Goal: Task Accomplishment & Management: Manage account settings

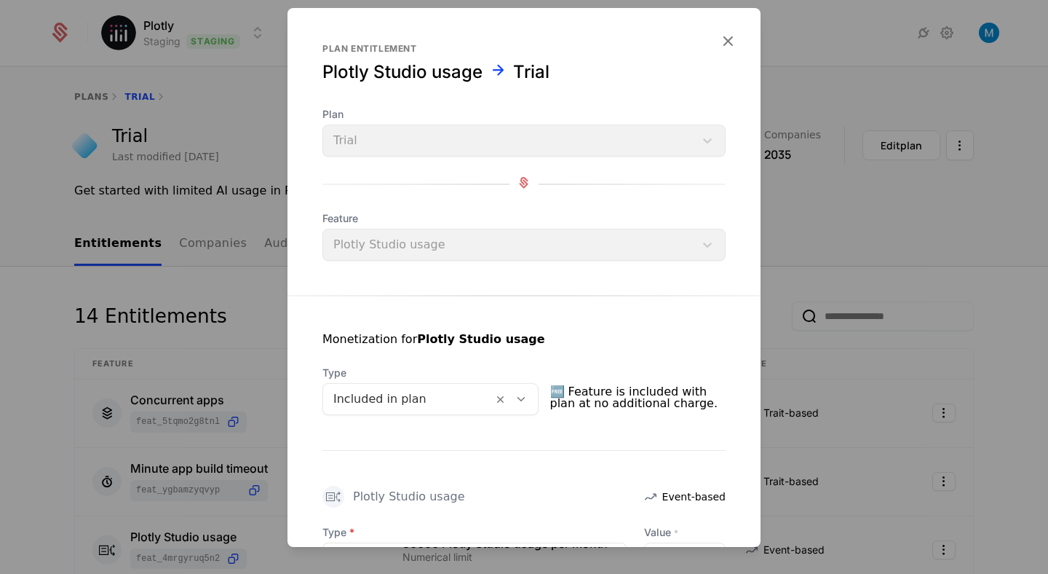
scroll to position [175, 0]
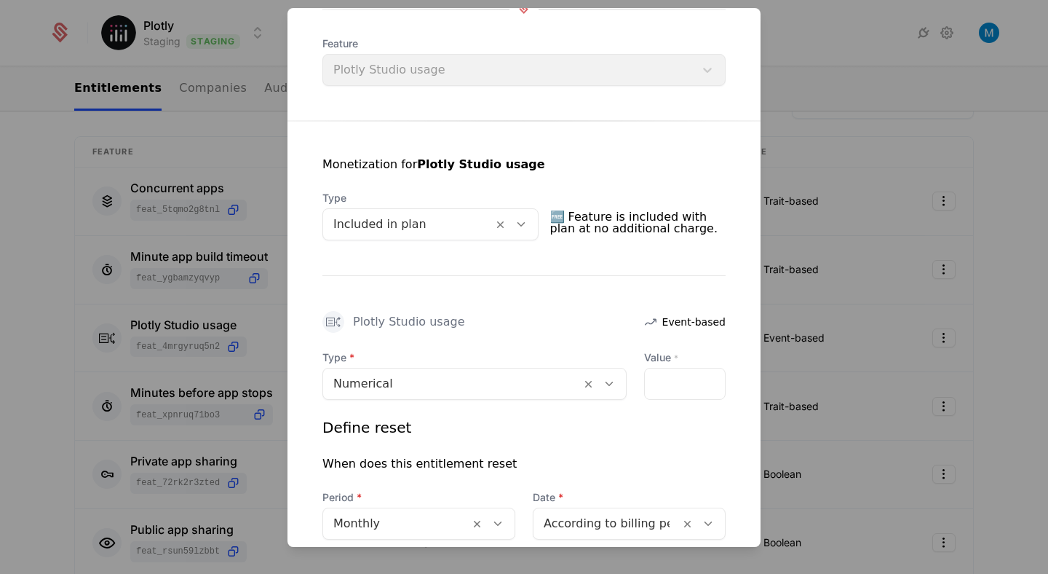
click at [906, 100] on div at bounding box center [524, 287] width 1048 height 574
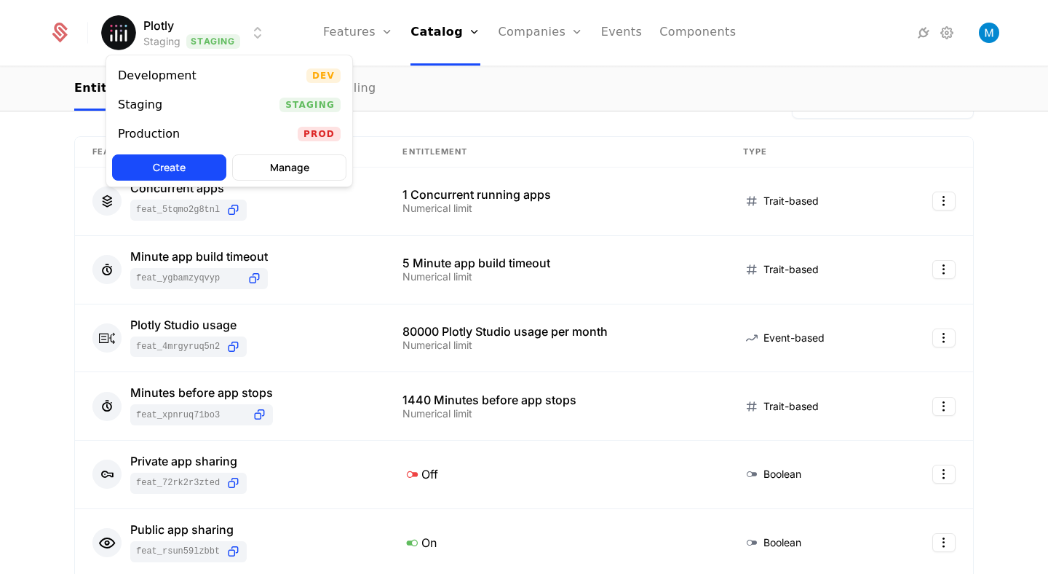
click at [197, 24] on html "Plotly Staging Staging Features Features Flags Catalog Plans Add Ons Credits Co…" at bounding box center [524, 287] width 1048 height 574
click at [163, 139] on div "Production" at bounding box center [149, 134] width 62 height 12
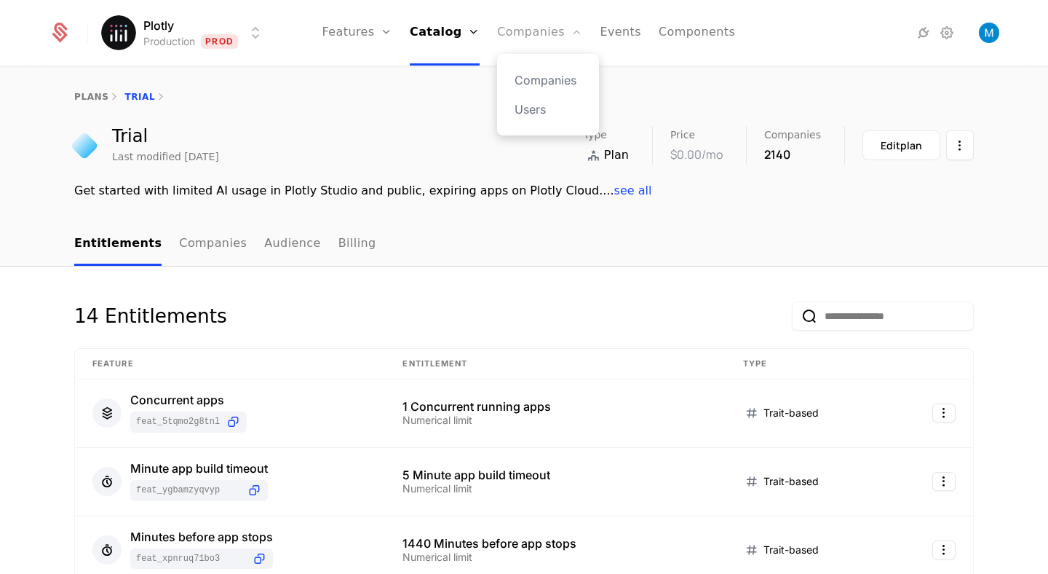
click at [547, 36] on link "Companies" at bounding box center [539, 33] width 85 height 66
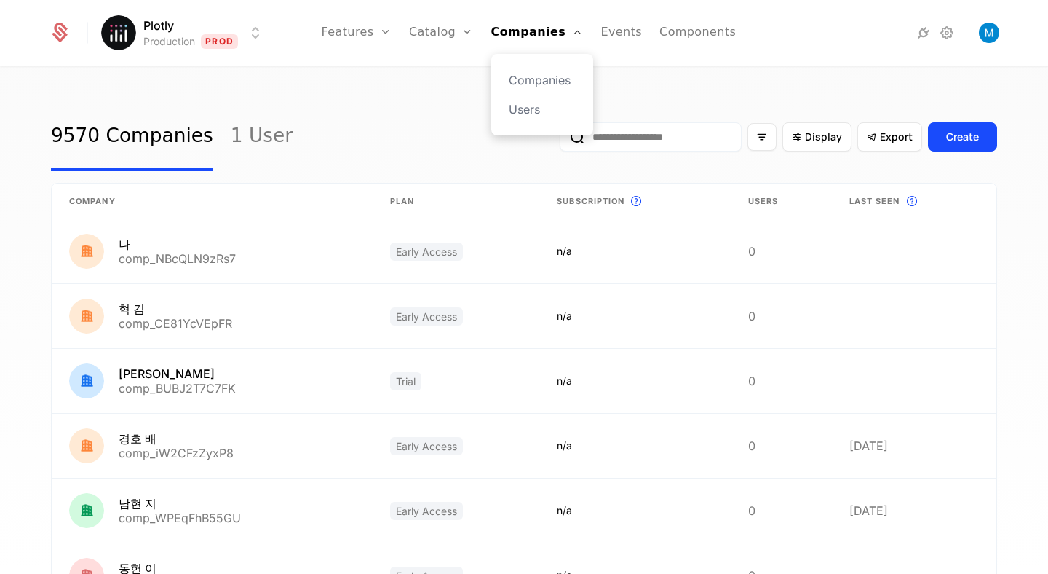
click at [546, 67] on div "Companies Users" at bounding box center [542, 95] width 102 height 82
click at [547, 76] on link "Companies" at bounding box center [542, 79] width 67 height 17
click at [552, 79] on link "Companies" at bounding box center [542, 79] width 67 height 17
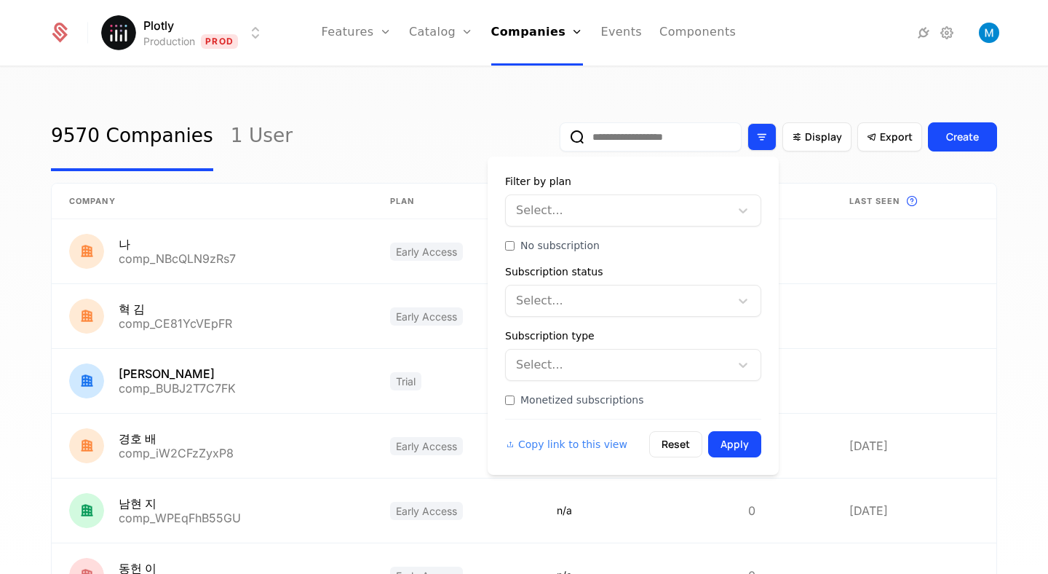
click at [760, 135] on icon "Filter options" at bounding box center [761, 136] width 13 height 13
click at [599, 213] on div at bounding box center [619, 210] width 204 height 20
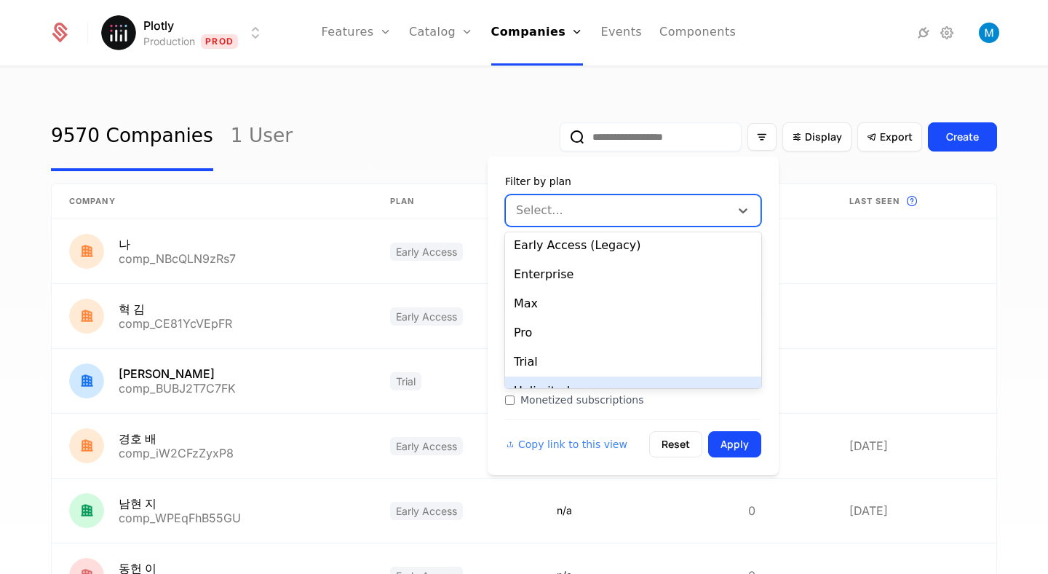
scroll to position [83, 0]
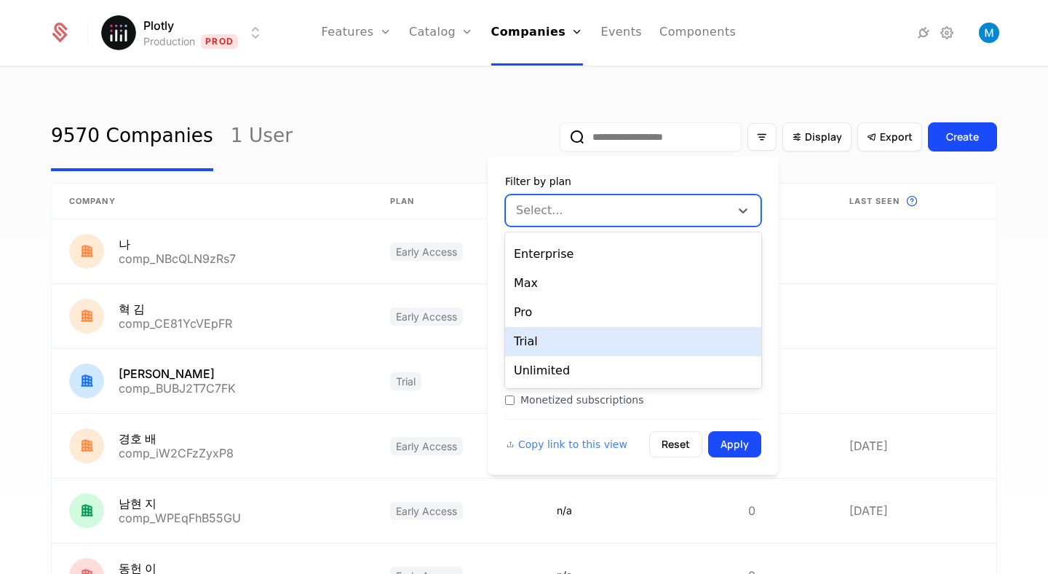
click at [547, 337] on div "Trial" at bounding box center [633, 341] width 256 height 29
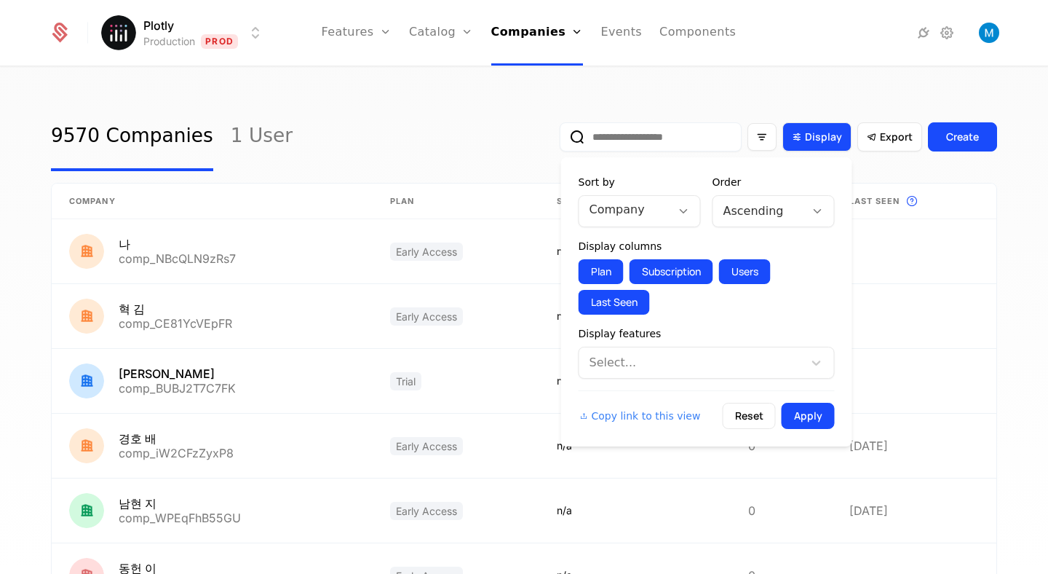
click at [809, 136] on span "Display" at bounding box center [823, 137] width 37 height 15
click at [641, 360] on div at bounding box center [693, 362] width 204 height 20
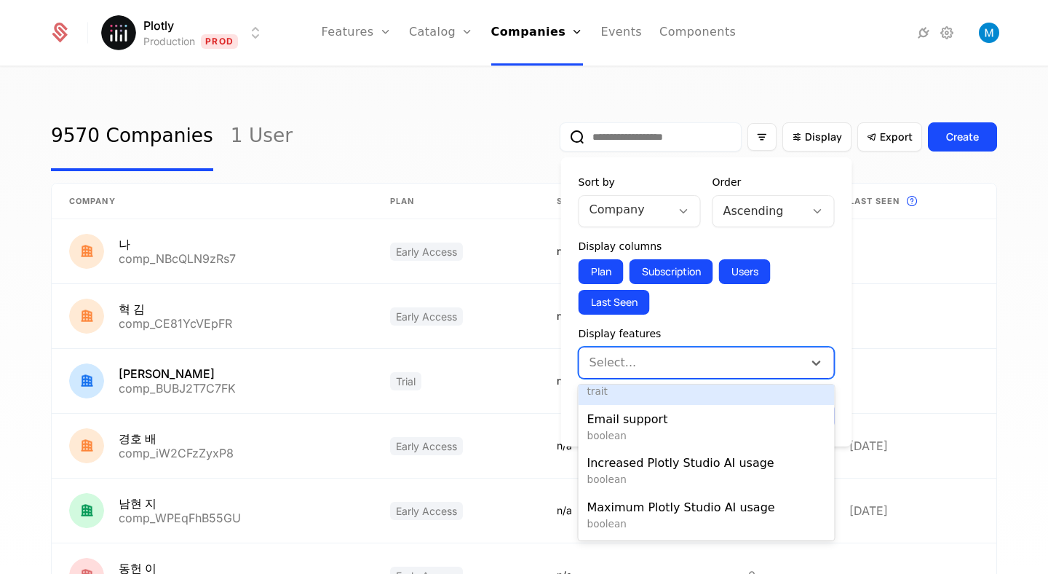
scroll to position [82, 0]
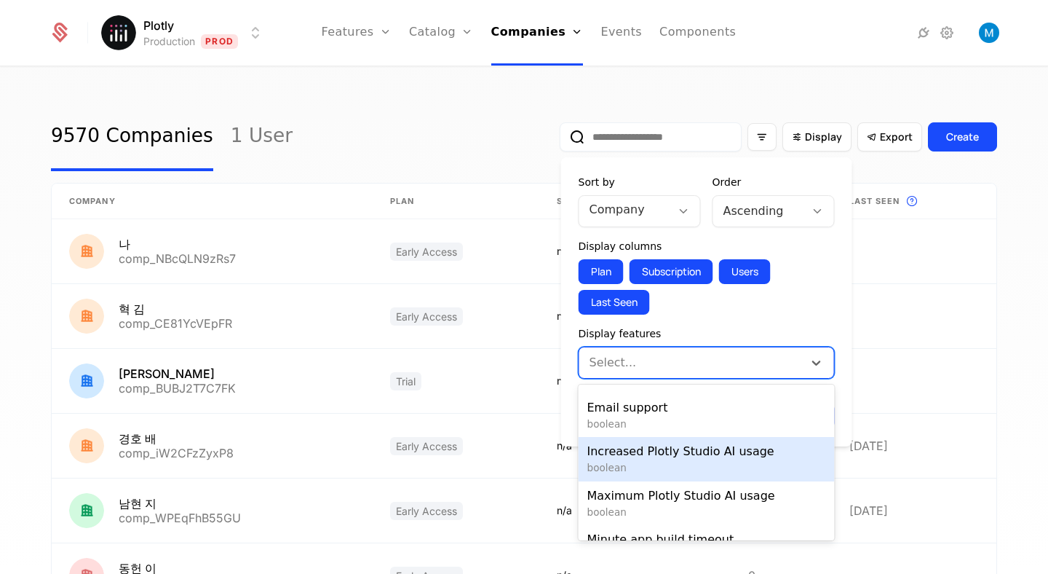
click at [696, 460] on span "boolean" at bounding box center [706, 467] width 239 height 15
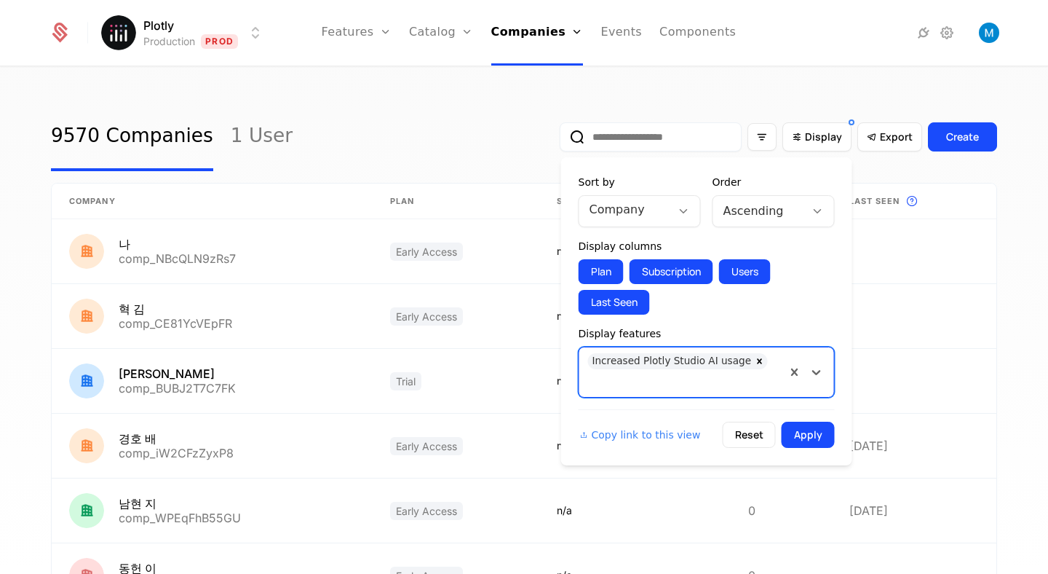
click at [770, 370] on div at bounding box center [684, 380] width 186 height 20
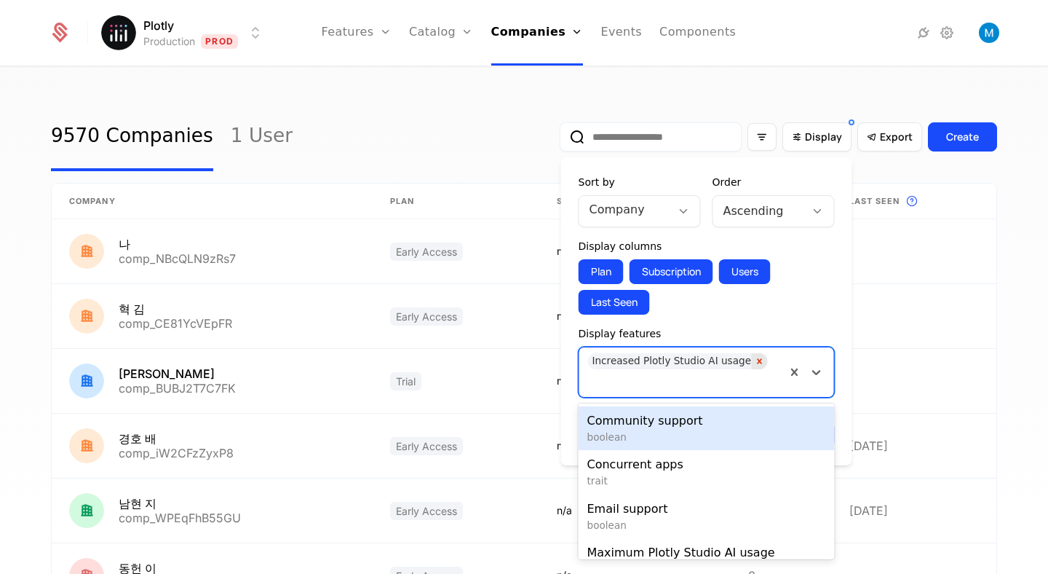
click at [757, 363] on icon "Remove Increased Plotly Studio AI usage" at bounding box center [759, 360] width 5 height 5
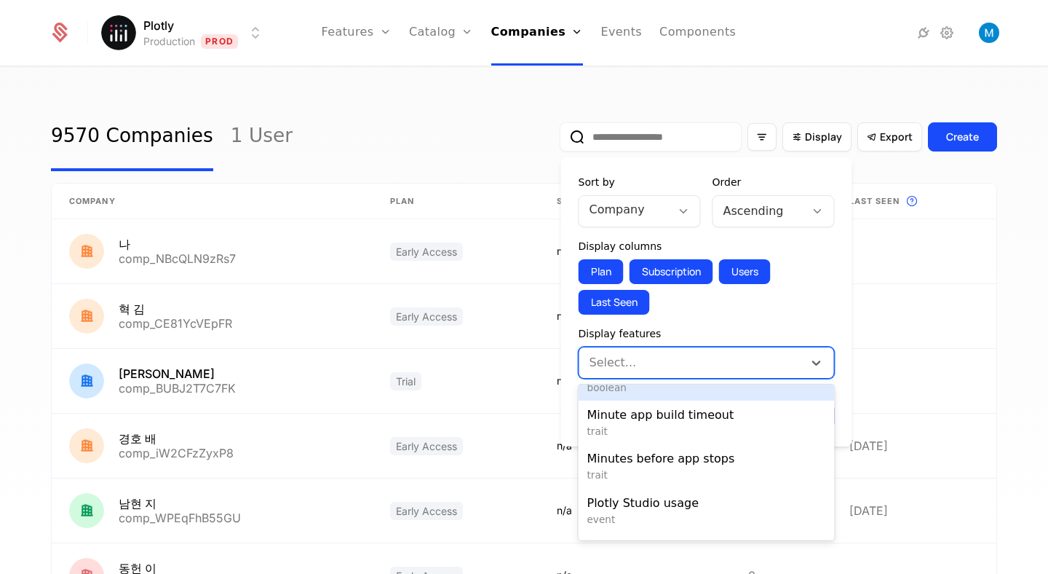
scroll to position [245, 0]
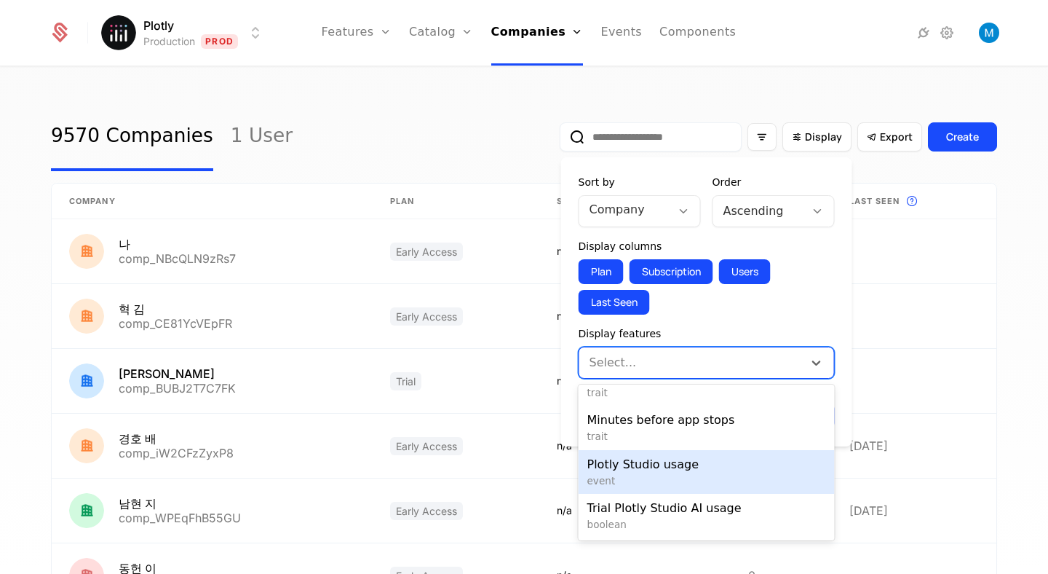
click at [690, 459] on span "Plotly Studio usage" at bounding box center [706, 464] width 239 height 17
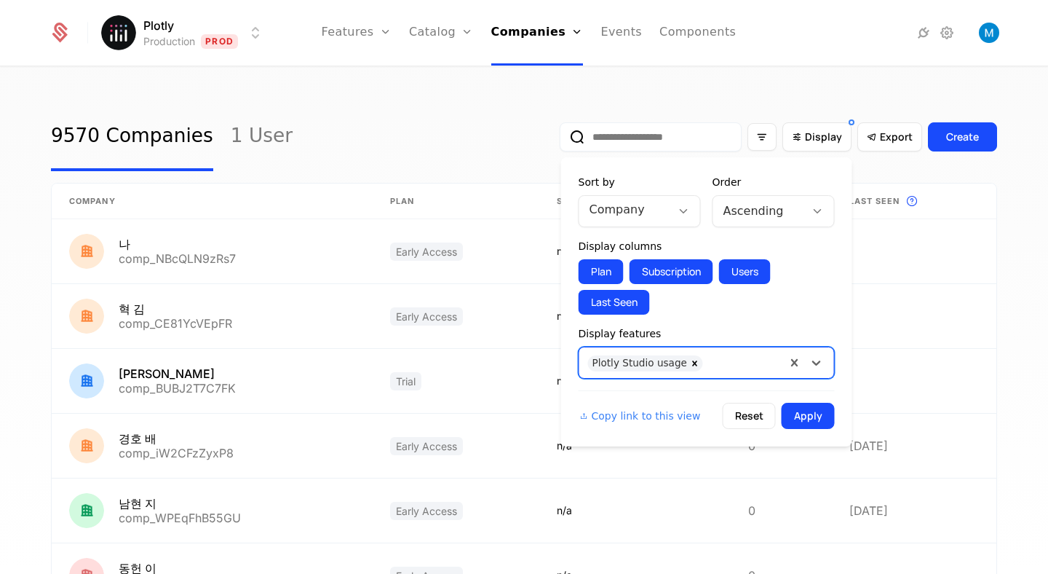
click at [724, 363] on div at bounding box center [743, 361] width 67 height 20
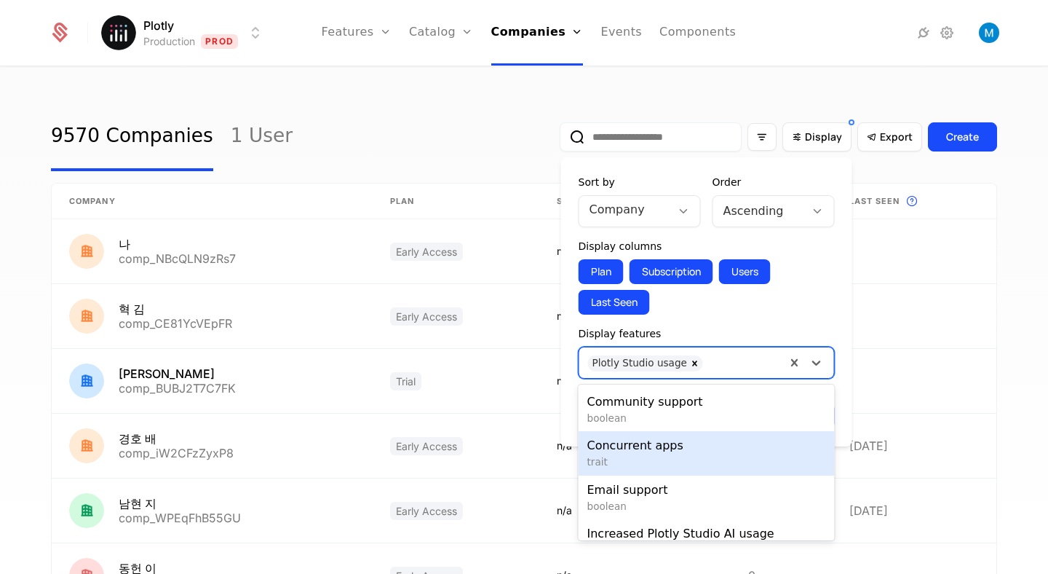
scroll to position [202, 0]
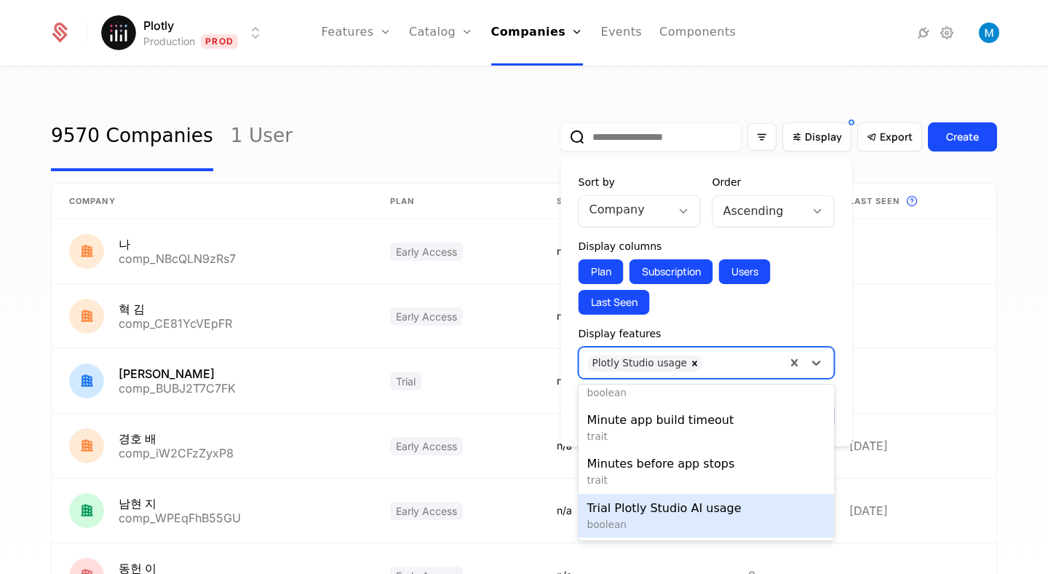
click at [708, 513] on span "Trial Plotly Studio AI usage" at bounding box center [706, 507] width 239 height 17
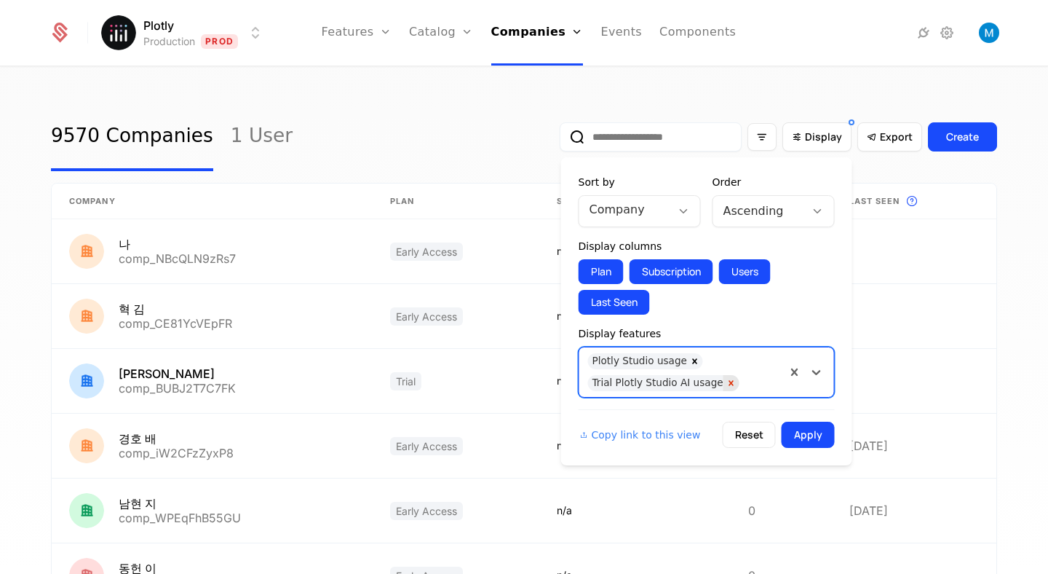
click at [729, 383] on icon "Remove Trial Plotly Studio AI usage" at bounding box center [731, 382] width 5 height 5
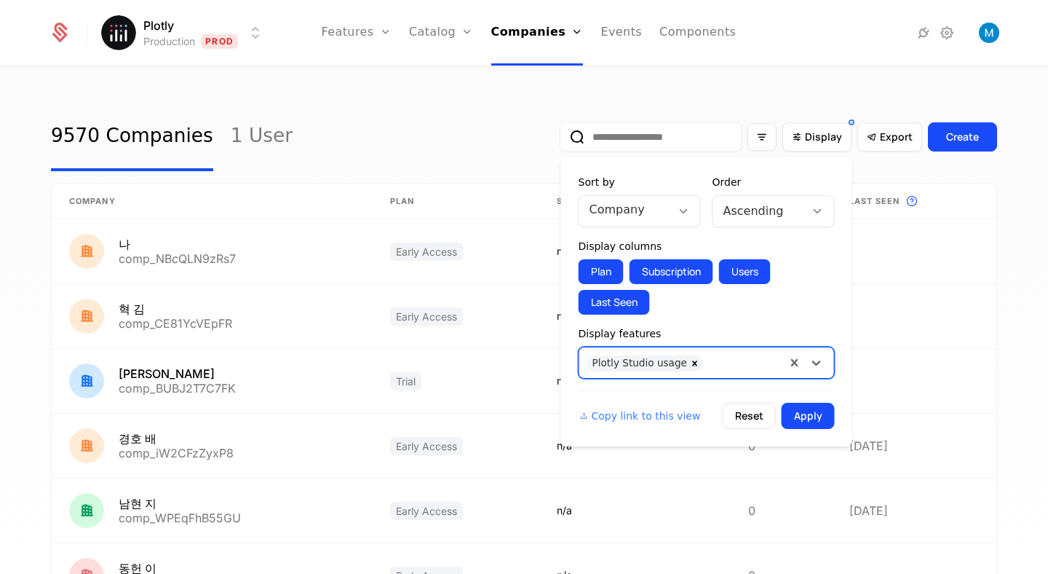
click at [730, 363] on div at bounding box center [743, 361] width 67 height 20
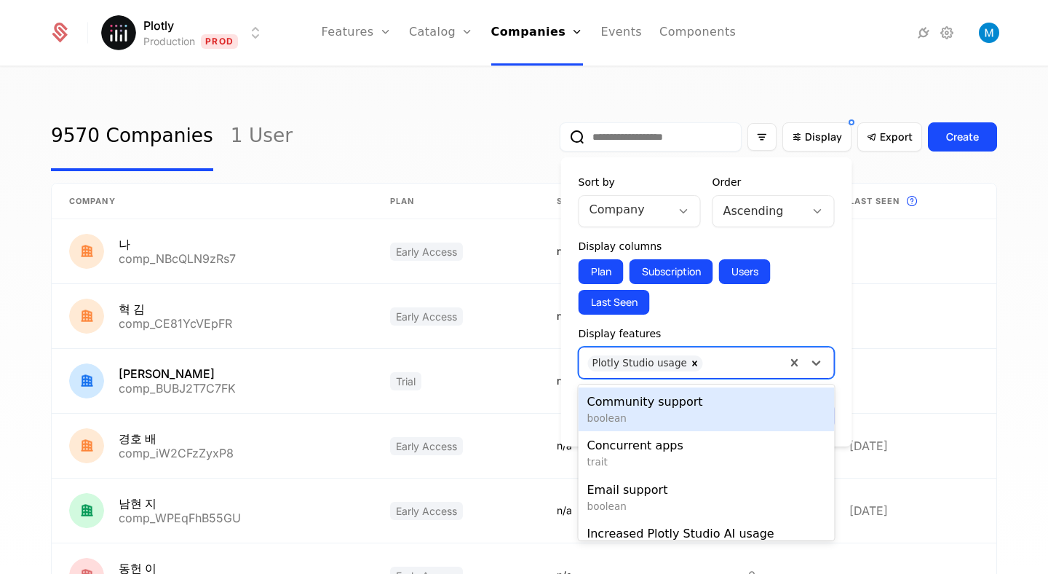
click at [730, 363] on div at bounding box center [743, 361] width 67 height 20
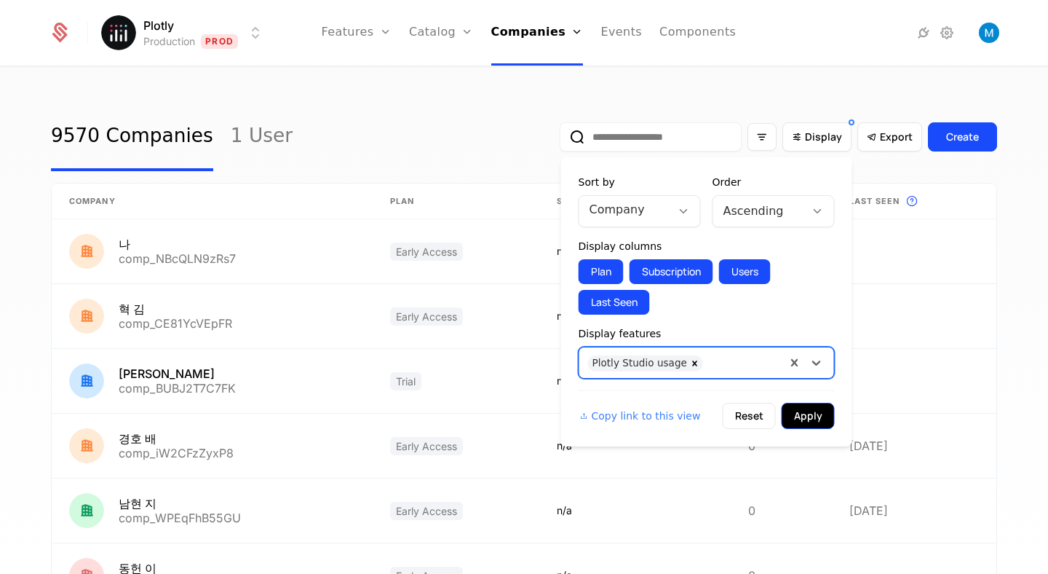
click at [825, 418] on button "Apply" at bounding box center [808, 415] width 53 height 26
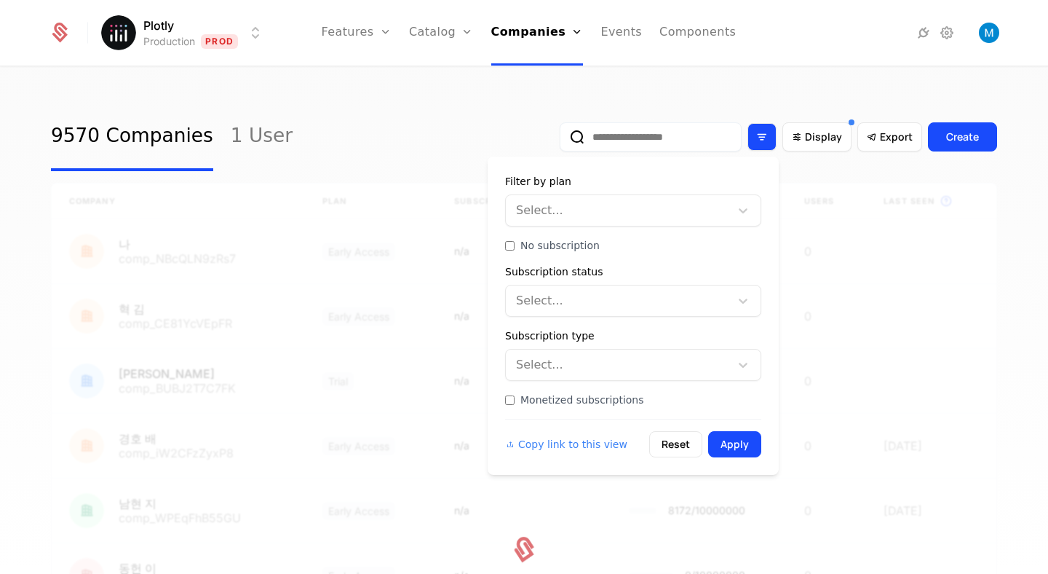
click at [763, 131] on icon "Filter options" at bounding box center [761, 136] width 13 height 13
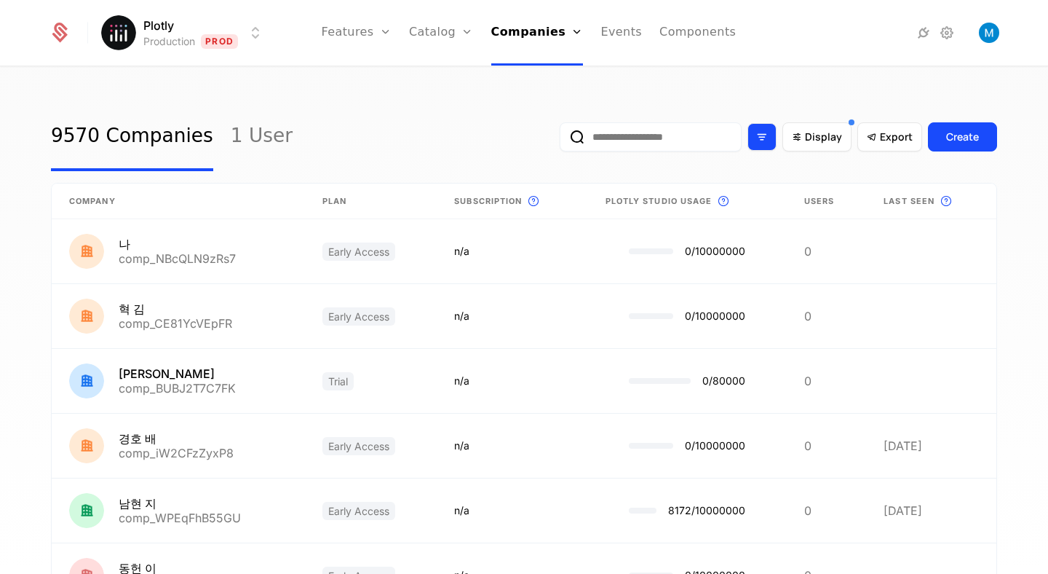
click at [763, 131] on icon "Filter options" at bounding box center [761, 136] width 13 height 13
click at [816, 138] on span "Display" at bounding box center [823, 137] width 37 height 15
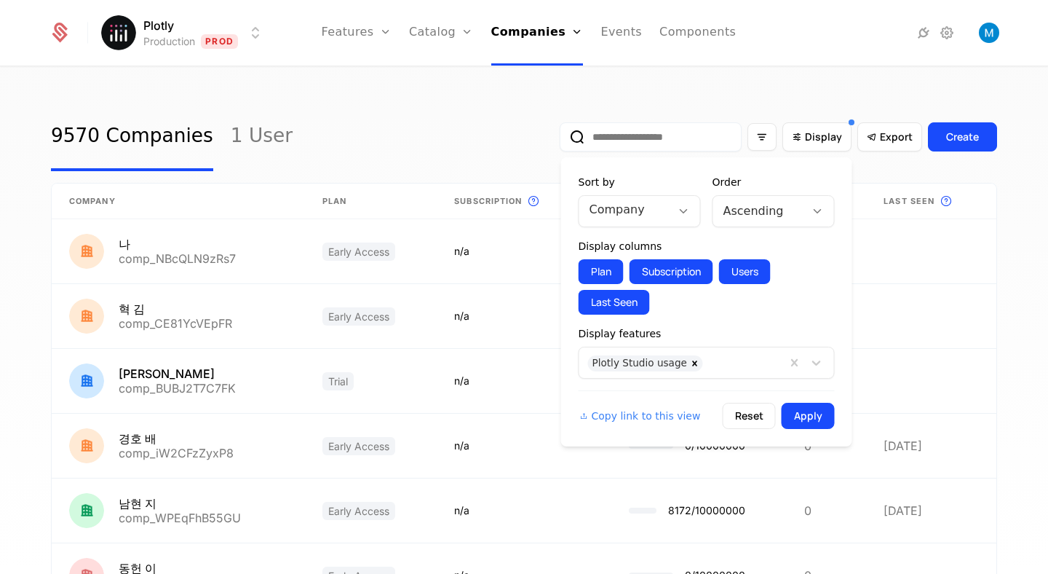
click at [652, 210] on div at bounding box center [625, 209] width 71 height 20
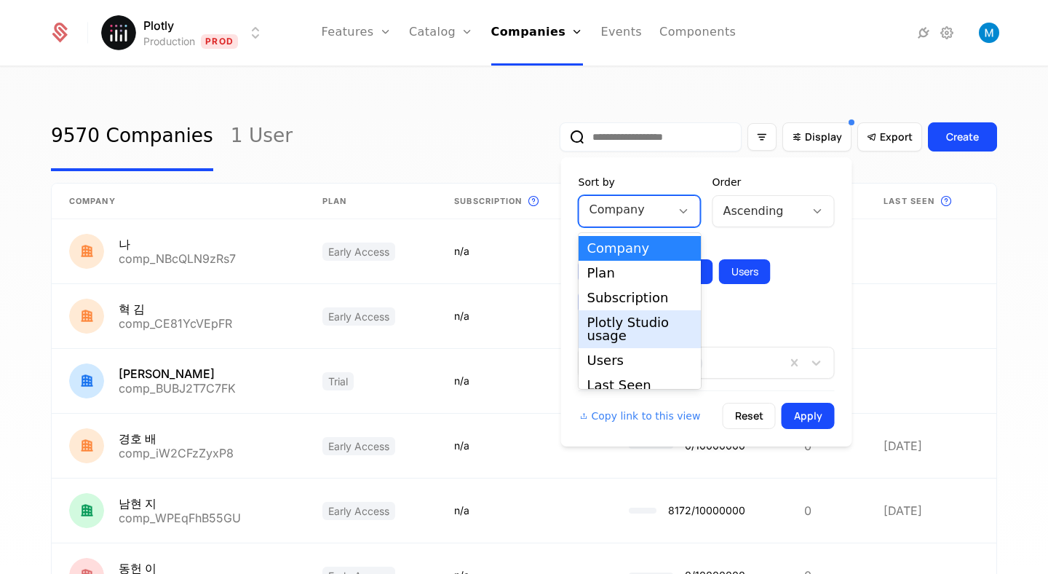
scroll to position [12, 0]
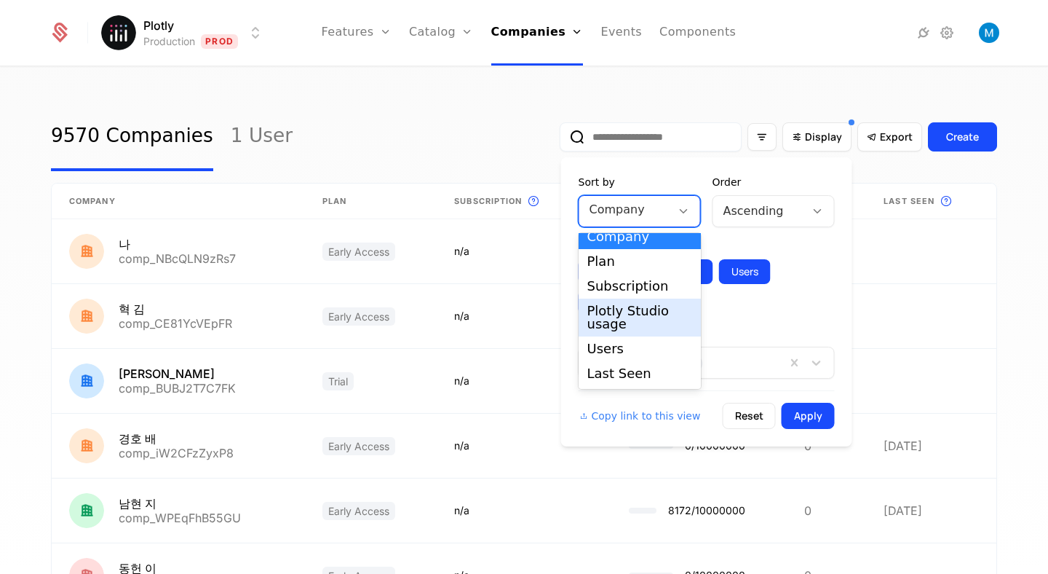
click at [642, 314] on div "Plotly Studio usage" at bounding box center [639, 317] width 105 height 26
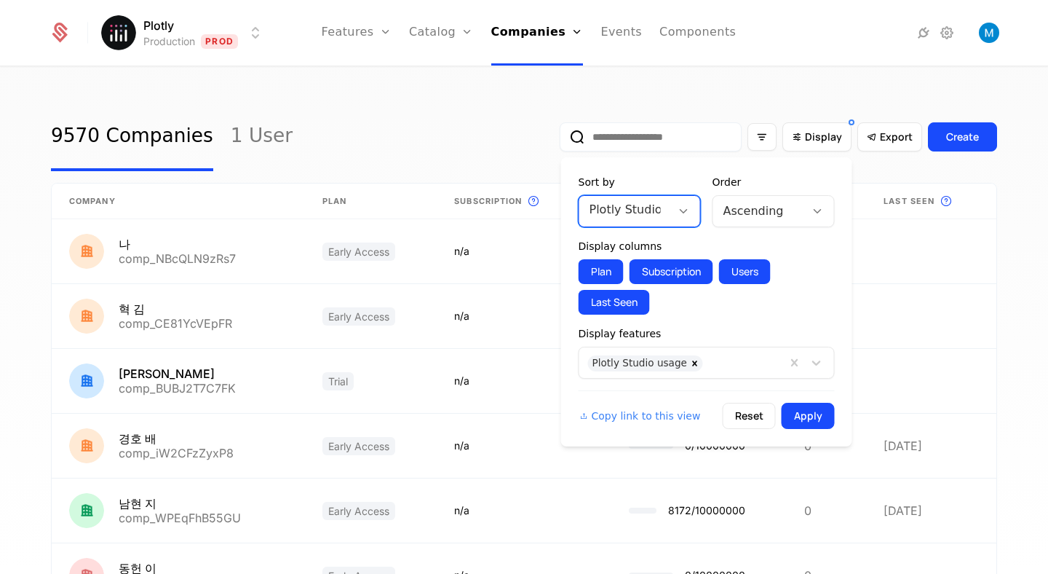
click at [765, 199] on div "Ascending" at bounding box center [759, 211] width 92 height 26
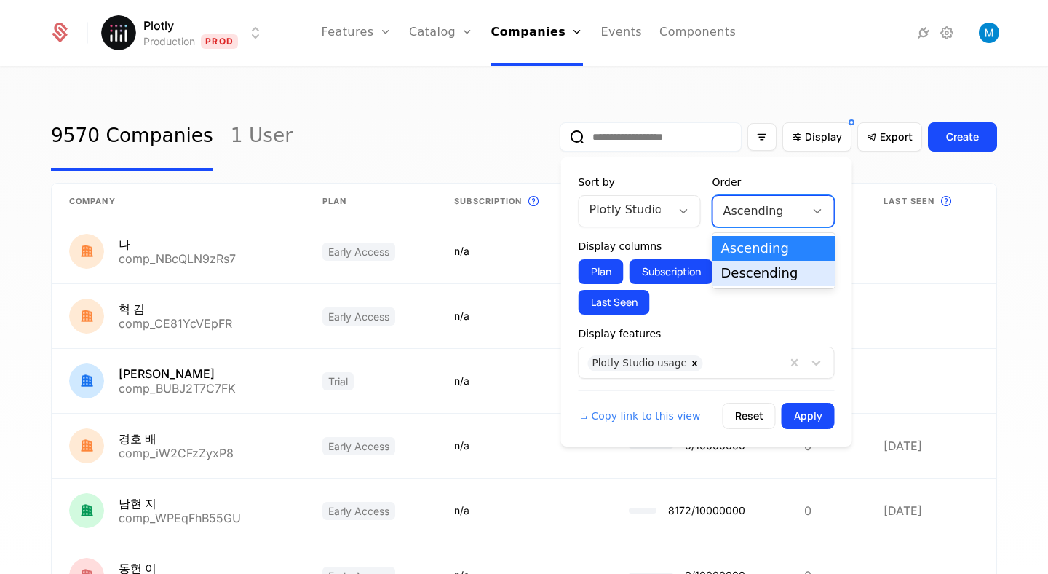
click at [766, 277] on div "Descending" at bounding box center [773, 272] width 105 height 13
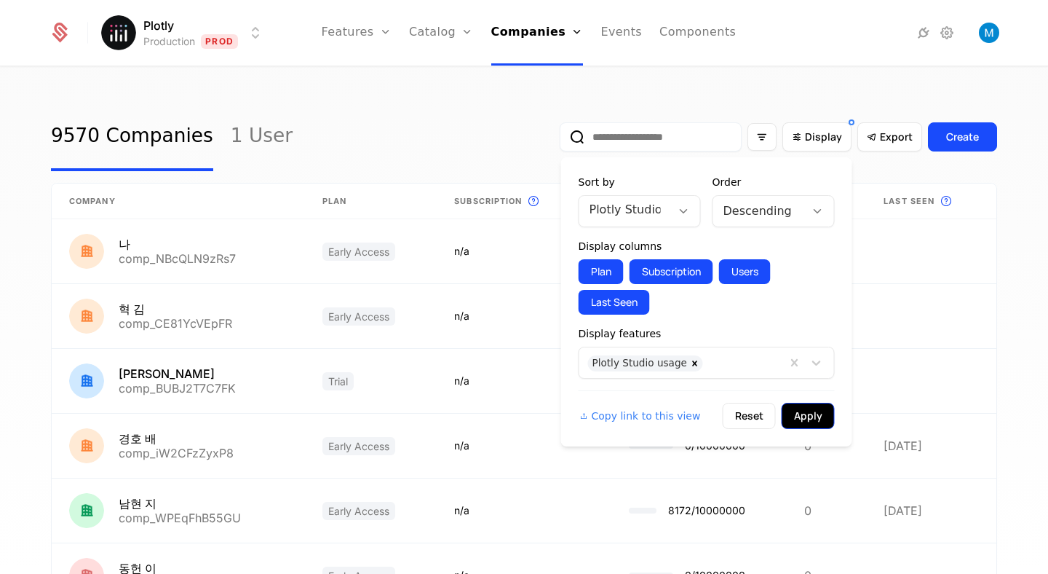
click at [806, 418] on button "Apply" at bounding box center [808, 415] width 53 height 26
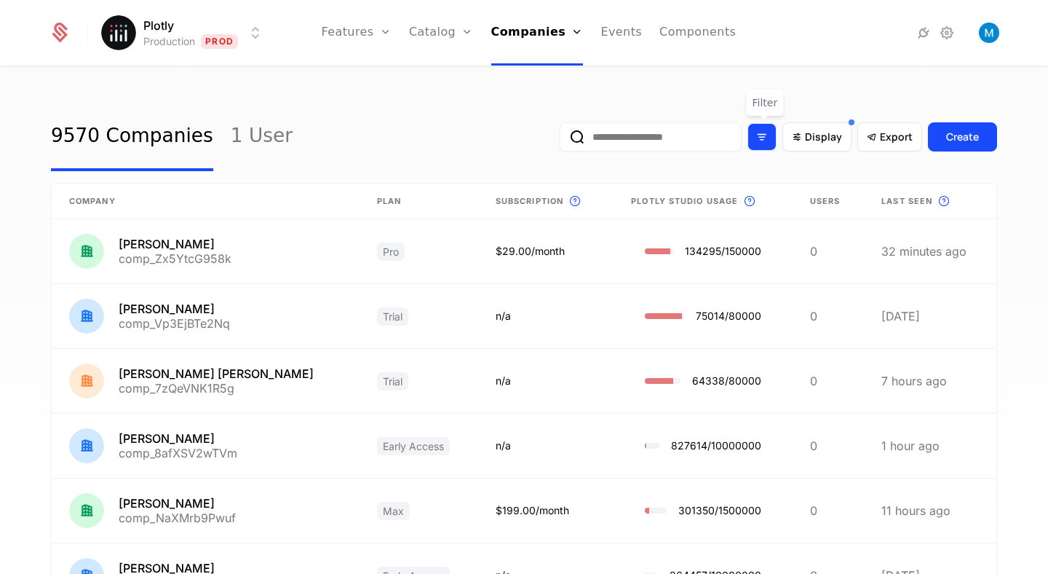
click at [767, 133] on icon "Filter options" at bounding box center [761, 136] width 13 height 13
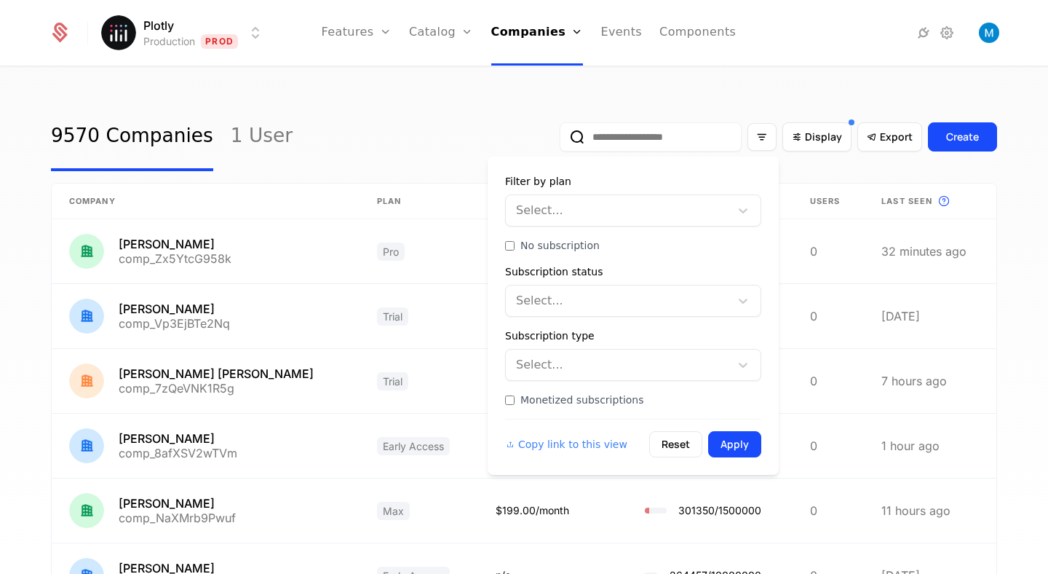
click at [597, 265] on div "Subscription status" at bounding box center [633, 271] width 256 height 15
click at [599, 290] on div at bounding box center [619, 300] width 204 height 20
click at [598, 224] on div "Select..." at bounding box center [633, 210] width 256 height 32
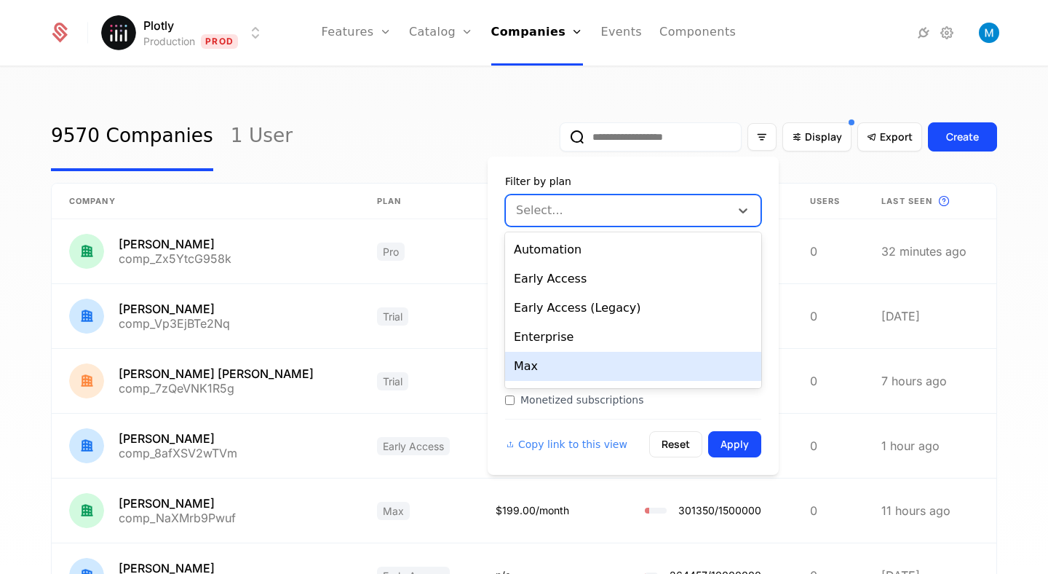
scroll to position [83, 0]
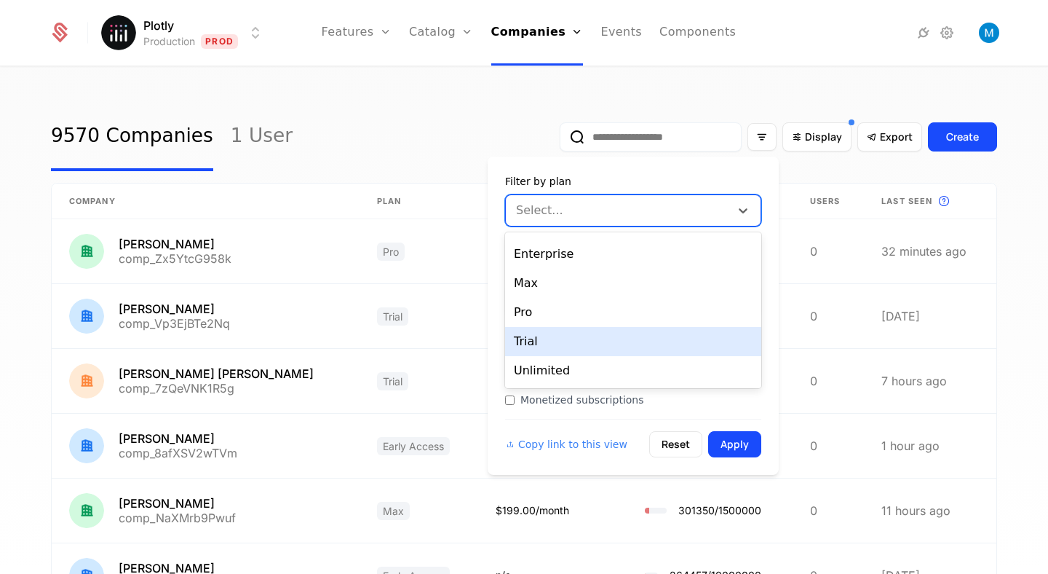
click at [558, 338] on div "Trial" at bounding box center [633, 341] width 256 height 29
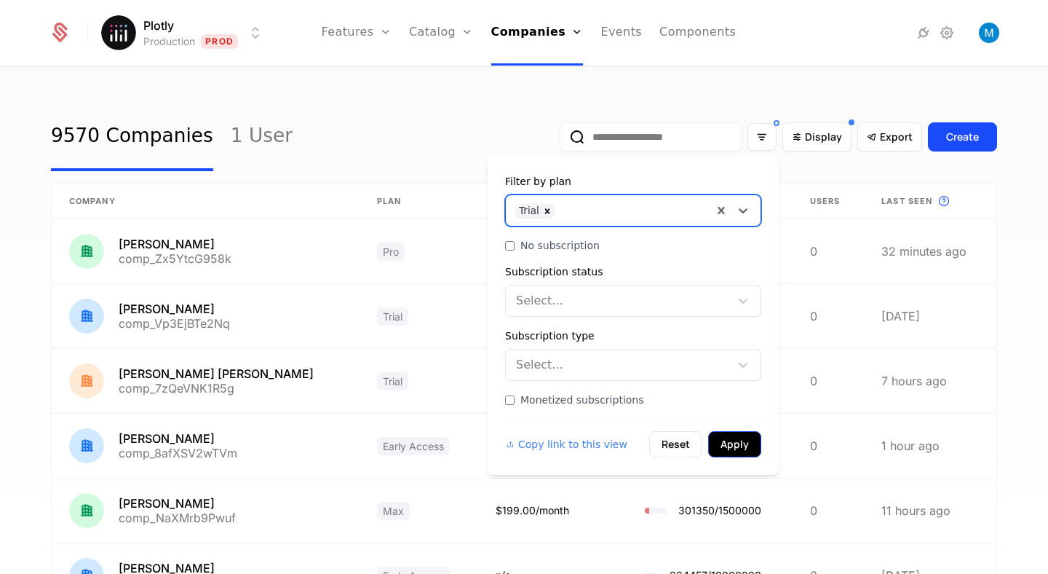
click at [734, 434] on button "Apply" at bounding box center [734, 444] width 53 height 26
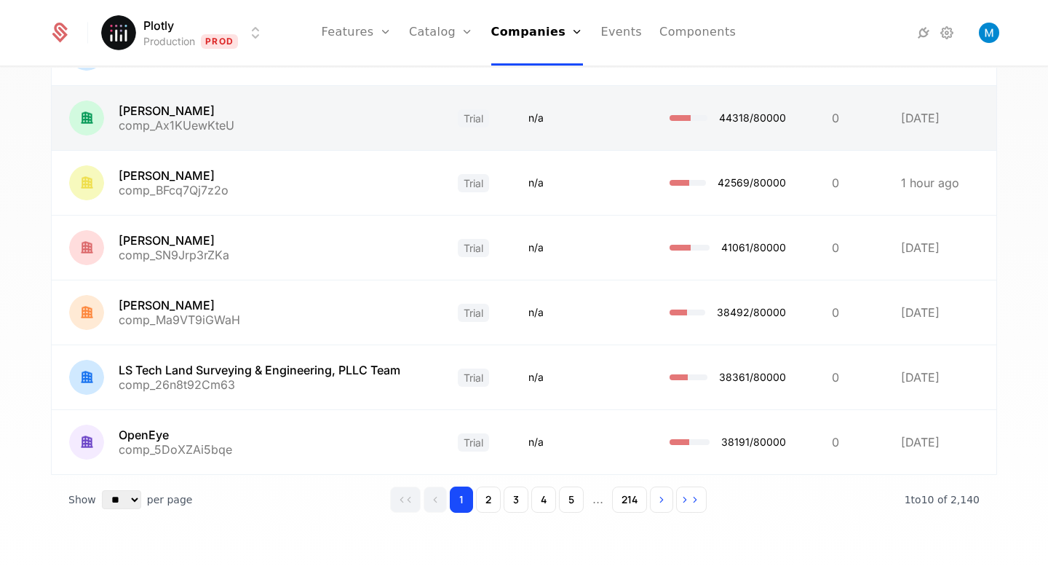
scroll to position [392, 0]
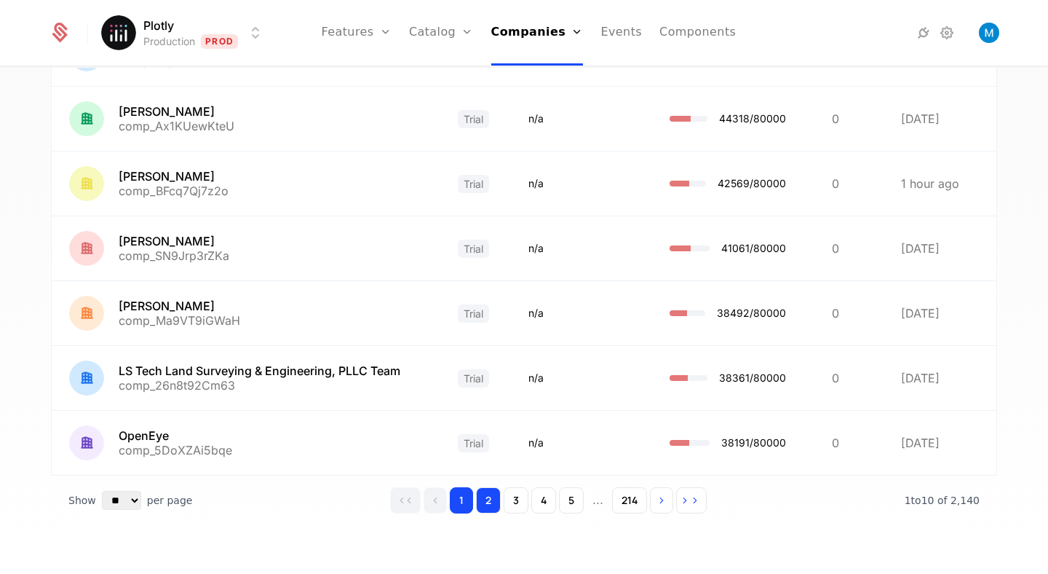
click at [496, 501] on button "2" at bounding box center [488, 500] width 25 height 26
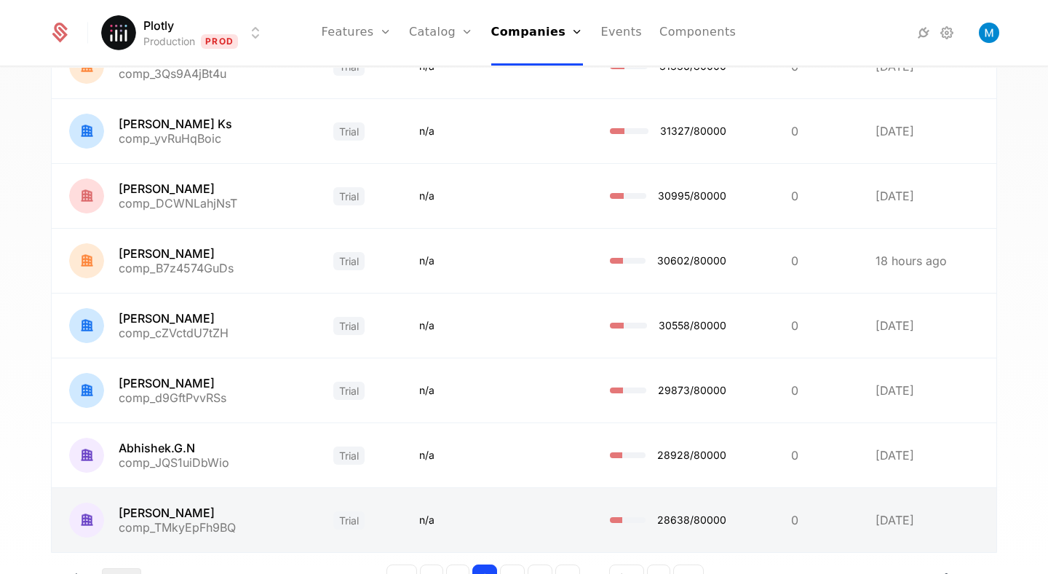
scroll to position [392, 0]
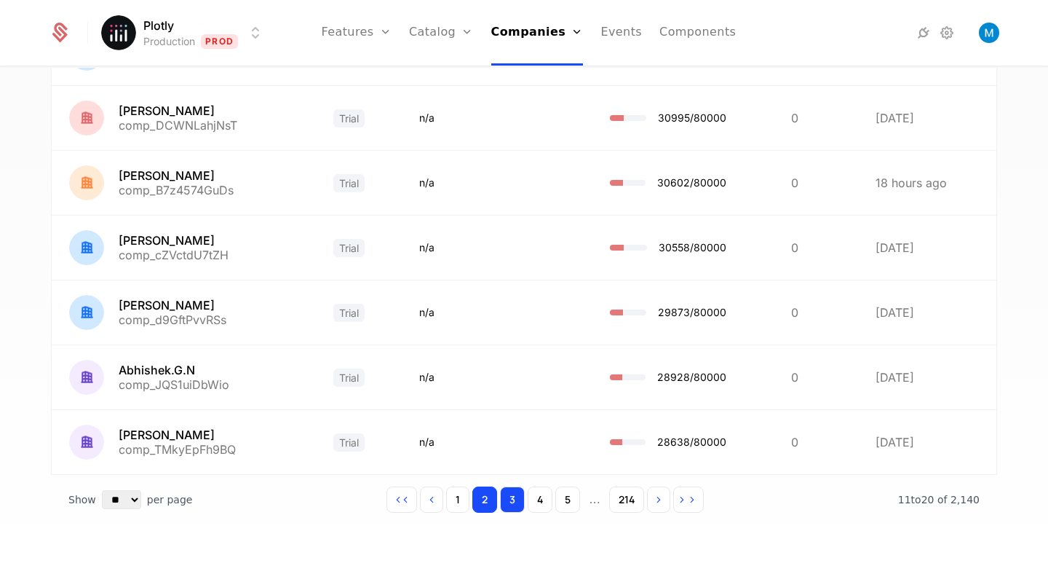
click at [513, 499] on button "3" at bounding box center [512, 499] width 25 height 26
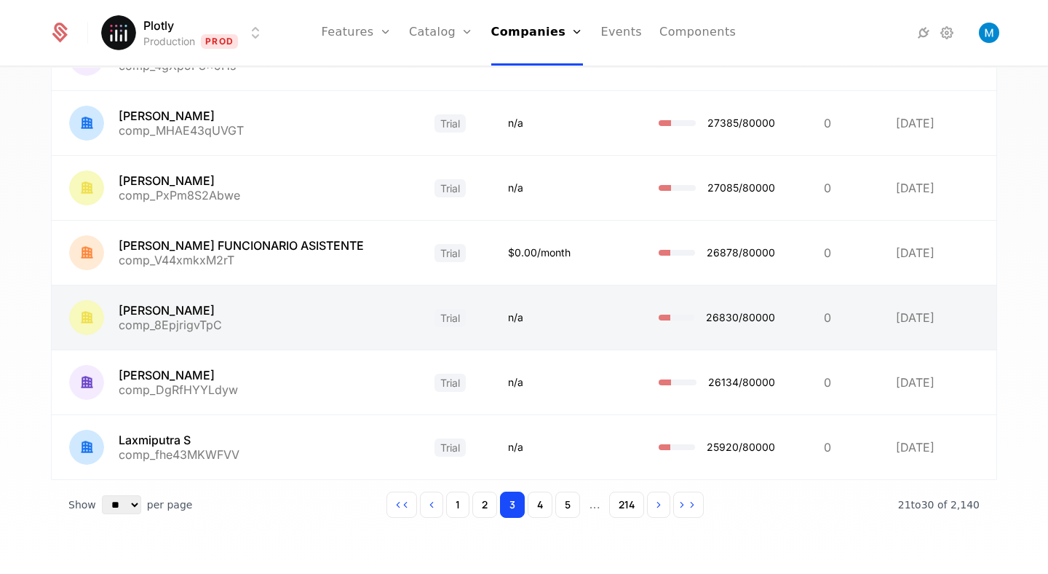
scroll to position [392, 0]
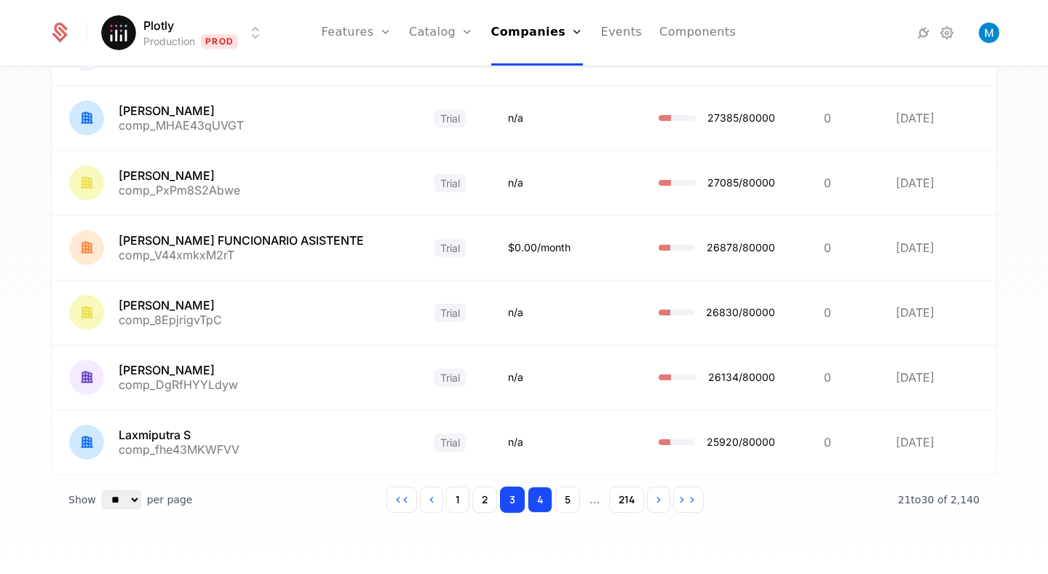
click at [538, 505] on button "4" at bounding box center [540, 499] width 25 height 26
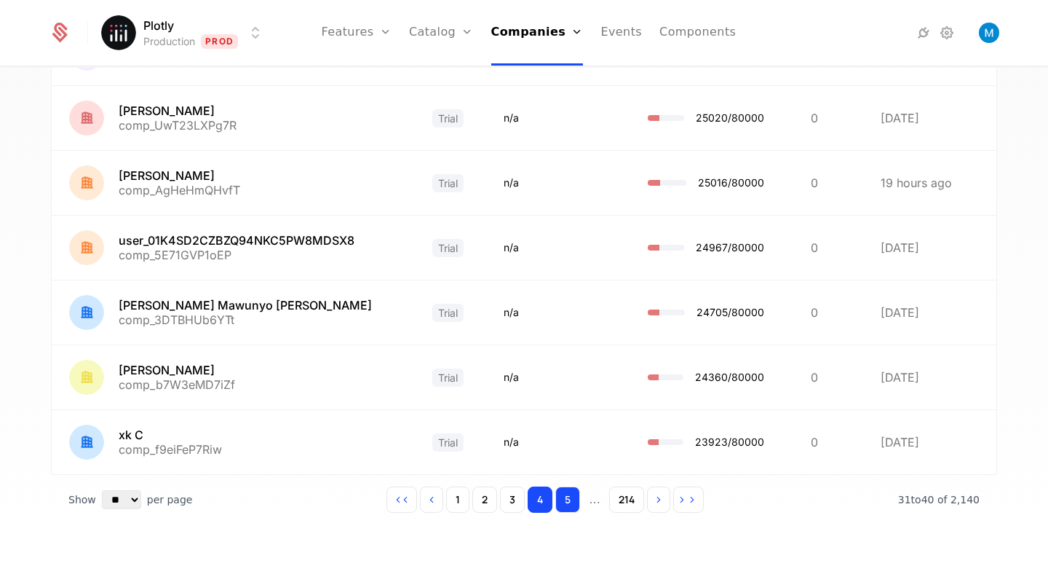
click at [571, 503] on button "5" at bounding box center [567, 499] width 25 height 26
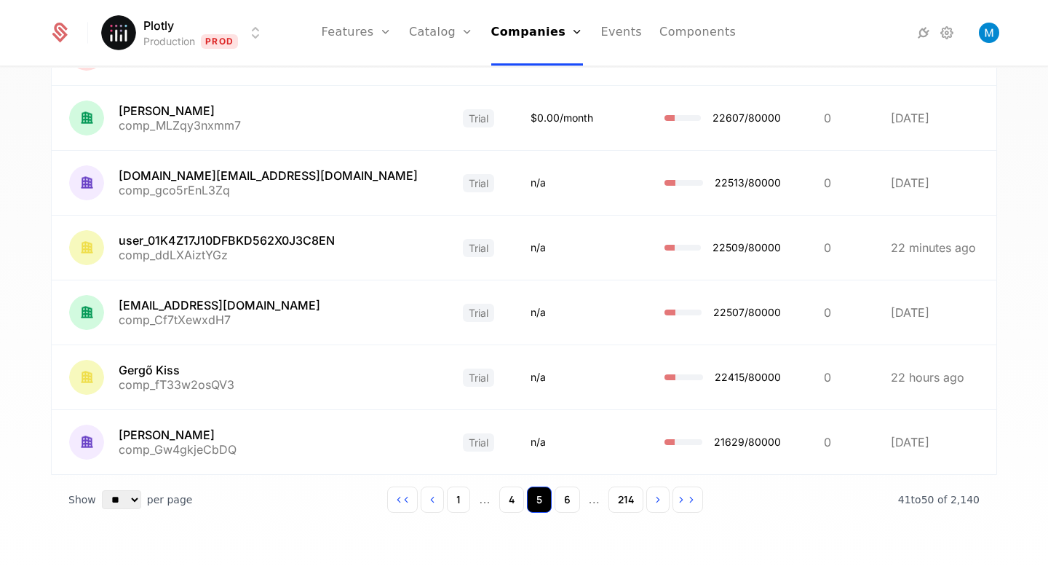
click at [571, 503] on button "6" at bounding box center [567, 499] width 25 height 26
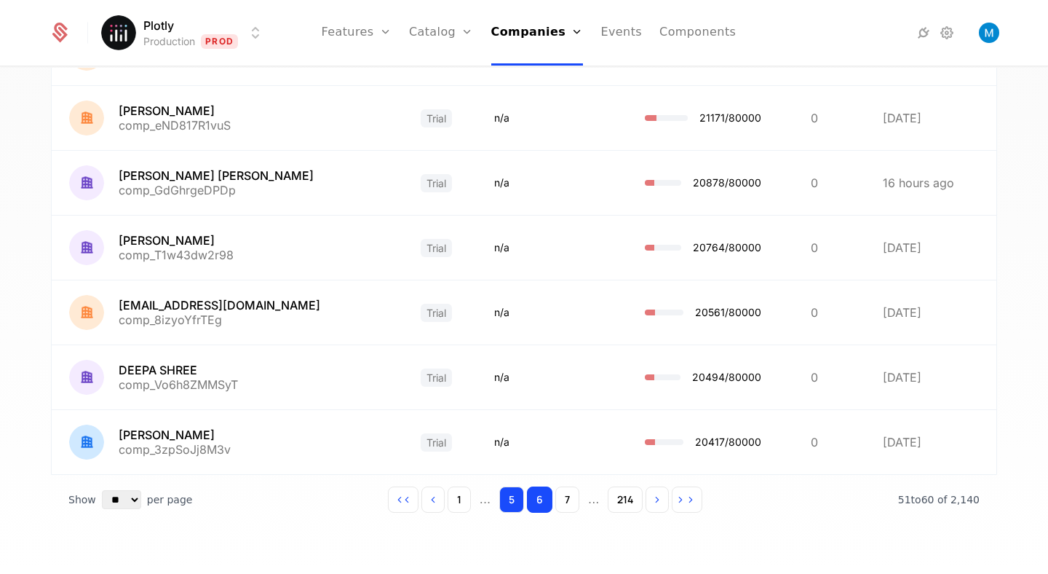
click at [571, 503] on button "7" at bounding box center [567, 499] width 24 height 26
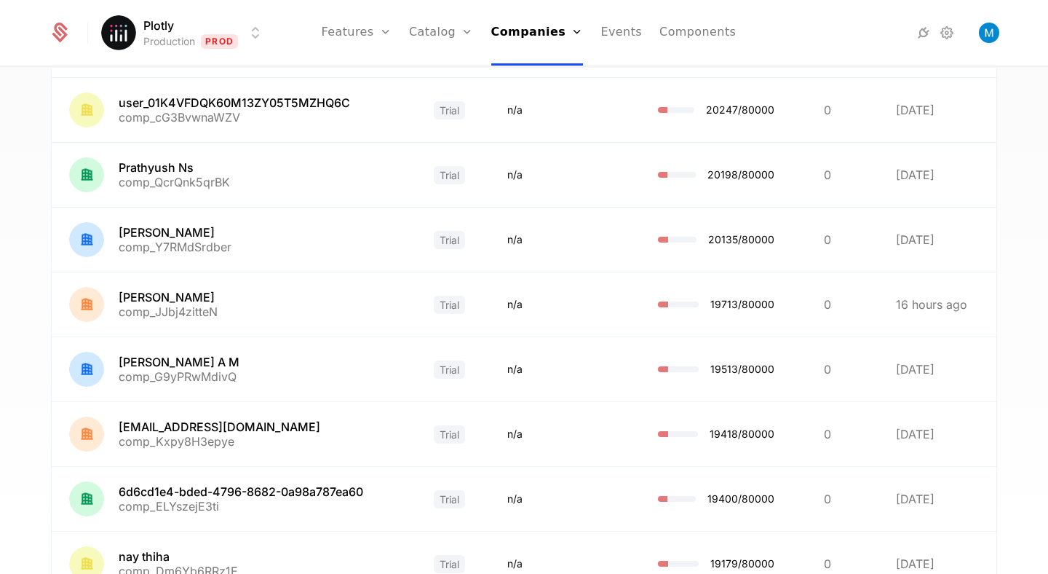
scroll to position [392, 0]
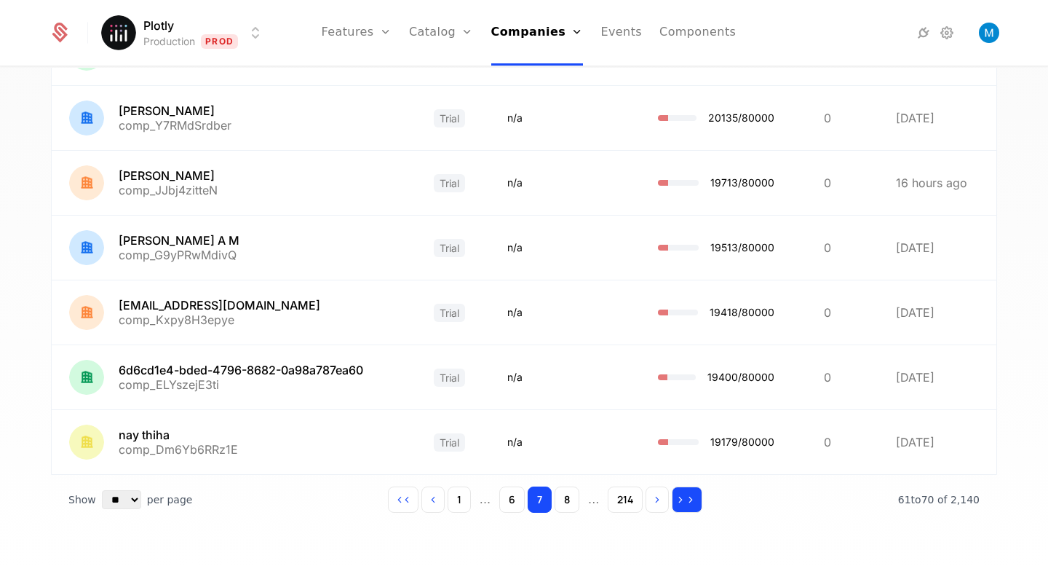
click at [685, 505] on button "Go to last page" at bounding box center [687, 499] width 31 height 26
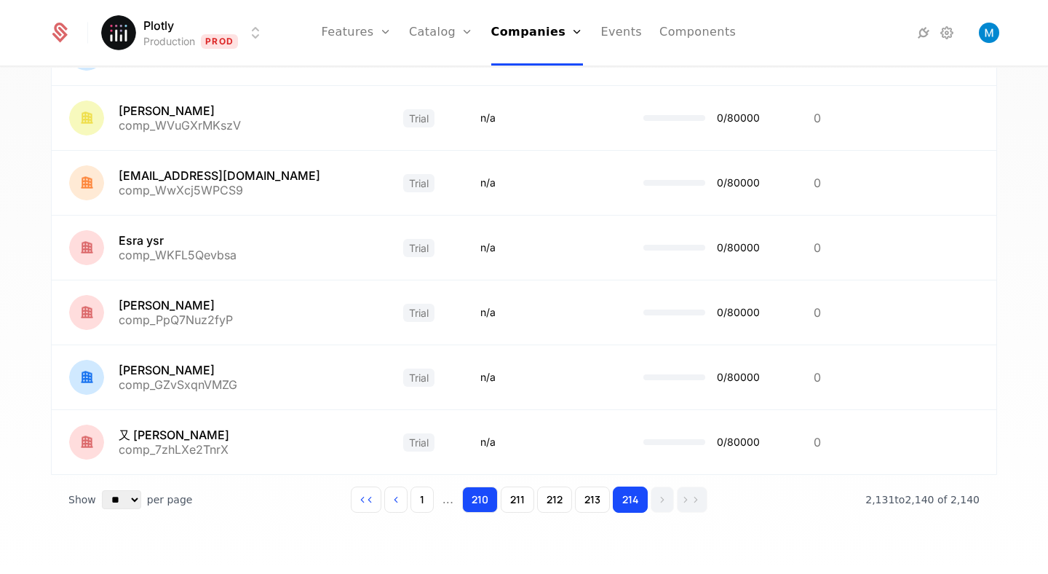
click at [489, 503] on button "210" at bounding box center [480, 499] width 36 height 26
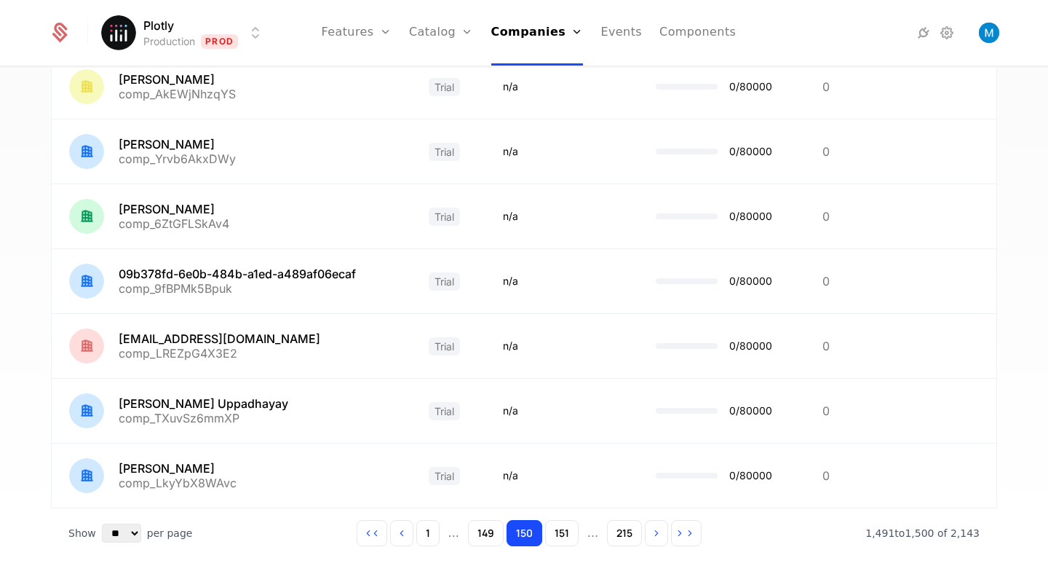
scroll to position [392, 0]
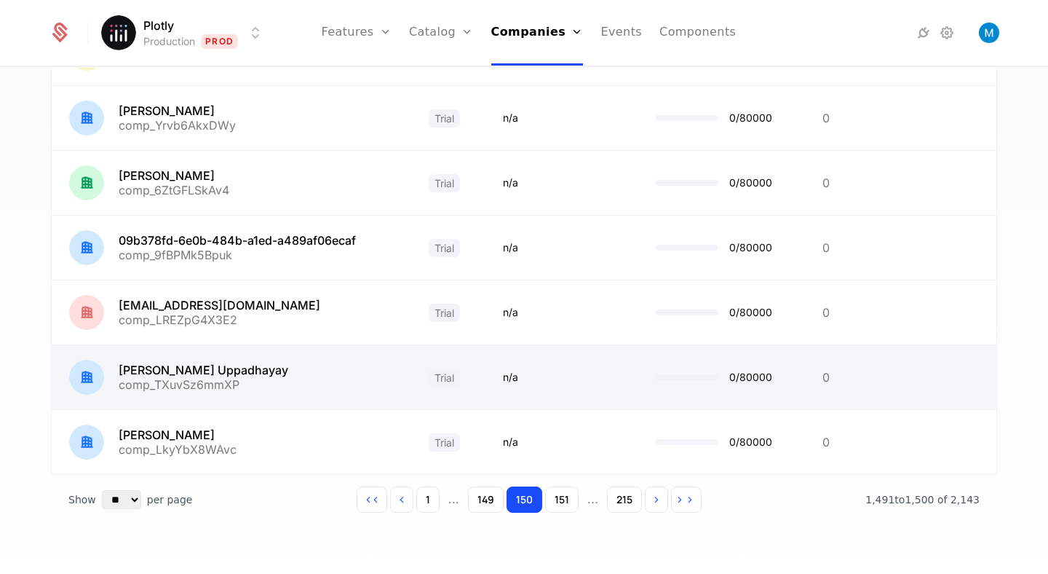
click at [332, 384] on link at bounding box center [232, 377] width 360 height 64
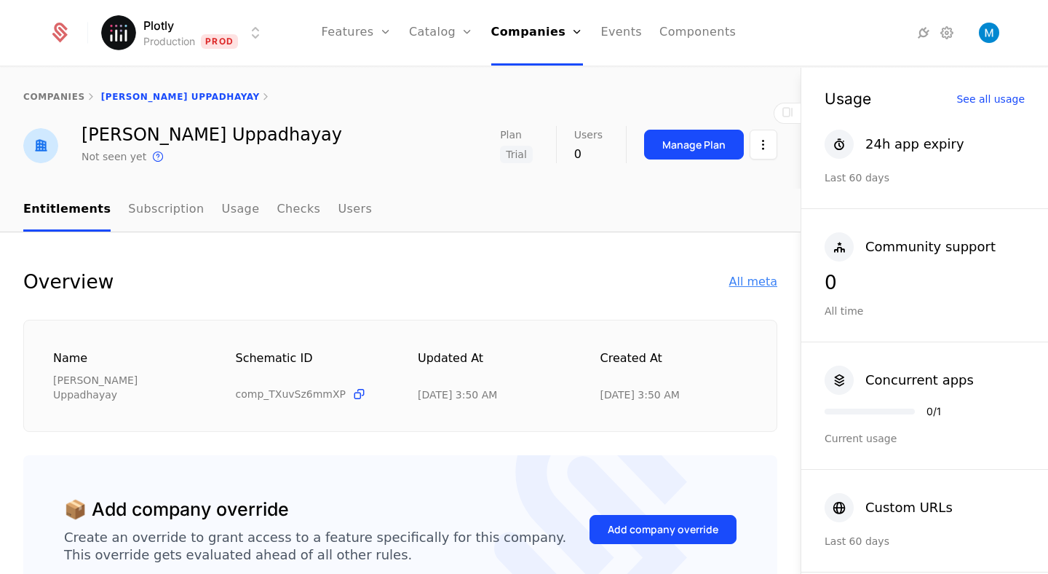
click at [773, 285] on div "All meta" at bounding box center [753, 281] width 48 height 17
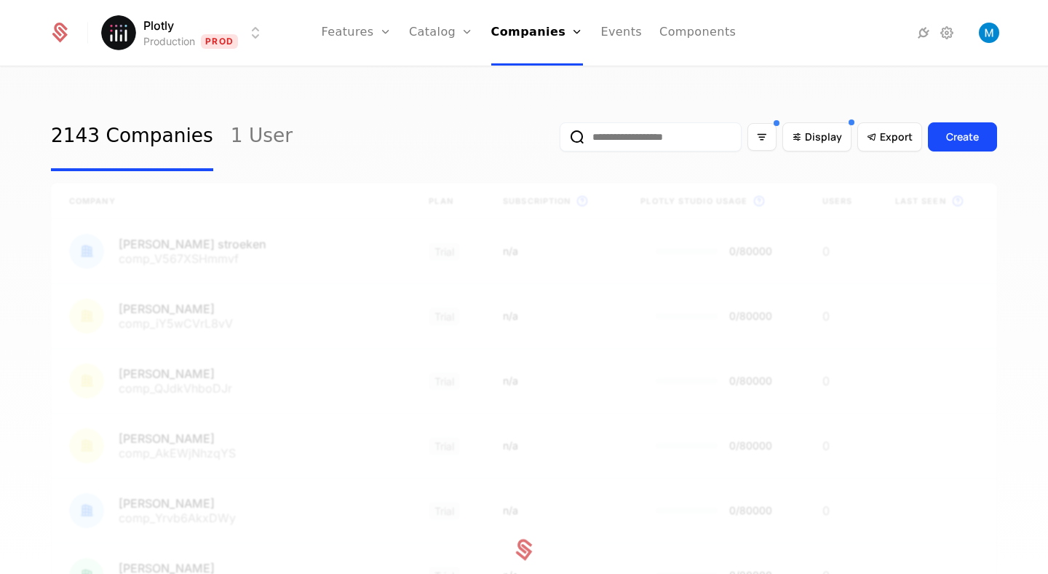
scroll to position [392, 0]
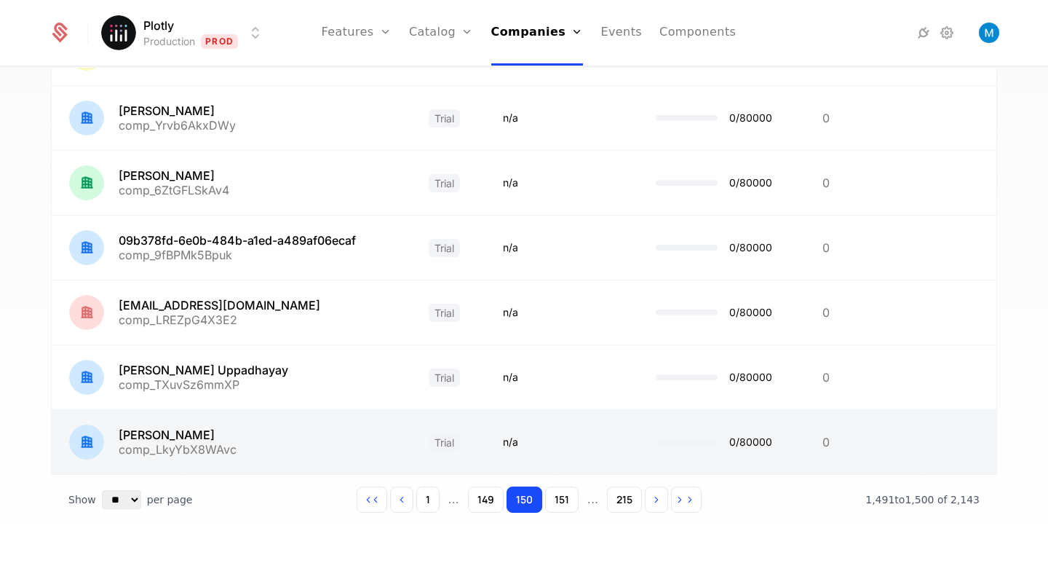
click at [184, 443] on link at bounding box center [232, 442] width 360 height 64
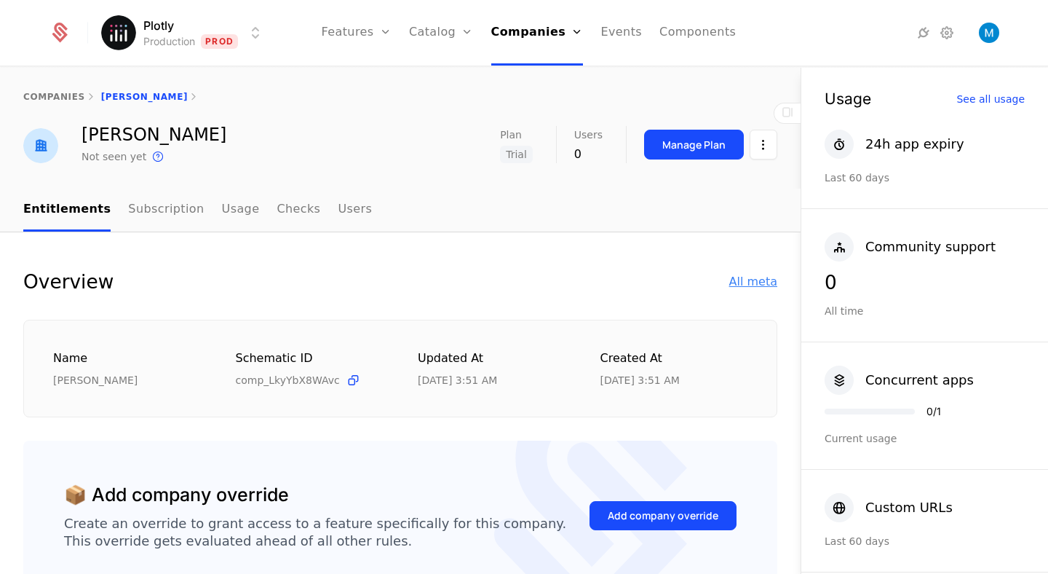
click at [755, 274] on div "All meta" at bounding box center [753, 281] width 48 height 17
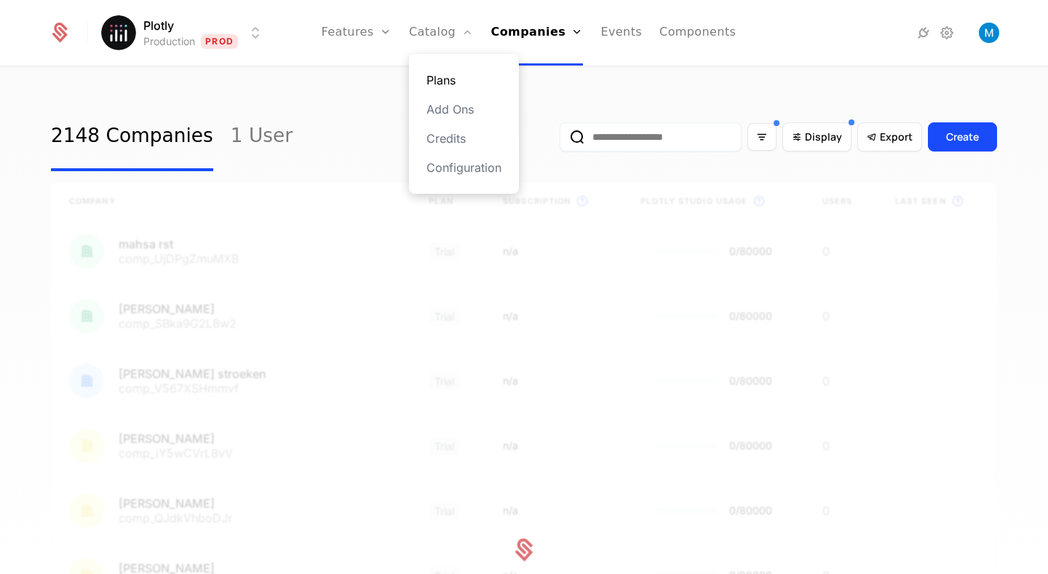
click at [451, 76] on link "Plans" at bounding box center [463, 79] width 75 height 17
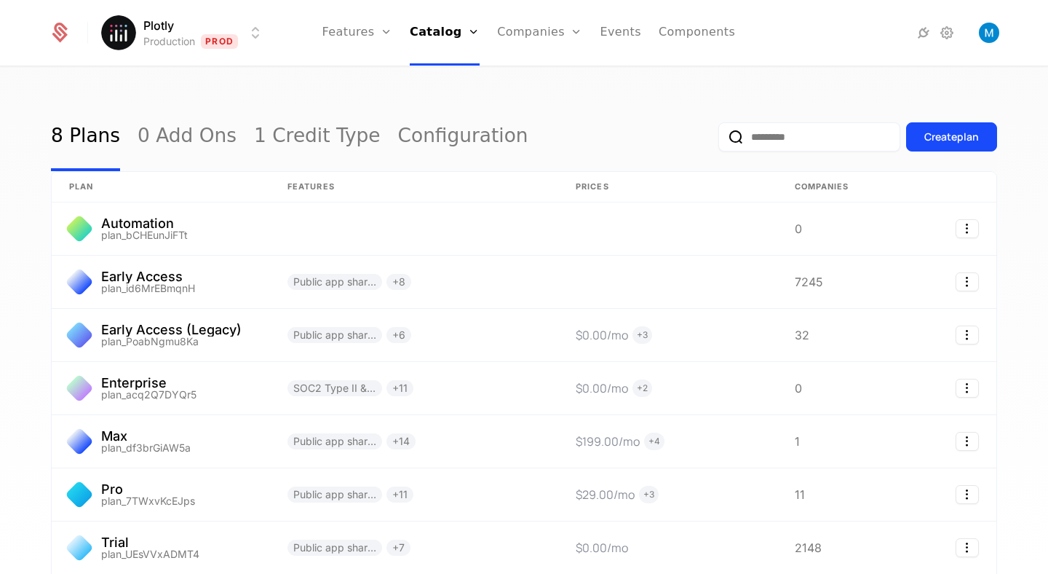
click at [244, 98] on div "8 Plans 0 Add Ons 1 Credit Type Configuration Create plan plan Features Prices …" at bounding box center [524, 325] width 1048 height 515
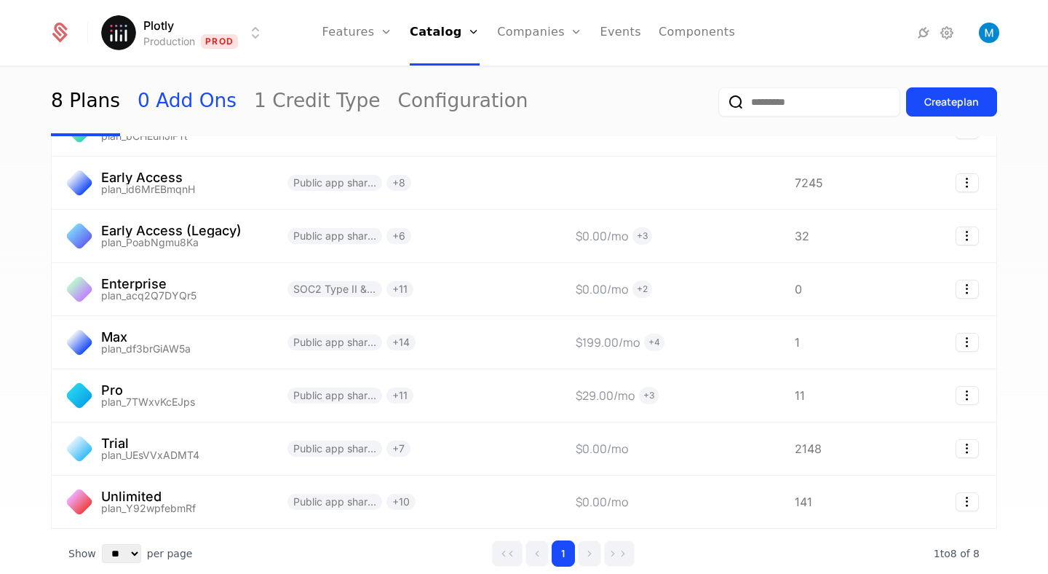
scroll to position [100, 0]
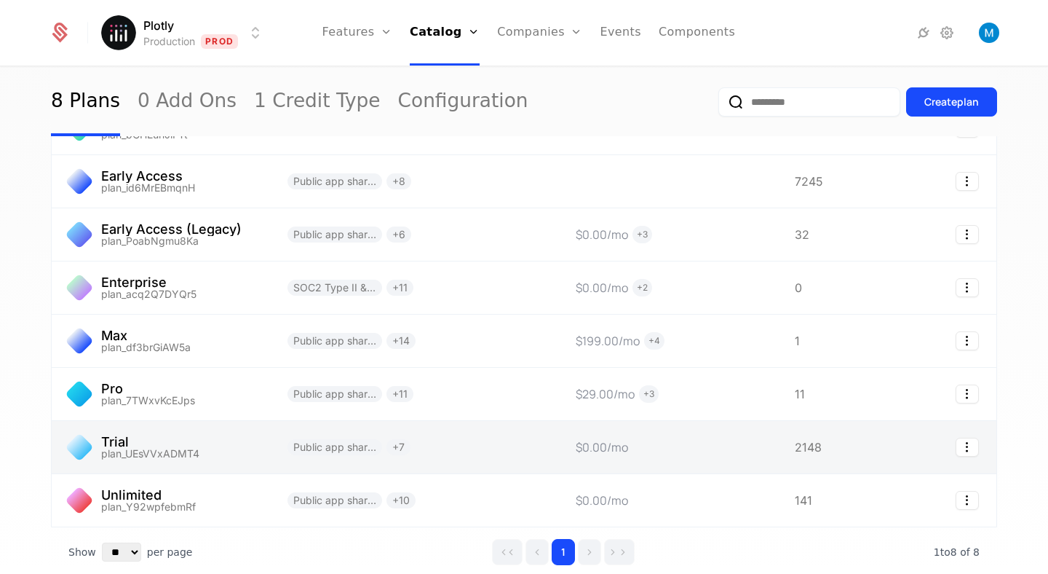
click at [144, 439] on link at bounding box center [161, 447] width 218 height 52
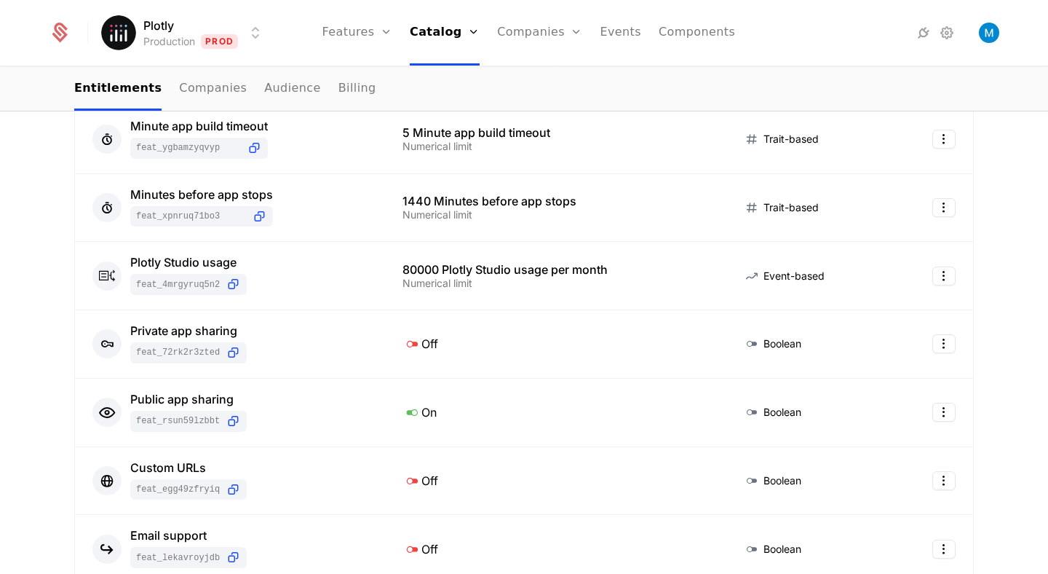
scroll to position [348, 0]
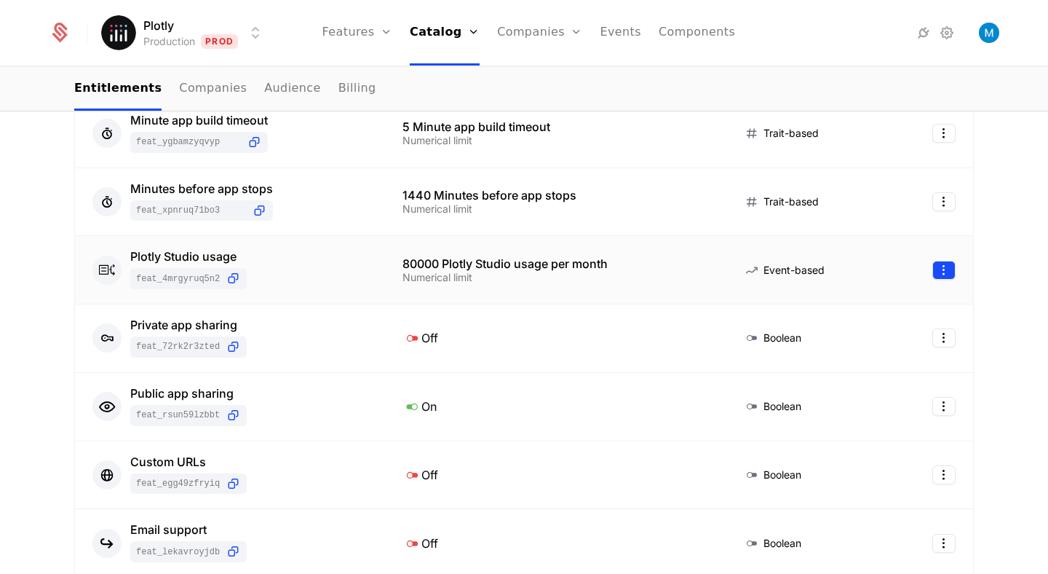
click at [943, 271] on html "Plotly Production Prod Features Features Flags Catalog Plans Add Ons Credits Co…" at bounding box center [524, 287] width 1048 height 574
click at [836, 339] on div "Edit" at bounding box center [840, 340] width 25 height 20
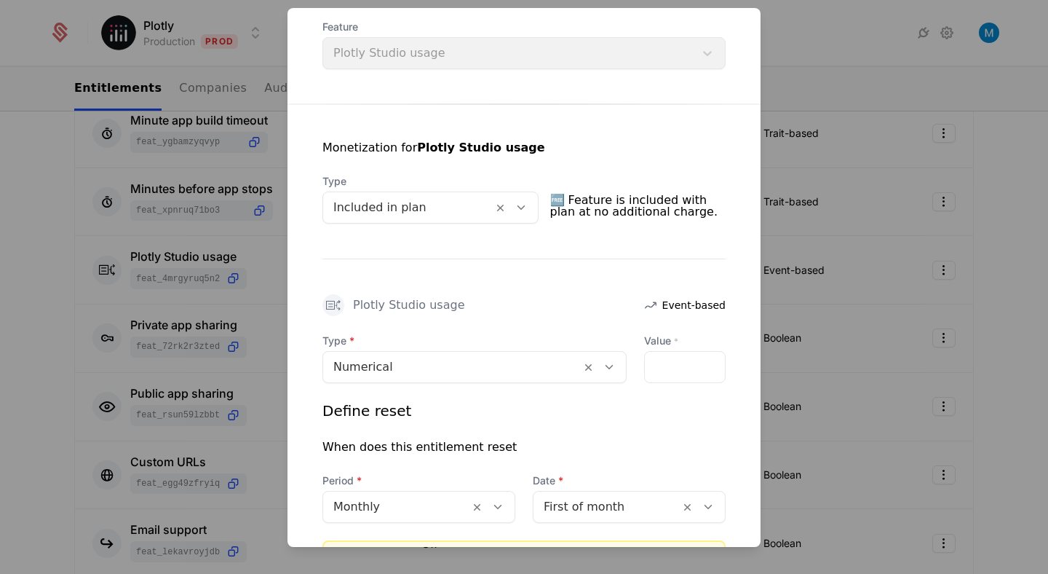
scroll to position [213, 0]
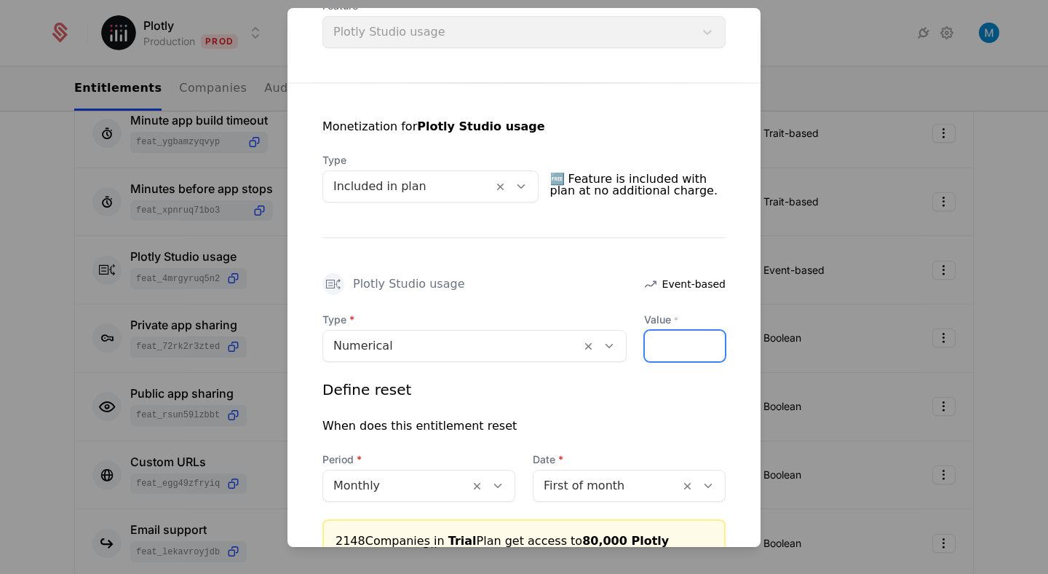
click at [659, 341] on input "*****" at bounding box center [685, 345] width 80 height 31
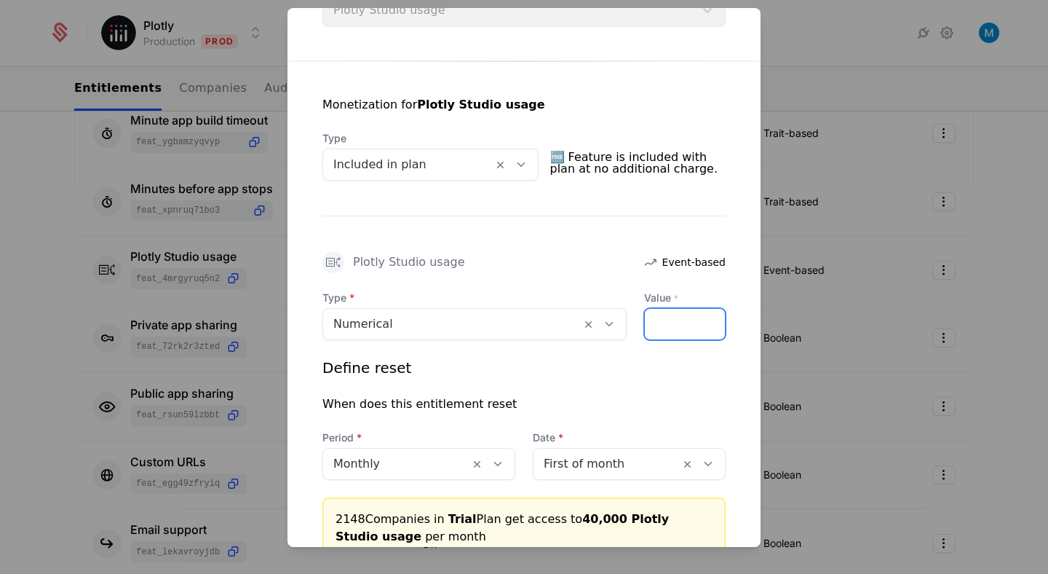
scroll to position [237, 0]
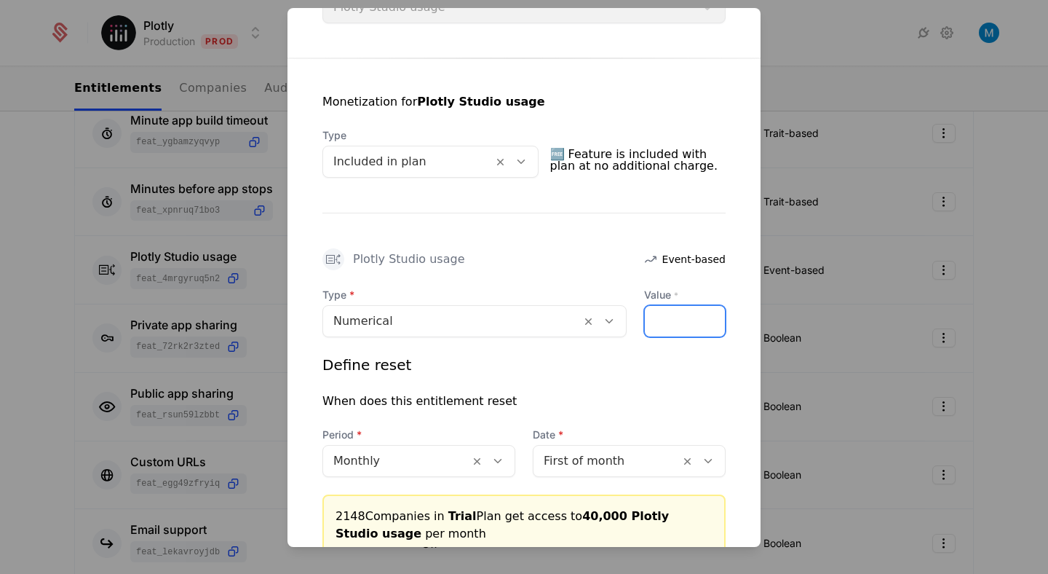
type input "*****"
click at [697, 389] on div "Define reset When does this entitlement reset Period Monthly Date First of month" at bounding box center [523, 415] width 403 height 122
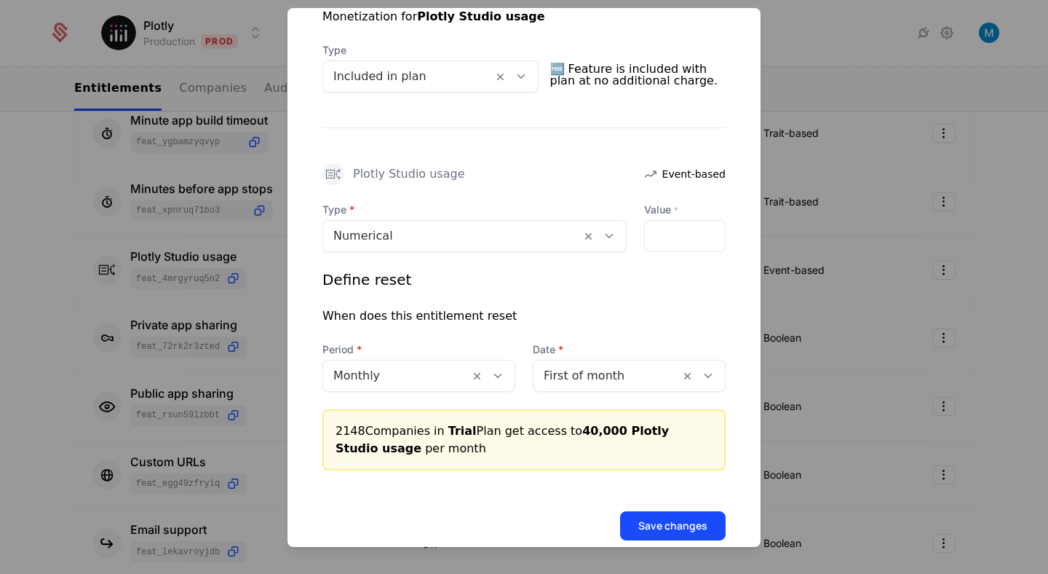
scroll to position [350, 0]
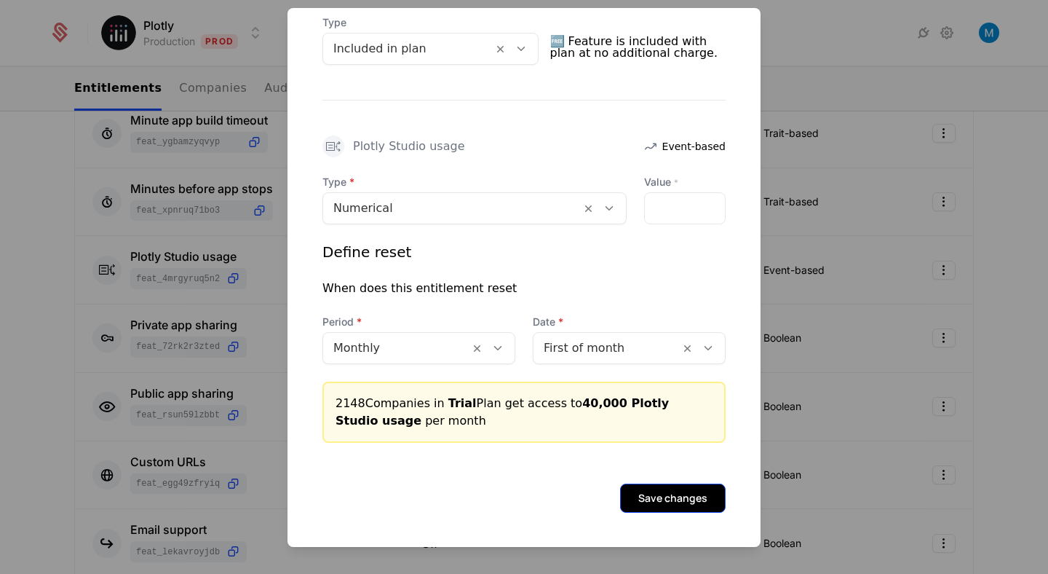
click at [680, 490] on button "Save changes" at bounding box center [673, 497] width 106 height 29
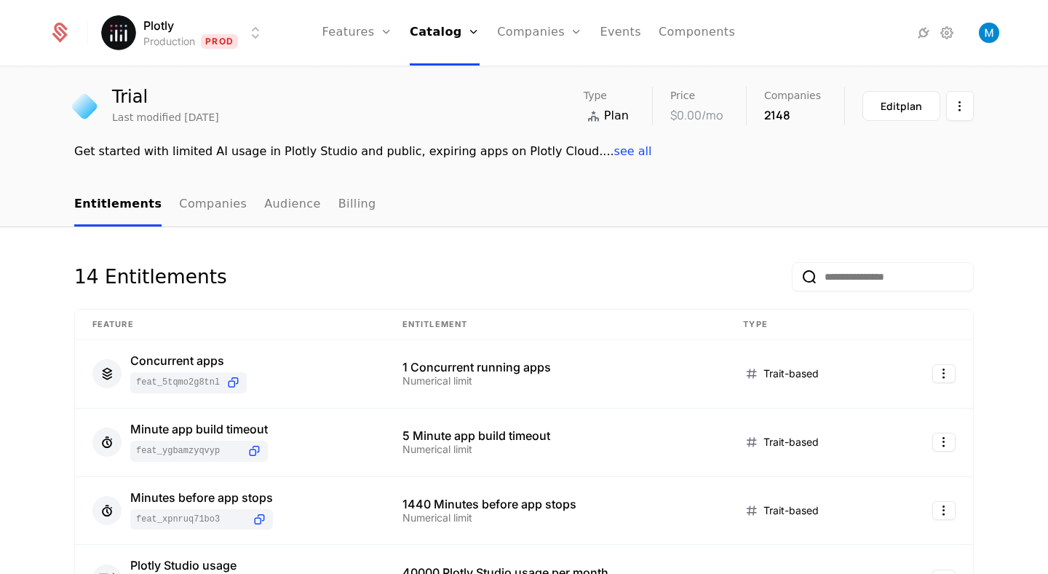
scroll to position [43, 0]
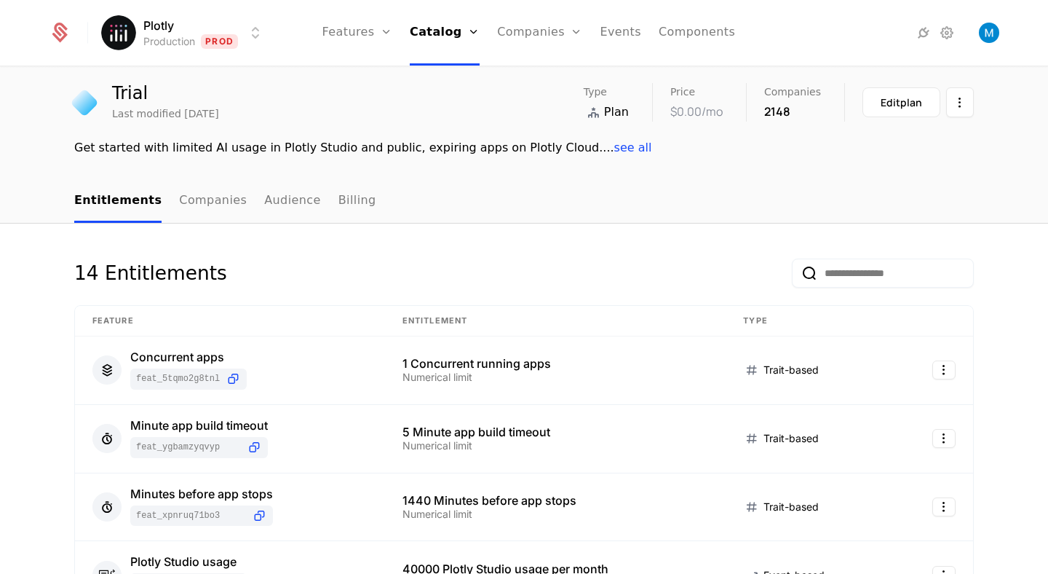
click at [170, 26] on html "Plotly Production Prod Features Features Flags Catalog Plans Add Ons Credits Co…" at bounding box center [524, 287] width 1048 height 574
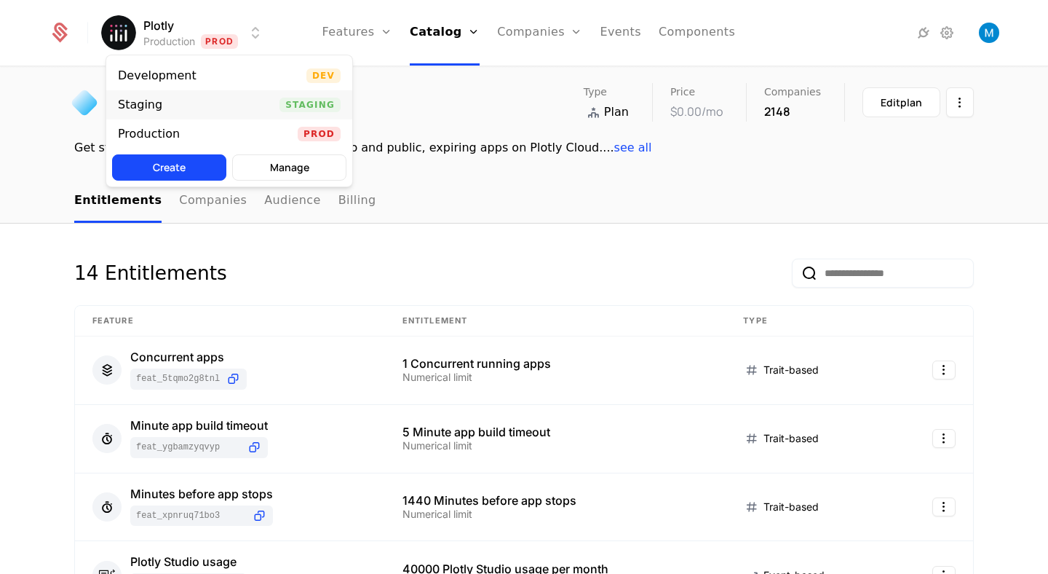
click at [182, 106] on div "Staging Staging" at bounding box center [229, 104] width 246 height 29
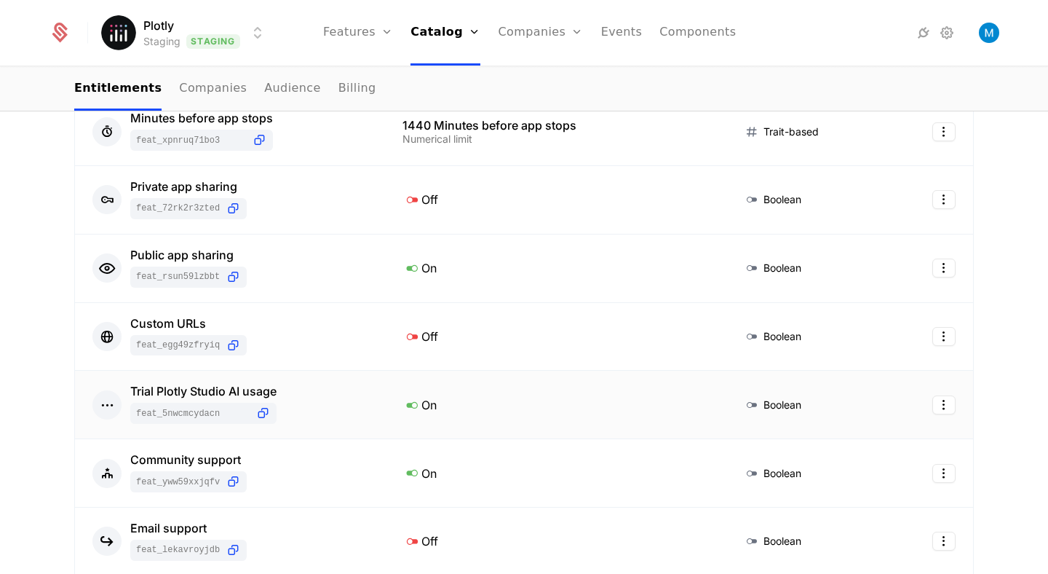
scroll to position [490, 0]
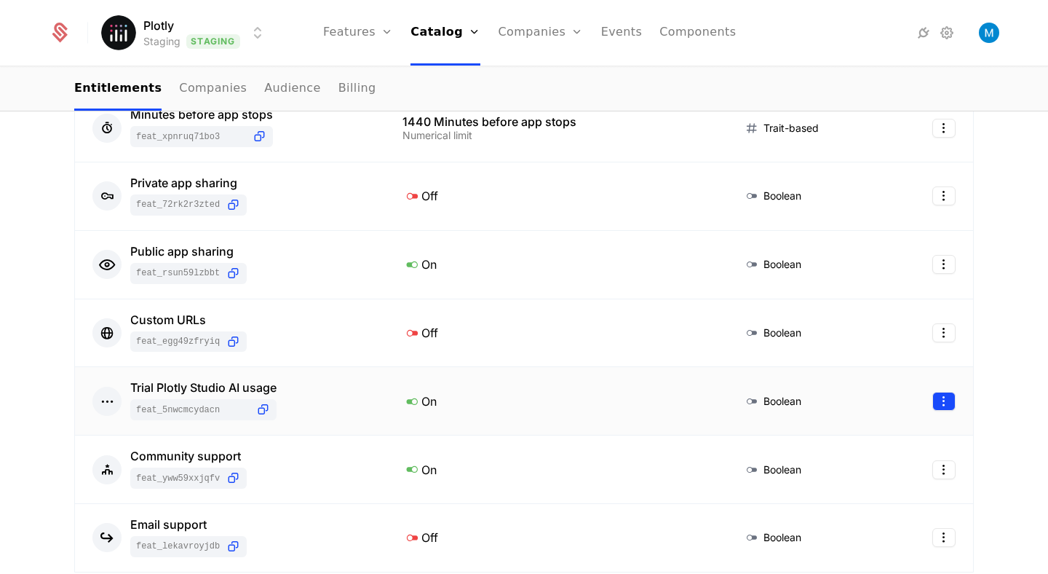
click at [941, 405] on html "Plotly Staging Staging Features Features Flags Catalog Plans Add Ons Credits Co…" at bounding box center [524, 287] width 1048 height 574
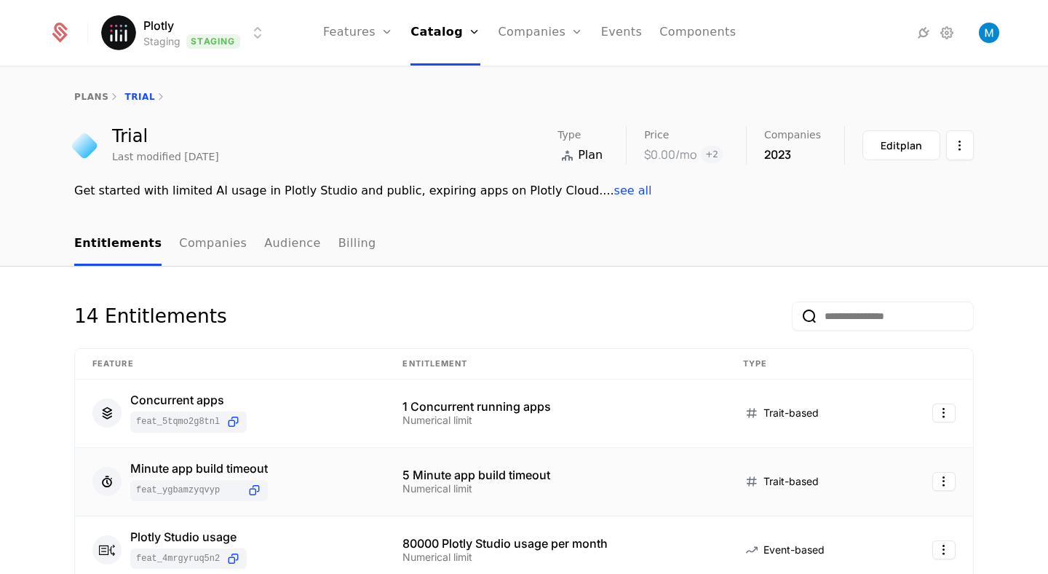
scroll to position [58, 0]
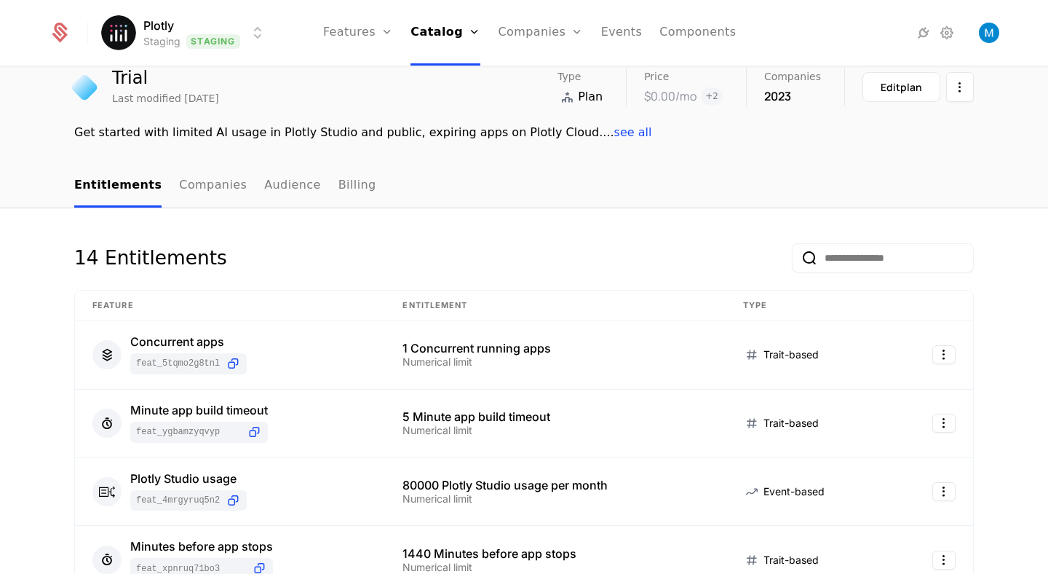
click at [190, 41] on html "Plotly Staging Staging Features Features Flags Catalog Plans Add Ons Credits Co…" at bounding box center [524, 287] width 1048 height 574
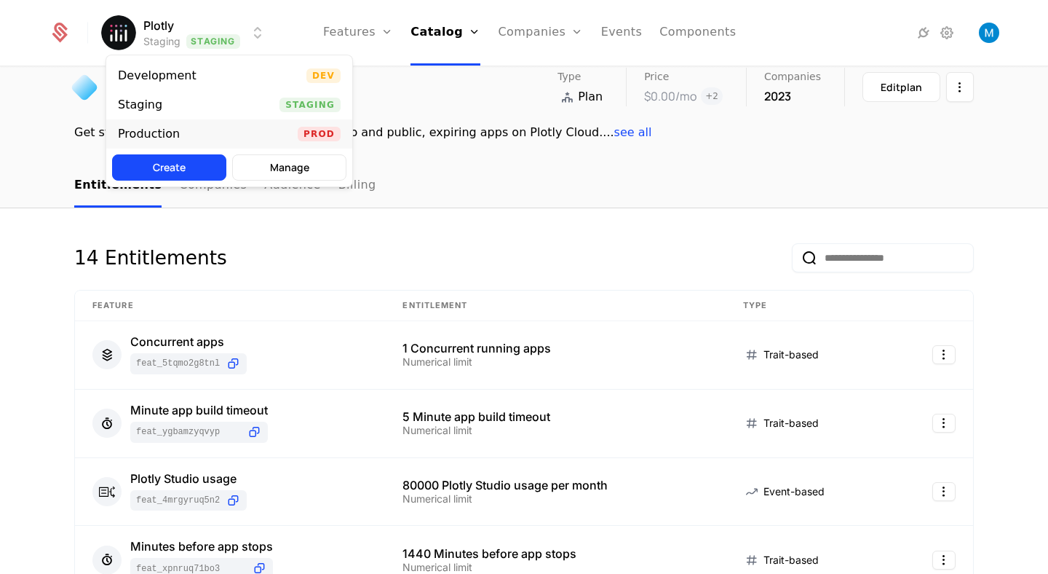
click at [197, 130] on div "Production Prod" at bounding box center [229, 133] width 246 height 29
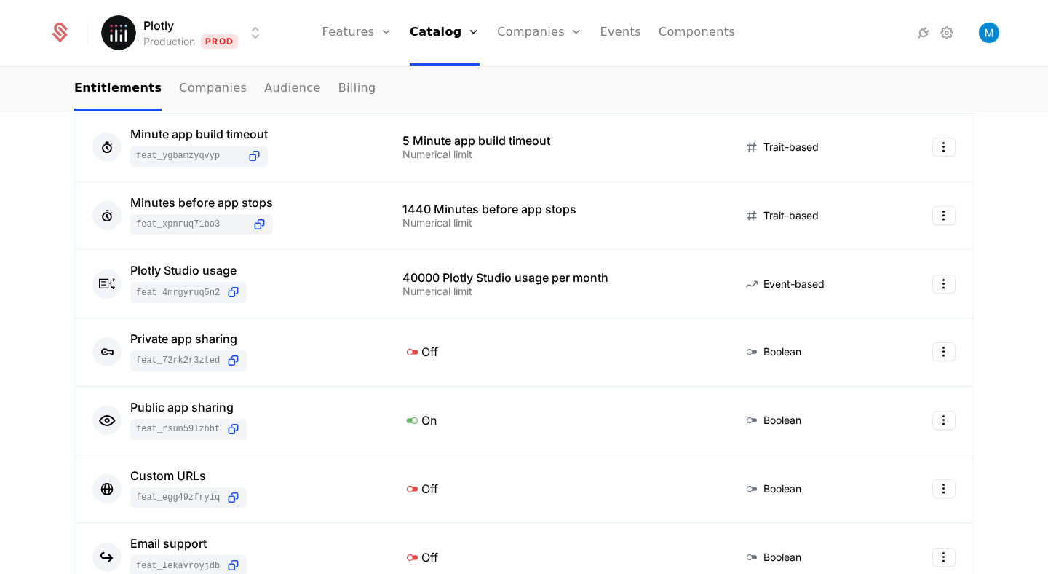
scroll to position [336, 0]
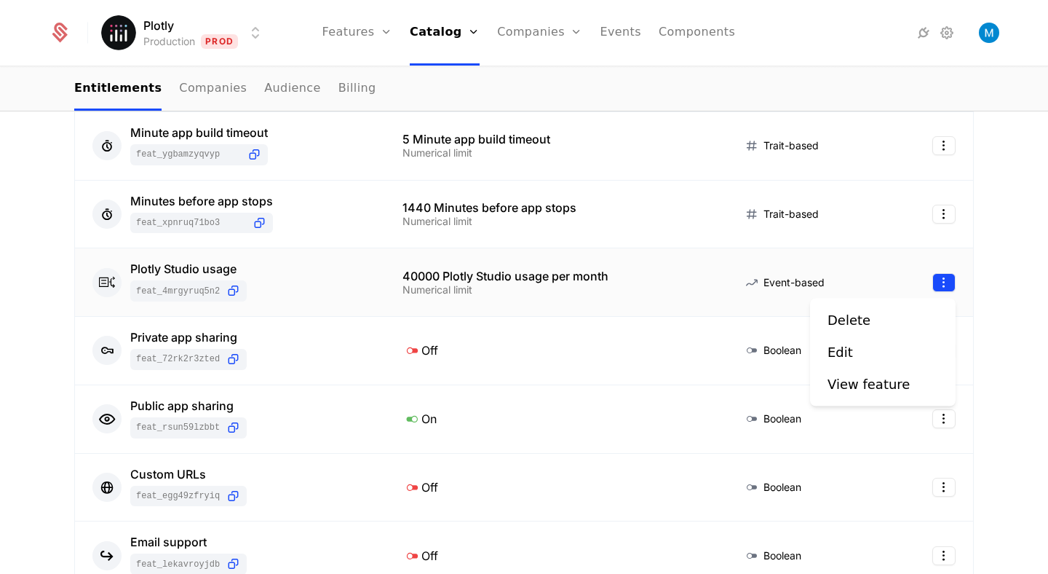
click at [946, 275] on html "Plotly Production Prod Features Features Flags Catalog Plans Add Ons Credits Co…" at bounding box center [524, 287] width 1048 height 574
click at [947, 285] on html "Plotly Production Prod Features Features Flags Catalog Plans Add Ons Credits Co…" at bounding box center [524, 287] width 1048 height 574
click at [843, 356] on div "Edit" at bounding box center [840, 352] width 25 height 20
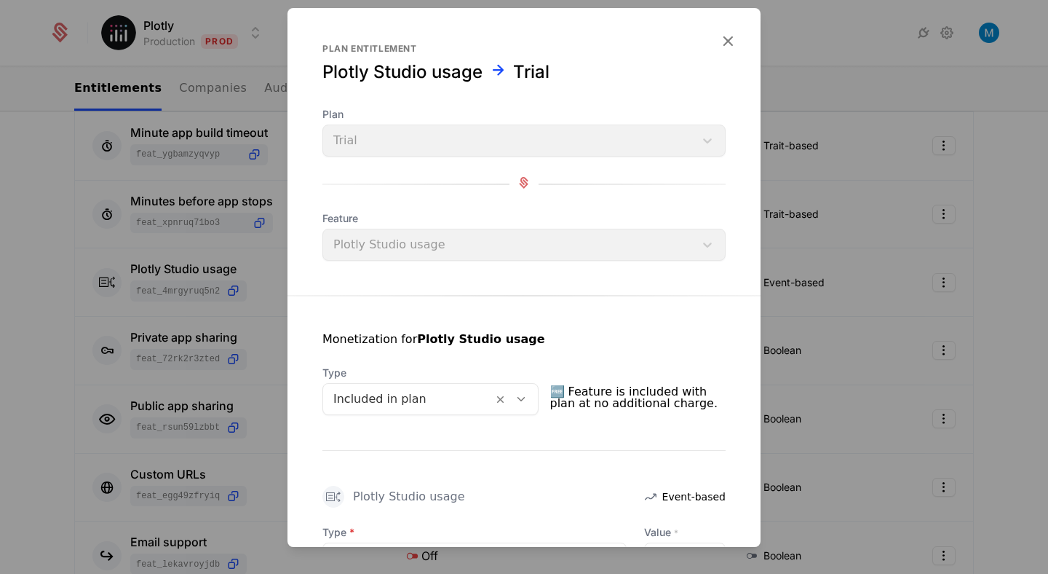
scroll to position [133, 0]
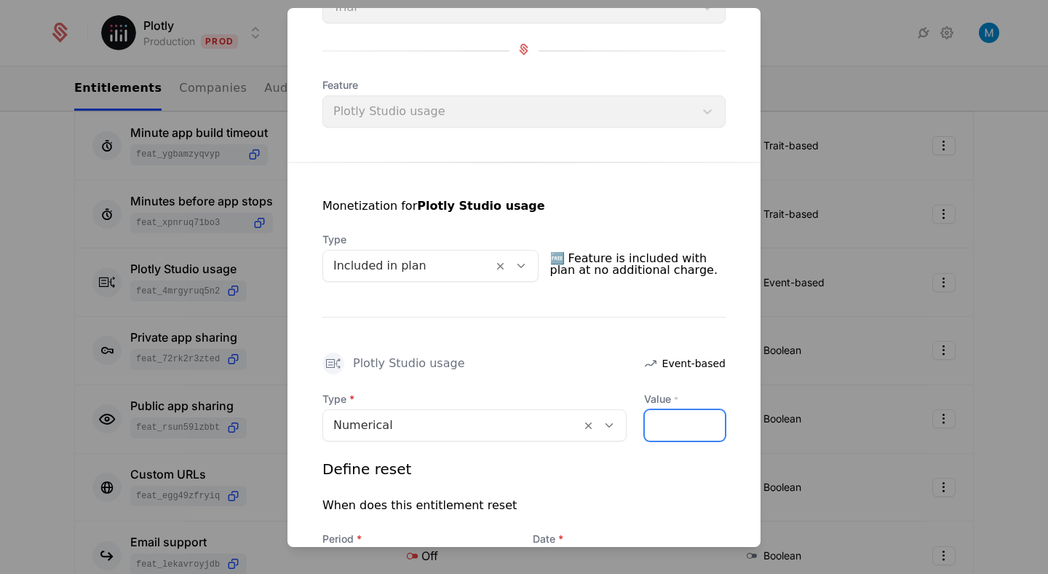
click at [659, 421] on input "*****" at bounding box center [685, 425] width 80 height 31
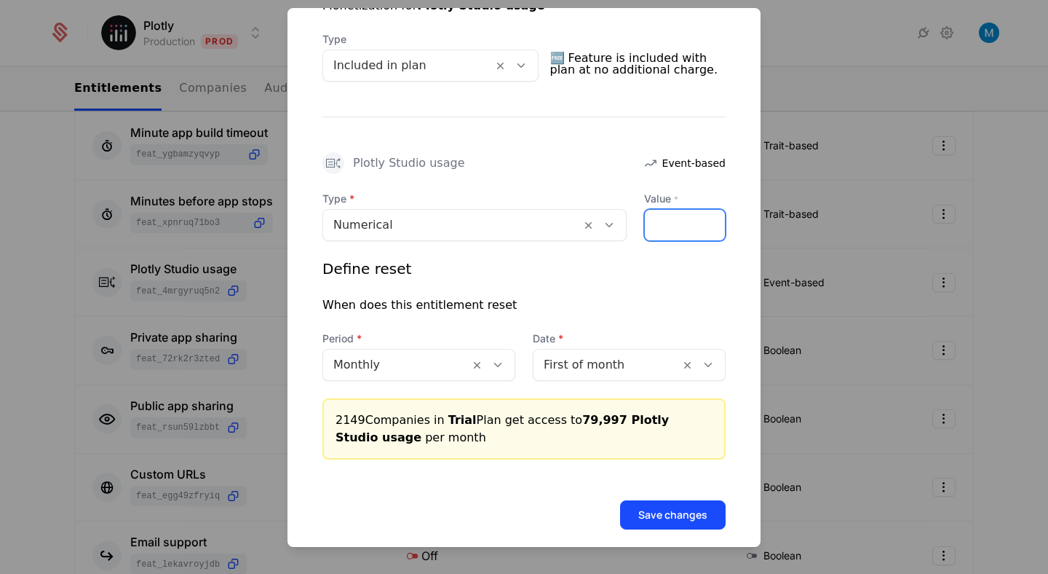
scroll to position [350, 0]
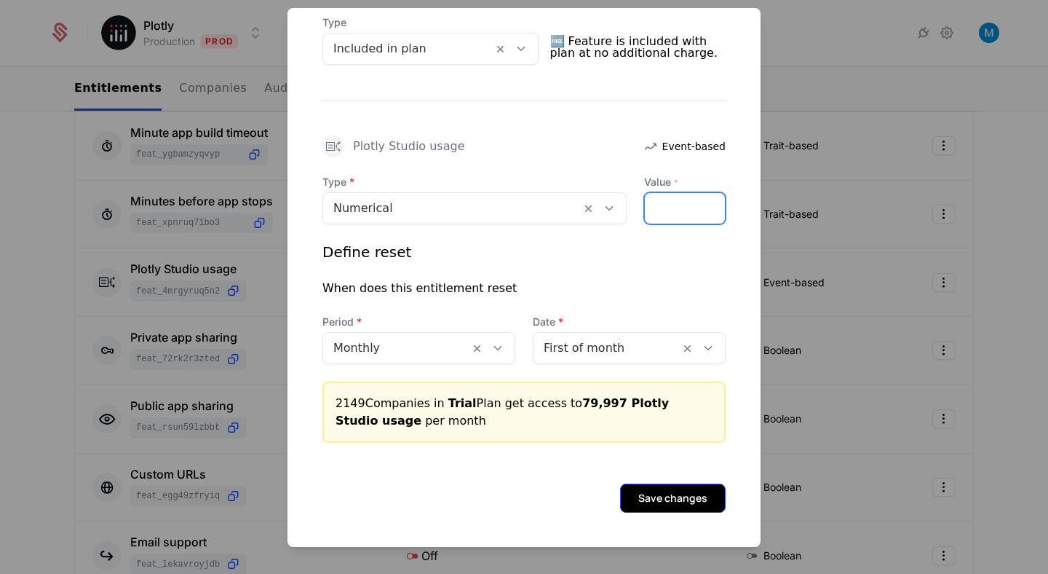
type input "*****"
click at [699, 501] on button "Save changes" at bounding box center [673, 497] width 106 height 29
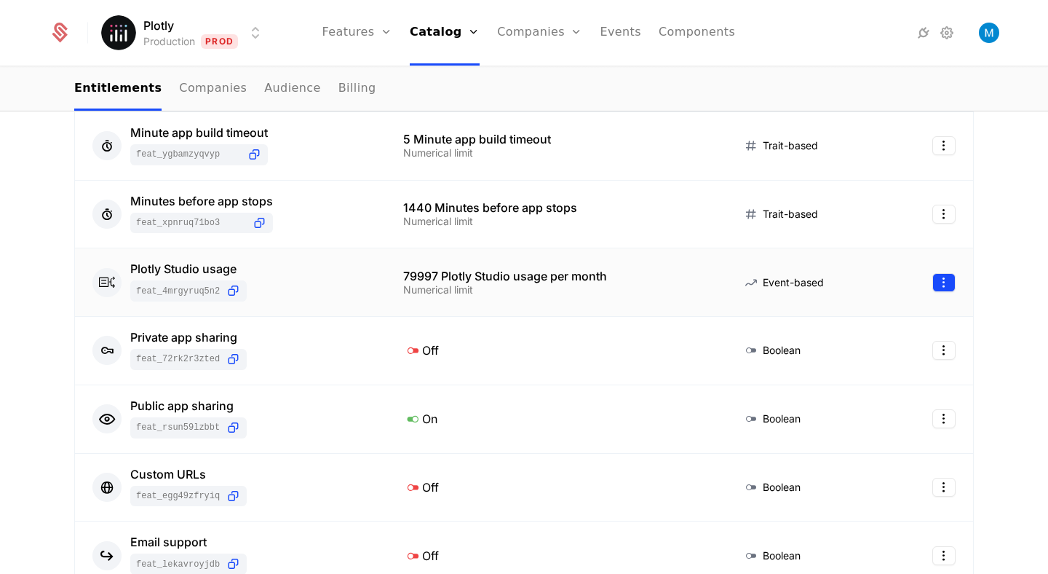
click at [944, 285] on html "Plotly Production Prod Features Features Flags Catalog Plans Add Ons Credits Co…" at bounding box center [524, 287] width 1048 height 574
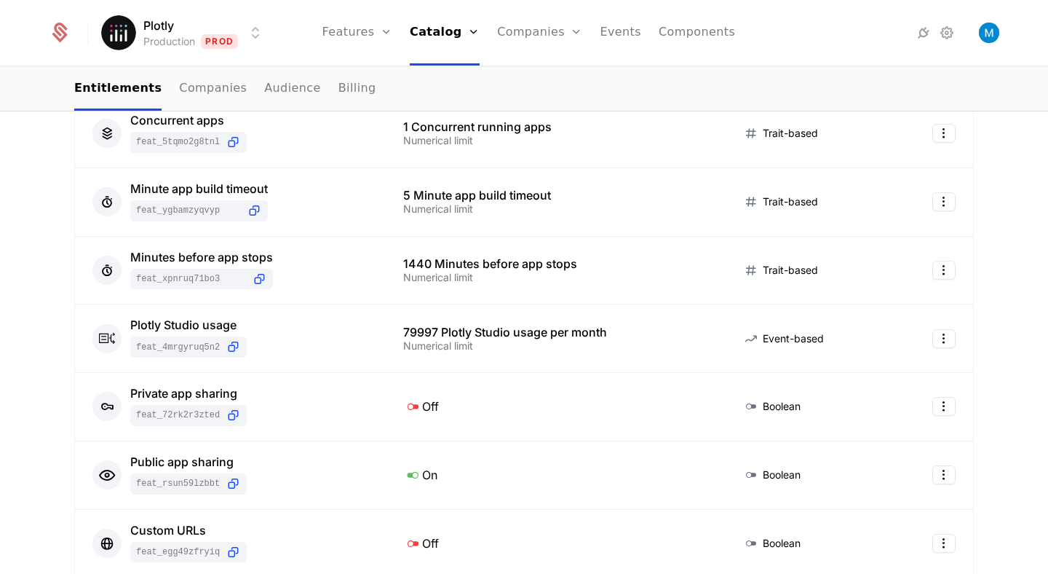
scroll to position [280, 0]
click at [940, 341] on html "Plotly Production Prod Features Features Flags Catalog Plans Add Ons Credits Co…" at bounding box center [524, 287] width 1048 height 574
click at [834, 408] on div "Edit" at bounding box center [840, 407] width 25 height 20
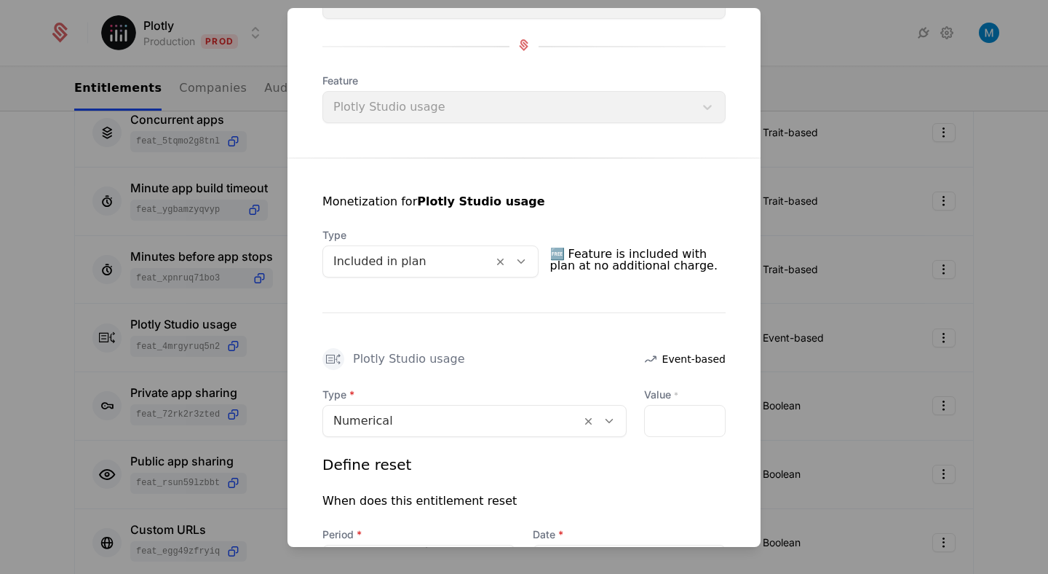
scroll to position [182, 0]
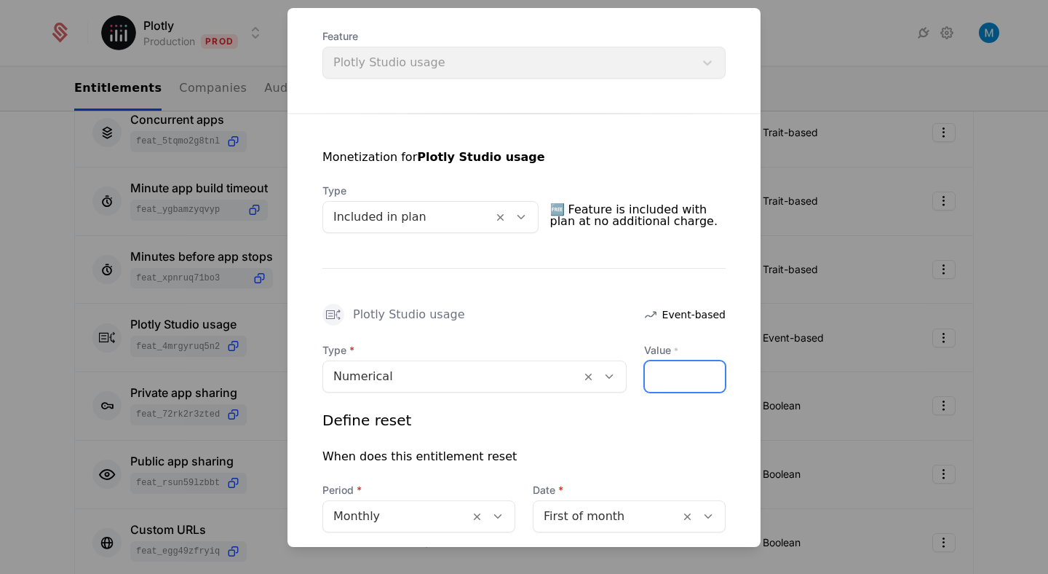
click at [710, 373] on input "*****" at bounding box center [685, 376] width 80 height 31
type input "*****"
click at [710, 373] on input "*****" at bounding box center [685, 376] width 80 height 31
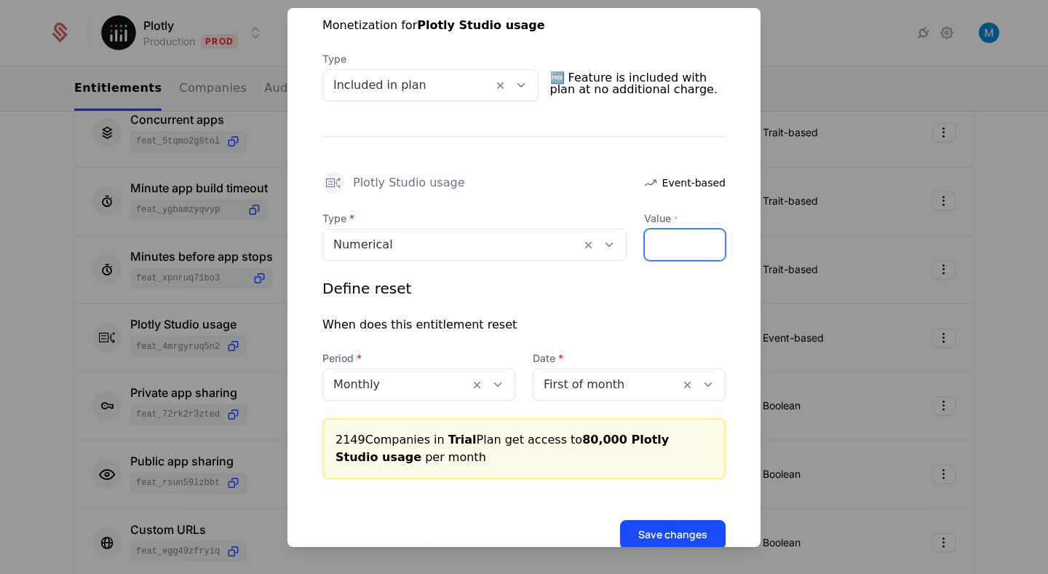
scroll to position [350, 0]
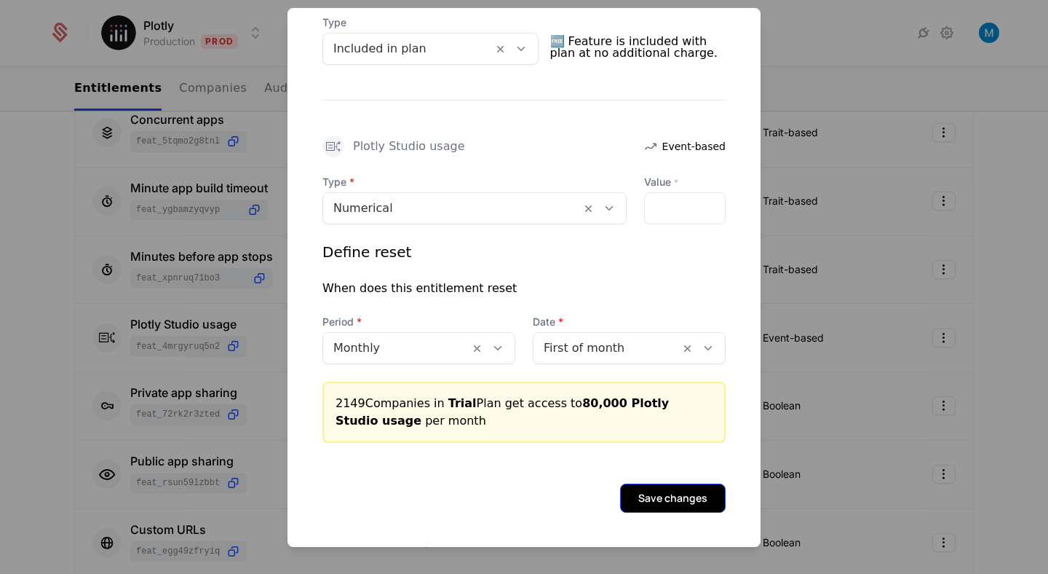
click at [675, 503] on button "Save changes" at bounding box center [673, 497] width 106 height 29
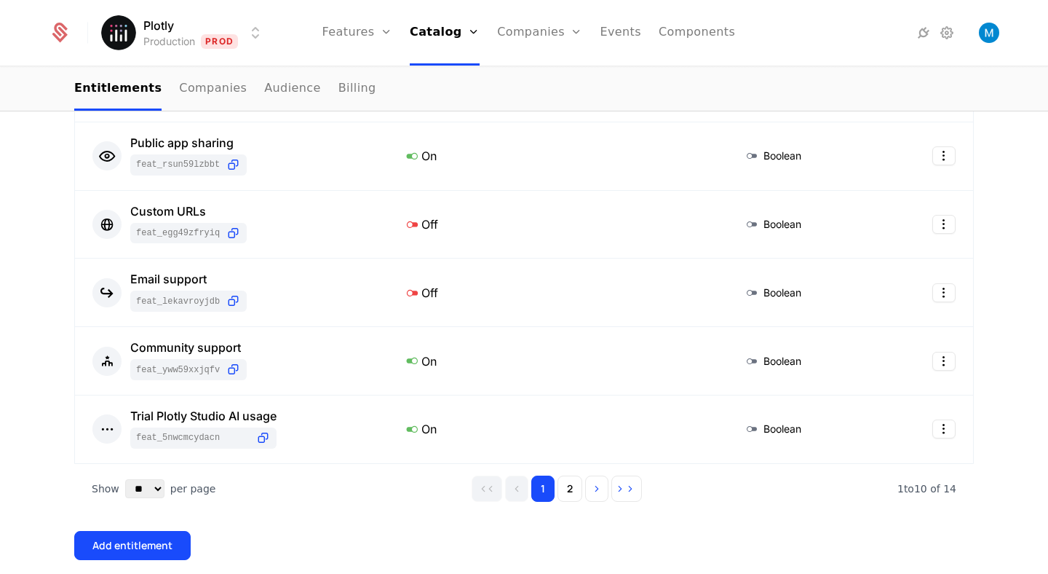
scroll to position [862, 0]
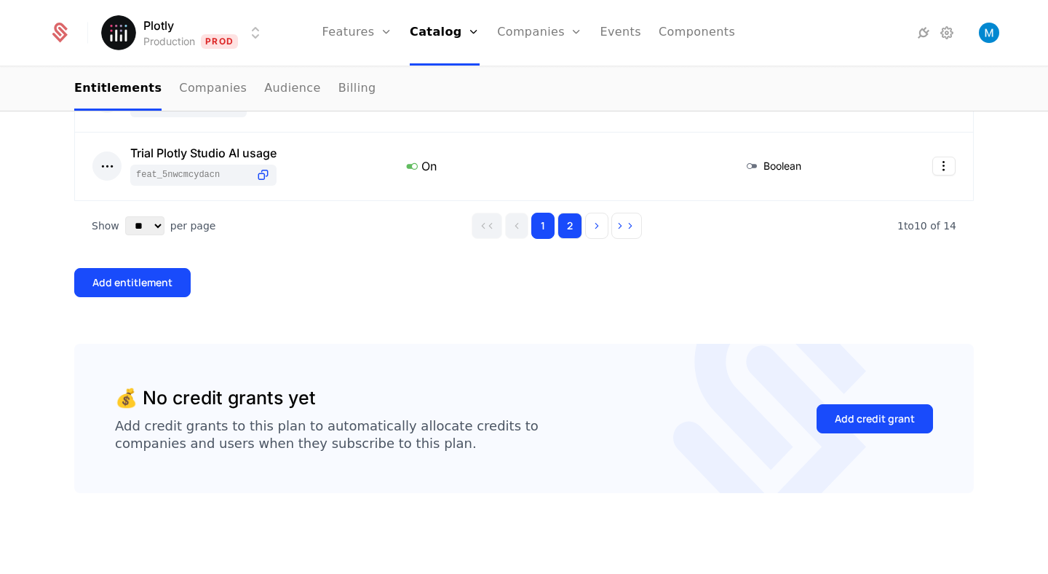
click at [566, 228] on button "2" at bounding box center [569, 226] width 25 height 26
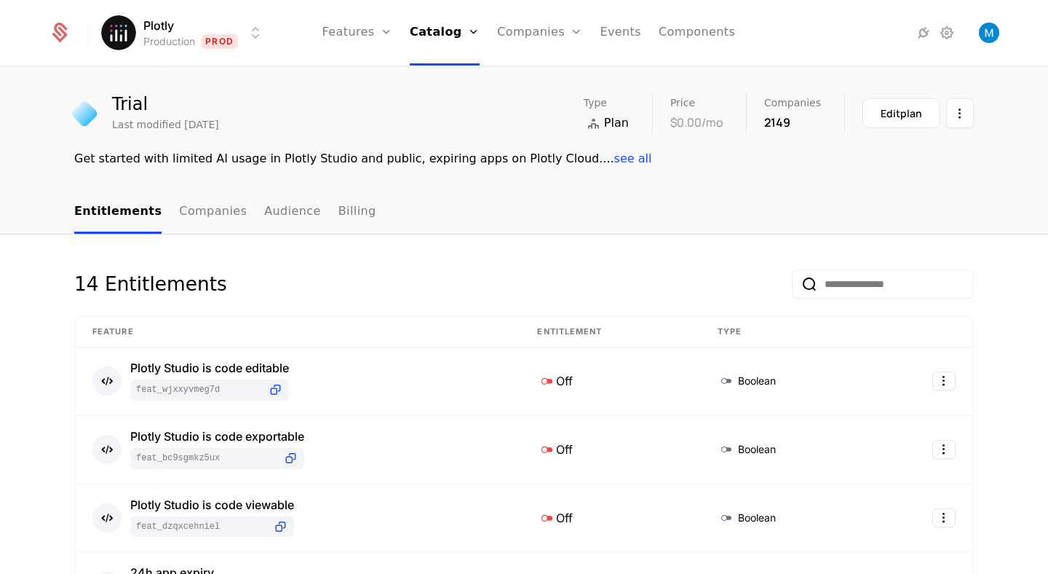
scroll to position [31, 0]
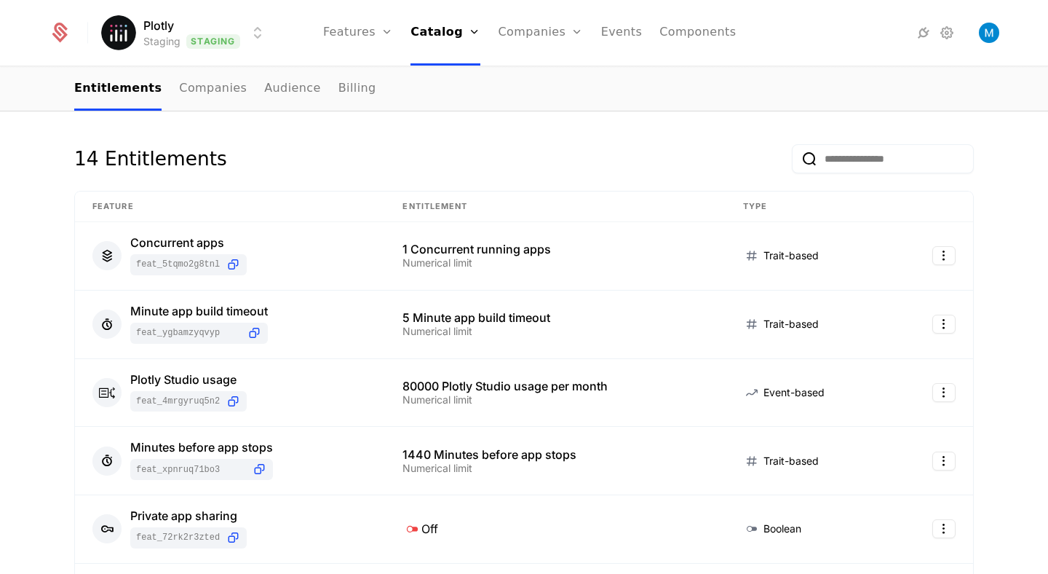
scroll to position [175, 0]
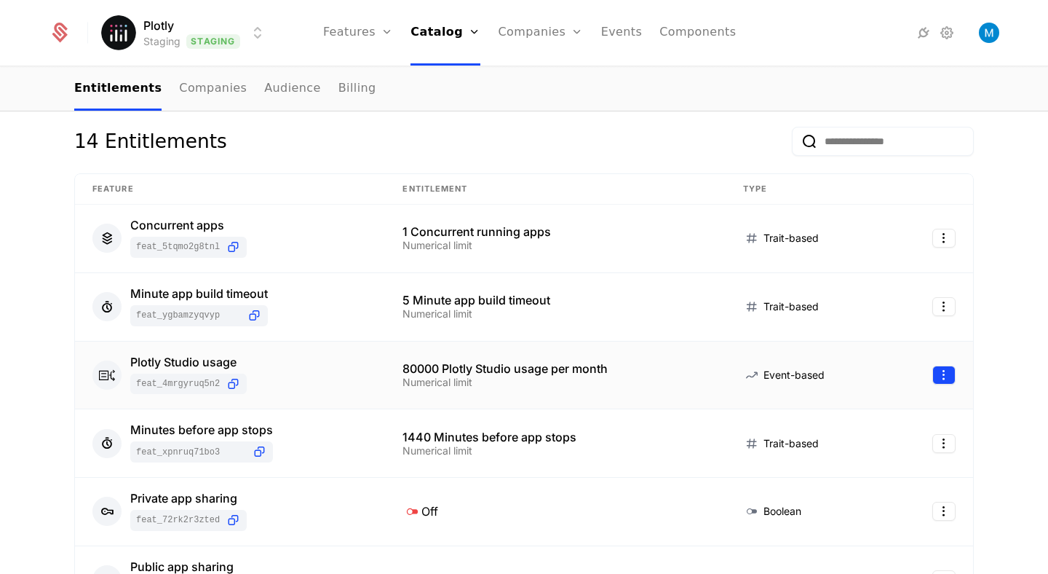
click at [948, 375] on html "Plotly Staging Staging Features Features Flags Catalog Plans Add Ons Credits Co…" at bounding box center [524, 287] width 1048 height 574
click at [840, 446] on div "Edit" at bounding box center [840, 445] width 25 height 20
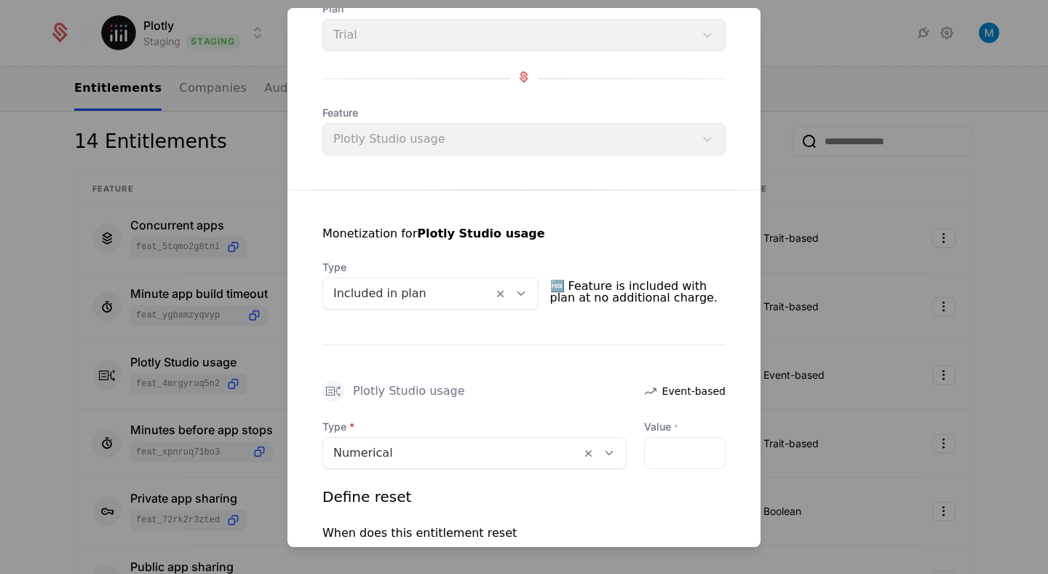
scroll to position [133, 0]
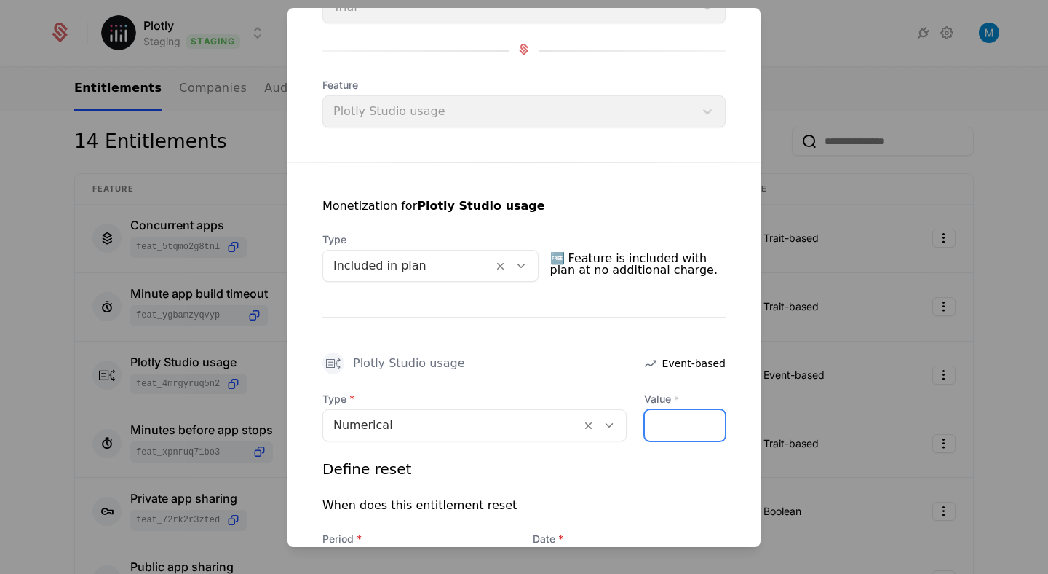
drag, startPoint x: 656, startPoint y: 426, endPoint x: 622, endPoint y: 426, distance: 33.5
click at [622, 426] on div "Type Numerical Value * *****" at bounding box center [523, 416] width 403 height 49
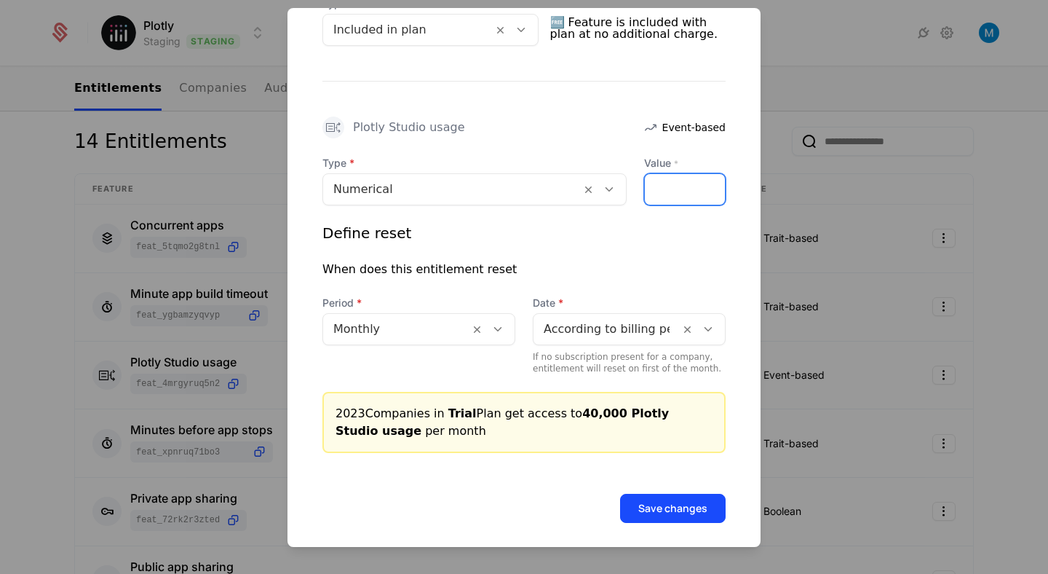
scroll to position [379, 0]
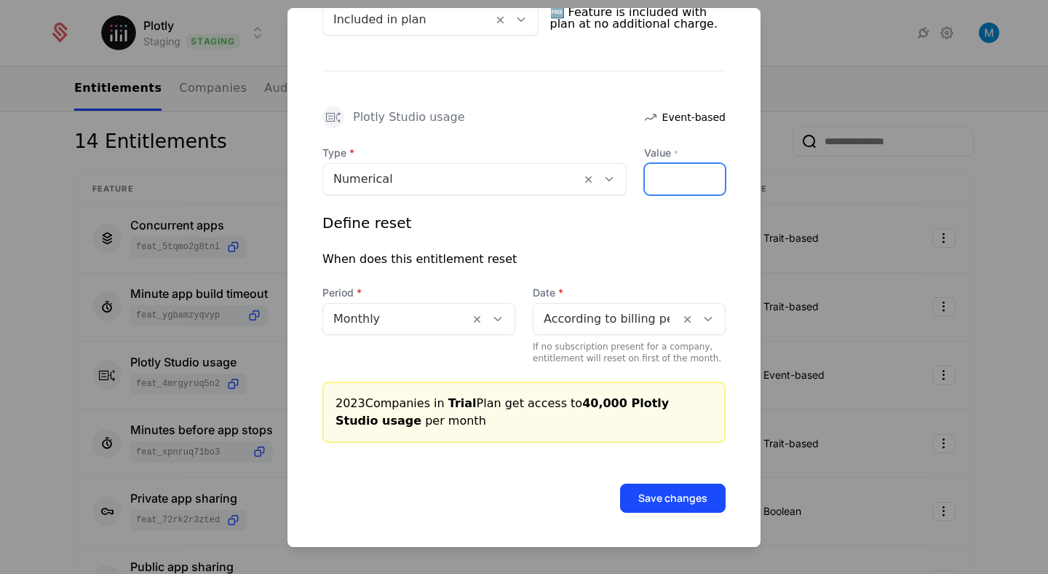
type input "*****"
click at [705, 518] on form "Plan entitlement Plotly Studio usage Trial Plan Trial Feature Plotly Studio usa…" at bounding box center [523, 88] width 473 height 918
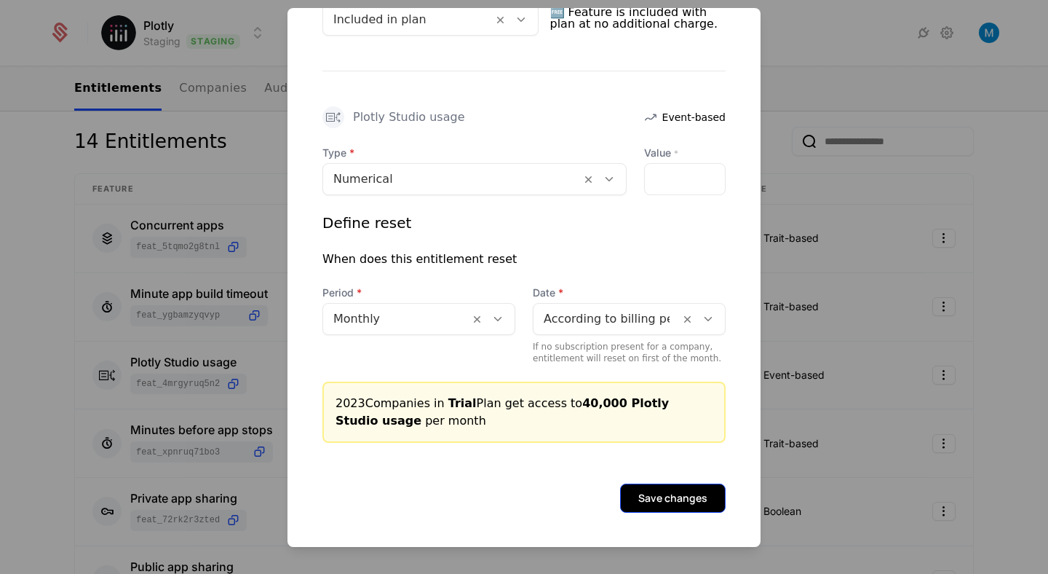
click at [699, 501] on button "Save changes" at bounding box center [673, 497] width 106 height 29
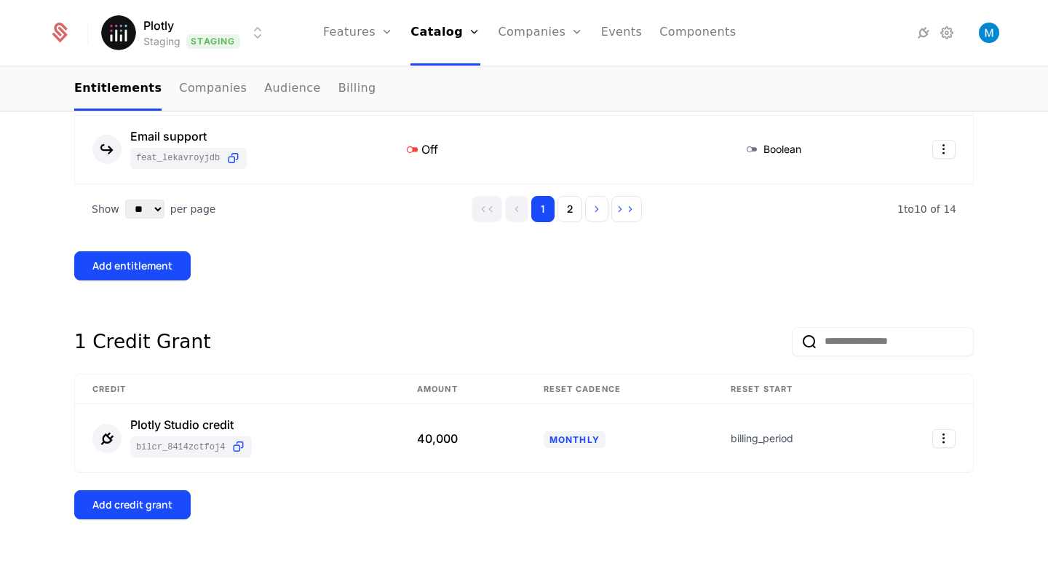
scroll to position [905, 0]
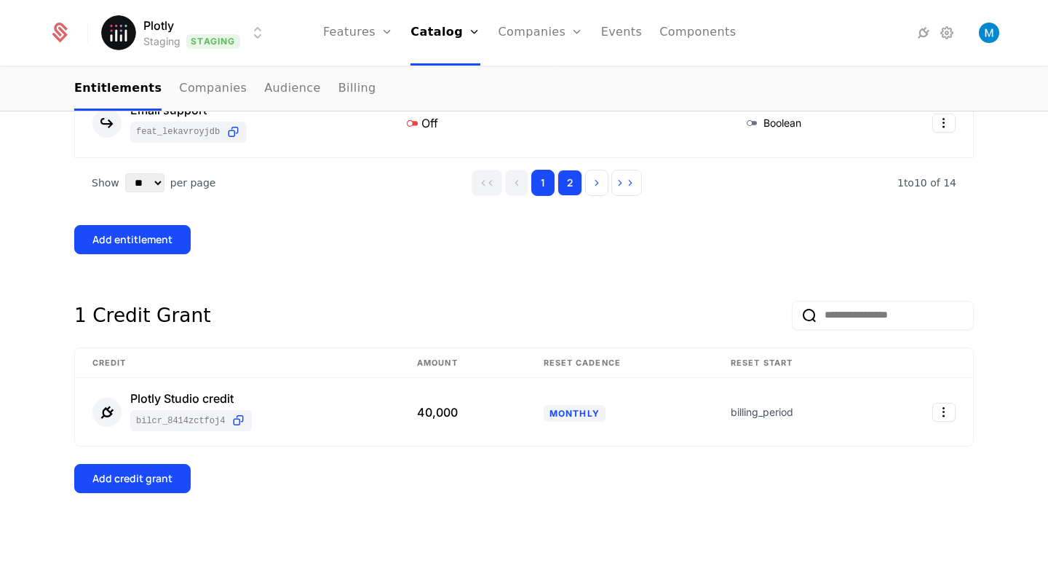
click at [574, 182] on button "2" at bounding box center [569, 183] width 25 height 26
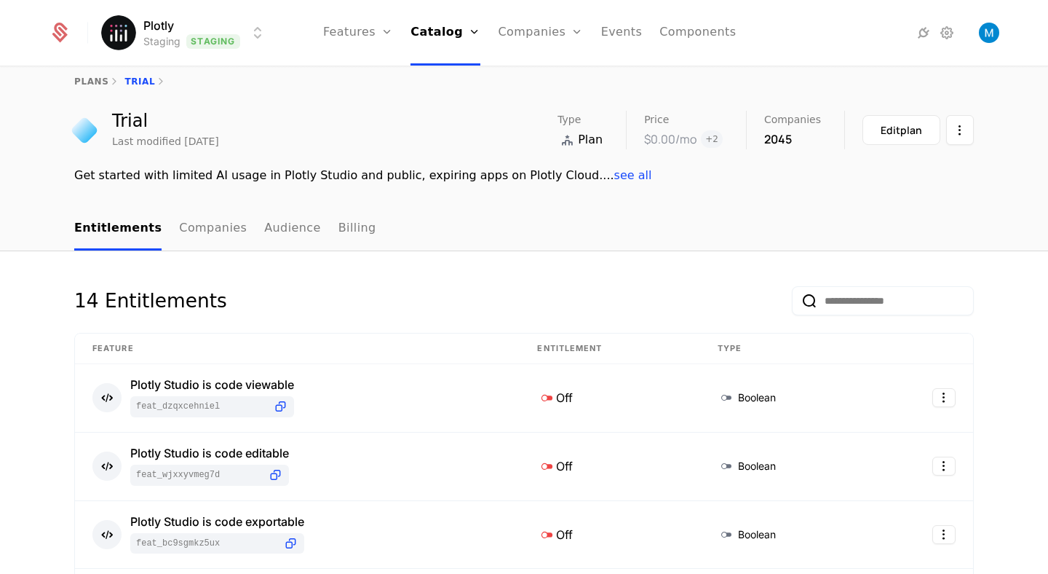
scroll to position [12, 0]
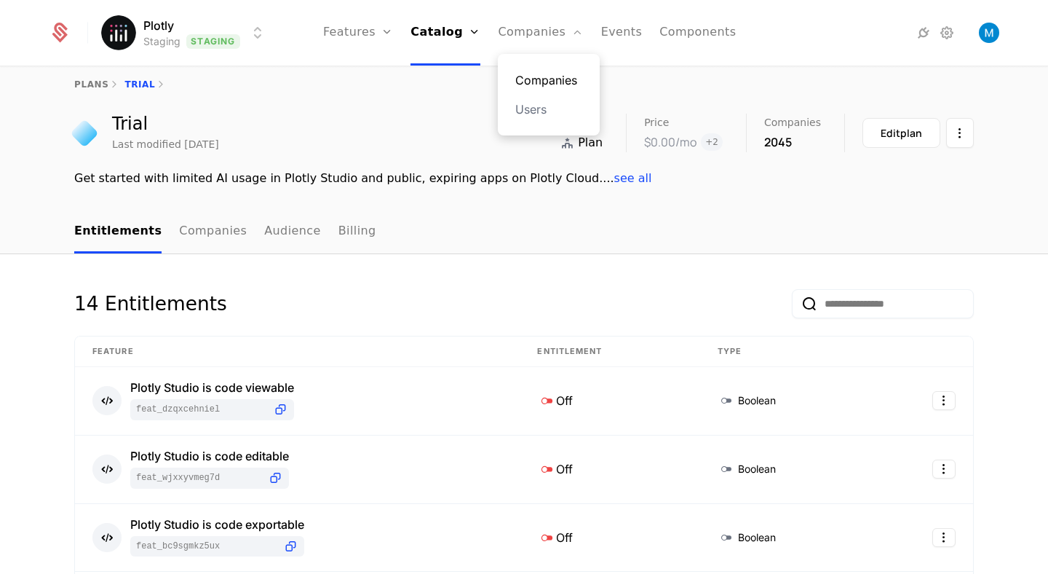
click at [548, 78] on link "Companies" at bounding box center [548, 79] width 67 height 17
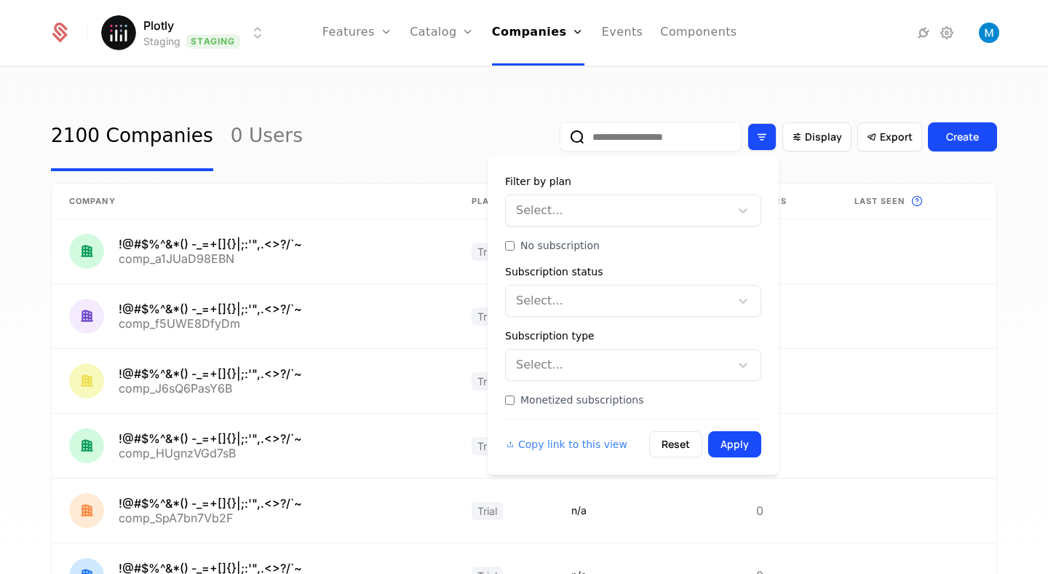
click at [776, 143] on div "Filter options" at bounding box center [761, 137] width 29 height 28
click at [832, 132] on span "Display" at bounding box center [823, 137] width 37 height 15
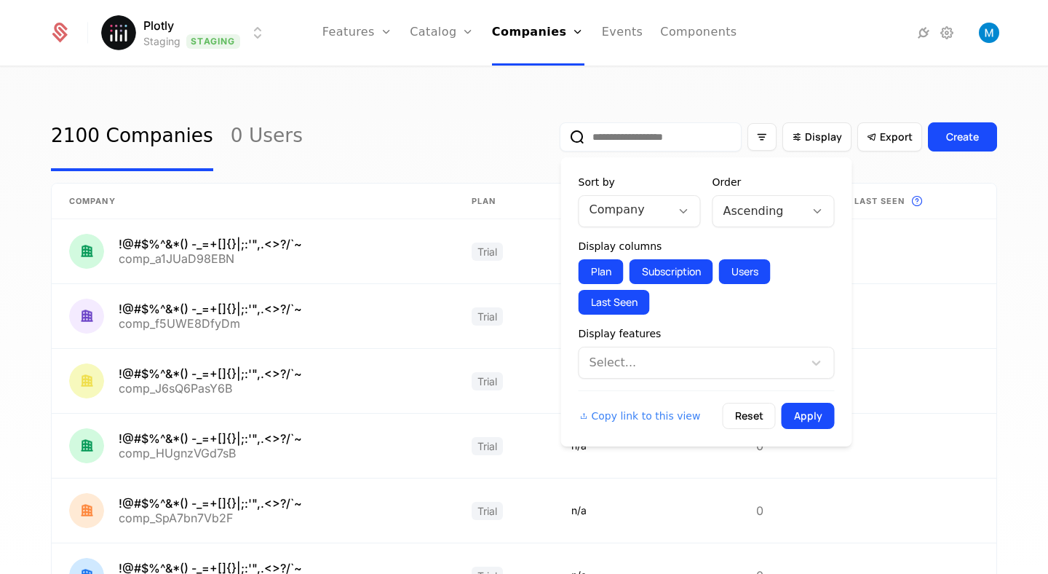
click at [696, 349] on div "Select..." at bounding box center [691, 362] width 224 height 26
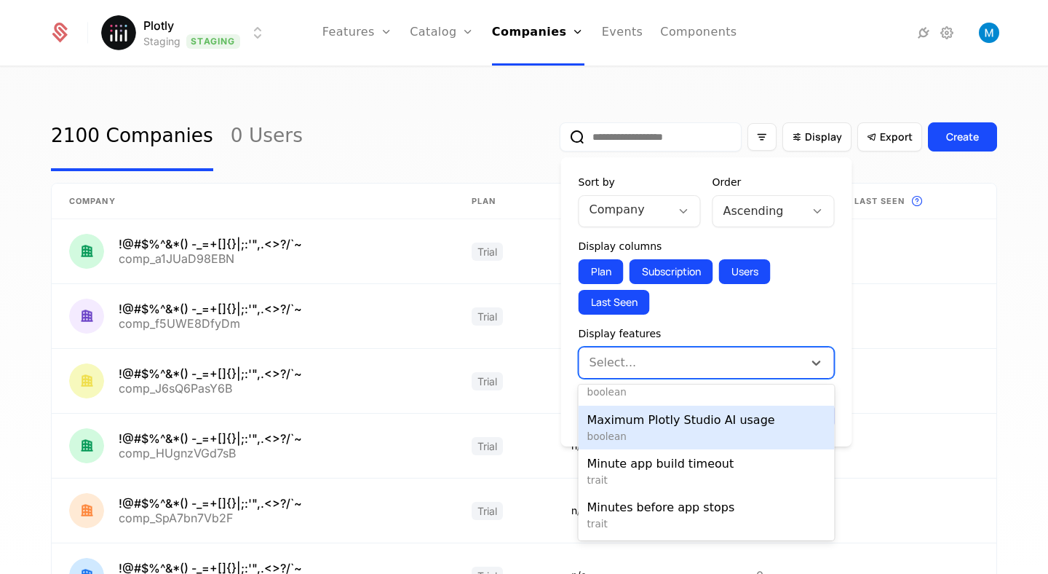
scroll to position [245, 0]
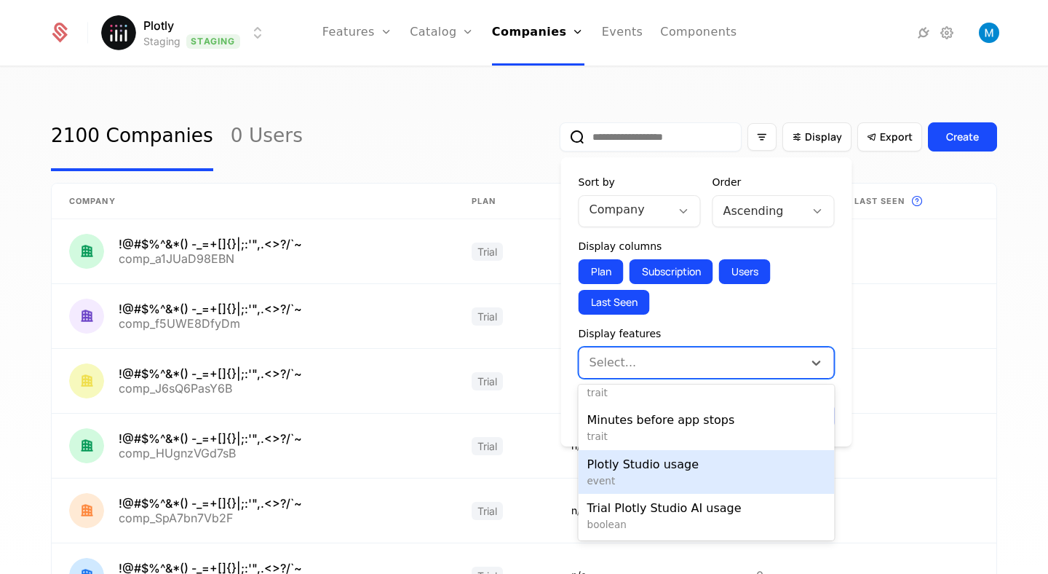
click at [702, 470] on span "Plotly Studio usage" at bounding box center [706, 464] width 239 height 17
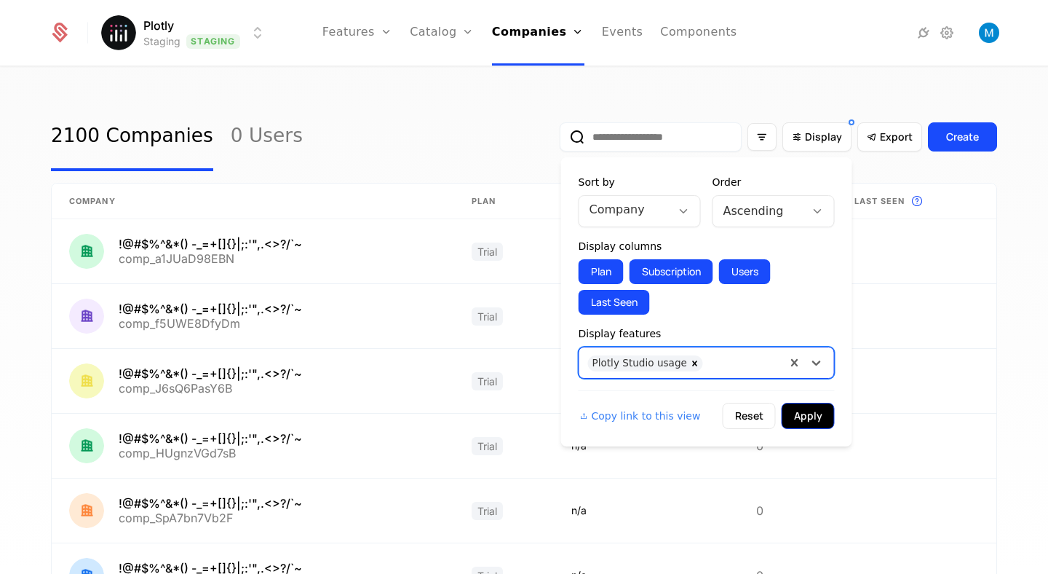
click at [818, 410] on button "Apply" at bounding box center [808, 415] width 53 height 26
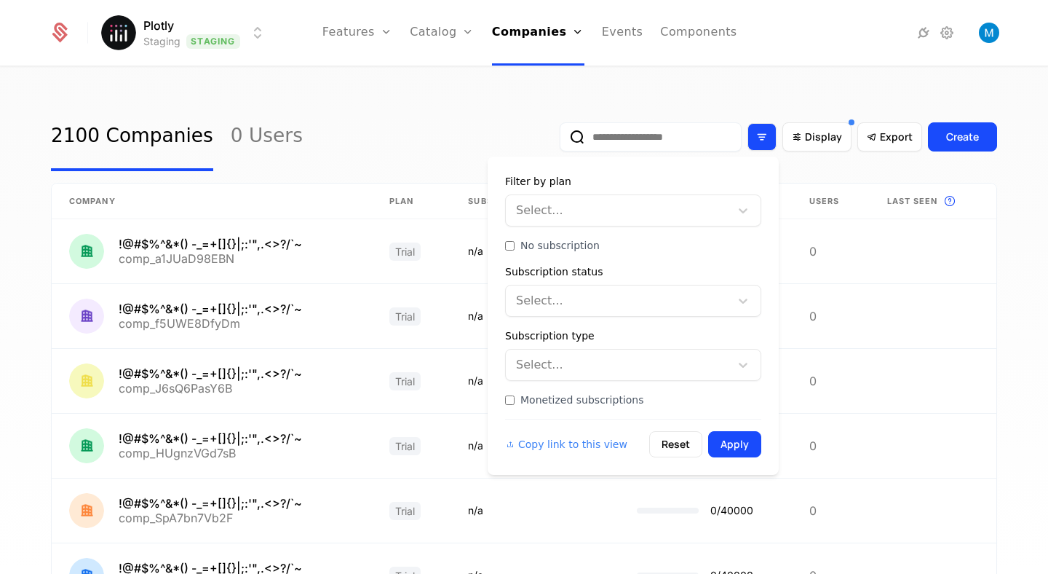
click at [758, 138] on icon "Filter options" at bounding box center [761, 136] width 13 height 13
click at [578, 207] on div at bounding box center [619, 210] width 204 height 20
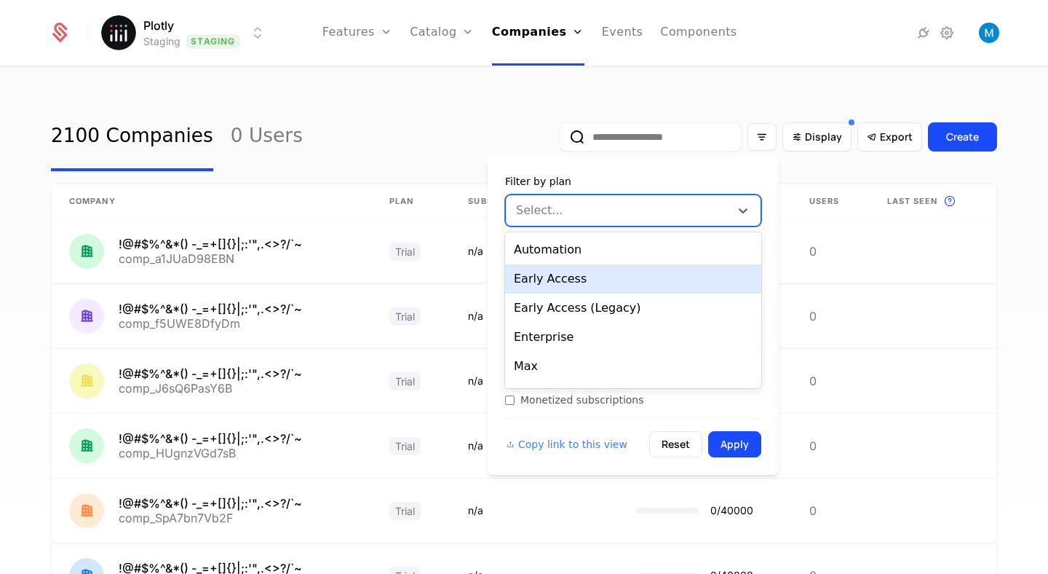
scroll to position [83, 0]
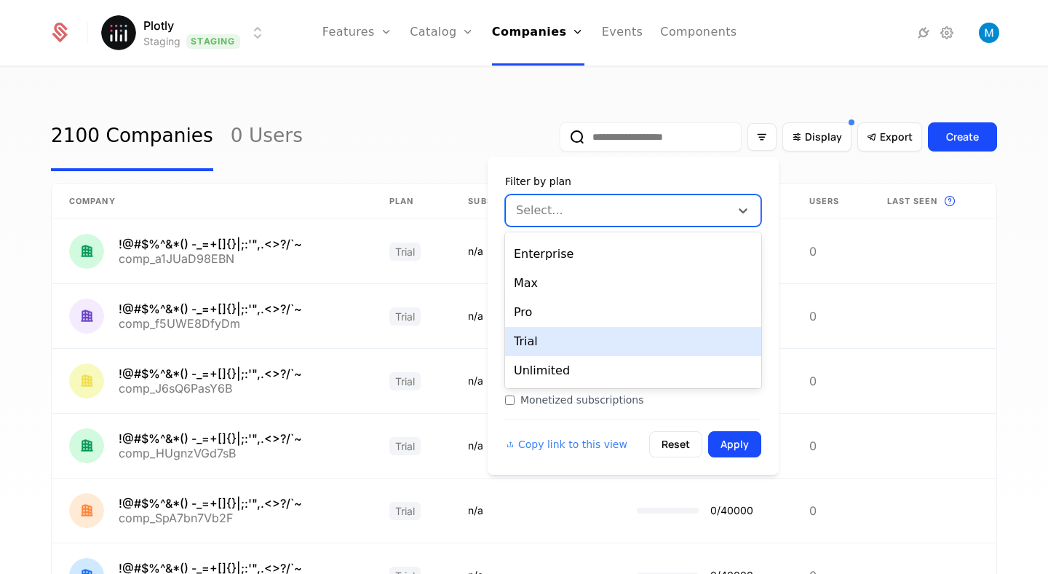
click at [560, 340] on div "Trial" at bounding box center [633, 341] width 256 height 29
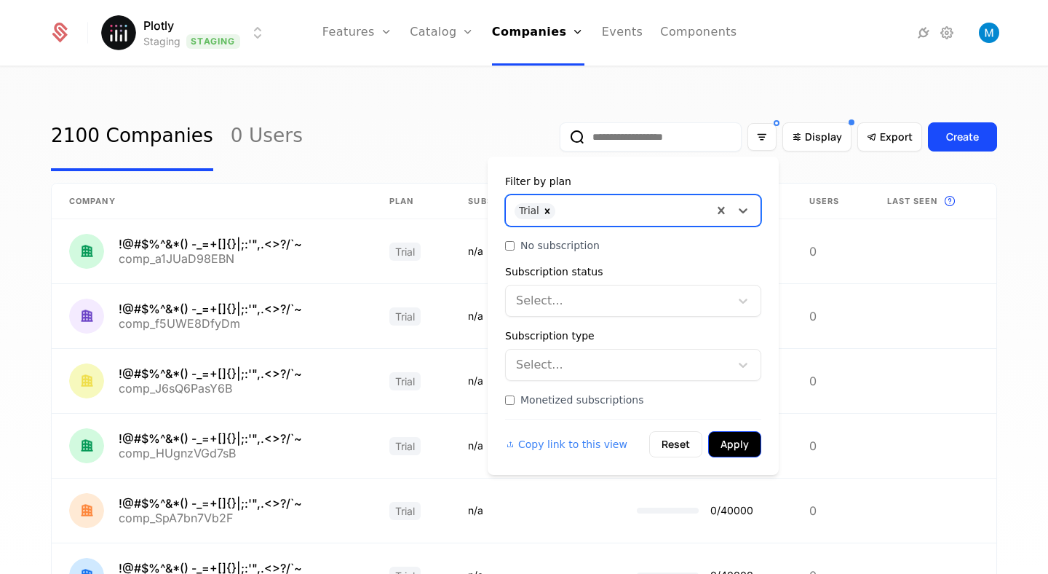
click at [732, 442] on button "Apply" at bounding box center [734, 444] width 53 height 26
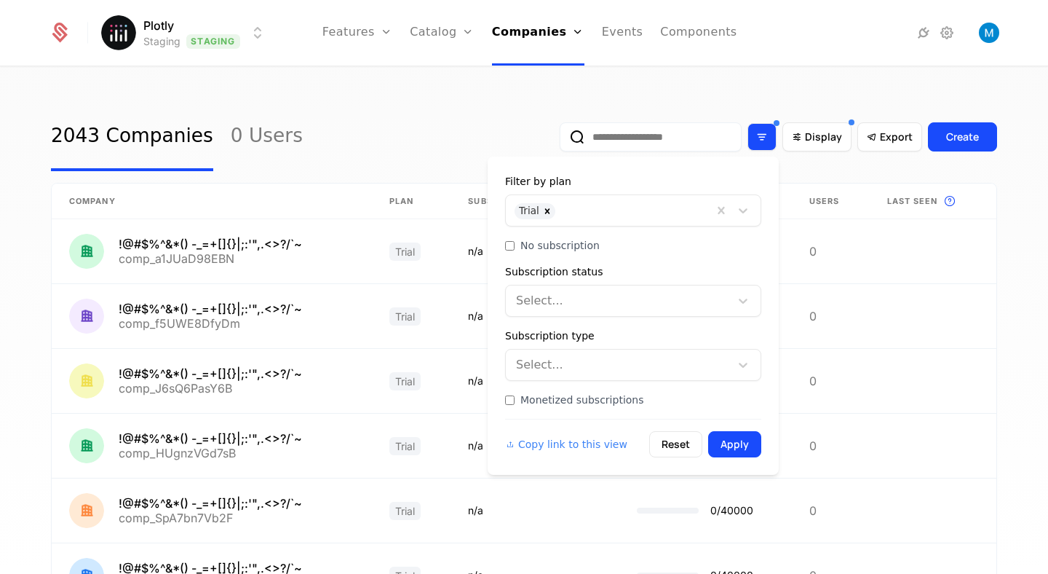
click at [763, 137] on icon "Filter options" at bounding box center [761, 136] width 13 height 13
click at [788, 137] on div "Display" at bounding box center [816, 136] width 69 height 29
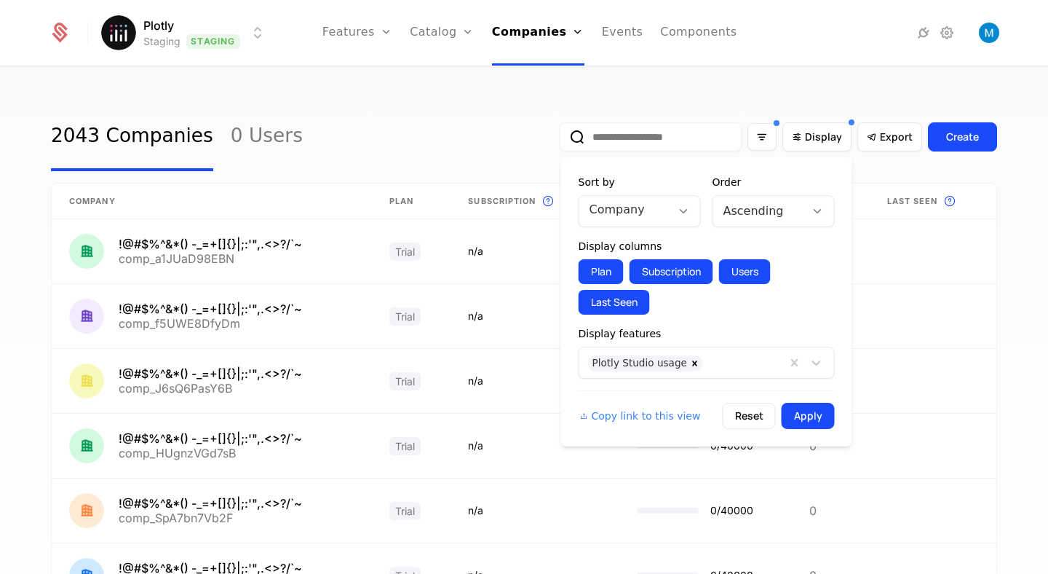
click at [752, 214] on div at bounding box center [758, 211] width 71 height 20
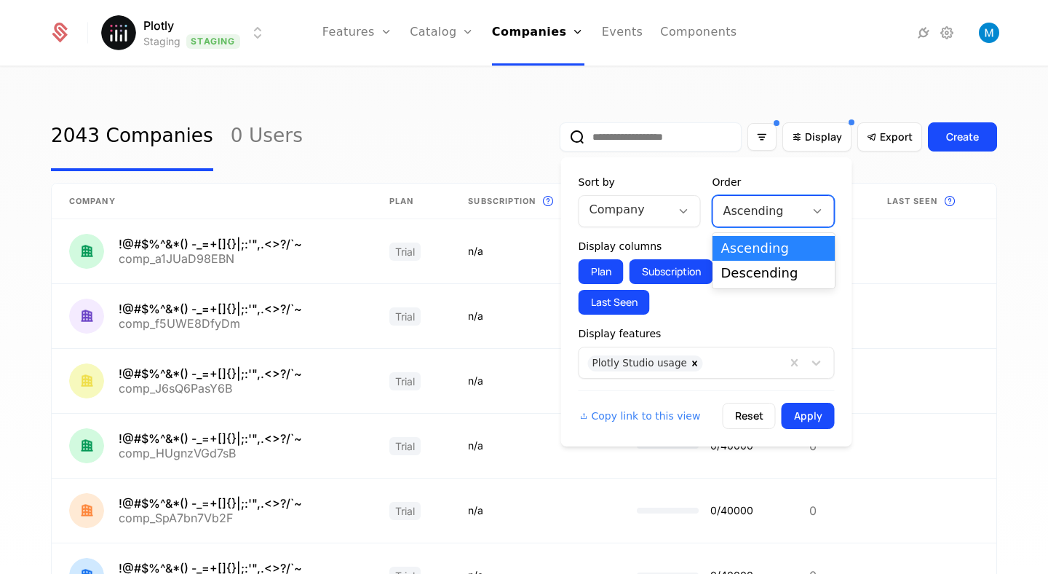
click at [641, 207] on div at bounding box center [625, 209] width 71 height 20
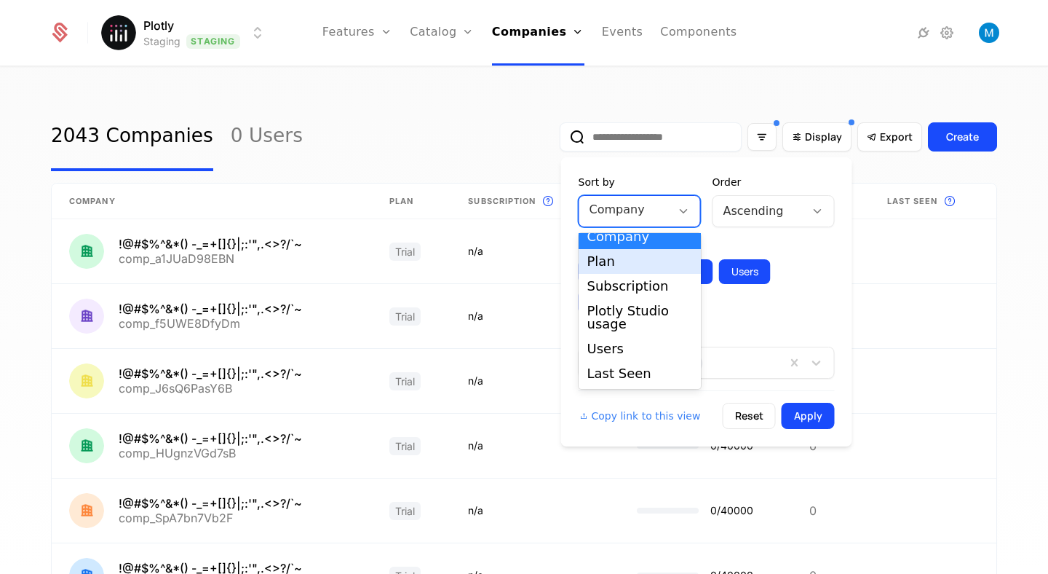
scroll to position [11, 0]
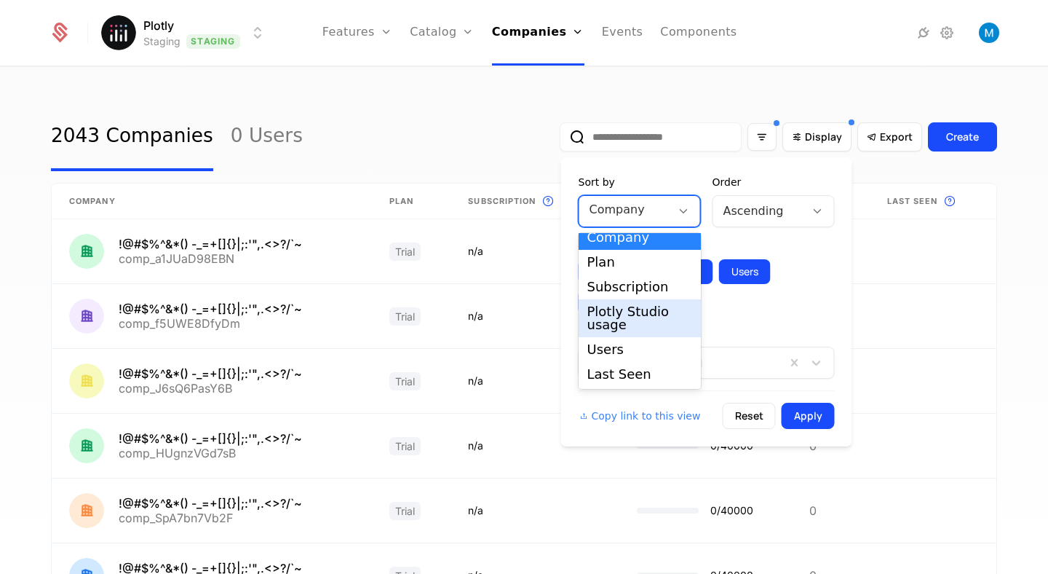
click at [656, 325] on div "Plotly Studio usage" at bounding box center [639, 318] width 105 height 26
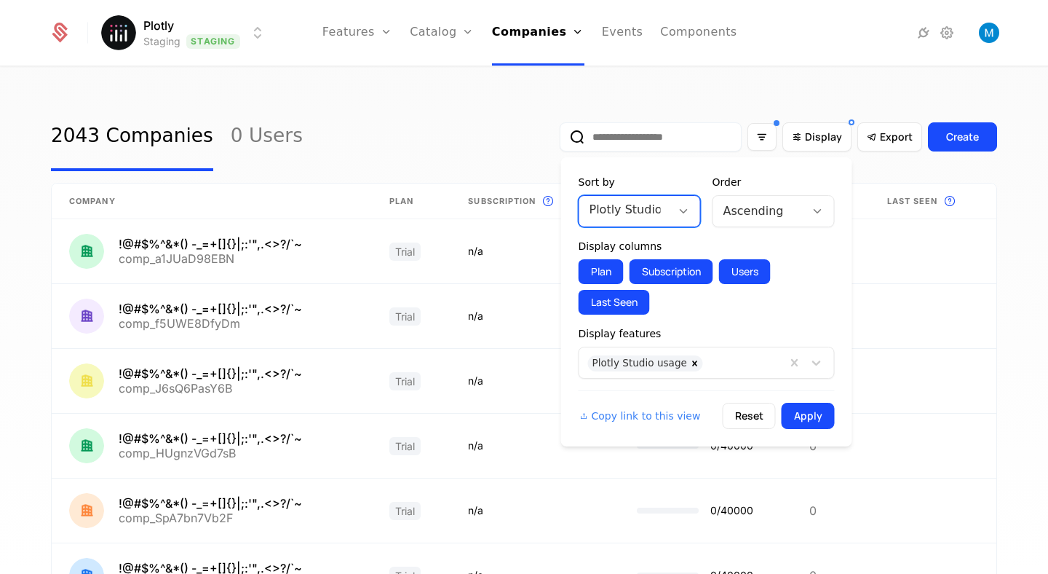
click at [758, 210] on div at bounding box center [758, 211] width 71 height 20
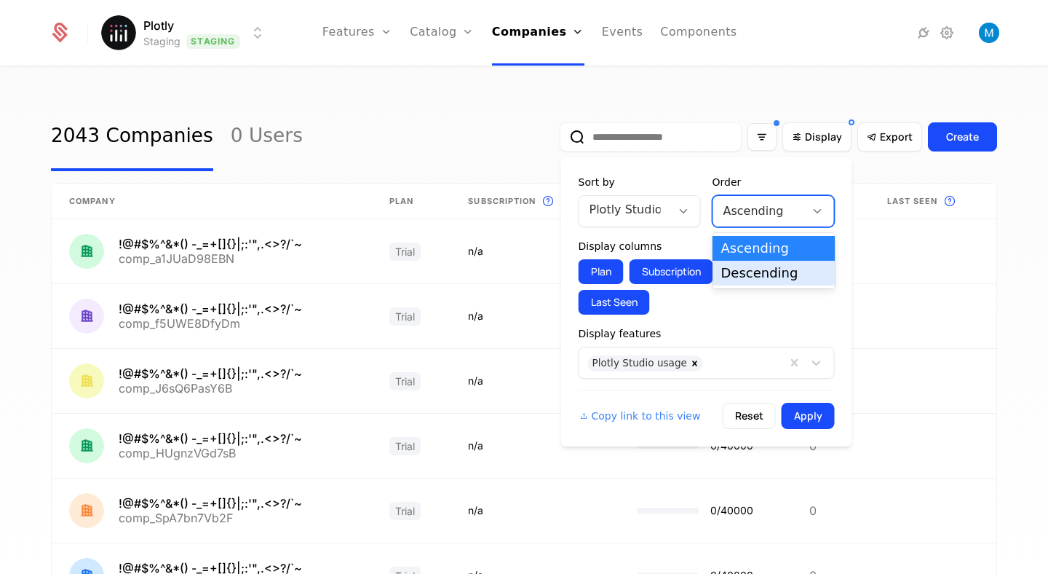
click at [751, 270] on div "Descending" at bounding box center [773, 272] width 105 height 13
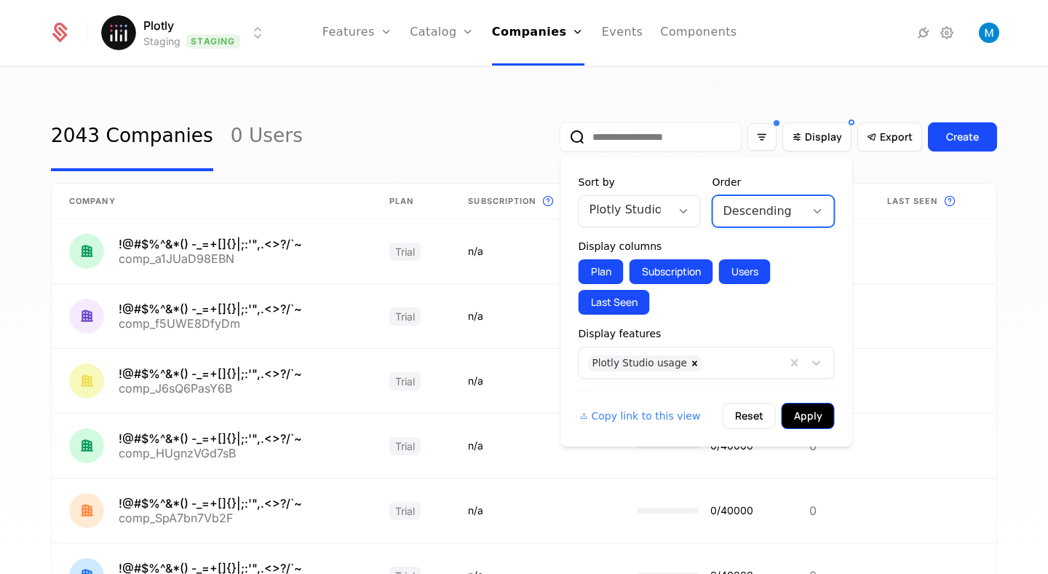
click at [815, 413] on button "Apply" at bounding box center [808, 415] width 53 height 26
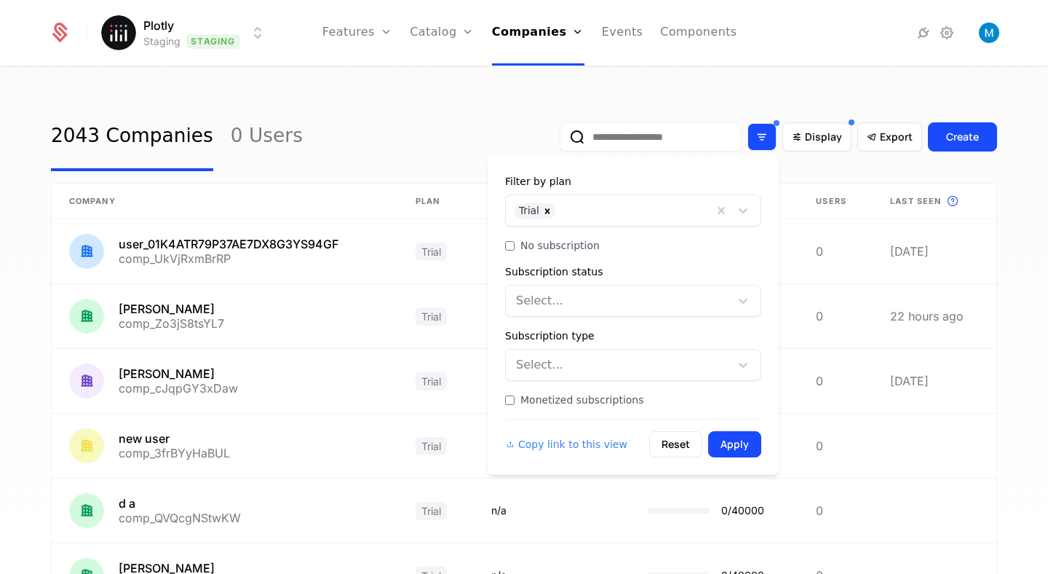
click at [769, 135] on icon "Filter options" at bounding box center [761, 136] width 13 height 13
click at [819, 140] on span "Display" at bounding box center [823, 137] width 37 height 15
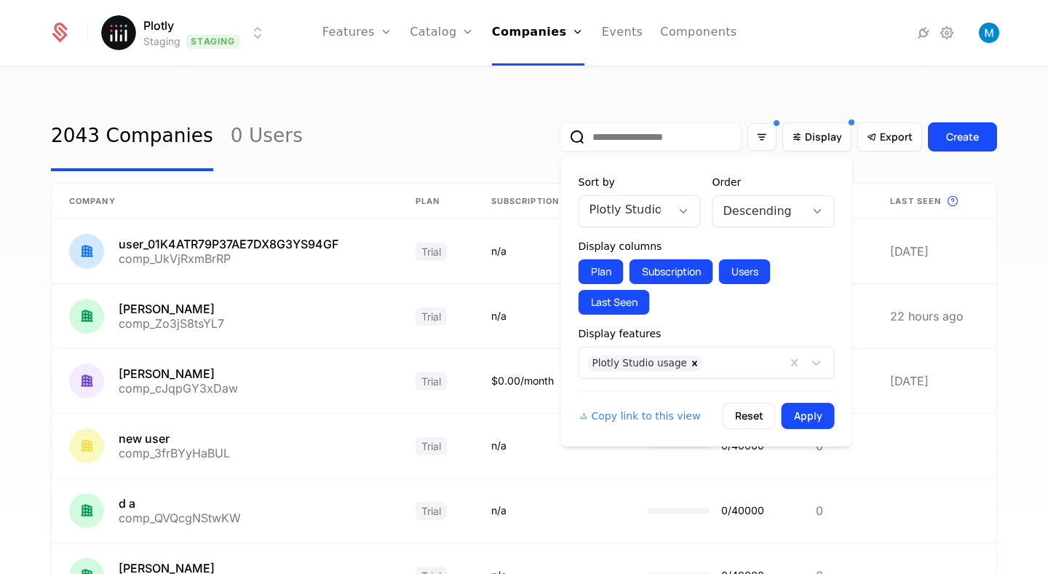
click at [669, 215] on div "Plotly Studio usage" at bounding box center [625, 211] width 92 height 29
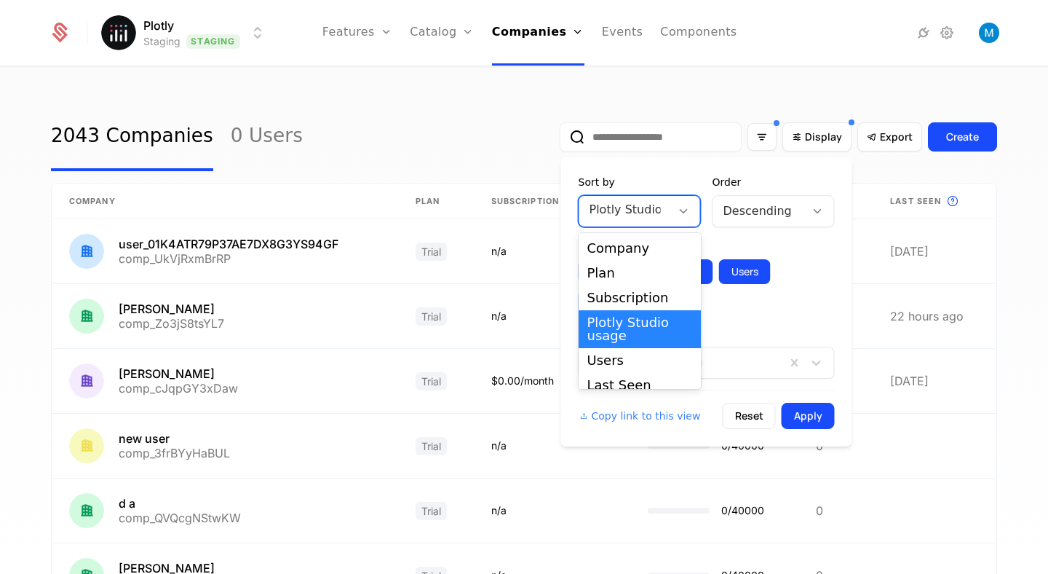
scroll to position [12, 0]
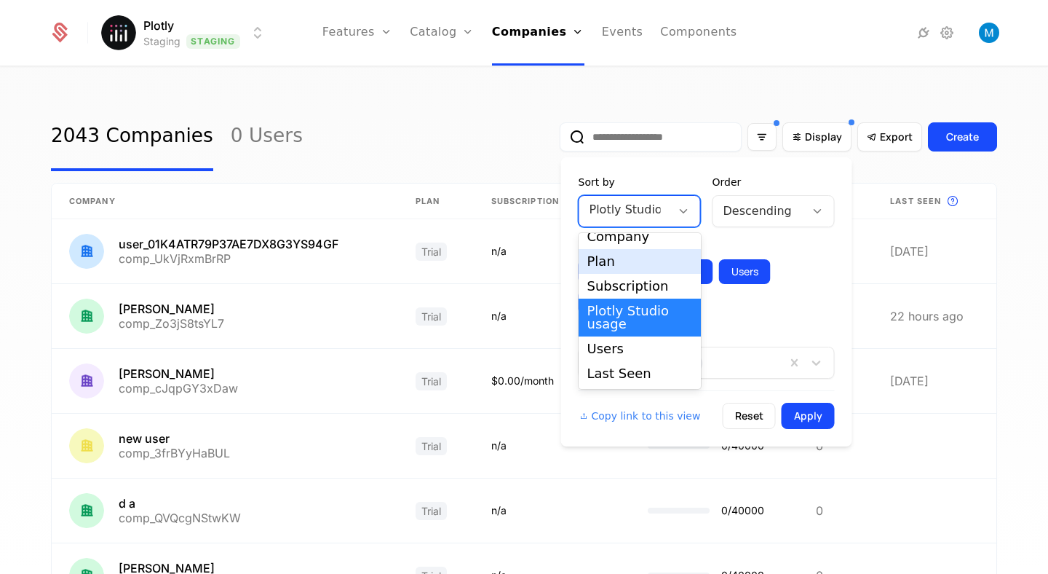
click at [716, 183] on div "Order" at bounding box center [774, 182] width 122 height 15
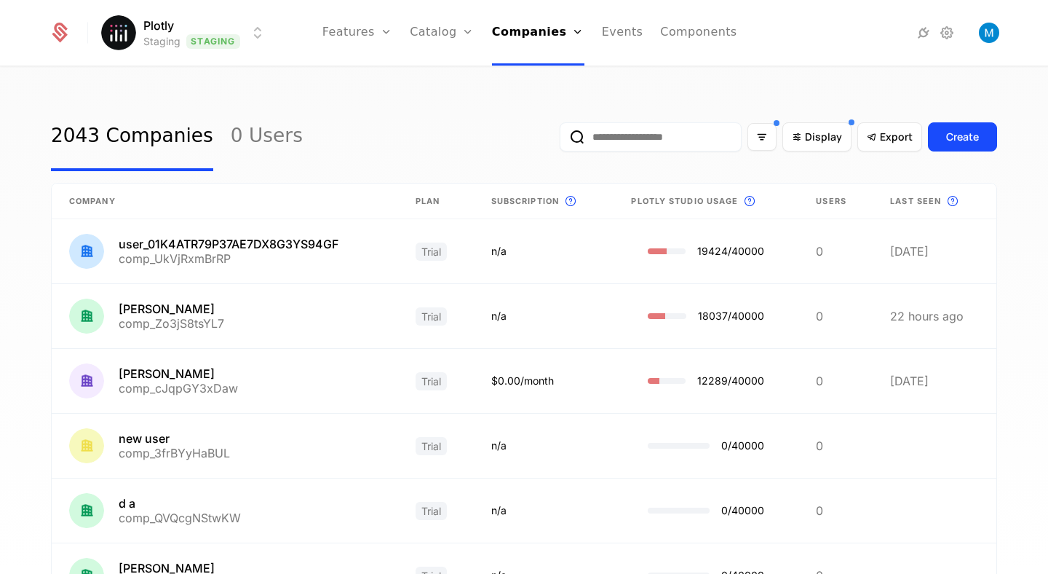
click at [680, 69] on div "2043 Companies 0 Users Display Export Create Company Plan Subscription This is …" at bounding box center [524, 325] width 1048 height 515
click at [211, 34] on html "Plotly Staging Staging Features Features Flags Catalog Plans Add Ons Credits Co…" at bounding box center [524, 287] width 1048 height 574
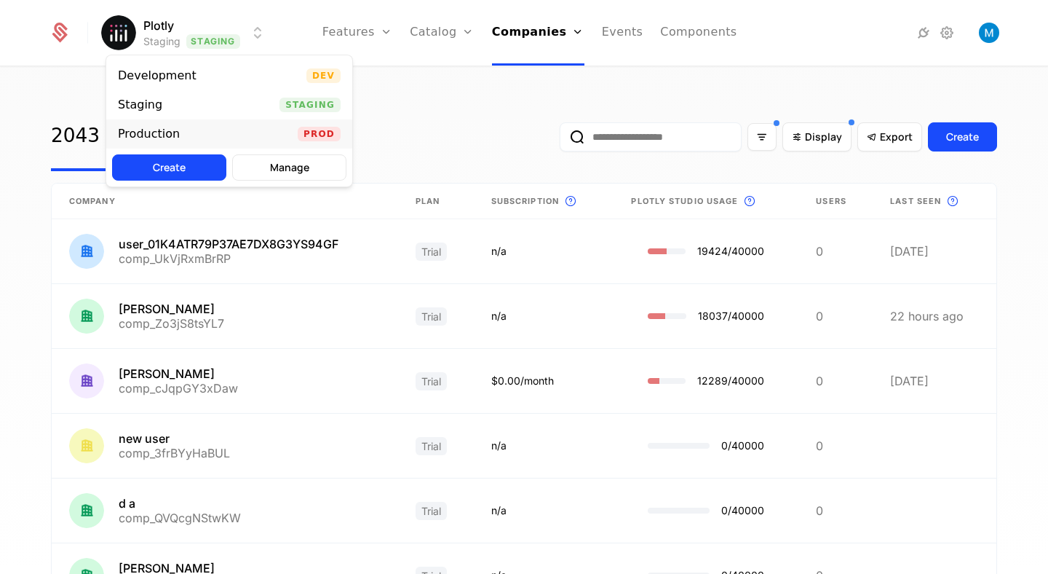
click at [182, 139] on div "Production" at bounding box center [155, 134] width 74 height 15
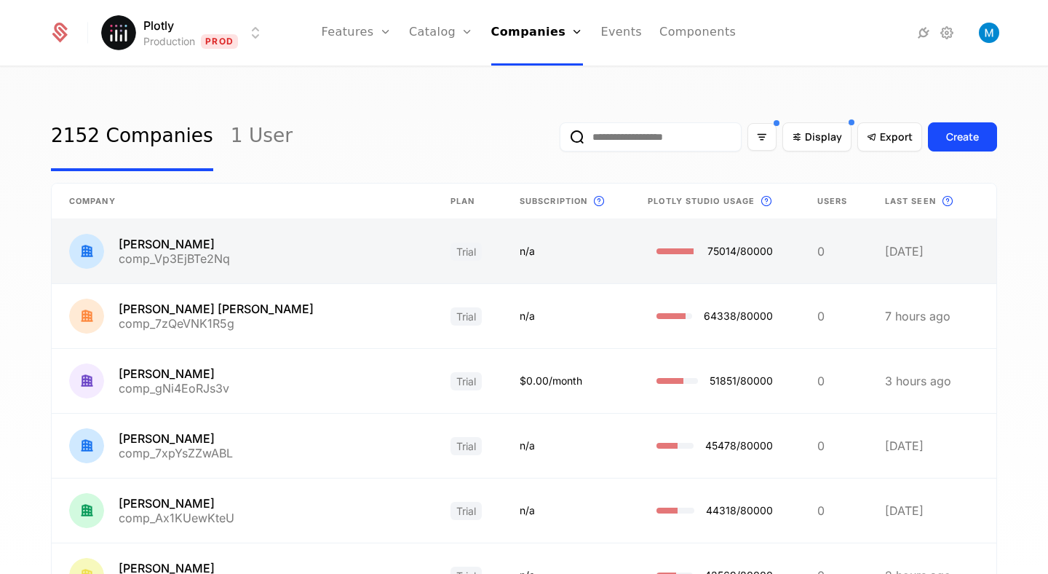
click at [184, 244] on link at bounding box center [242, 251] width 381 height 64
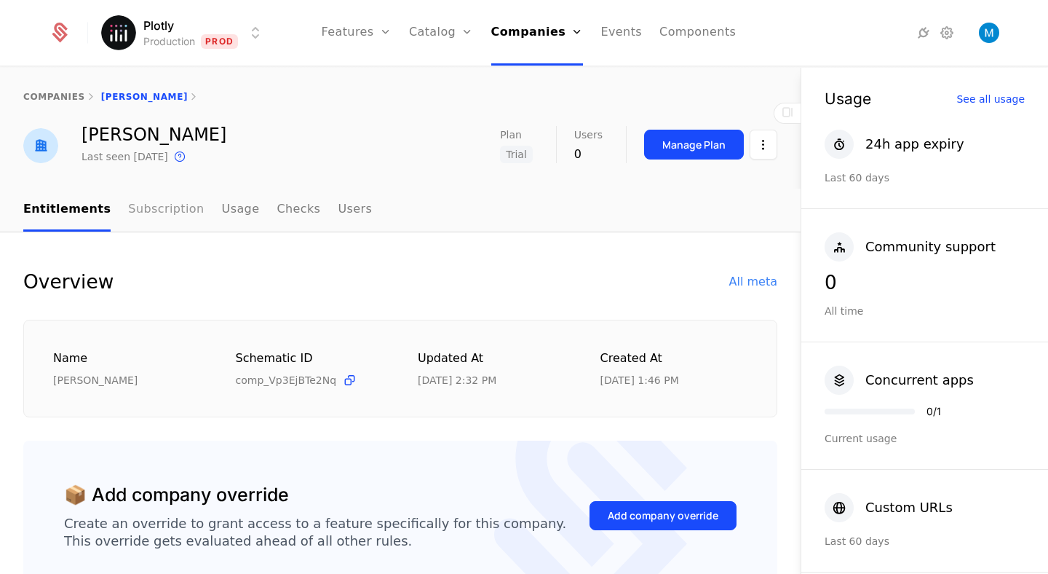
click at [140, 214] on link "Subscription" at bounding box center [166, 210] width 76 height 43
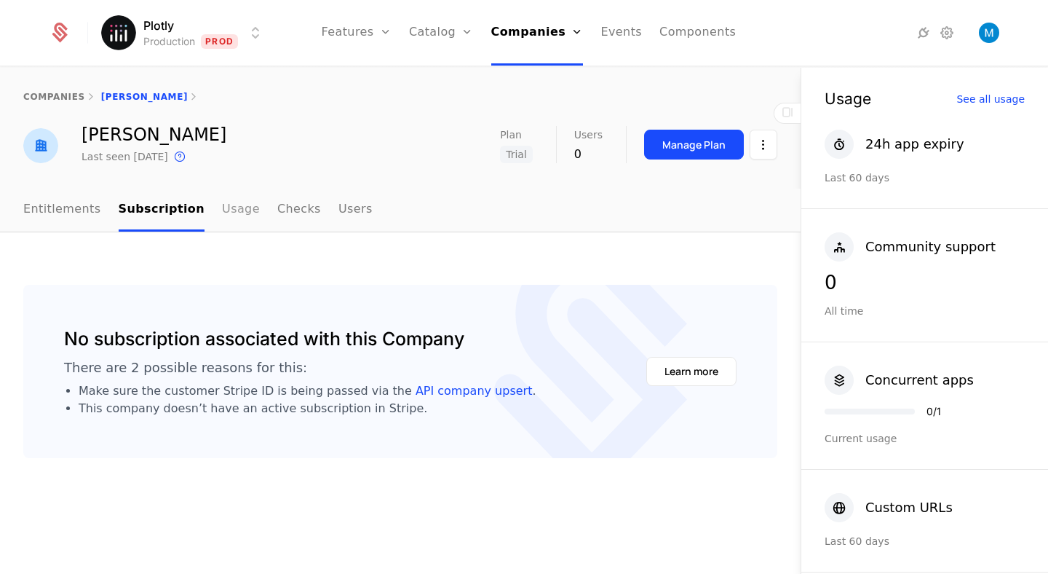
click at [225, 214] on link "Usage" at bounding box center [241, 210] width 38 height 43
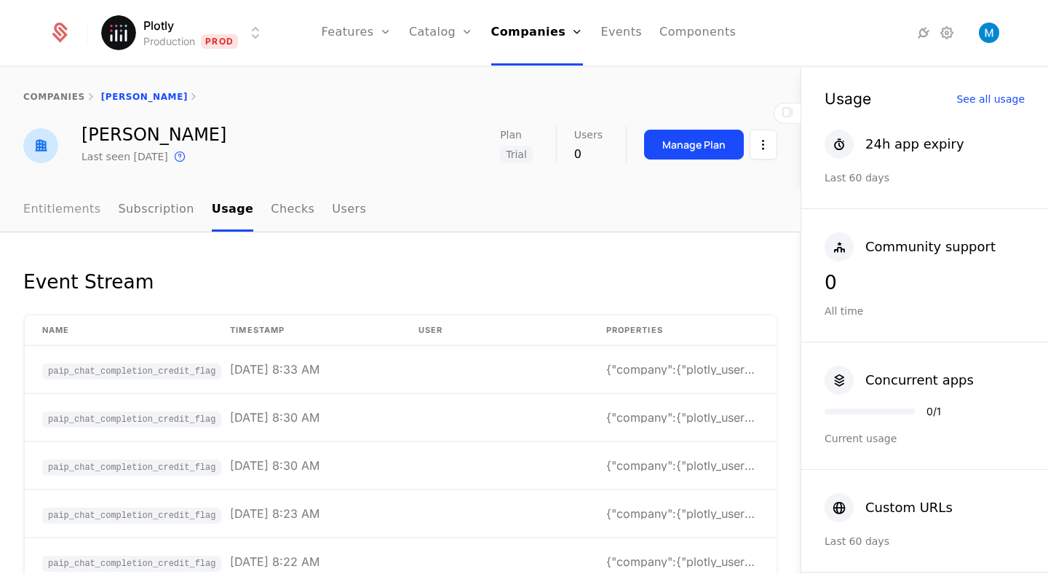
click at [63, 198] on link "Entitlements" at bounding box center [62, 210] width 78 height 43
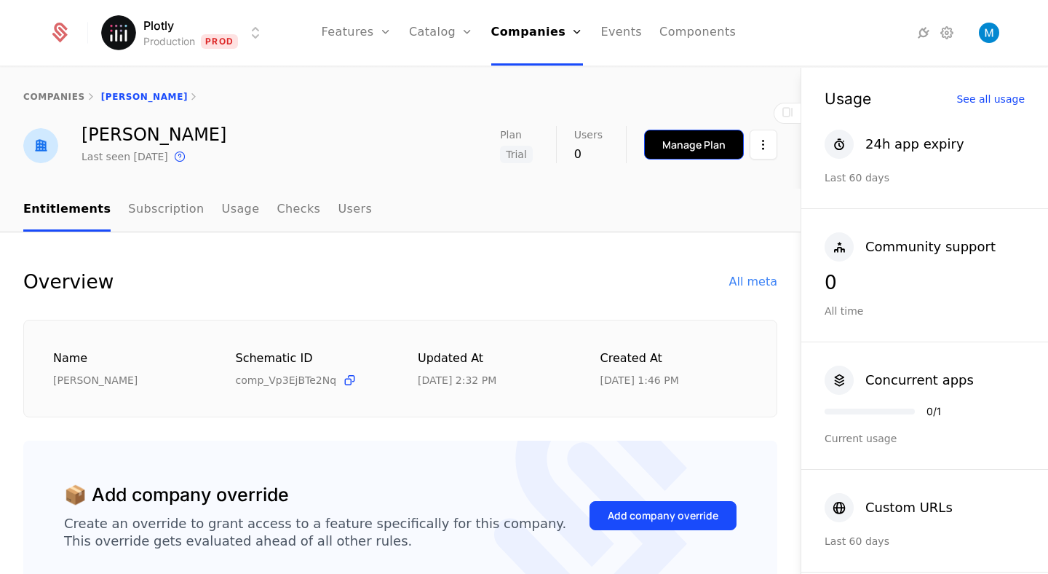
click at [715, 140] on div "Manage Plan" at bounding box center [693, 145] width 63 height 15
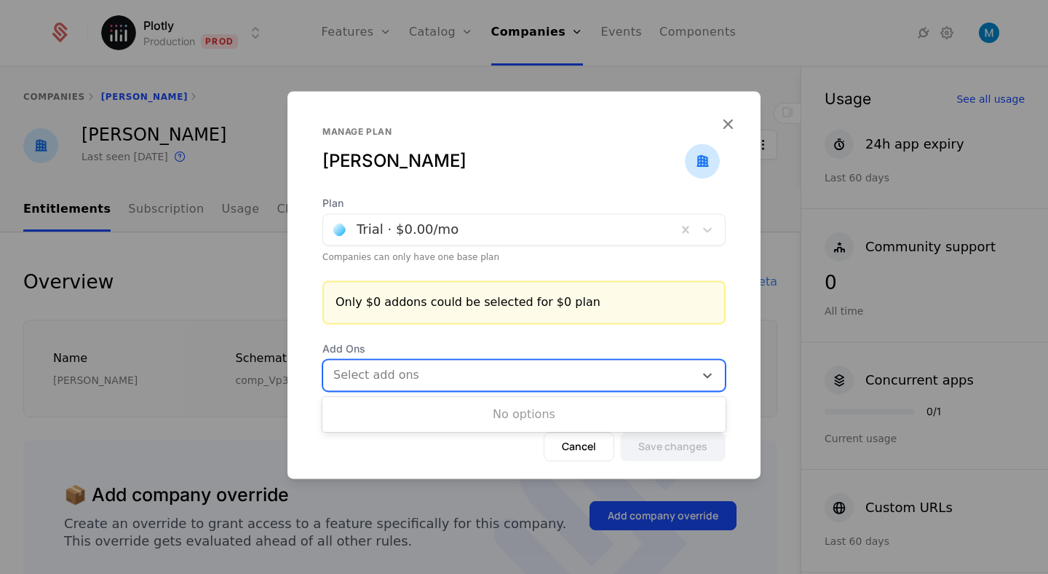
click at [443, 378] on div at bounding box center [510, 375] width 351 height 20
click at [576, 438] on button "Cancel" at bounding box center [579, 446] width 71 height 29
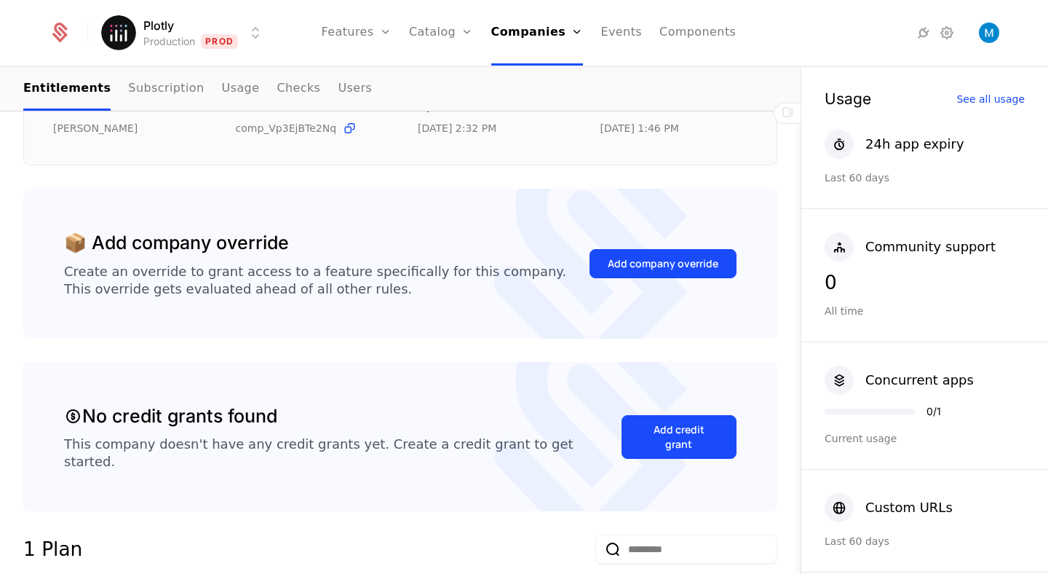
scroll to position [257, 0]
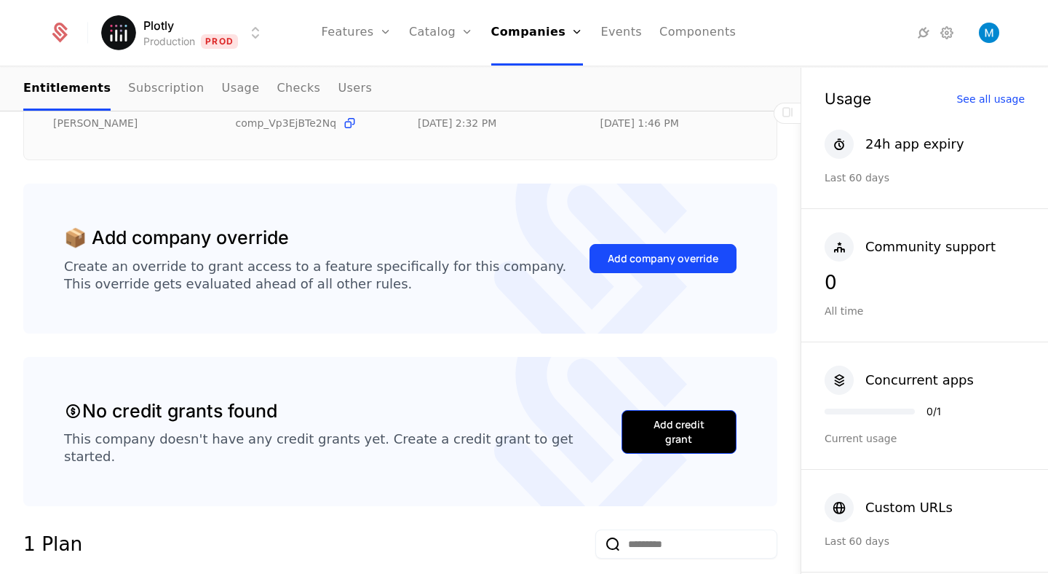
click at [689, 417] on div "Add credit grant" at bounding box center [679, 431] width 79 height 29
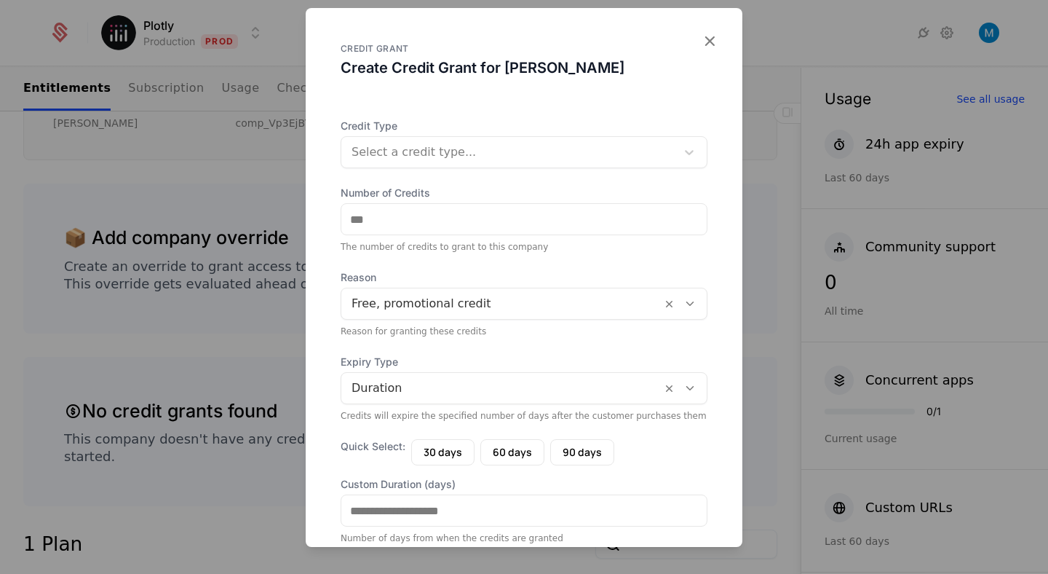
click at [480, 297] on div at bounding box center [502, 303] width 300 height 20
click at [696, 52] on div "CREDIT GRANT" at bounding box center [524, 49] width 367 height 12
click at [720, 37] on div "CREDIT GRANT Create Credit Grant for Patricia Braga" at bounding box center [524, 54] width 437 height 93
click at [707, 37] on icon "button" at bounding box center [709, 40] width 19 height 19
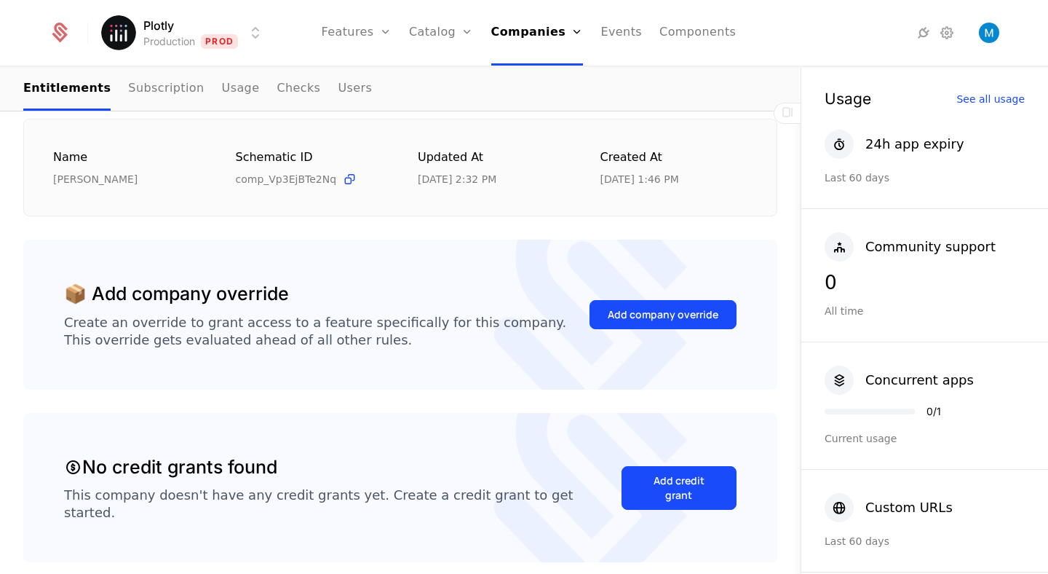
scroll to position [242, 0]
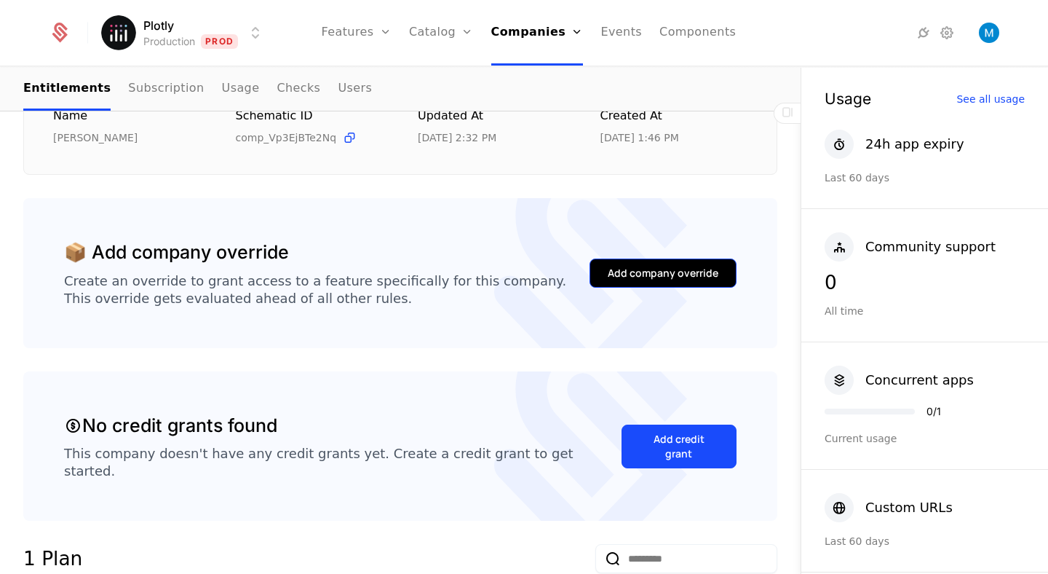
click at [660, 274] on div "Add company override" at bounding box center [663, 273] width 111 height 15
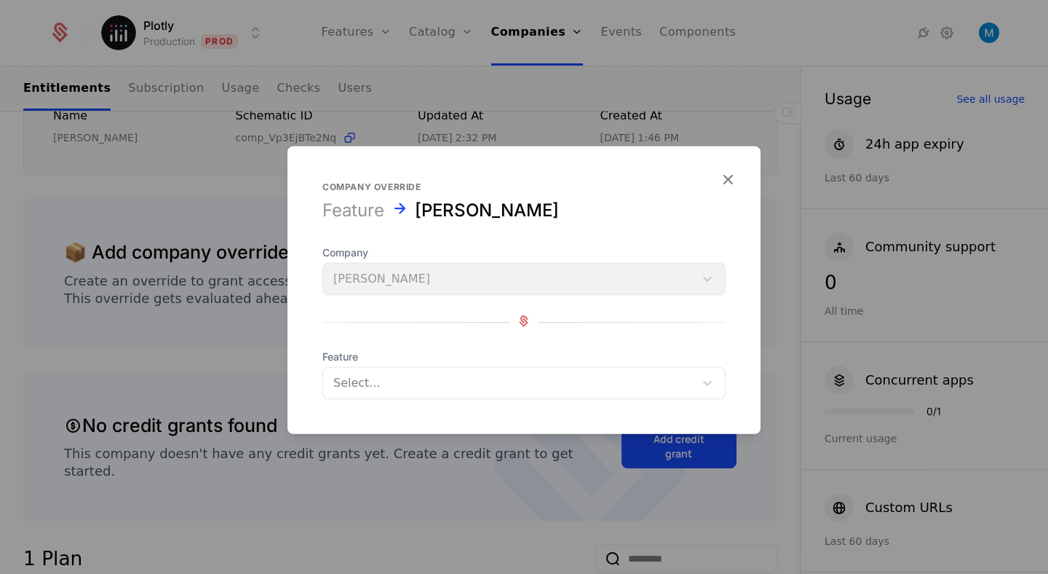
click at [512, 392] on div at bounding box center [508, 383] width 351 height 20
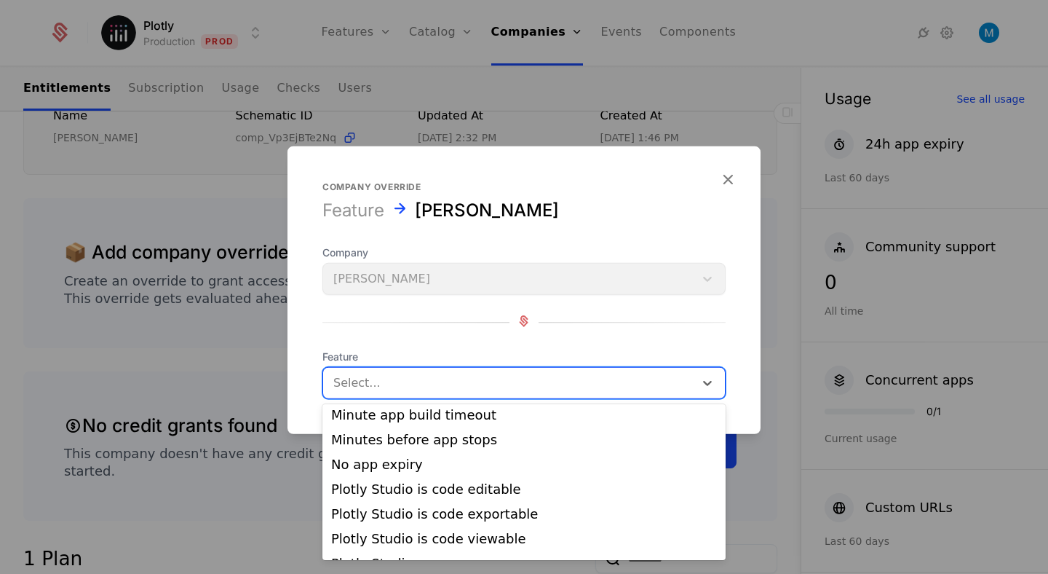
scroll to position [317, 0]
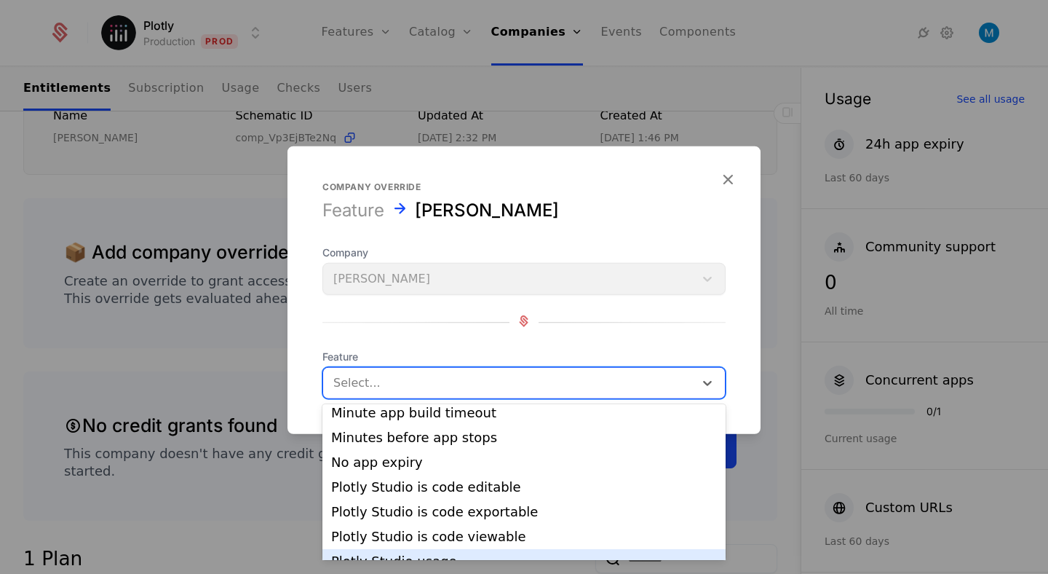
click at [476, 555] on div "Plotly Studio usage" at bounding box center [524, 561] width 386 height 13
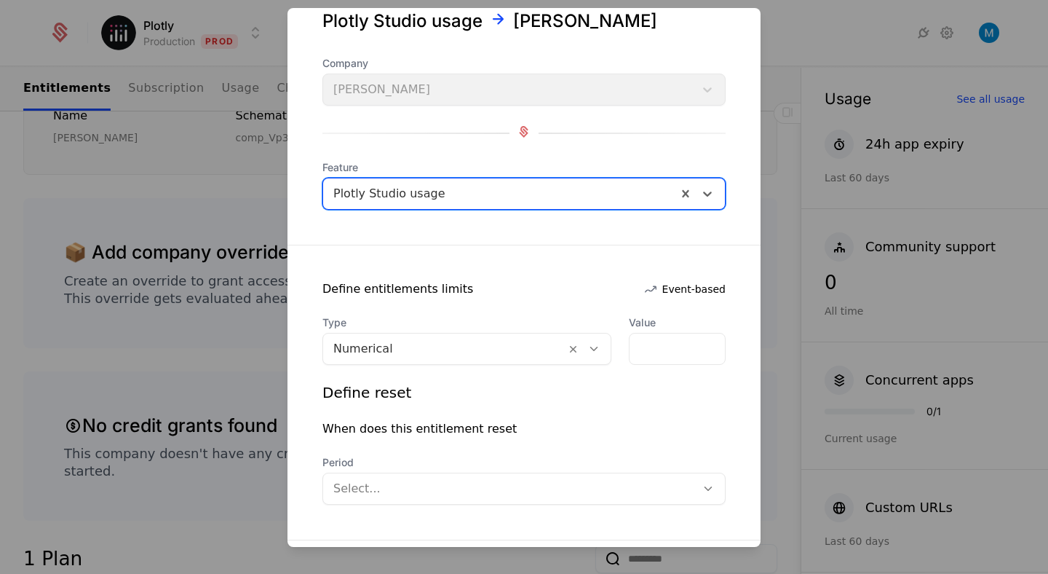
scroll to position [61, 0]
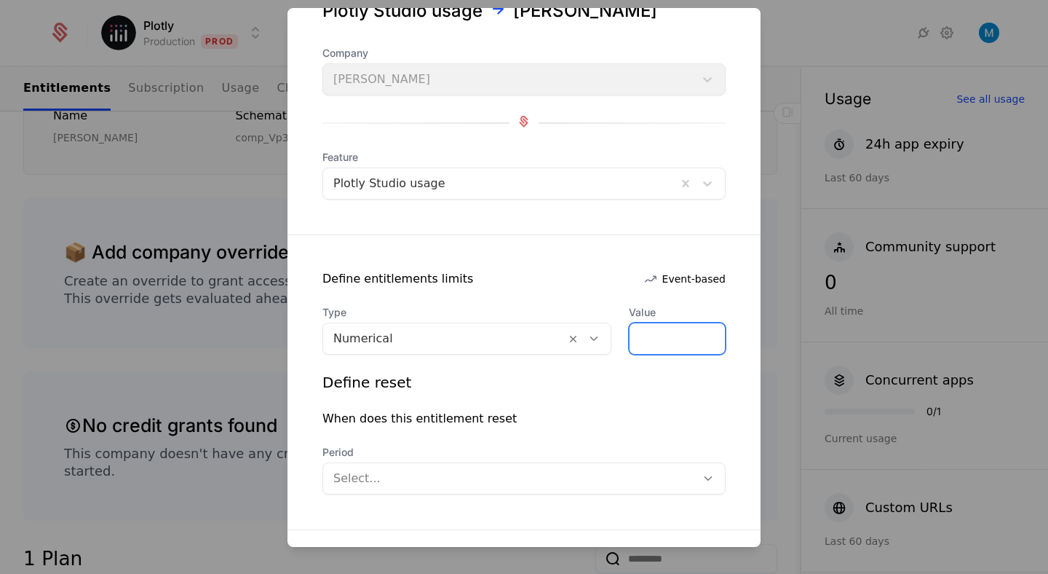
drag, startPoint x: 672, startPoint y: 333, endPoint x: 542, endPoint y: 327, distance: 130.4
click at [542, 327] on div "Type Numerical Value *" at bounding box center [523, 329] width 403 height 49
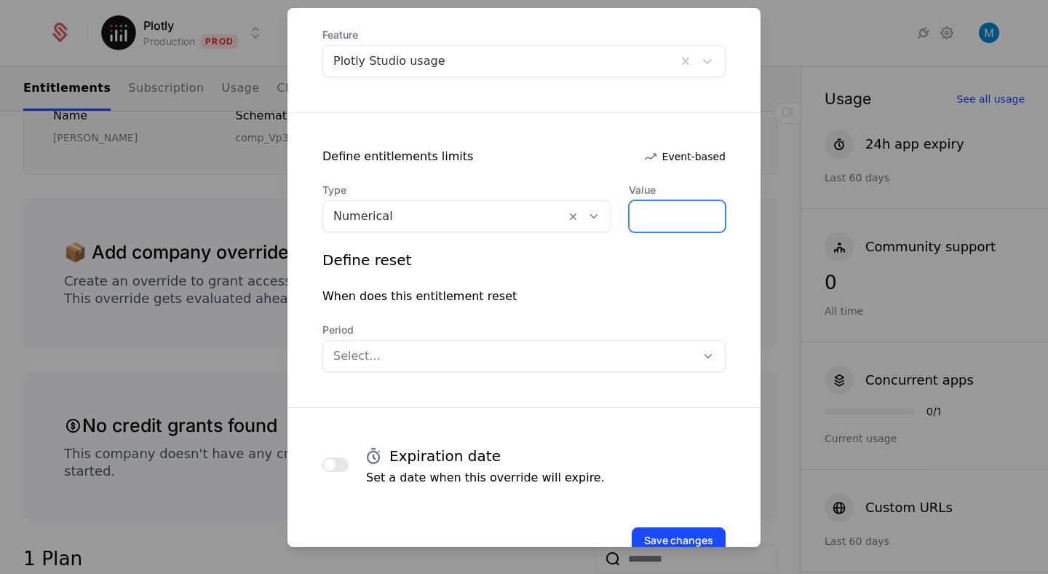
scroll to position [201, 0]
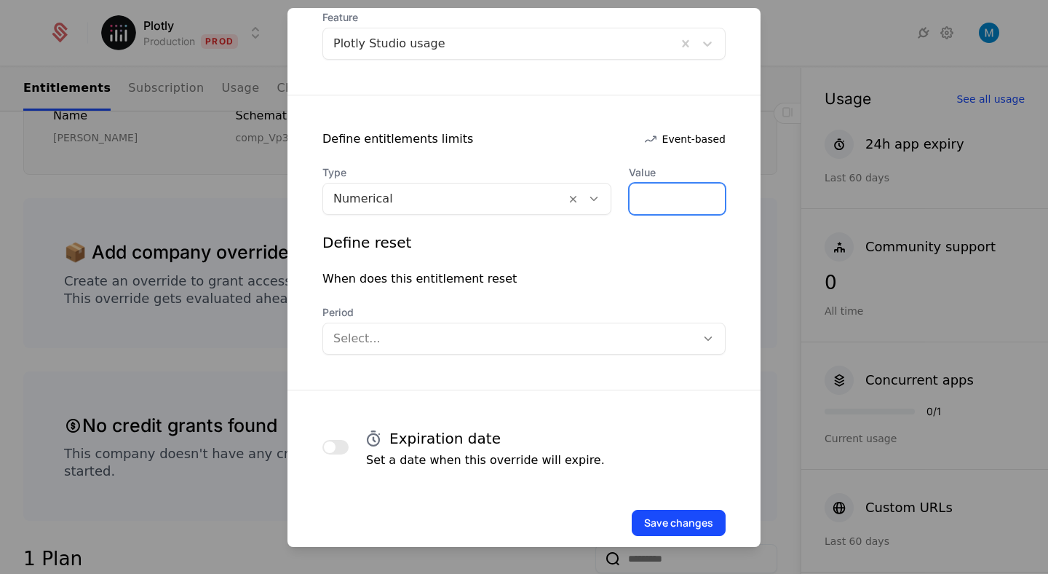
type input "*****"
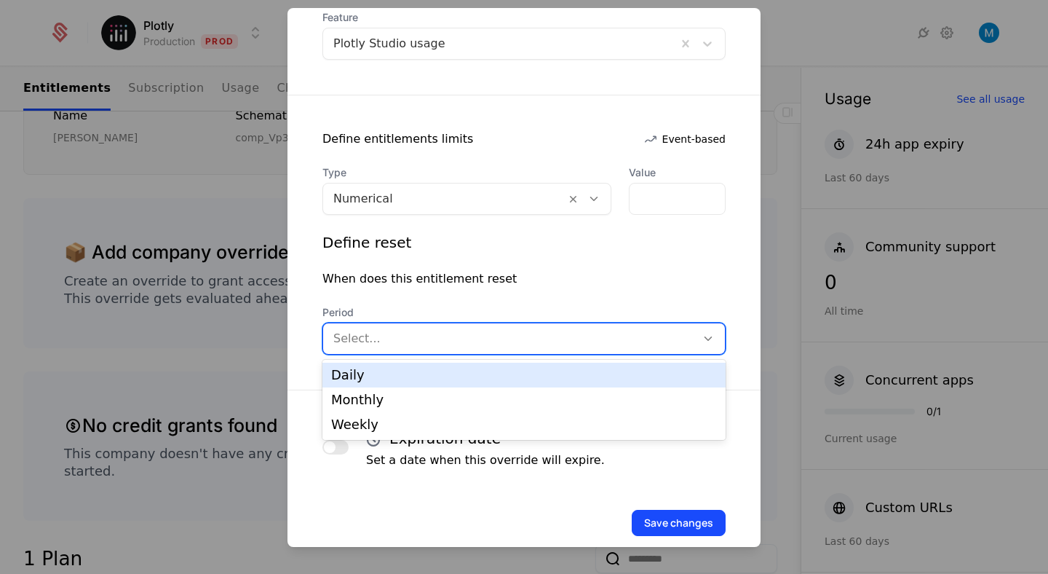
click at [595, 331] on div at bounding box center [509, 338] width 352 height 20
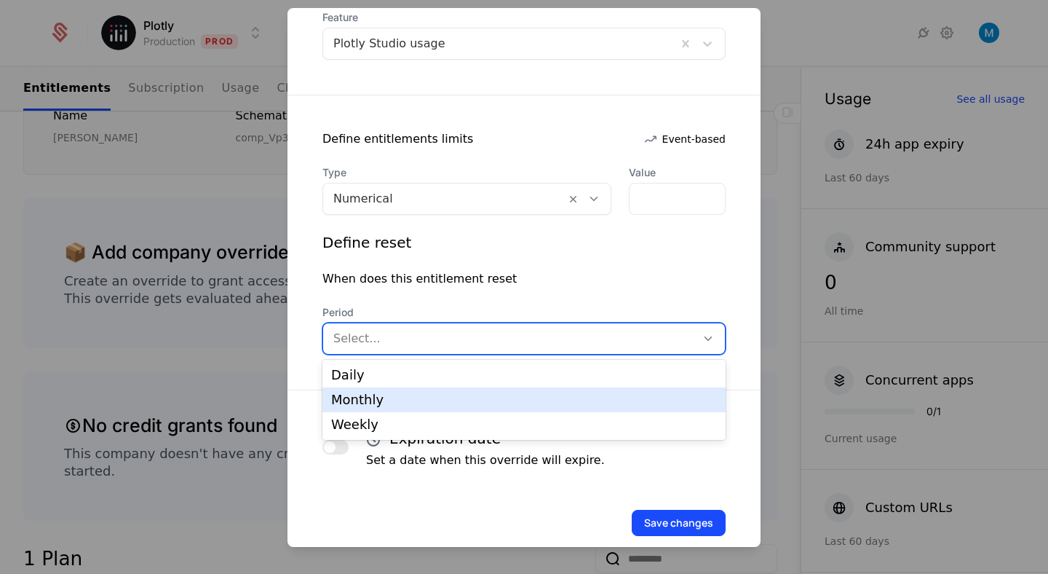
click at [417, 405] on div "Monthly" at bounding box center [524, 399] width 386 height 13
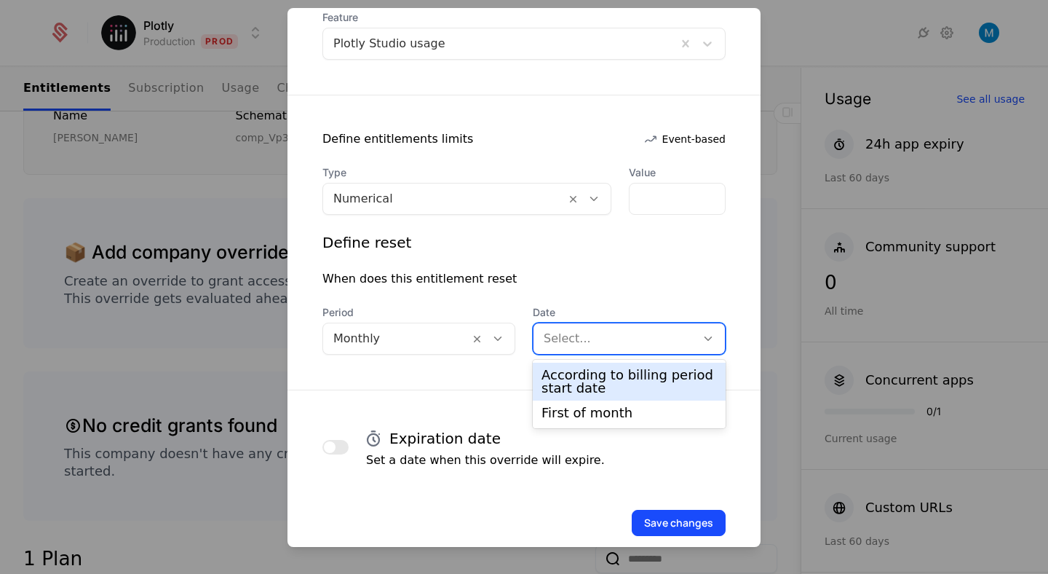
click at [581, 336] on div at bounding box center [615, 338] width 142 height 20
click at [588, 384] on div "According to billing period start date" at bounding box center [628, 381] width 175 height 26
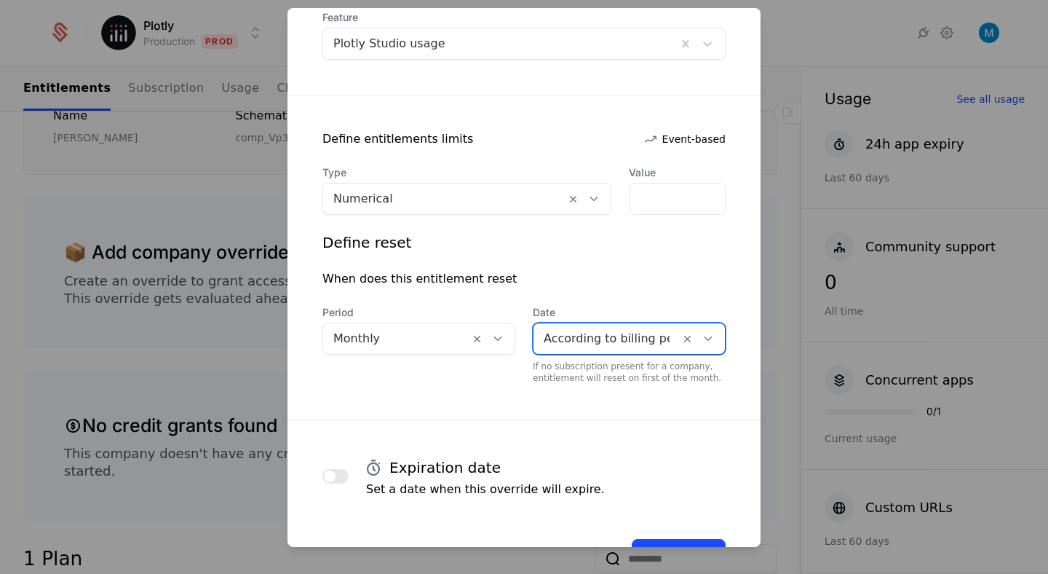
scroll to position [253, 0]
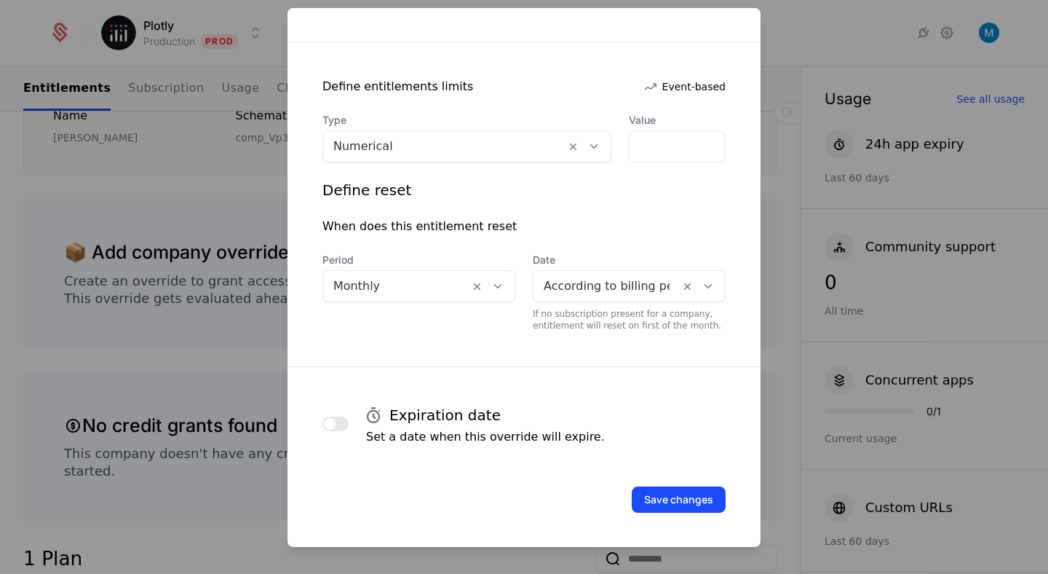
click at [405, 415] on h4 "Expiration date" at bounding box center [444, 415] width 111 height 20
drag, startPoint x: 405, startPoint y: 415, endPoint x: 566, endPoint y: 415, distance: 160.1
click at [566, 415] on div "Expiration date" at bounding box center [482, 415] width 245 height 26
click at [562, 415] on div "Expiration date" at bounding box center [482, 415] width 245 height 26
click at [692, 496] on button "Save changes" at bounding box center [679, 499] width 94 height 26
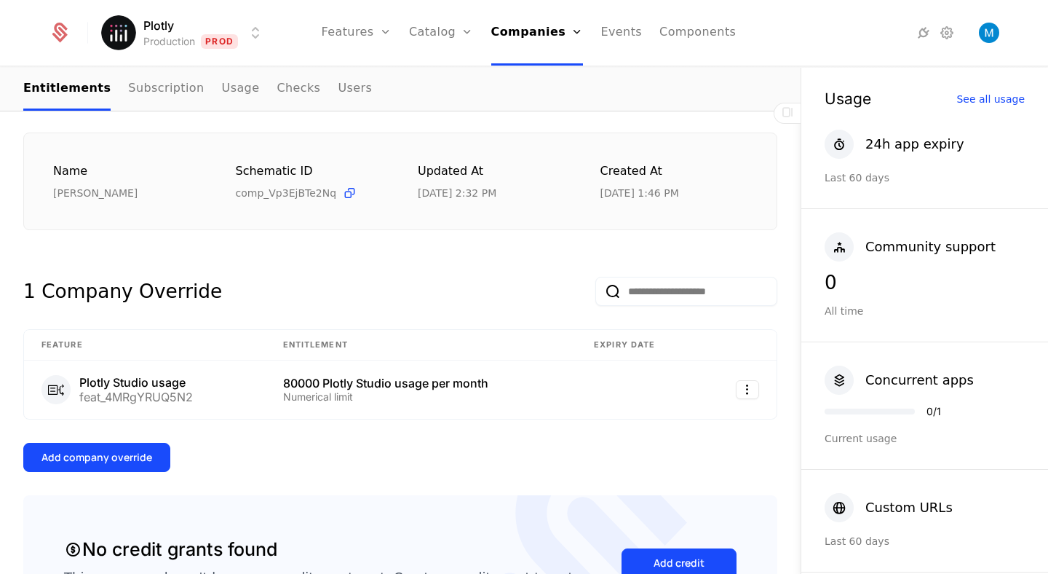
scroll to position [0, 0]
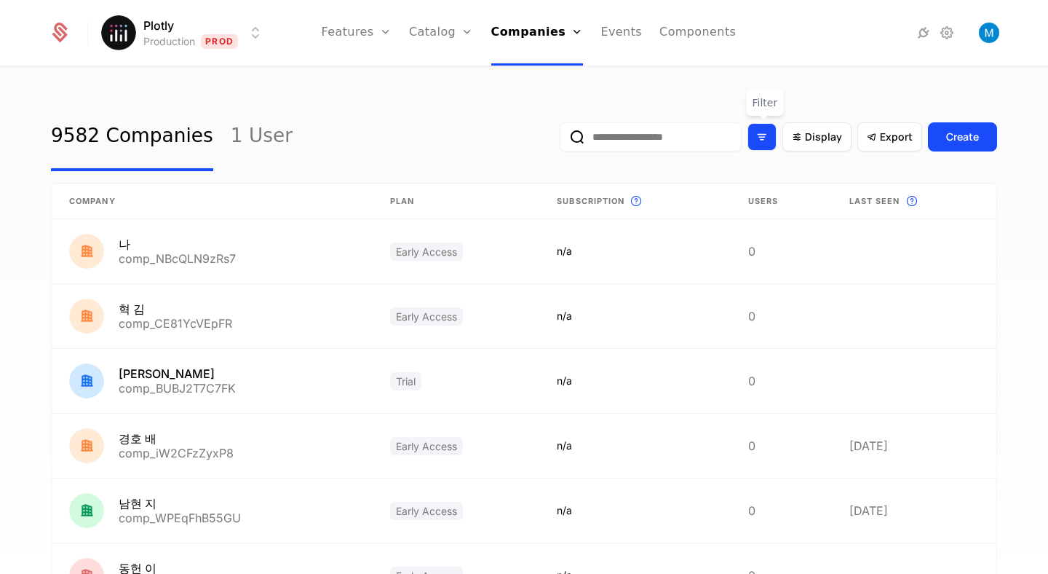
click at [765, 141] on icon "Filter options" at bounding box center [761, 136] width 13 height 13
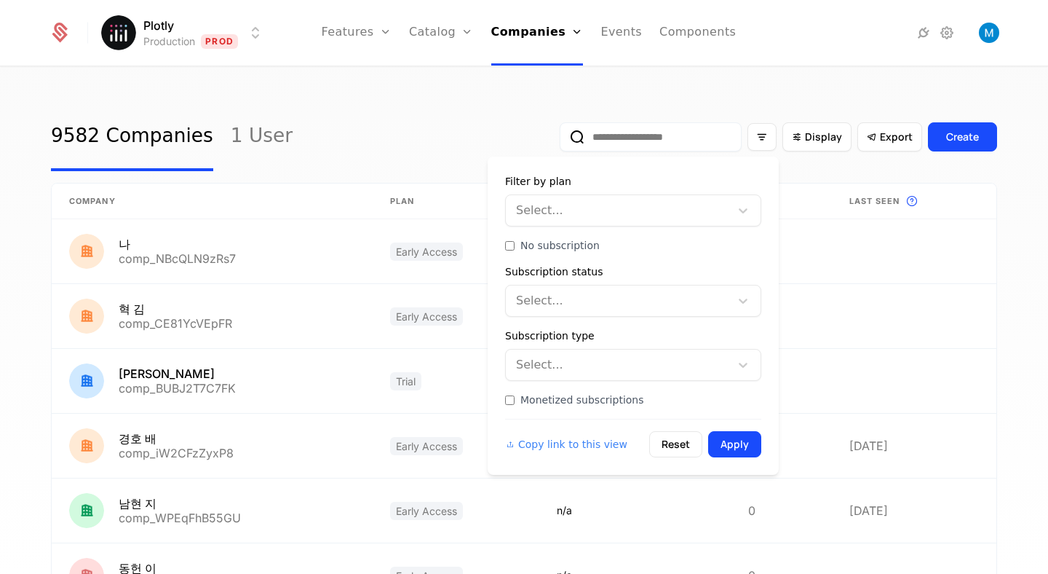
click at [656, 201] on div at bounding box center [619, 210] width 204 height 20
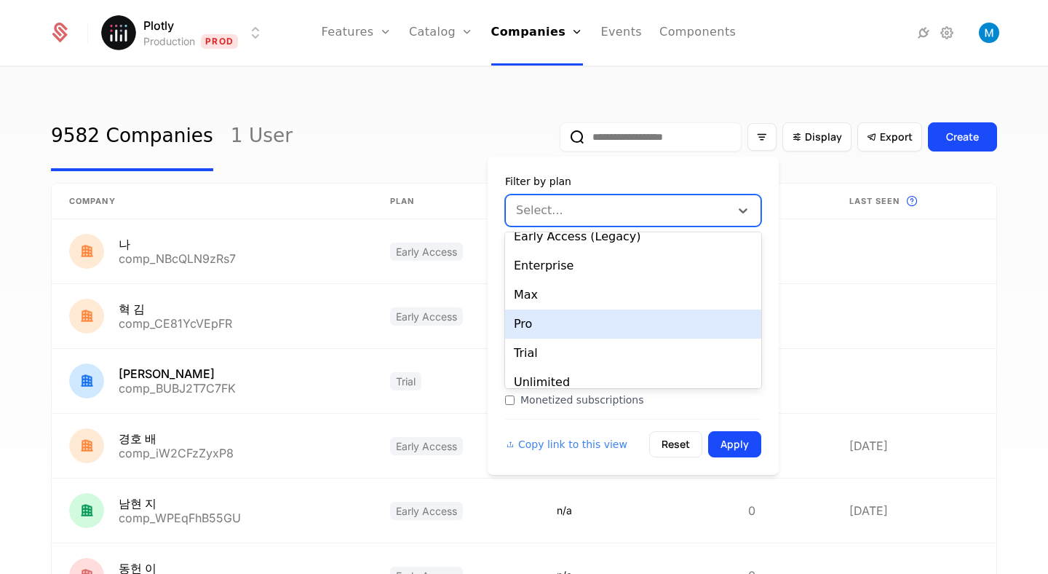
scroll to position [83, 0]
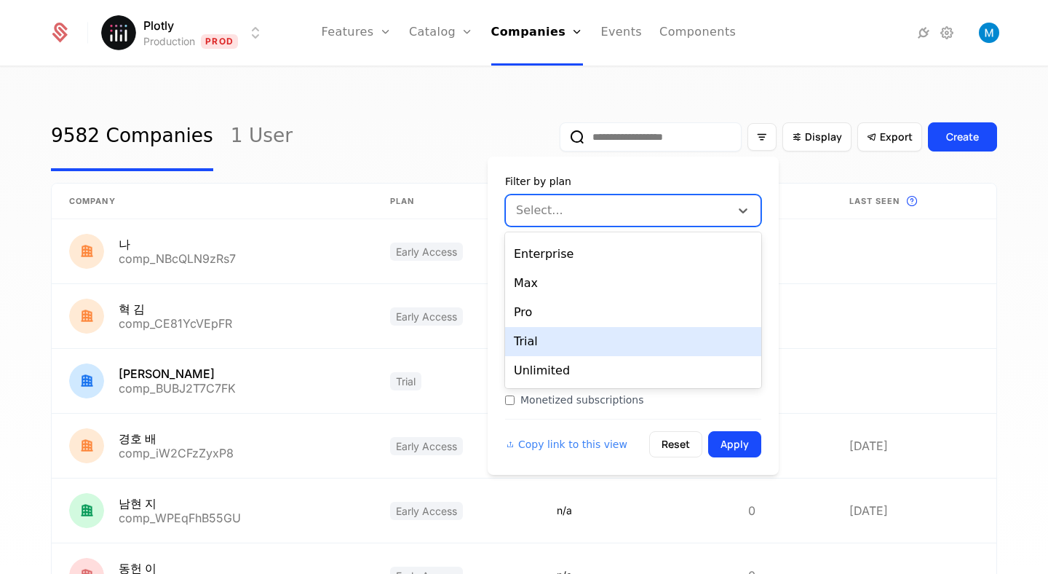
click at [542, 340] on div "Trial" at bounding box center [633, 341] width 256 height 29
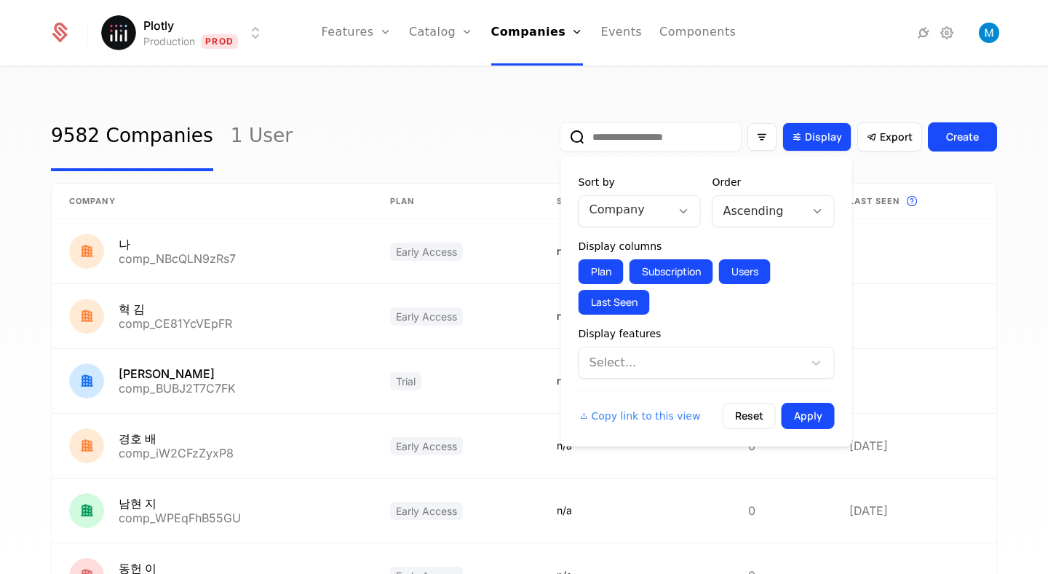
click at [819, 130] on span "Display" at bounding box center [823, 137] width 37 height 15
click at [643, 215] on div at bounding box center [625, 209] width 71 height 20
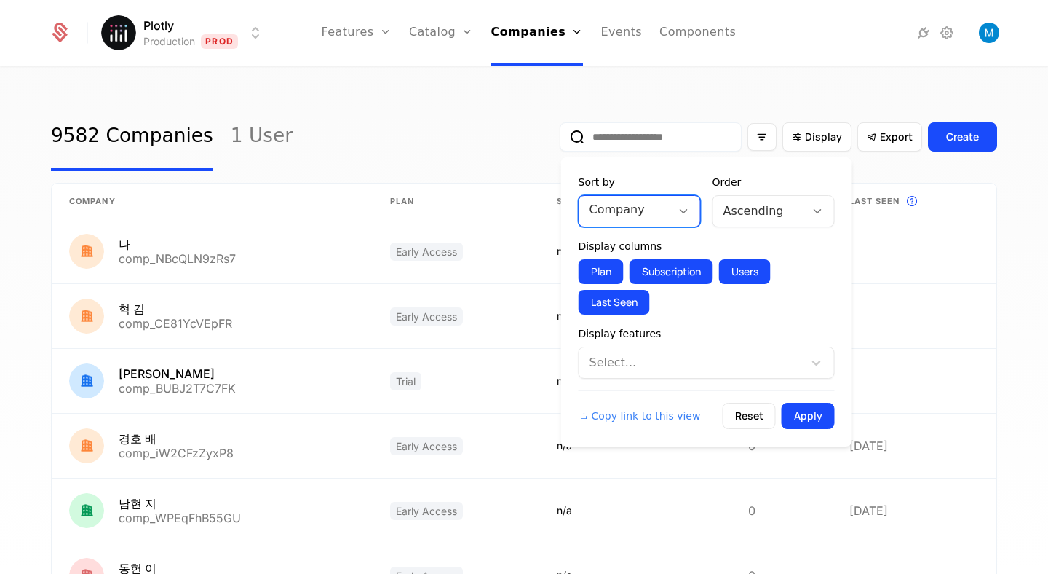
click at [643, 215] on div at bounding box center [625, 209] width 71 height 20
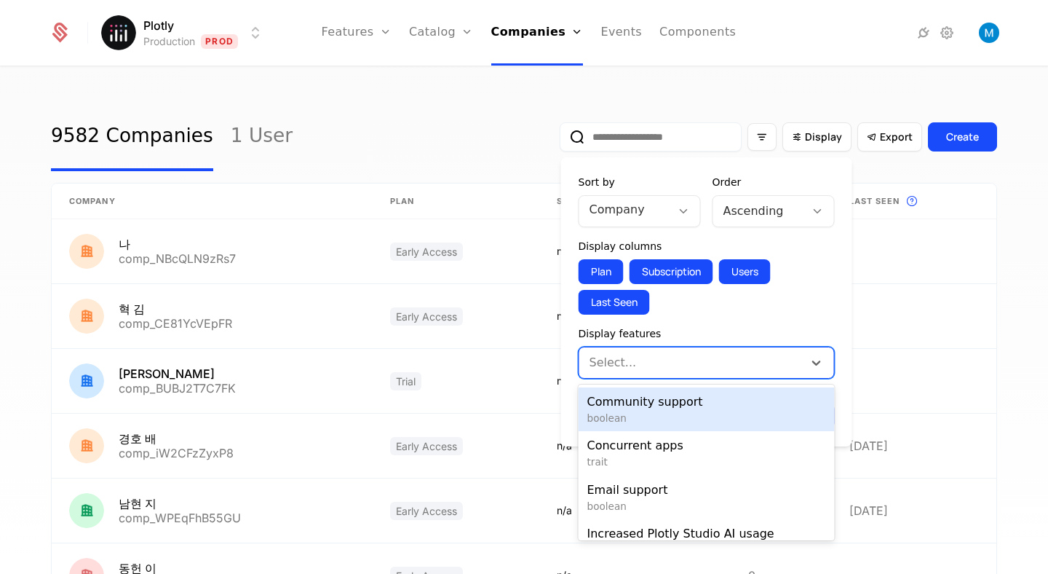
click at [678, 361] on div at bounding box center [693, 362] width 204 height 20
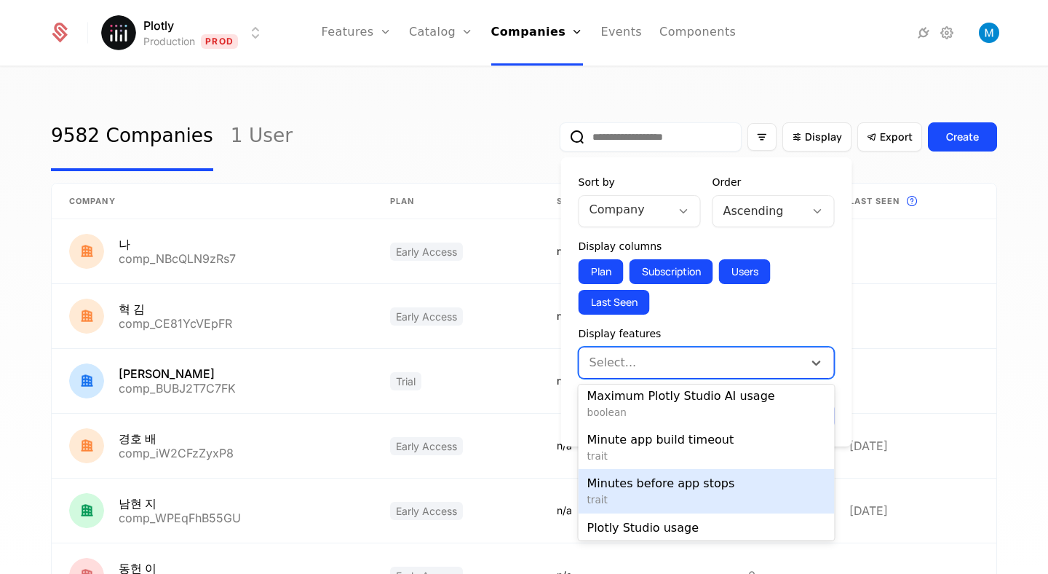
scroll to position [245, 0]
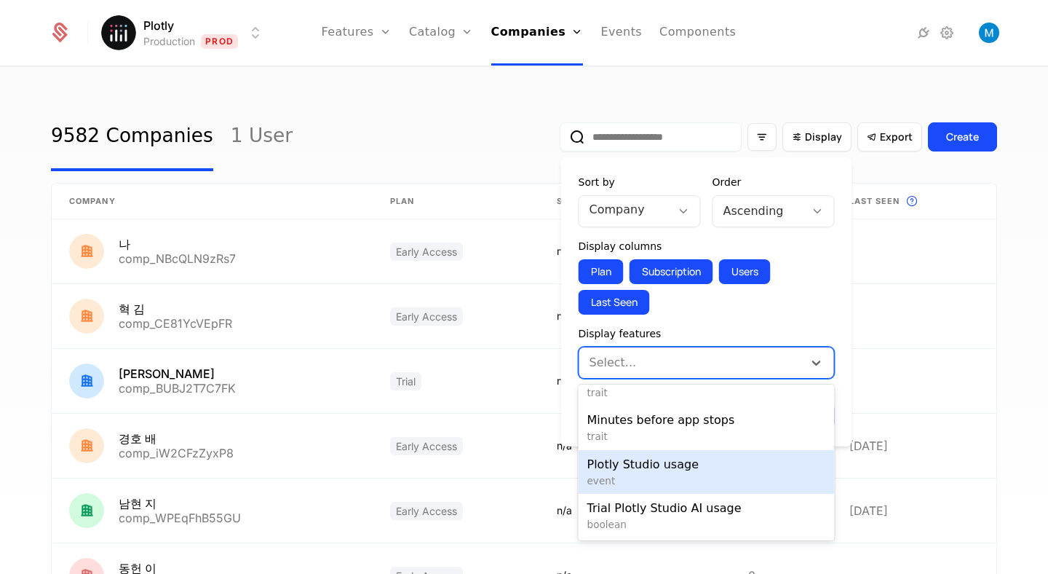
click at [681, 465] on span "Plotly Studio usage" at bounding box center [706, 464] width 239 height 17
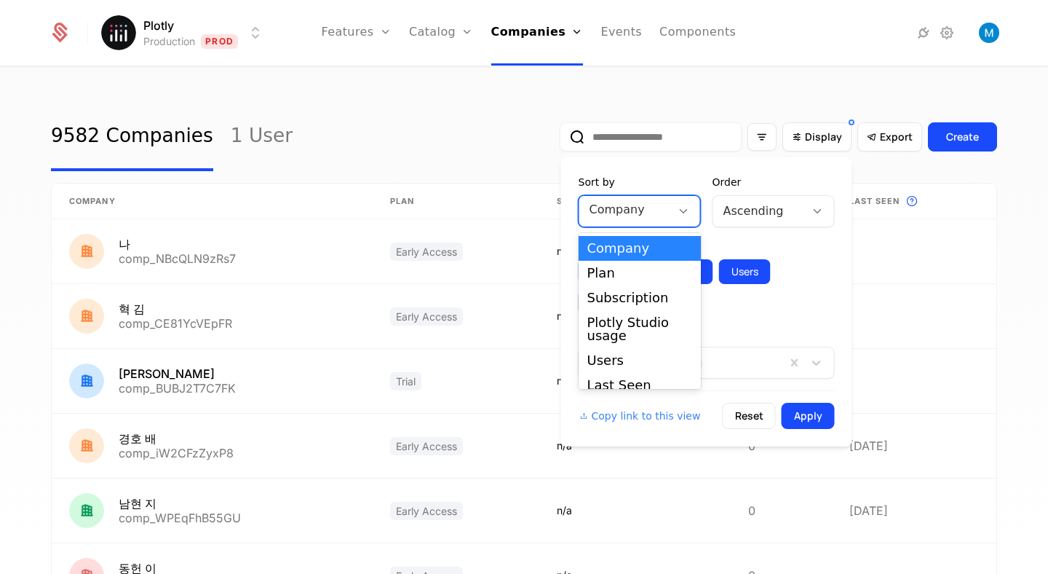
click at [664, 214] on div "Company" at bounding box center [625, 211] width 92 height 29
click at [654, 333] on div "Plotly Studio usage" at bounding box center [639, 329] width 105 height 26
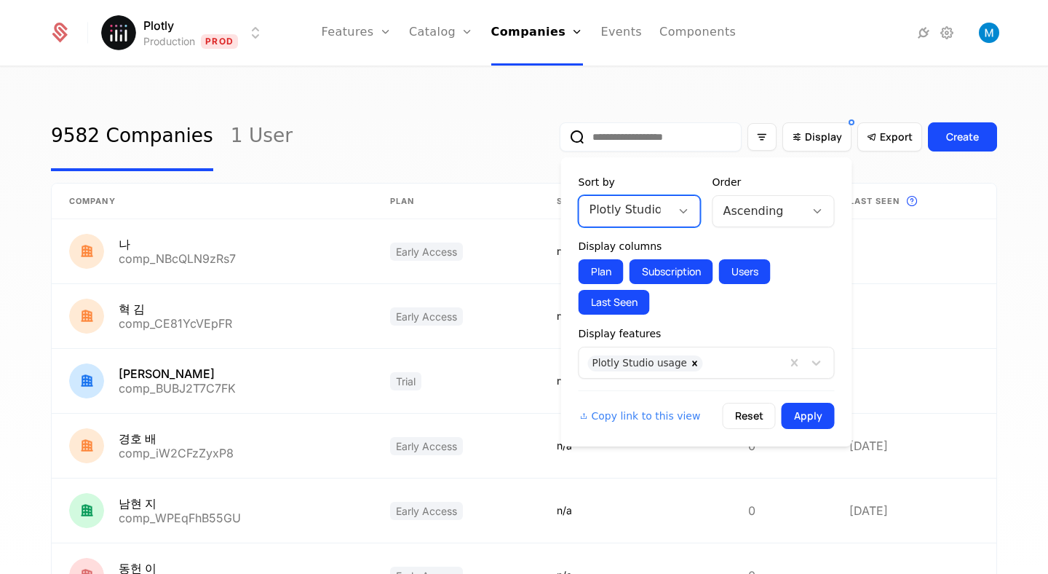
click at [766, 208] on div at bounding box center [758, 211] width 71 height 20
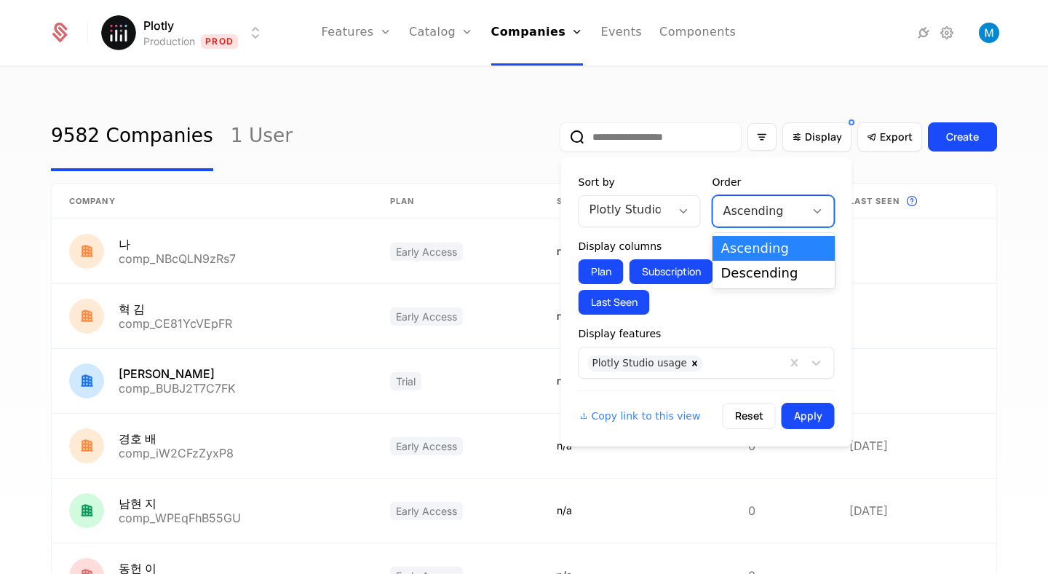
click at [760, 270] on div "Descending" at bounding box center [773, 272] width 105 height 13
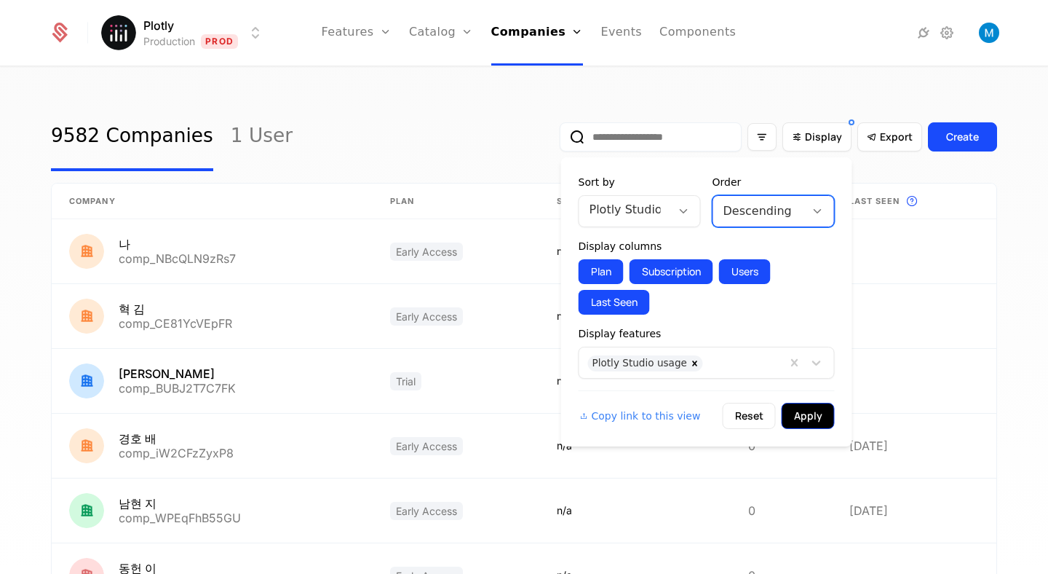
click at [803, 414] on button "Apply" at bounding box center [808, 415] width 53 height 26
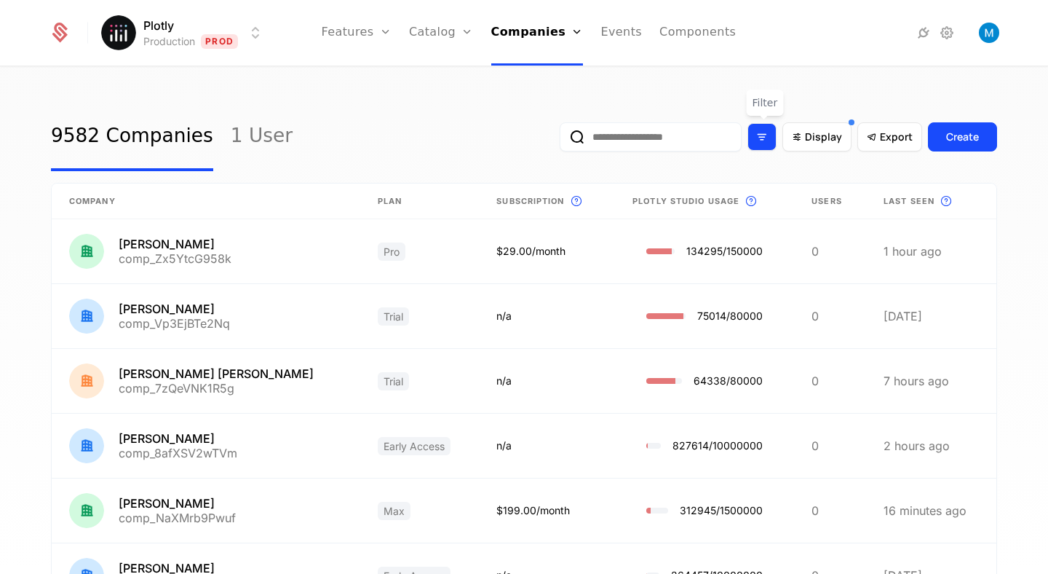
click at [764, 135] on icon "Filter options" at bounding box center [761, 136] width 13 height 13
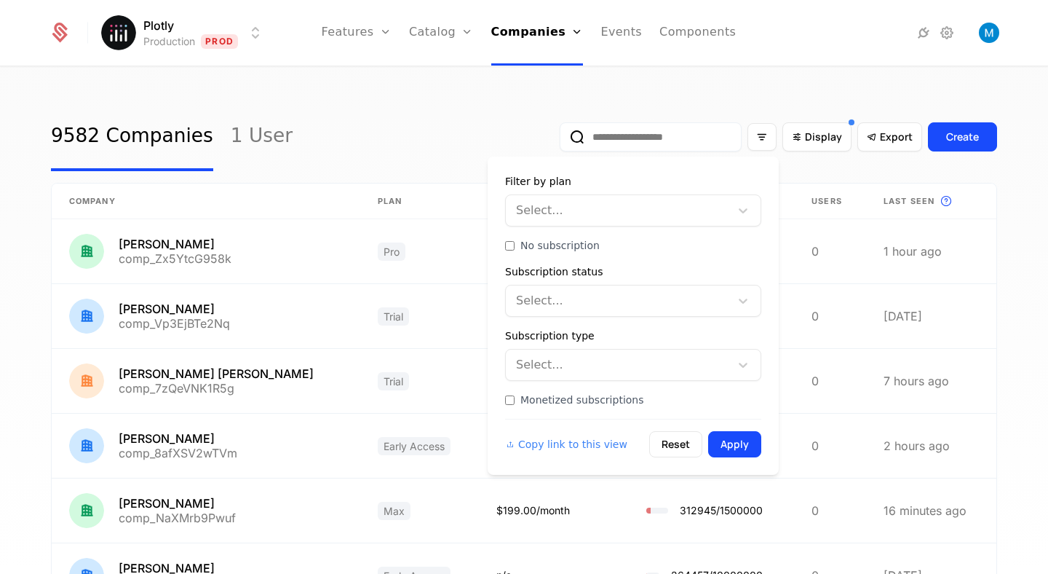
click at [624, 293] on div at bounding box center [619, 300] width 204 height 20
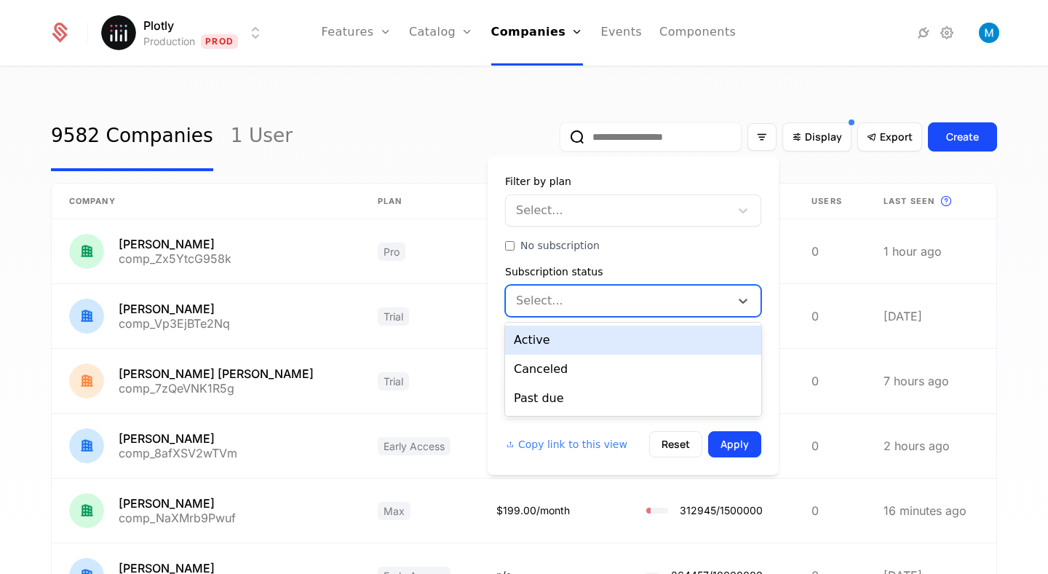
click at [624, 293] on div at bounding box center [619, 300] width 204 height 20
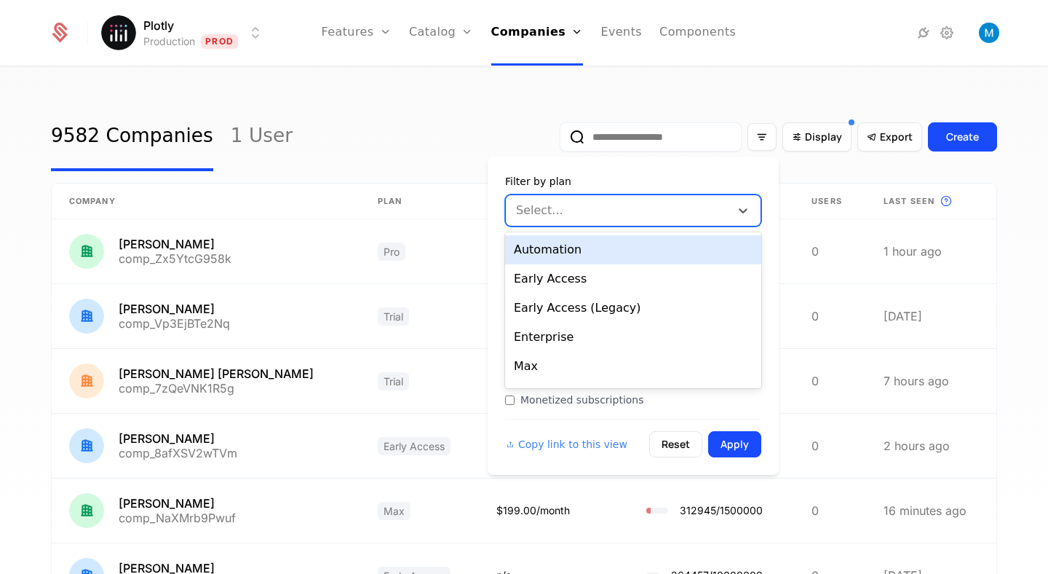
click at [605, 202] on div at bounding box center [619, 210] width 204 height 20
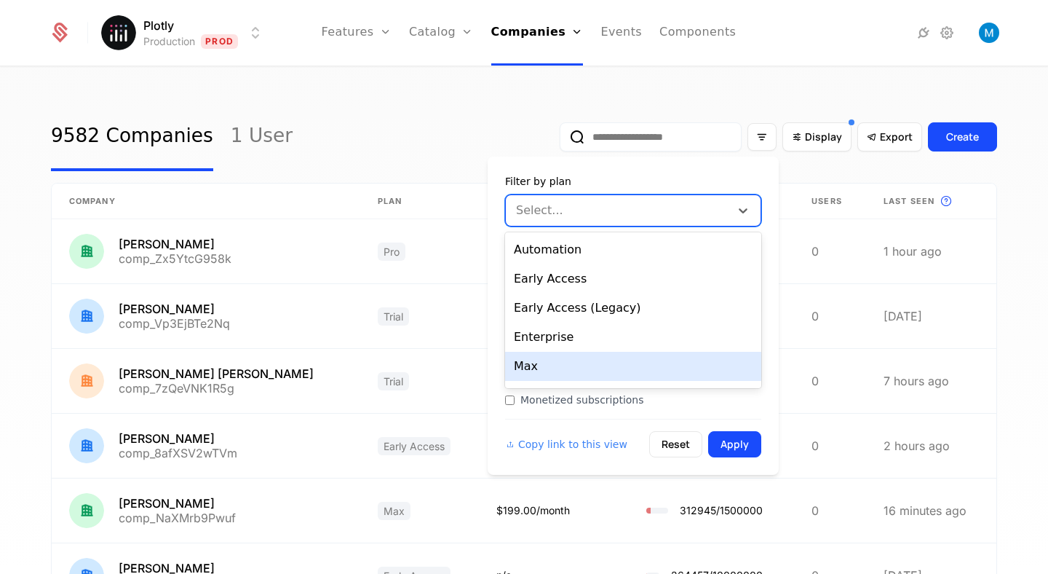
scroll to position [38, 0]
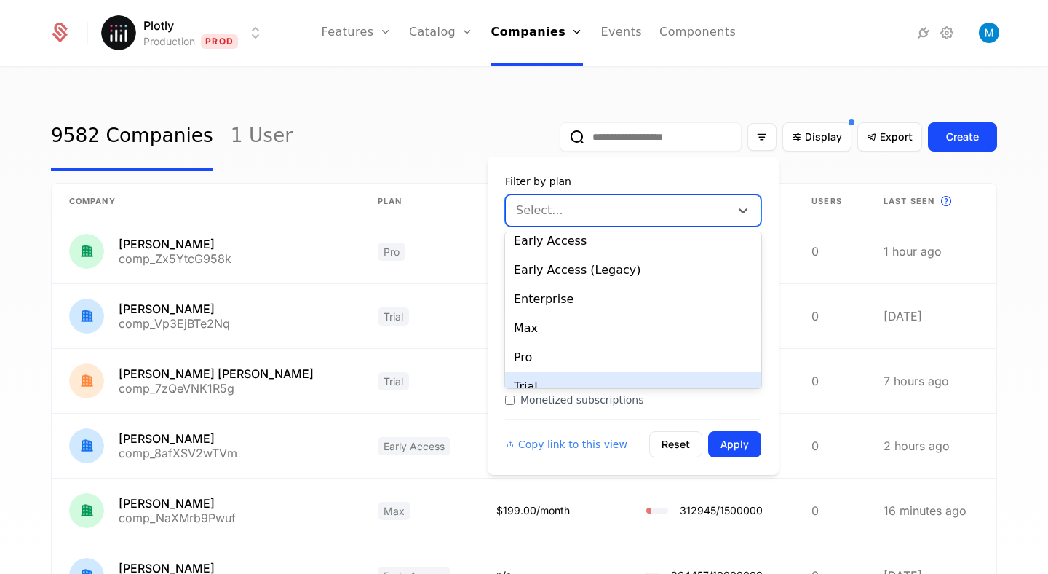
click at [560, 379] on div "Trial" at bounding box center [633, 386] width 256 height 29
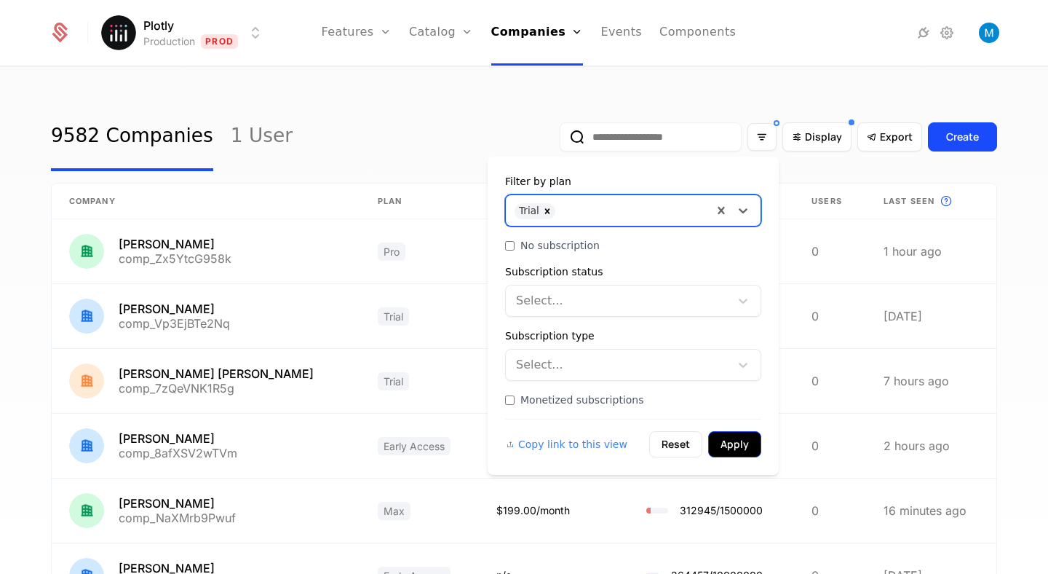
click at [751, 455] on button "Apply" at bounding box center [734, 444] width 53 height 26
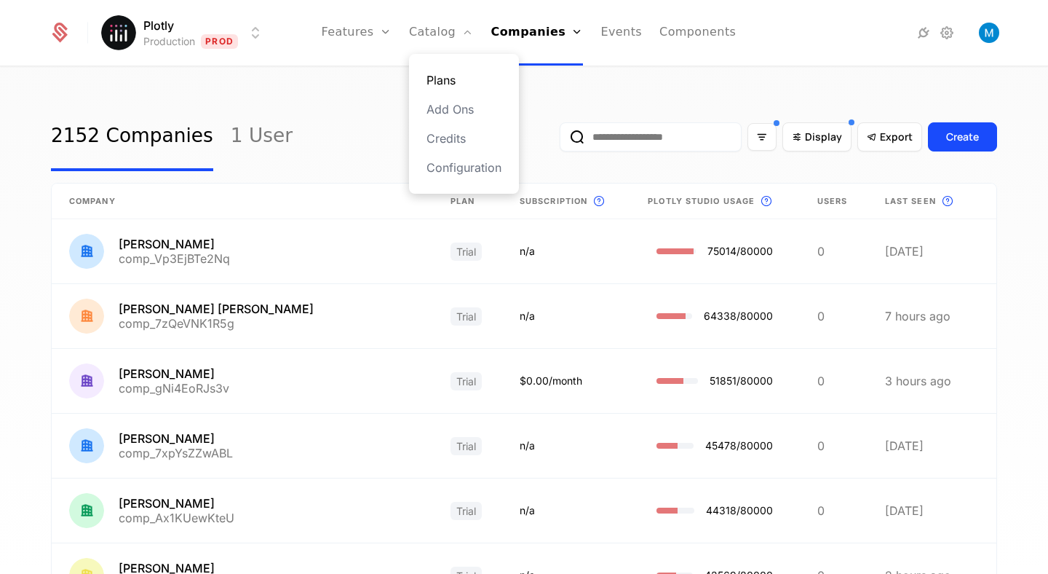
click at [446, 78] on link "Plans" at bounding box center [463, 79] width 75 height 17
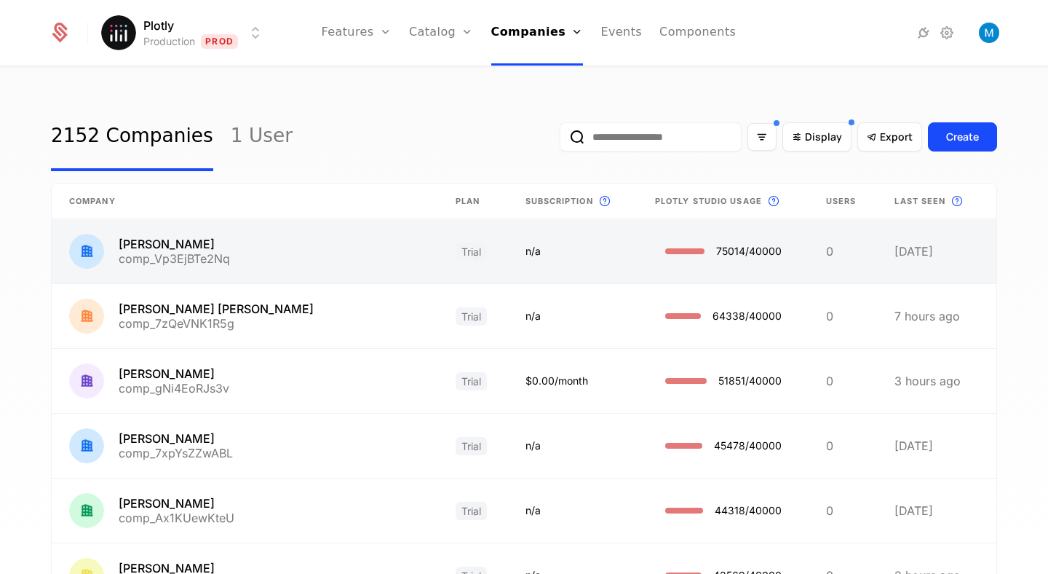
click at [182, 242] on link at bounding box center [245, 251] width 386 height 64
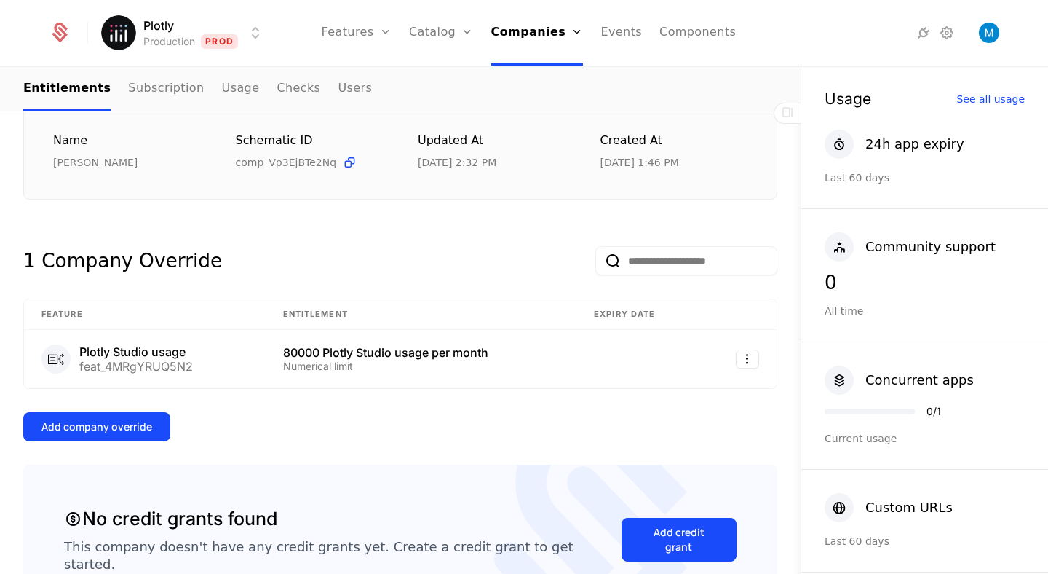
scroll to position [217, 0]
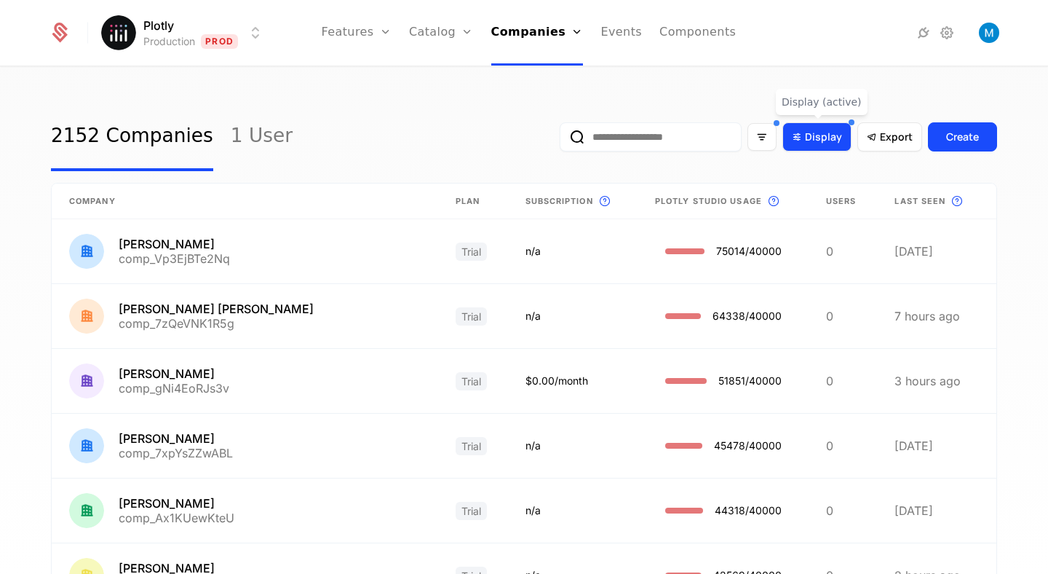
click at [801, 144] on div "Display" at bounding box center [817, 137] width 50 height 15
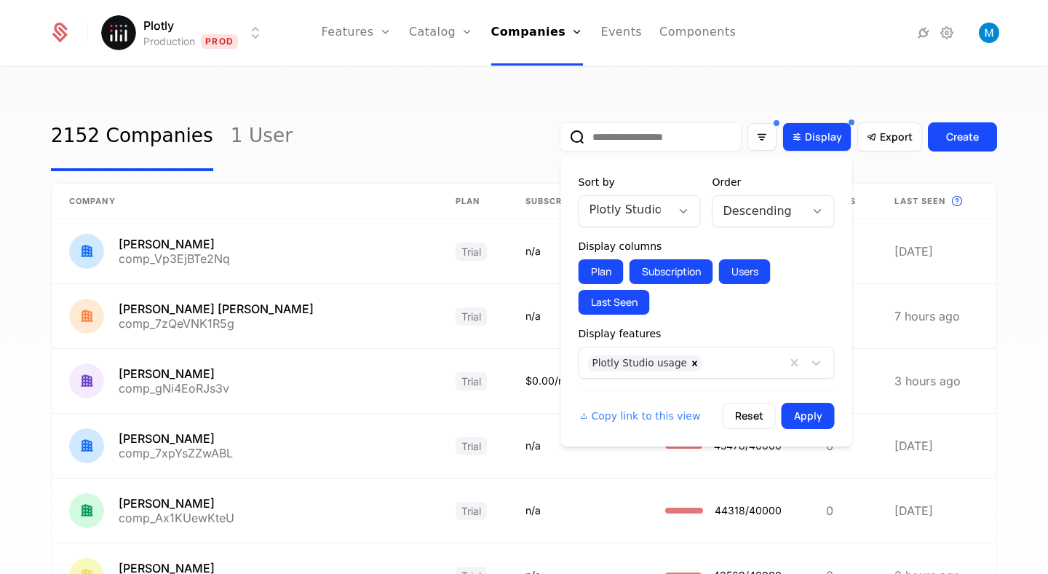
click at [801, 143] on div "Display" at bounding box center [817, 137] width 50 height 15
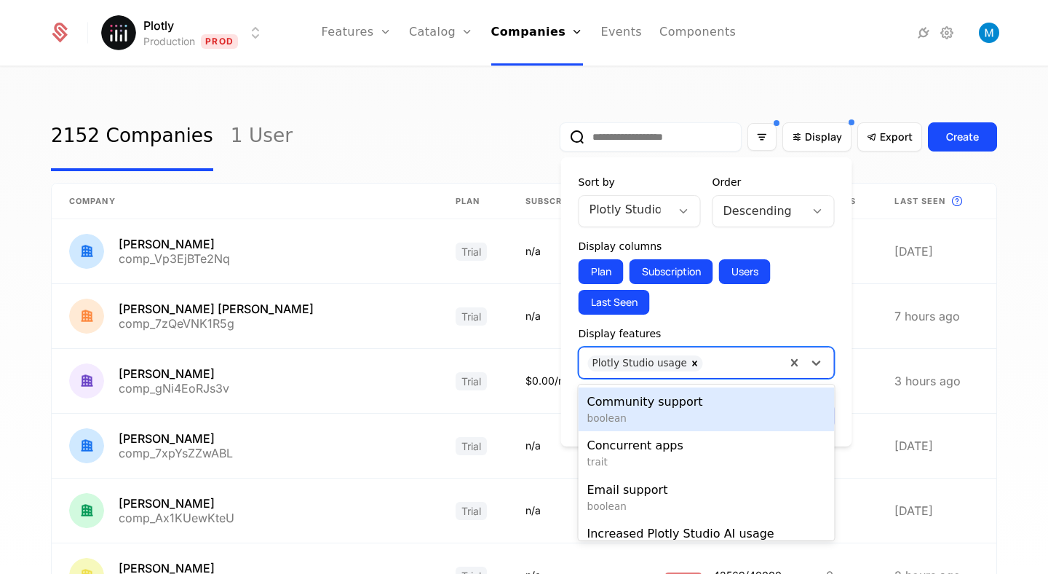
click at [725, 366] on div at bounding box center [743, 361] width 67 height 20
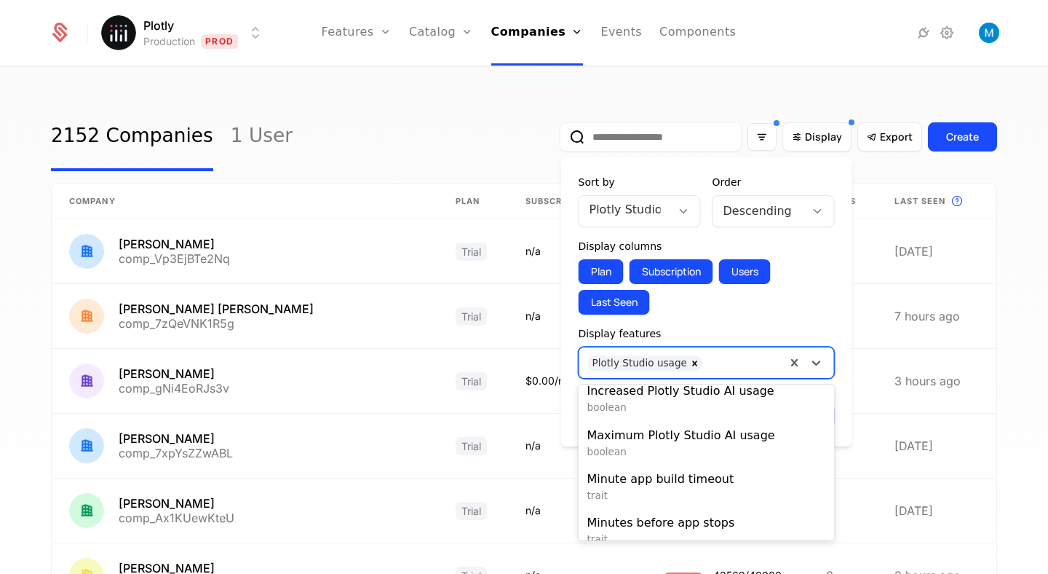
scroll to position [202, 0]
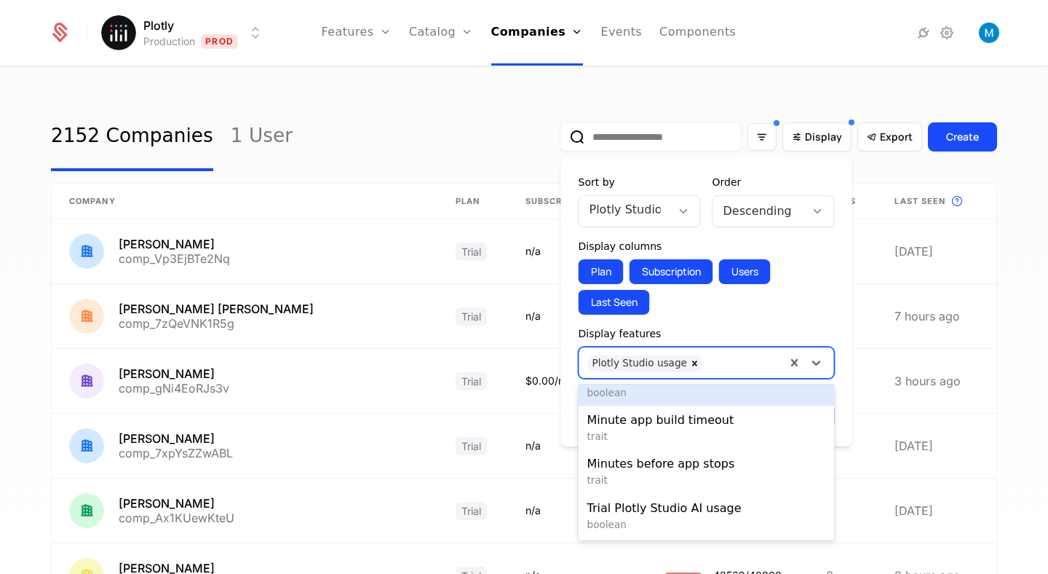
click at [499, 94] on div "2152 Companies 1 User Display Export Create Company Plan Subscription This is t…" at bounding box center [524, 325] width 1048 height 515
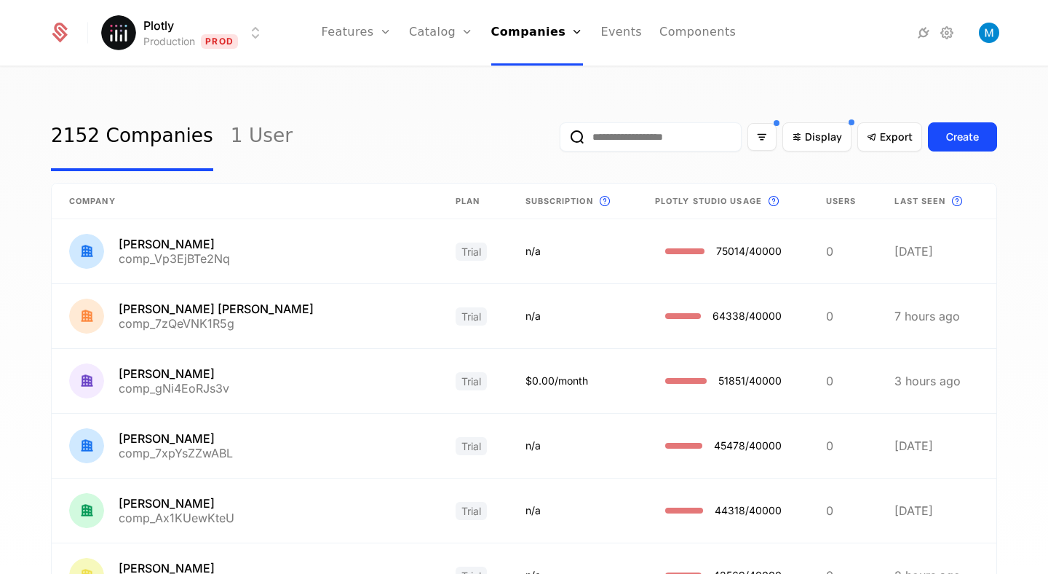
scroll to position [59, 0]
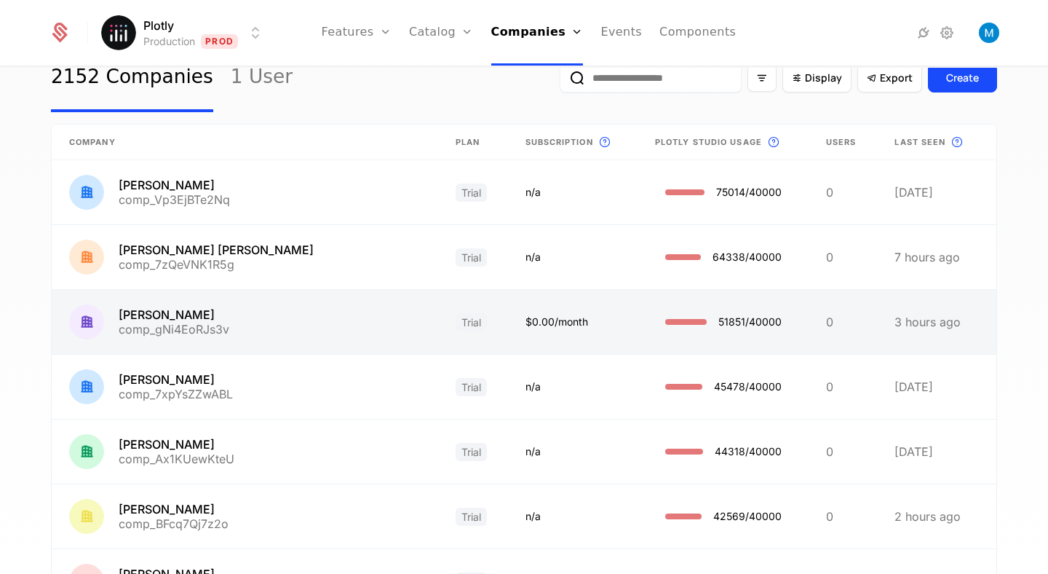
click at [144, 314] on link at bounding box center [245, 322] width 386 height 64
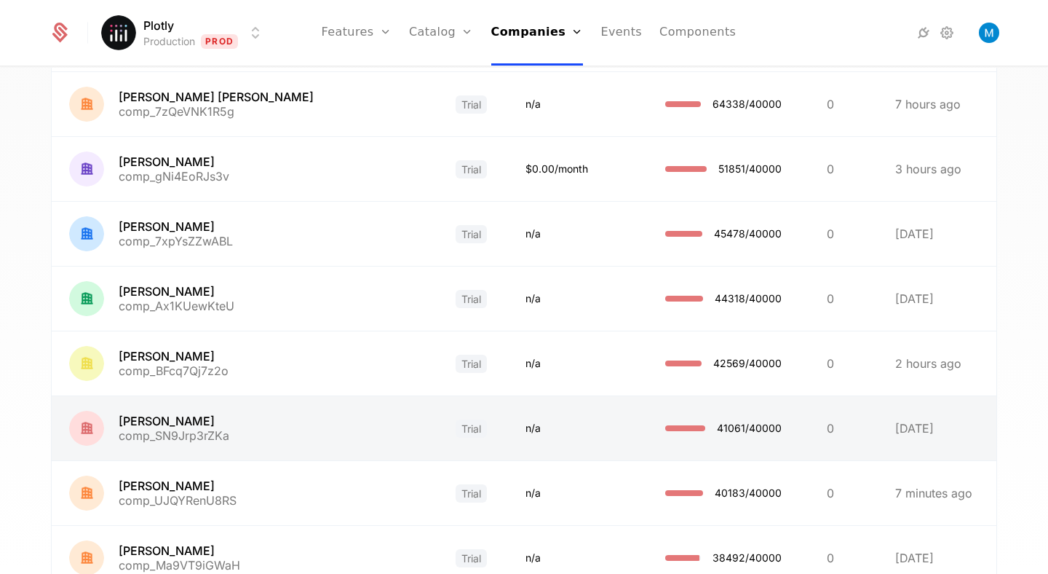
scroll to position [338, 0]
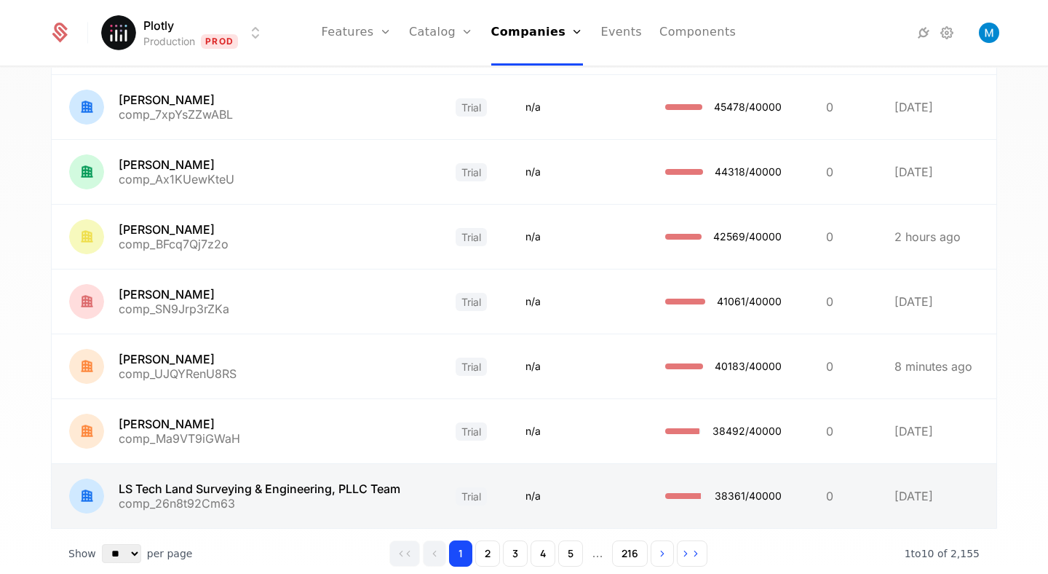
click at [274, 488] on link at bounding box center [245, 496] width 386 height 64
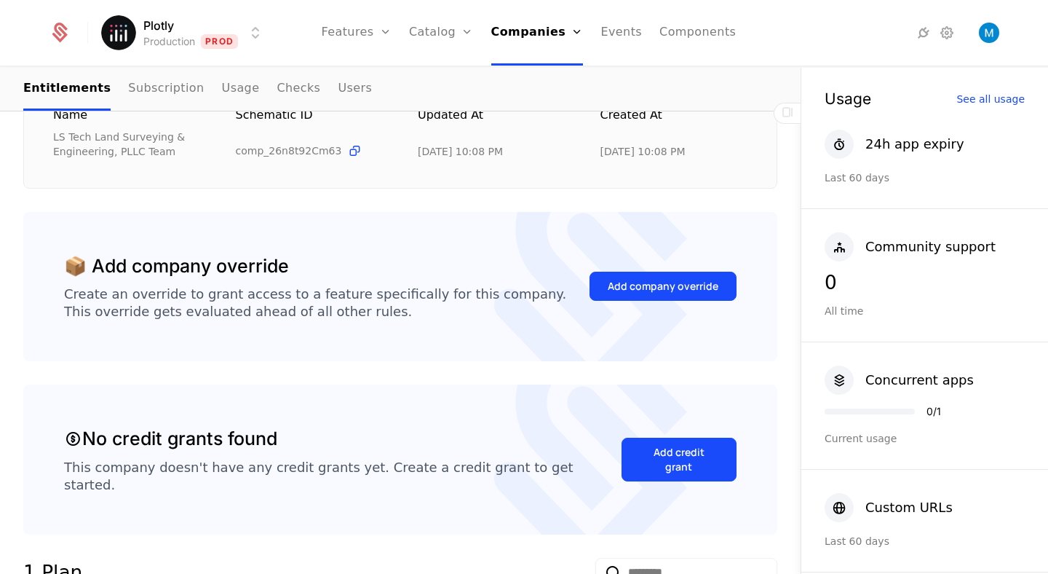
scroll to position [262, 0]
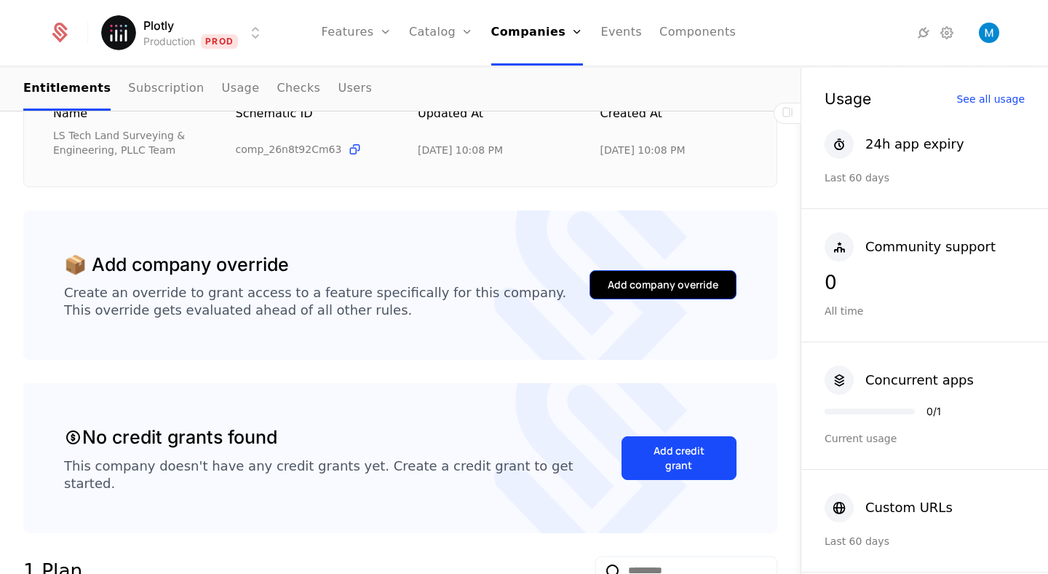
click at [697, 277] on div "Add company override" at bounding box center [663, 284] width 111 height 15
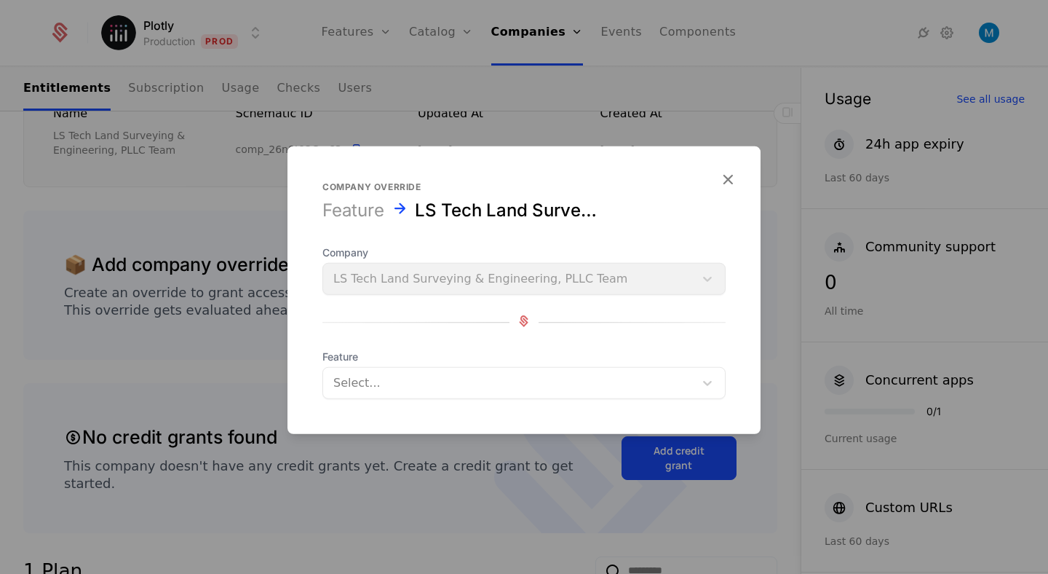
click at [489, 381] on div at bounding box center [508, 383] width 351 height 20
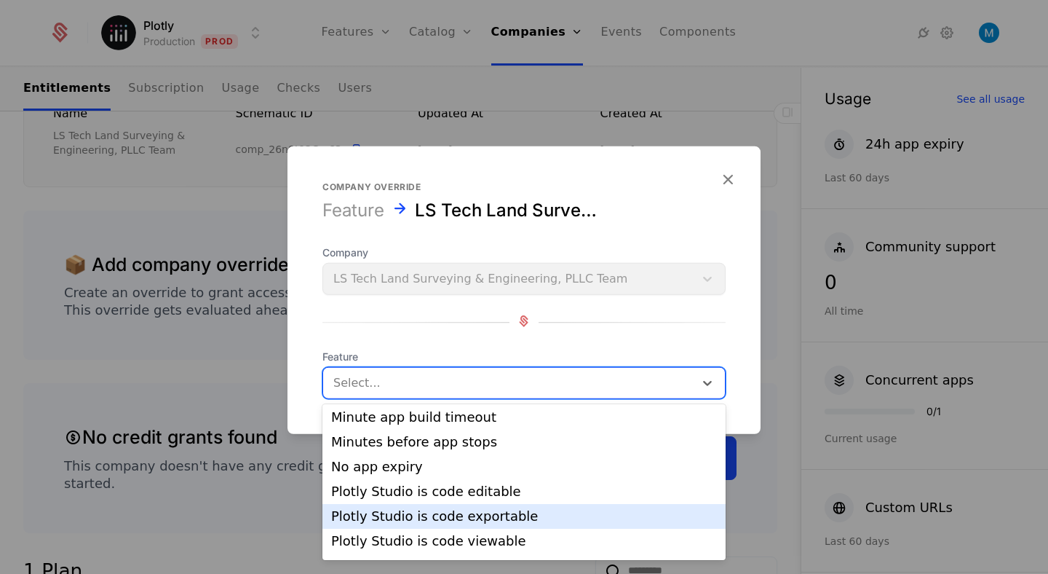
scroll to position [354, 0]
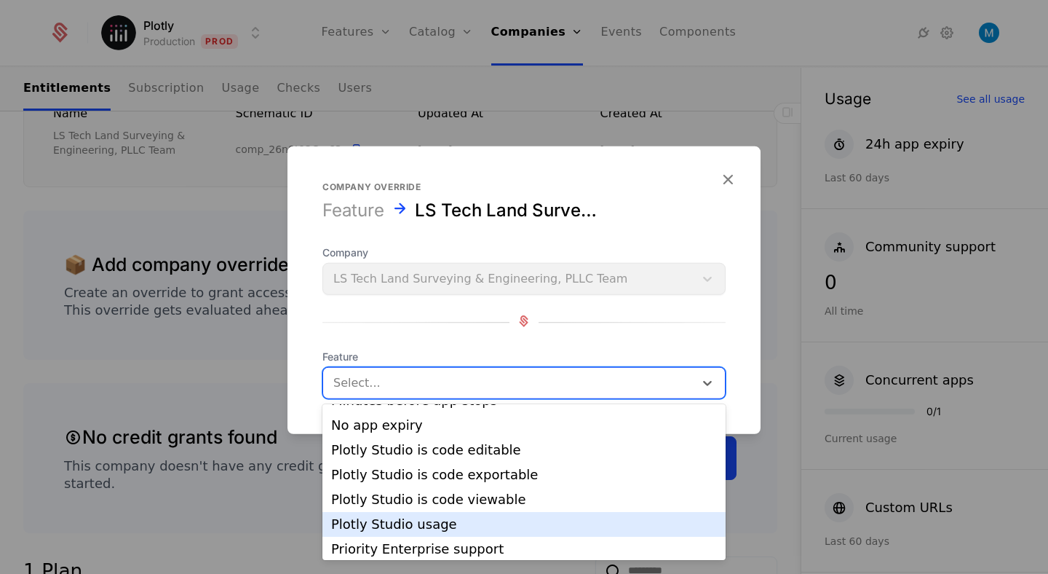
click at [432, 517] on div "Plotly Studio usage" at bounding box center [524, 523] width 386 height 13
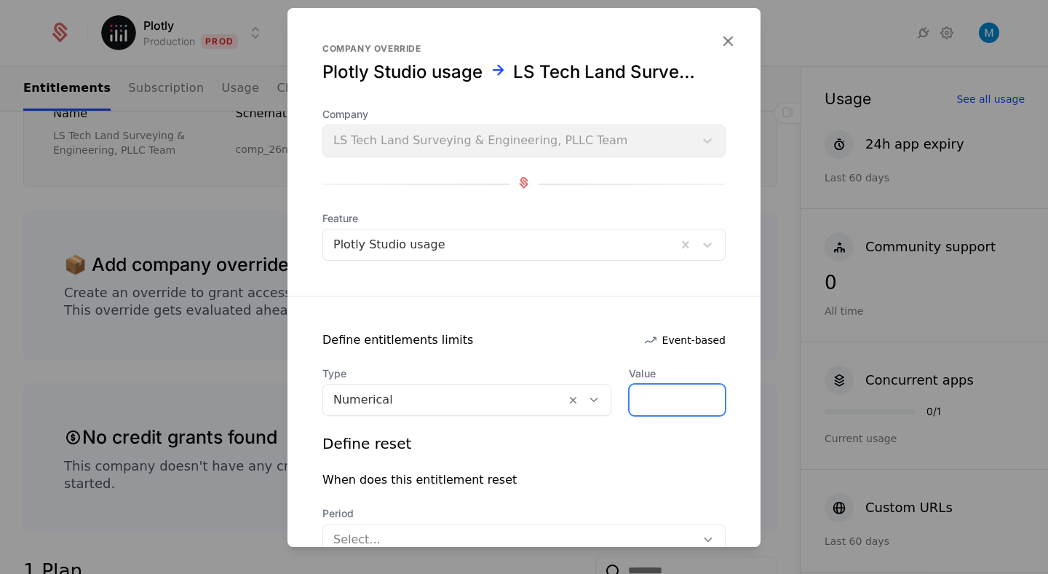
drag, startPoint x: 640, startPoint y: 393, endPoint x: 616, endPoint y: 394, distance: 24.0
click at [616, 394] on div "Type Numerical Value *" at bounding box center [523, 390] width 403 height 49
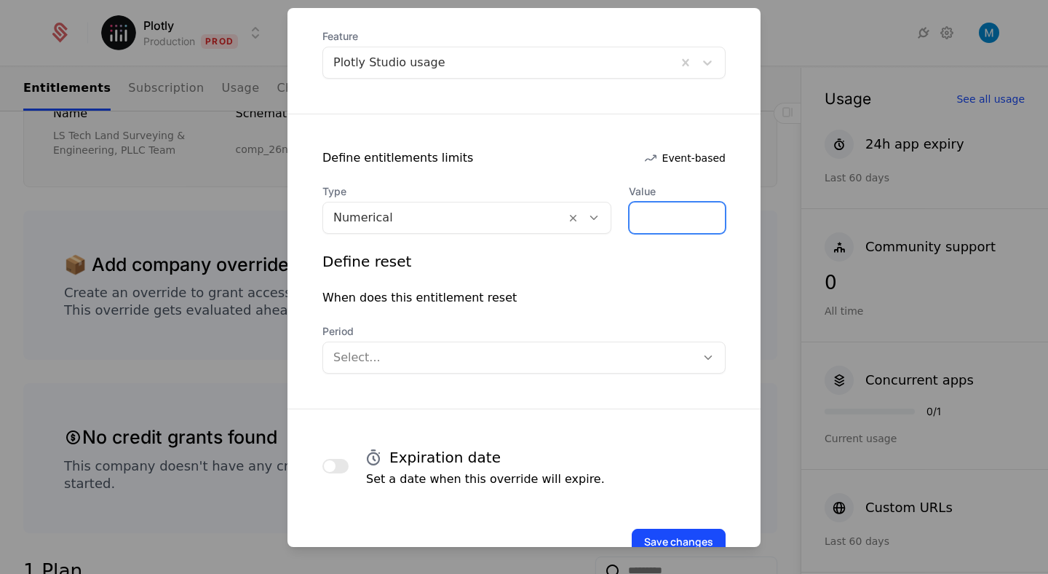
scroll to position [224, 0]
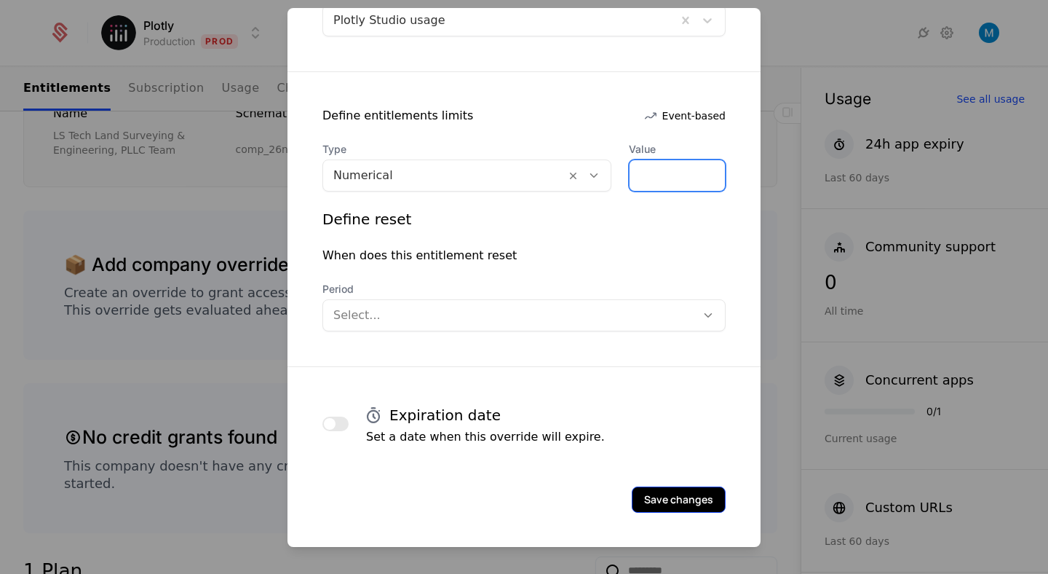
type input "*****"
drag, startPoint x: 702, startPoint y: 492, endPoint x: 694, endPoint y: 334, distance: 158.2
click at [694, 334] on form "Company override Plotly Studio usage LS Tech Land Surveying & Engineering, PLLC…" at bounding box center [523, 165] width 473 height 763
click at [690, 325] on div "Select..." at bounding box center [509, 315] width 373 height 26
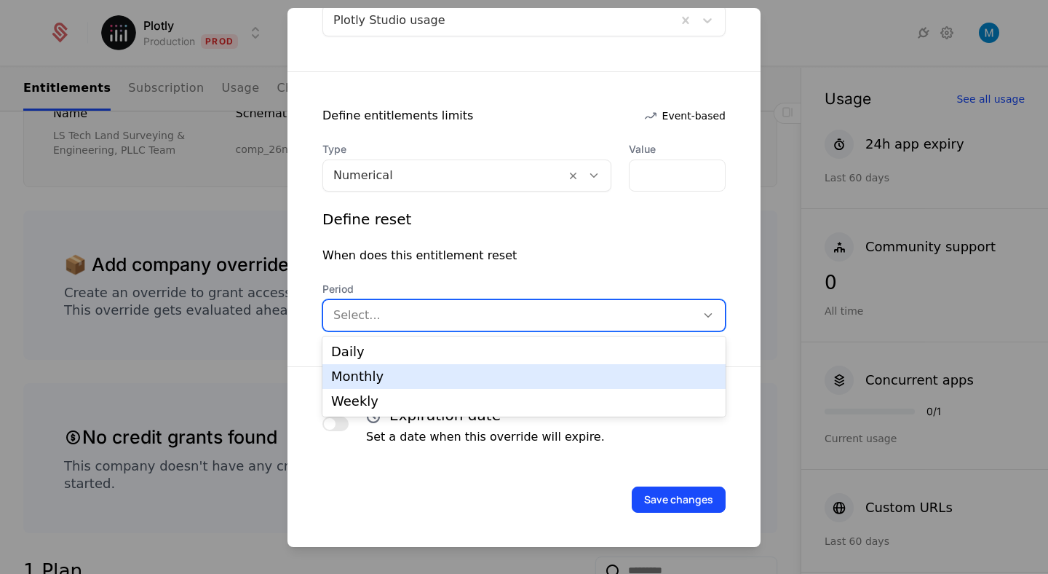
click at [529, 384] on div "Monthly" at bounding box center [523, 376] width 403 height 25
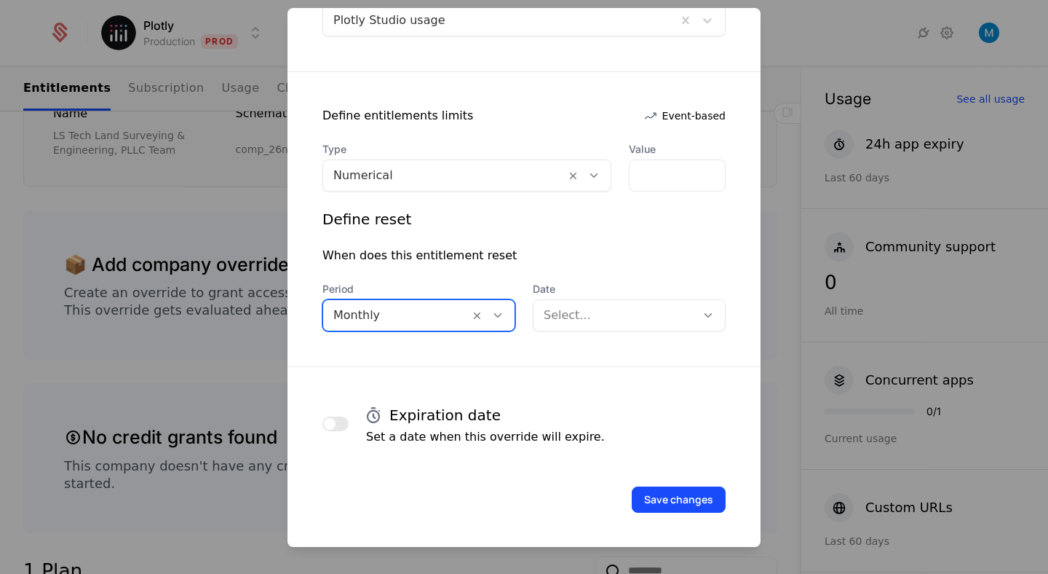
click at [615, 320] on div at bounding box center [615, 315] width 142 height 20
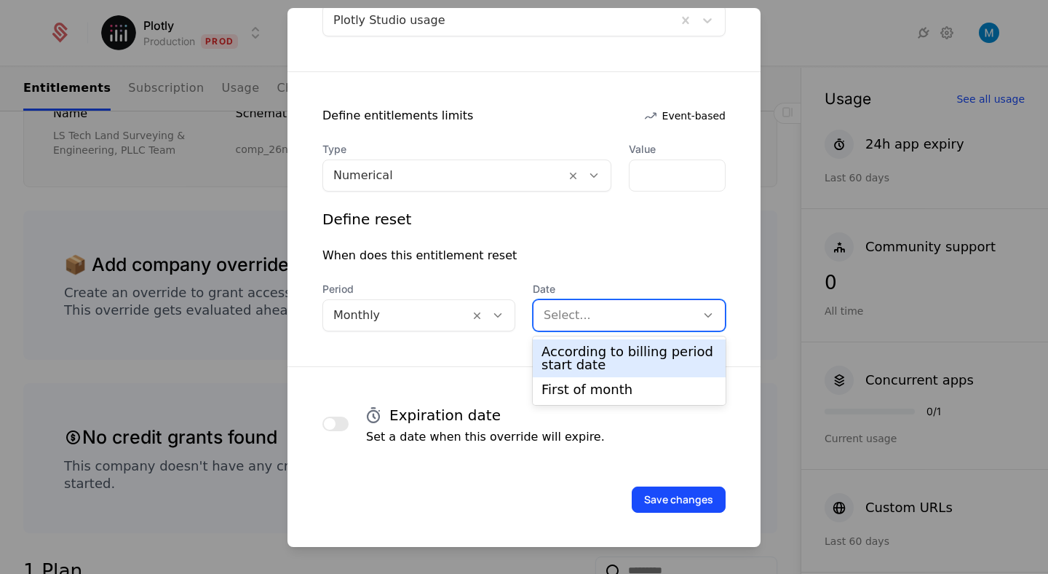
click at [608, 345] on div "According to billing period start date" at bounding box center [628, 358] width 175 height 26
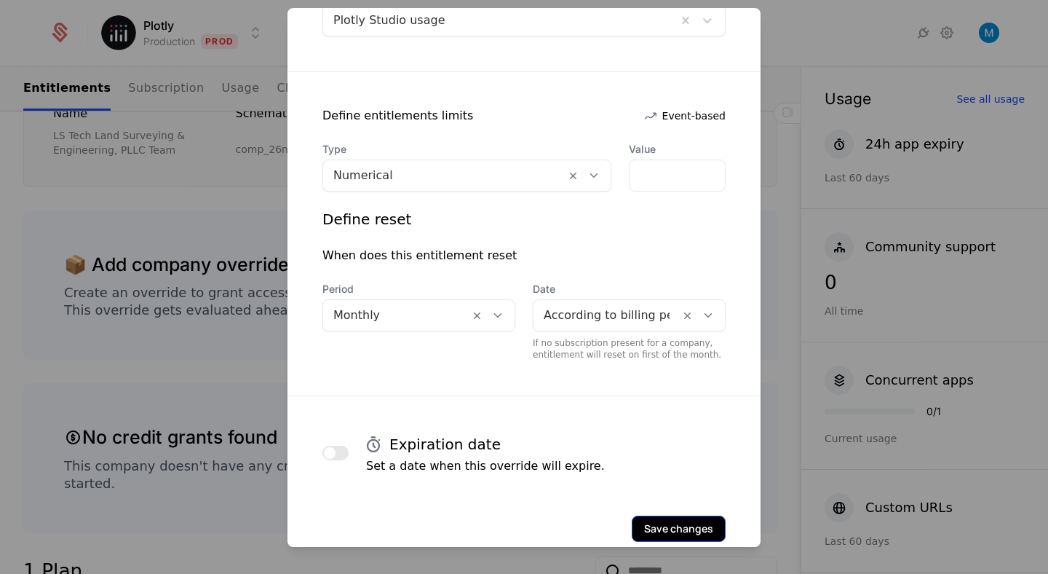
click at [677, 523] on button "Save changes" at bounding box center [679, 528] width 94 height 26
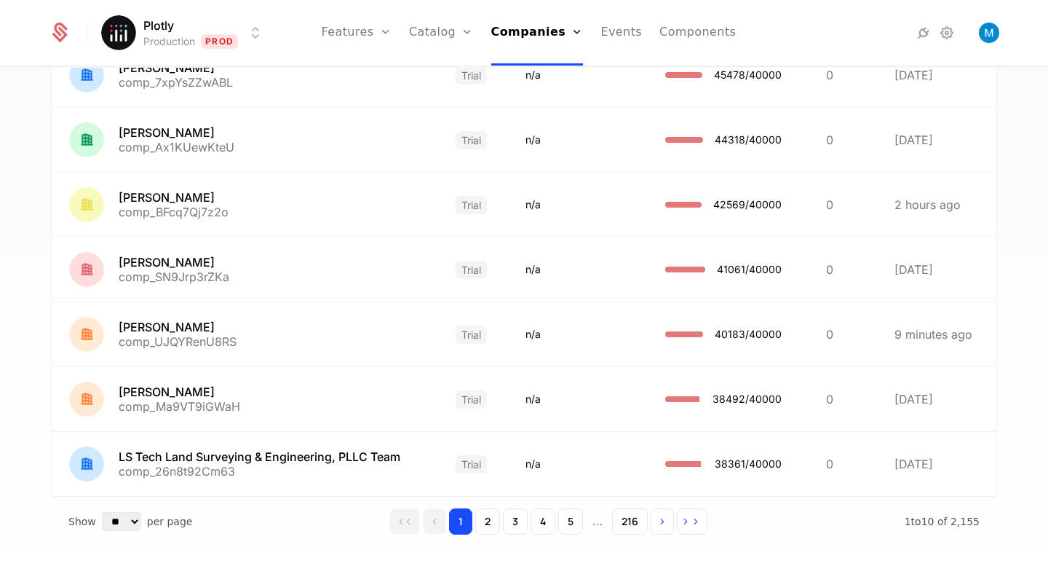
scroll to position [373, 0]
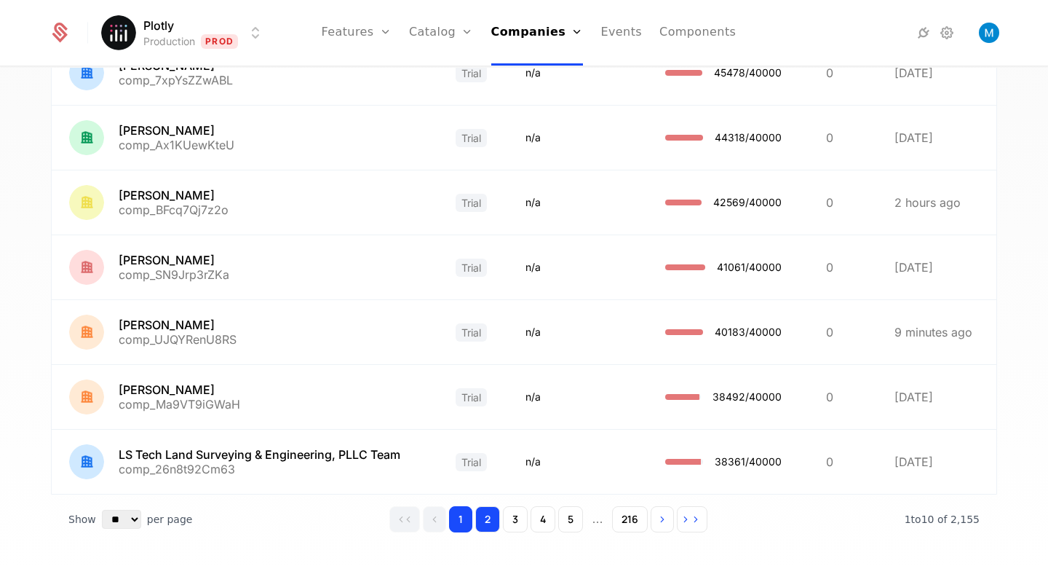
click at [493, 517] on button "2" at bounding box center [487, 519] width 25 height 26
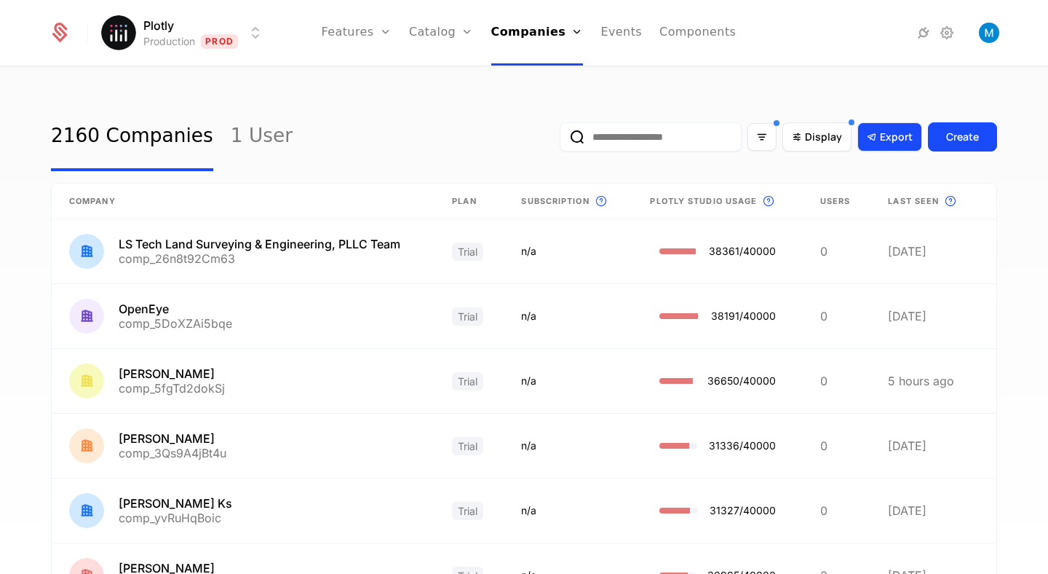
click at [889, 137] on span "Export" at bounding box center [896, 137] width 33 height 15
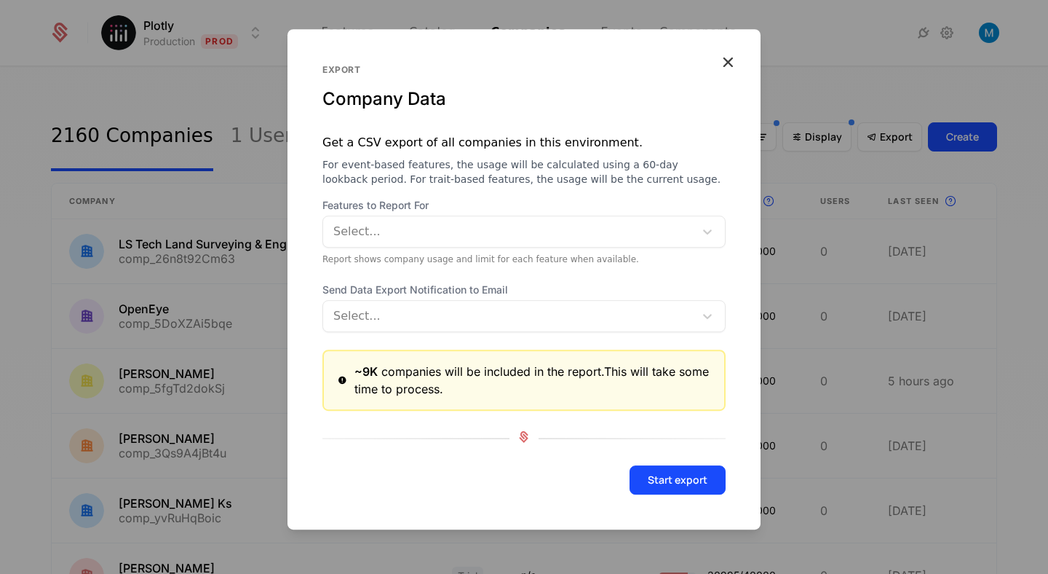
click at [428, 238] on div at bounding box center [510, 231] width 351 height 20
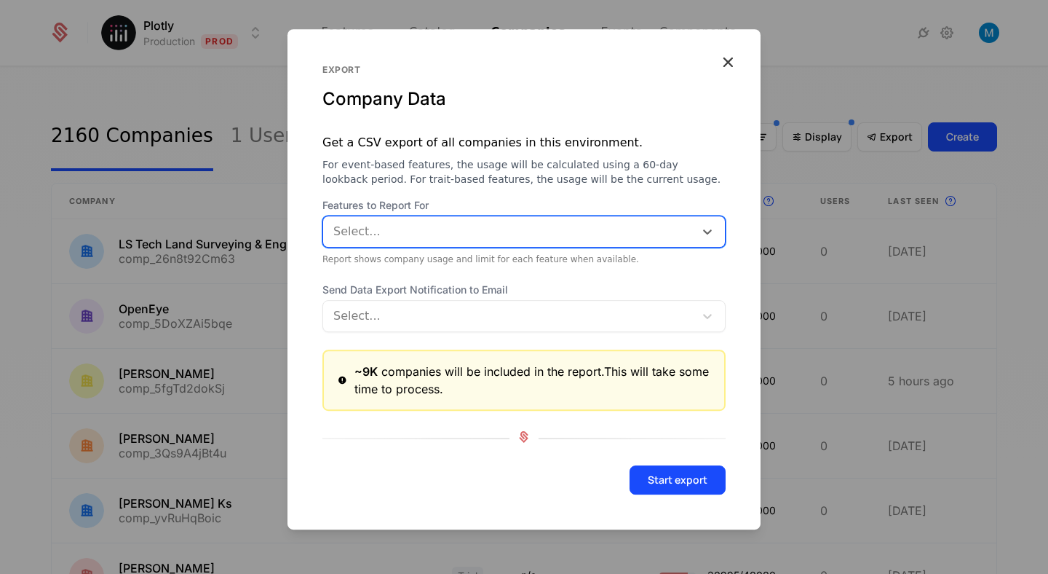
click at [428, 238] on div at bounding box center [510, 231] width 351 height 20
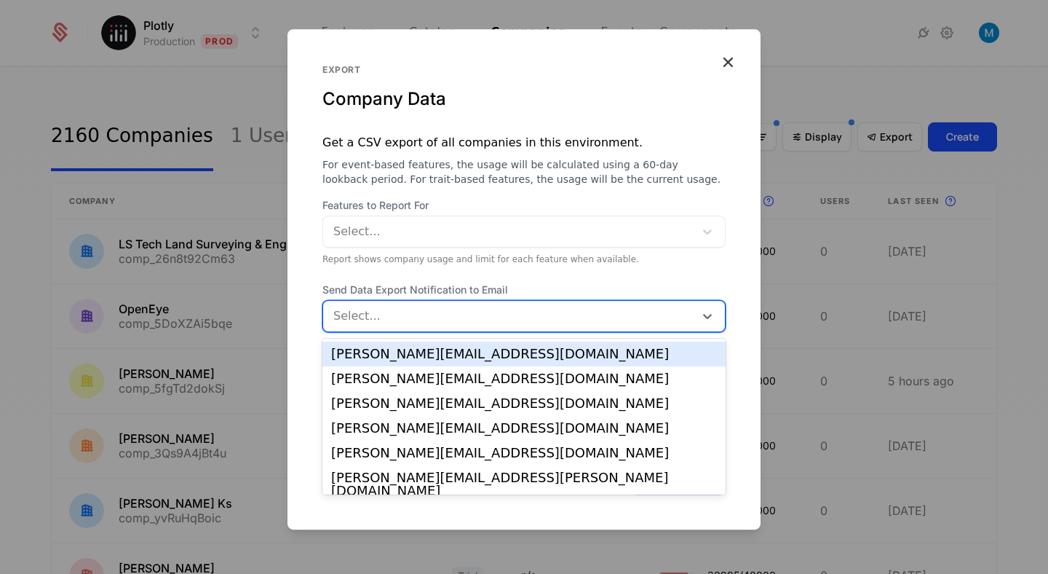
click at [441, 312] on div at bounding box center [510, 316] width 351 height 20
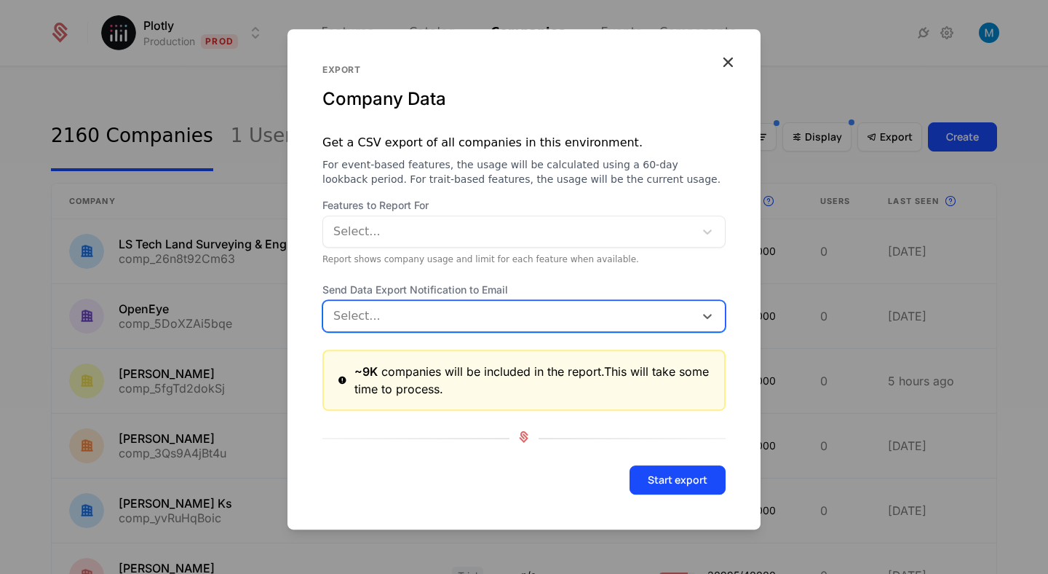
click at [441, 312] on div at bounding box center [510, 316] width 351 height 20
click at [723, 63] on icon "button" at bounding box center [727, 61] width 19 height 19
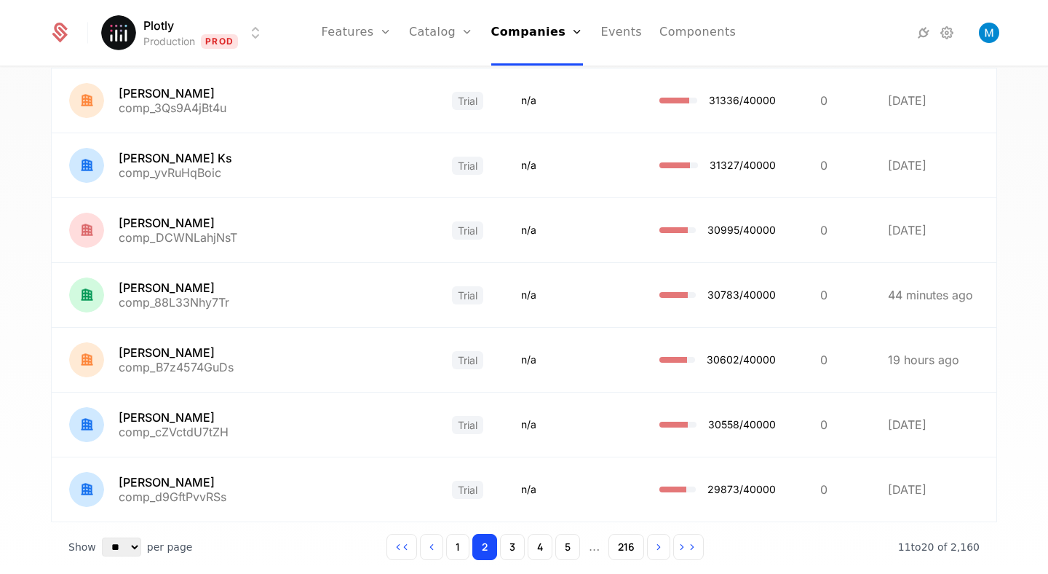
scroll to position [392, 0]
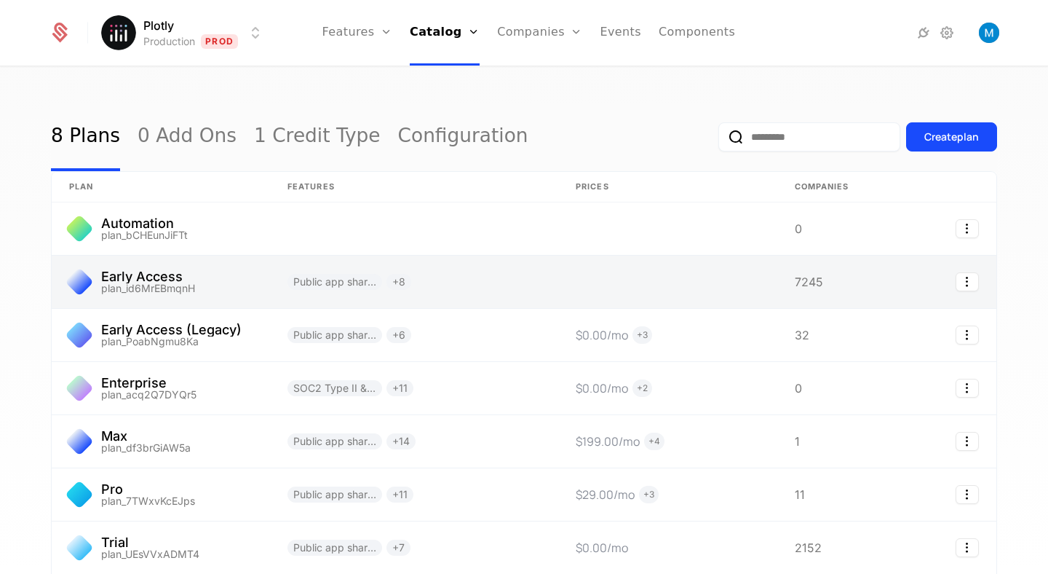
scroll to position [154, 0]
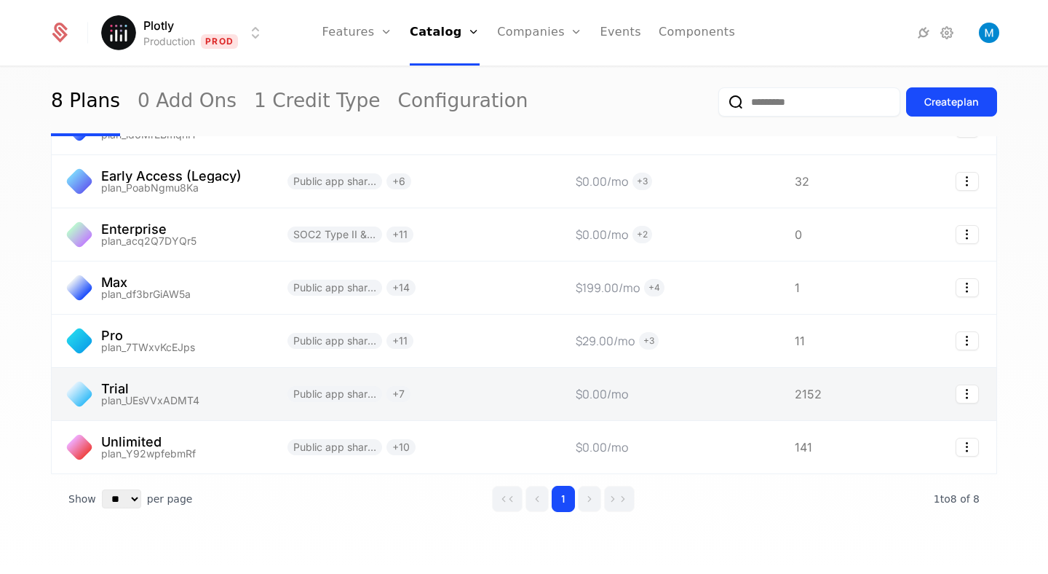
click at [111, 389] on link at bounding box center [161, 394] width 218 height 52
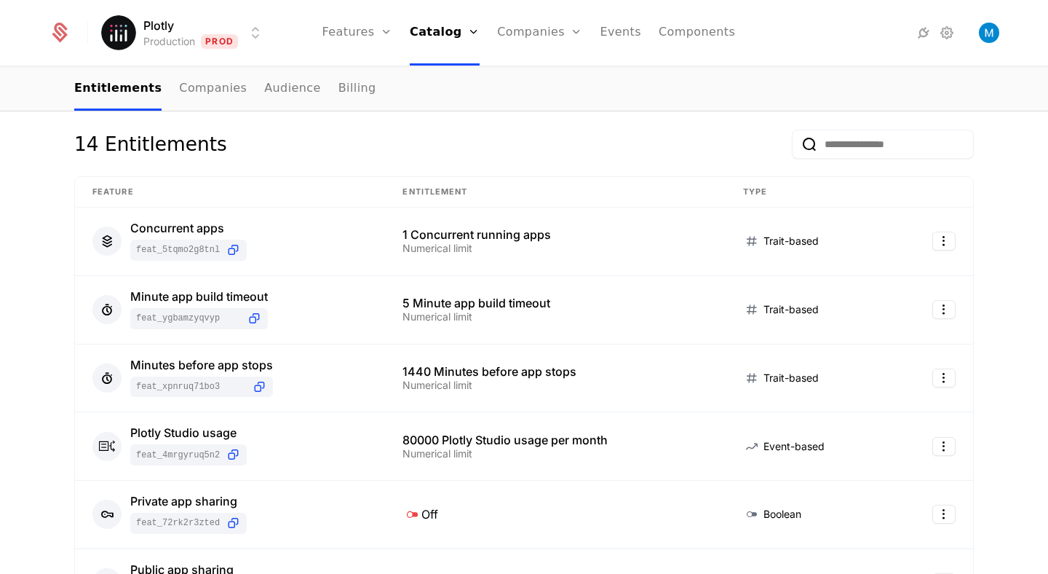
scroll to position [173, 0]
drag, startPoint x: 451, startPoint y: 437, endPoint x: 386, endPoint y: 437, distance: 65.5
click at [386, 437] on td "80000 Plotly Studio usage per month Numerical limit" at bounding box center [555, 444] width 341 height 68
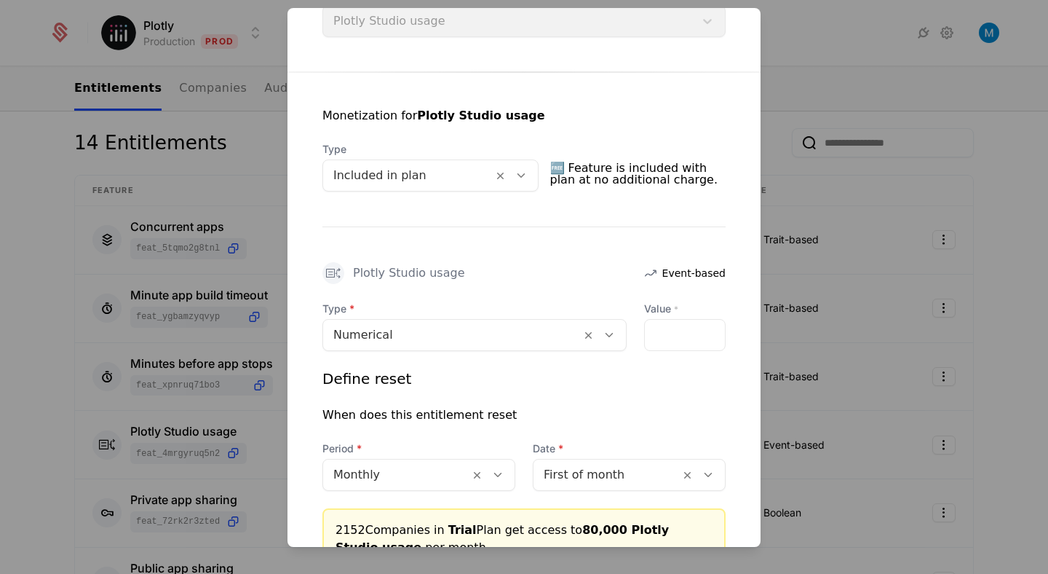
scroll to position [350, 0]
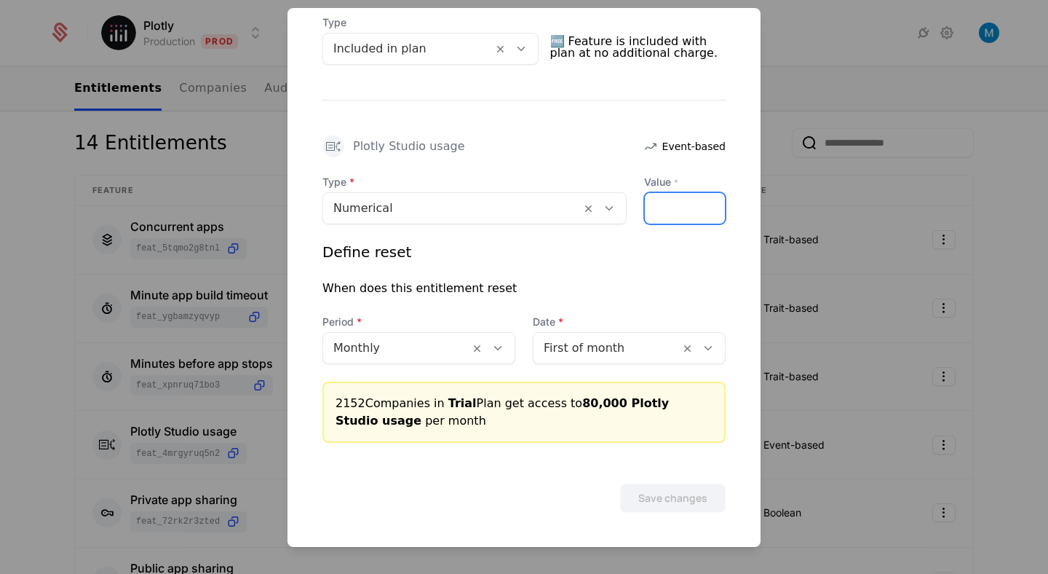
click at [661, 208] on input "*****" at bounding box center [685, 208] width 80 height 31
type input "*****"
click at [672, 502] on button "Save changes" at bounding box center [673, 497] width 106 height 29
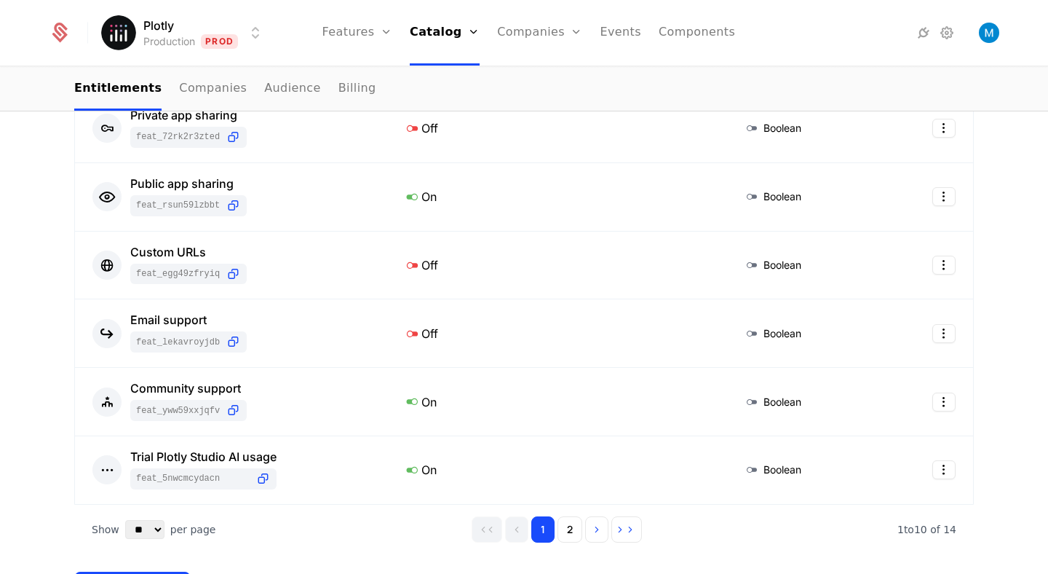
scroll to position [377, 0]
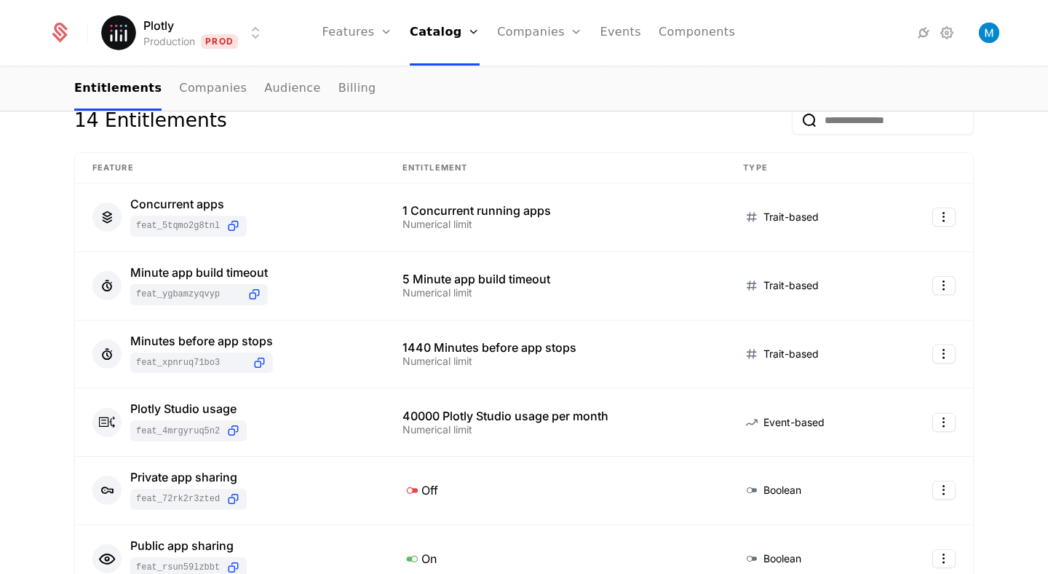
scroll to position [199, 0]
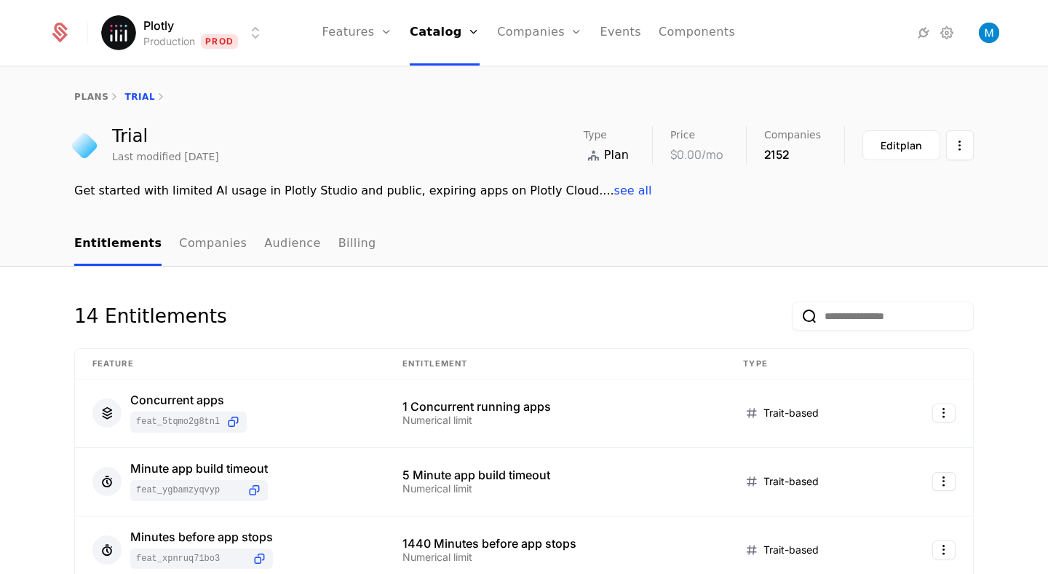
click at [172, 25] on html "Plotly Production Prod Features Features Flags Catalog Plans Add Ons Credits Co…" at bounding box center [524, 287] width 1048 height 574
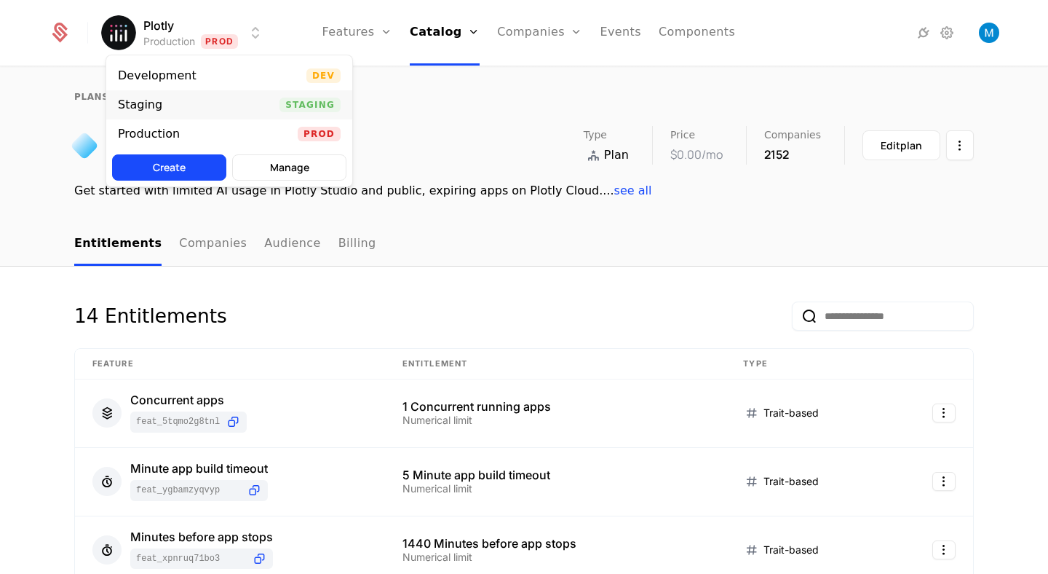
click at [176, 102] on div "Staging Staging" at bounding box center [229, 104] width 246 height 29
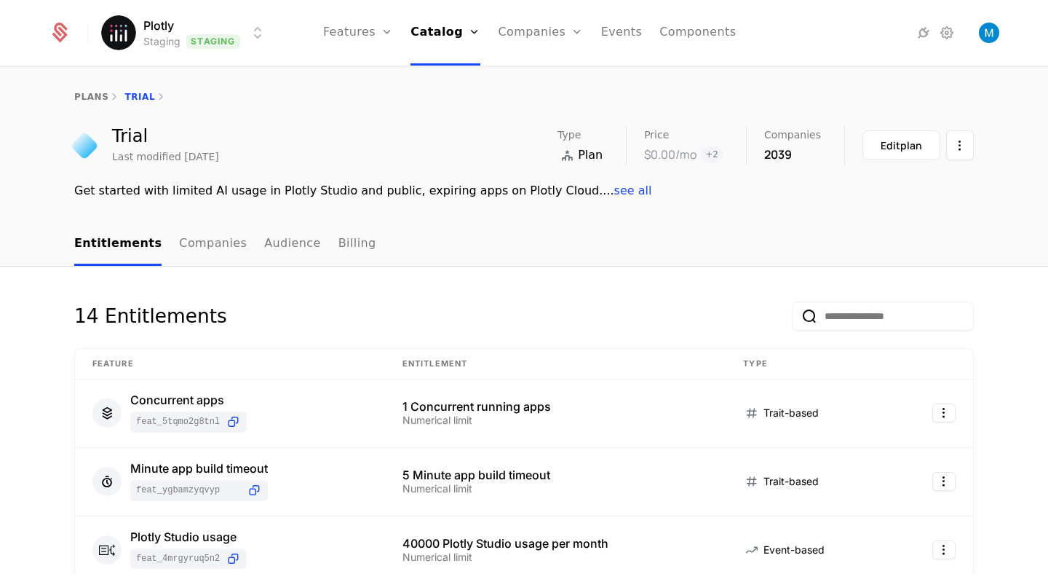
click at [205, 23] on html "Plotly Staging Staging Features Features Flags Catalog Plans Add Ons Credits Co…" at bounding box center [524, 287] width 1048 height 574
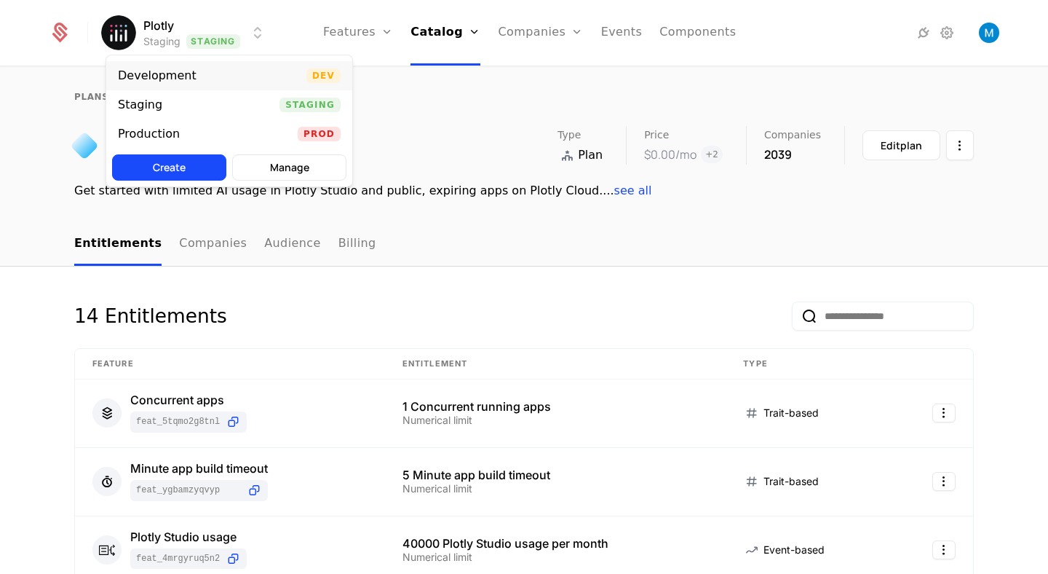
click at [182, 73] on div "Development" at bounding box center [157, 76] width 79 height 12
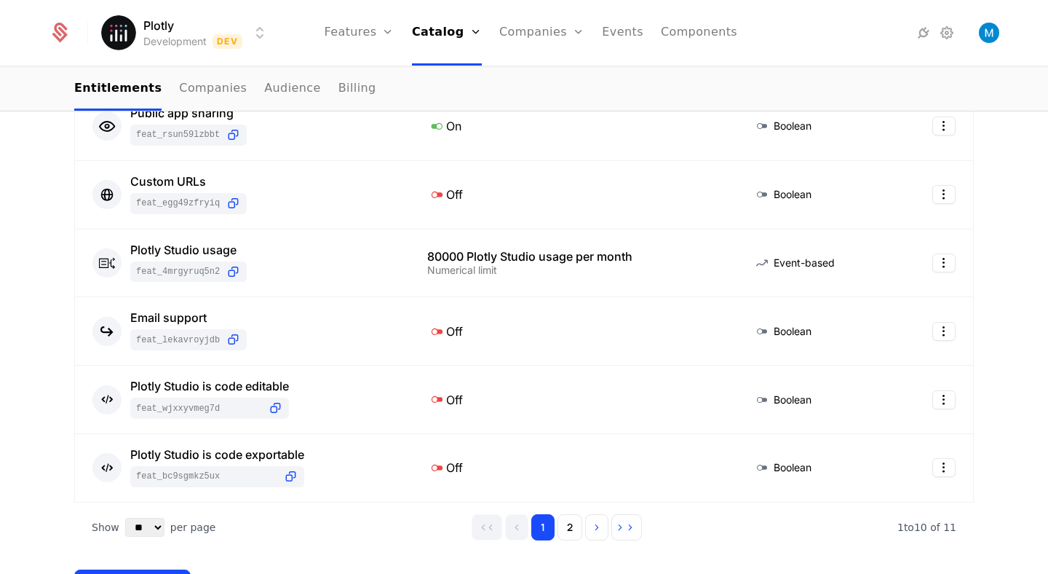
scroll to position [556, 0]
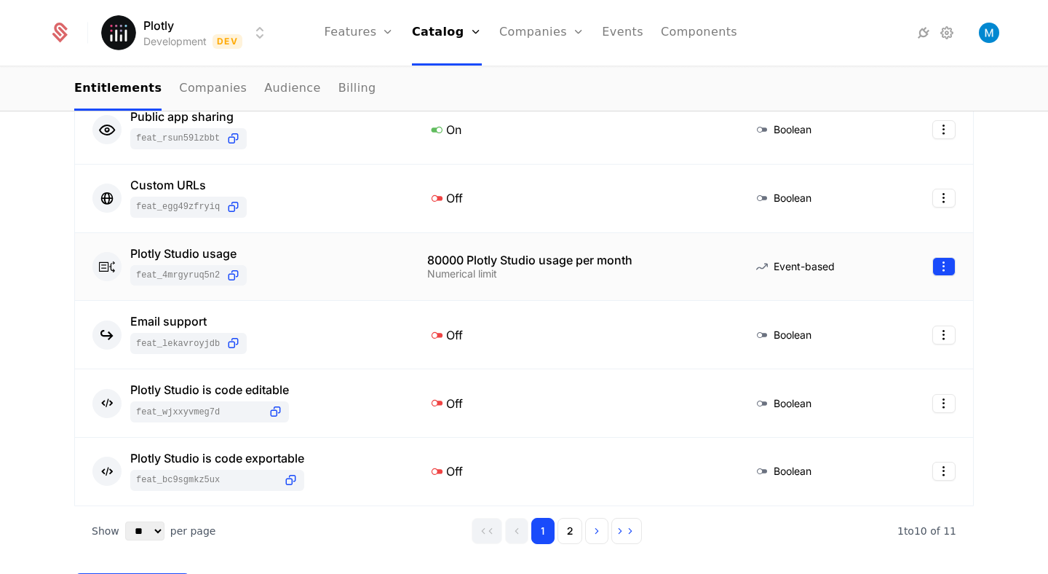
click at [945, 271] on html "Plotly Development Dev Features Features Flags Catalog Plans Add Ons Credits Co…" at bounding box center [524, 287] width 1048 height 574
click at [841, 334] on div "Edit" at bounding box center [840, 336] width 25 height 20
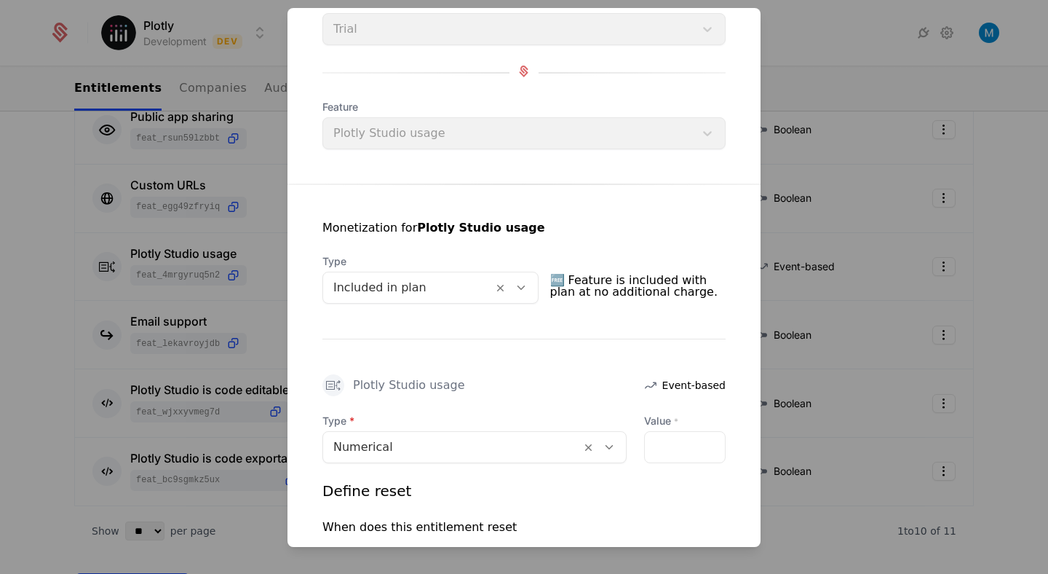
scroll to position [145, 0]
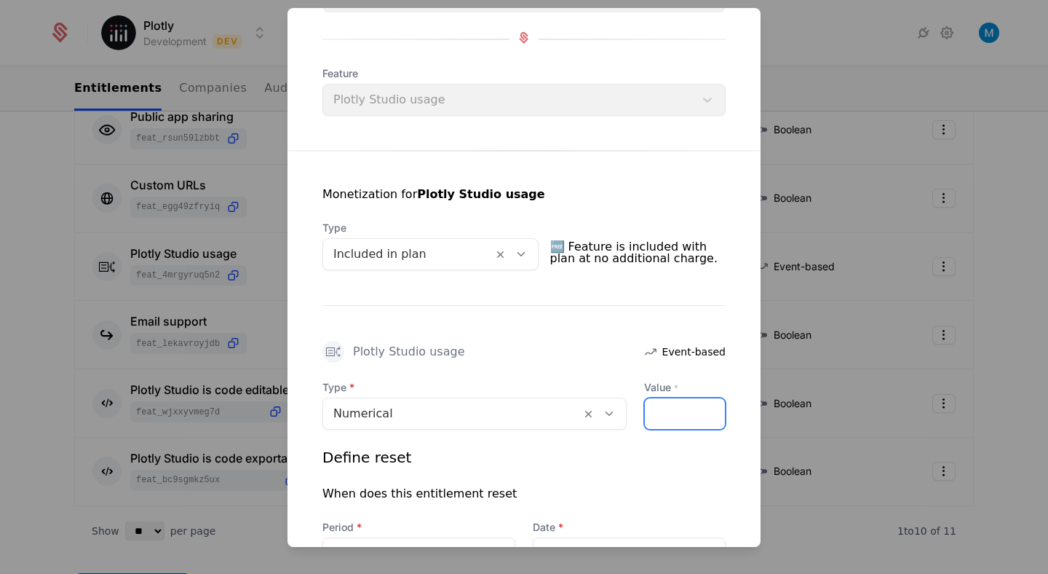
click at [660, 415] on input "*****" at bounding box center [685, 413] width 80 height 31
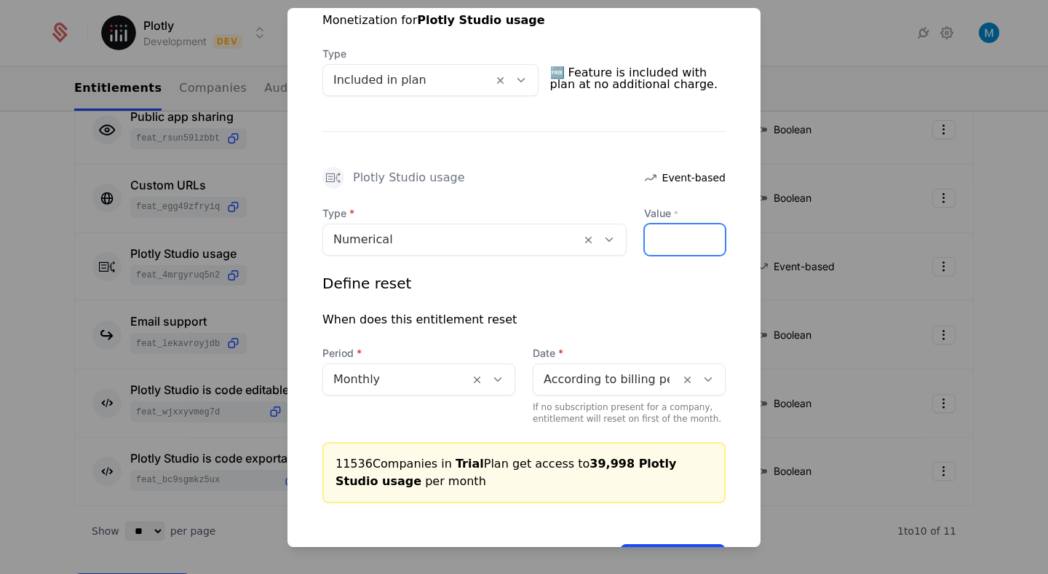
scroll to position [376, 0]
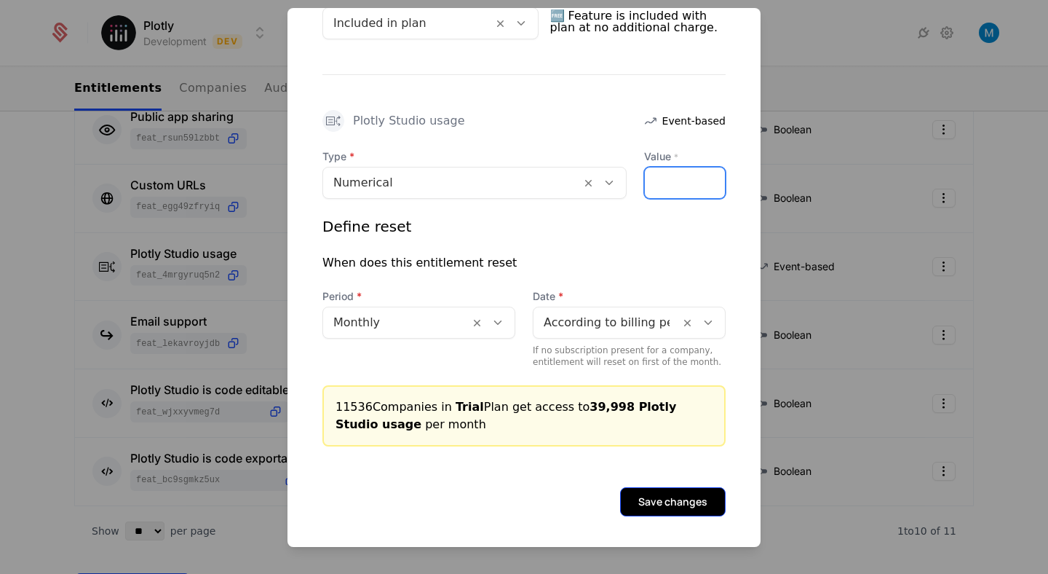
type input "*****"
click at [667, 501] on button "Save changes" at bounding box center [673, 501] width 106 height 29
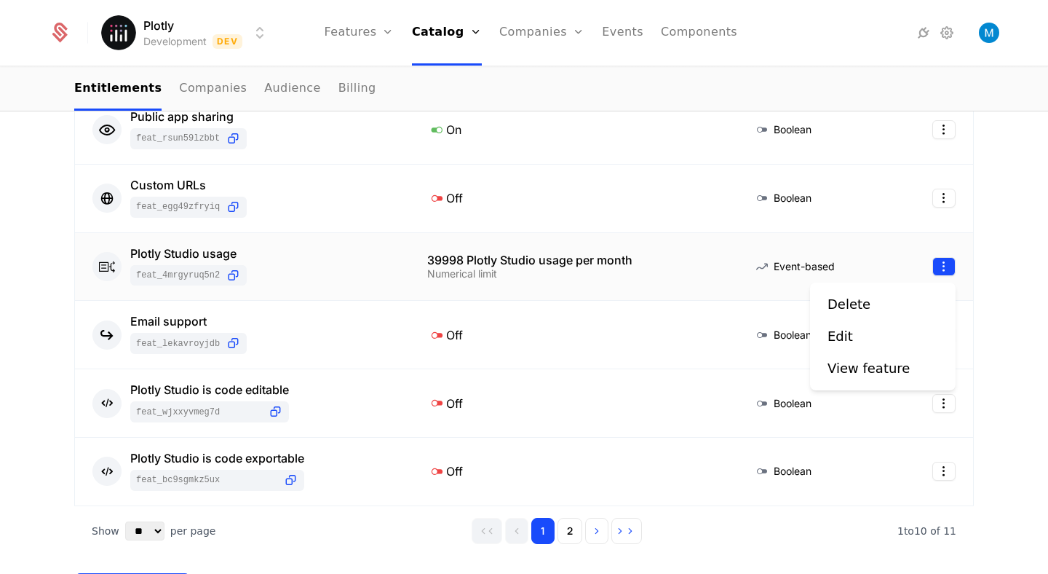
click at [938, 271] on html "Plotly Development Dev Features Features Flags Catalog Plans Add Ons Credits Co…" at bounding box center [524, 287] width 1048 height 574
click at [859, 338] on div "Edit" at bounding box center [846, 336] width 37 height 20
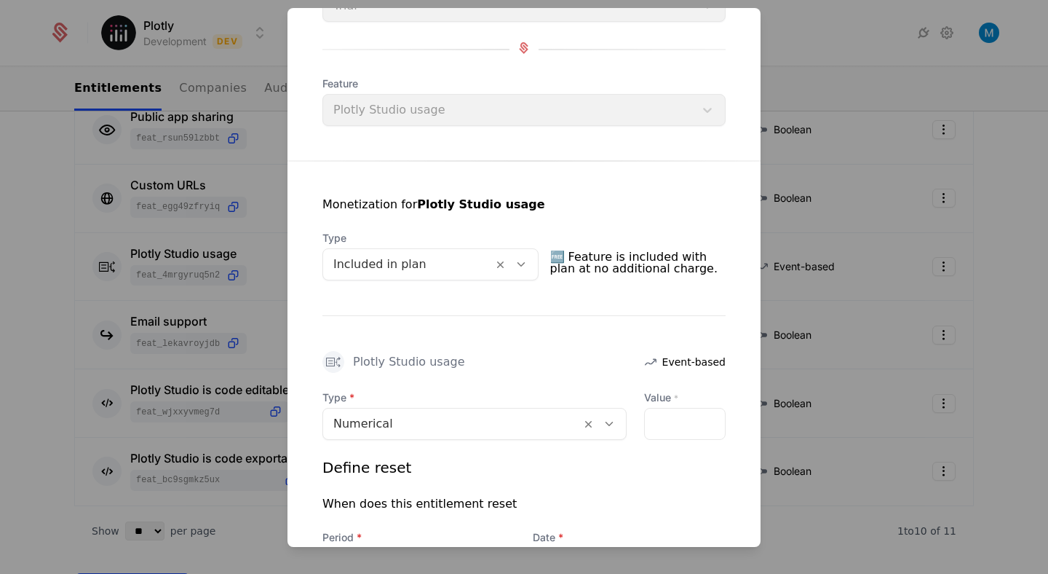
scroll to position [159, 0]
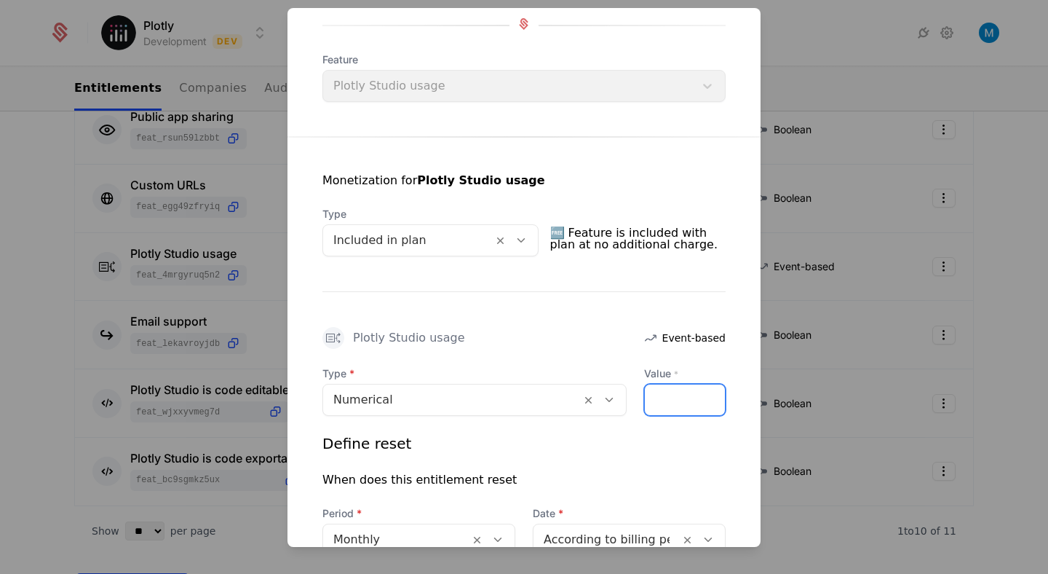
click at [708, 397] on input "*****" at bounding box center [685, 399] width 80 height 31
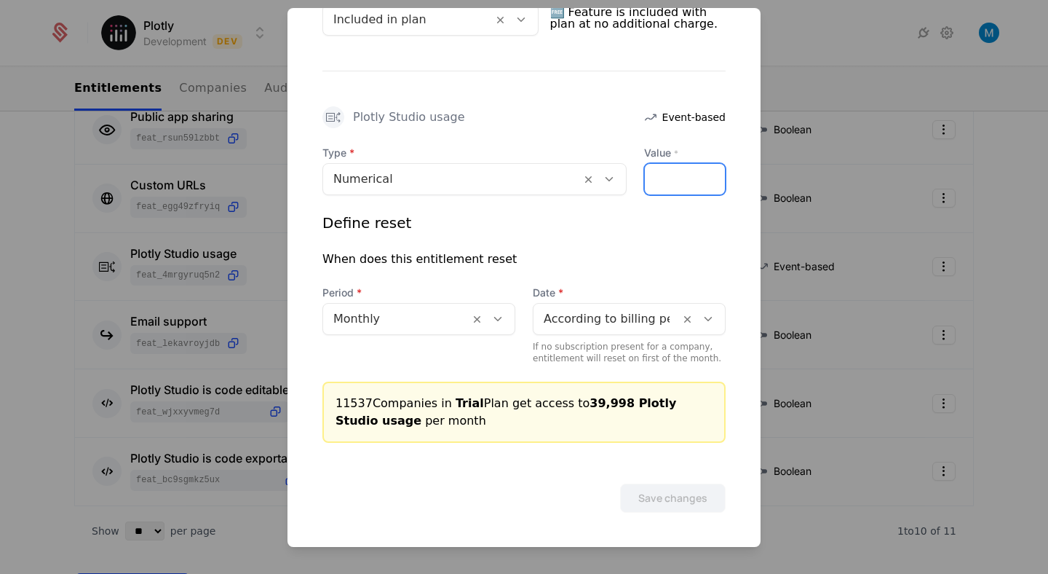
click at [716, 174] on input "*****" at bounding box center [685, 179] width 80 height 31
click at [711, 174] on input "*****" at bounding box center [685, 179] width 80 height 31
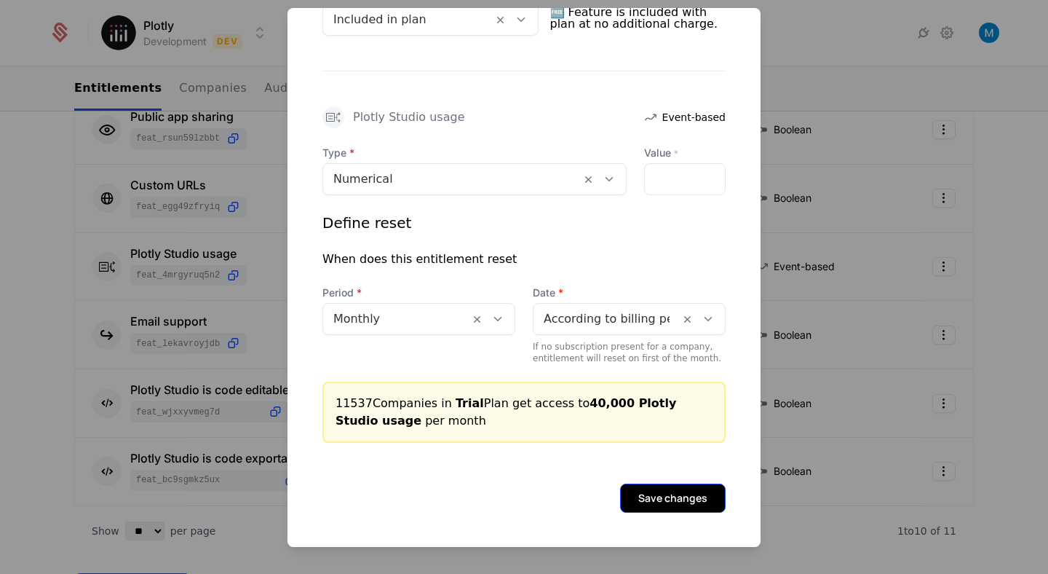
click at [686, 496] on button "Save changes" at bounding box center [673, 497] width 106 height 29
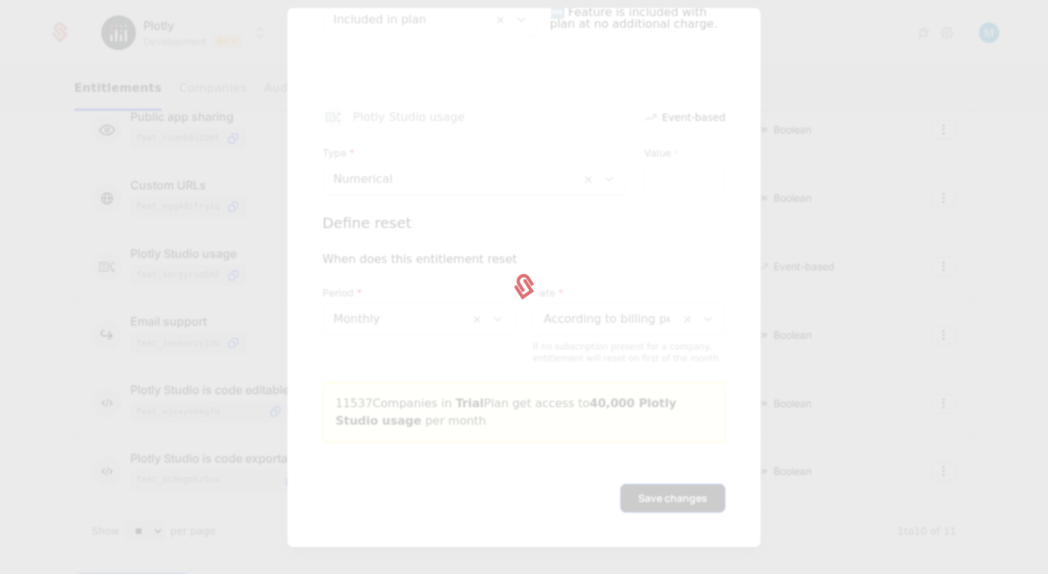
type input "*****"
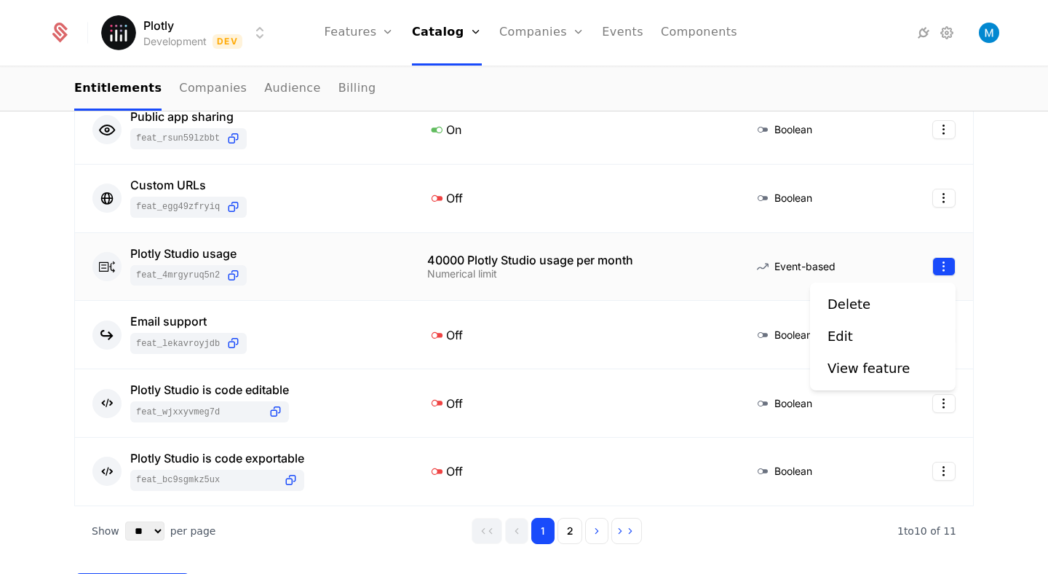
click at [944, 269] on html "Plotly Development Dev Features Features Flags Catalog Plans Add Ons Credits Co…" at bounding box center [524, 287] width 1048 height 574
click at [852, 338] on div "Edit" at bounding box center [846, 336] width 37 height 20
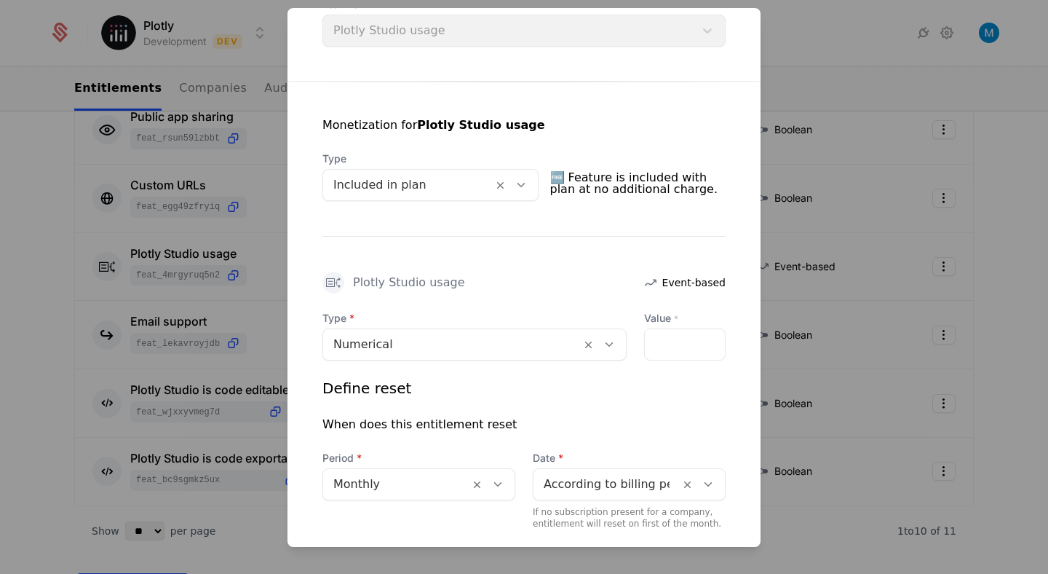
scroll to position [229, 0]
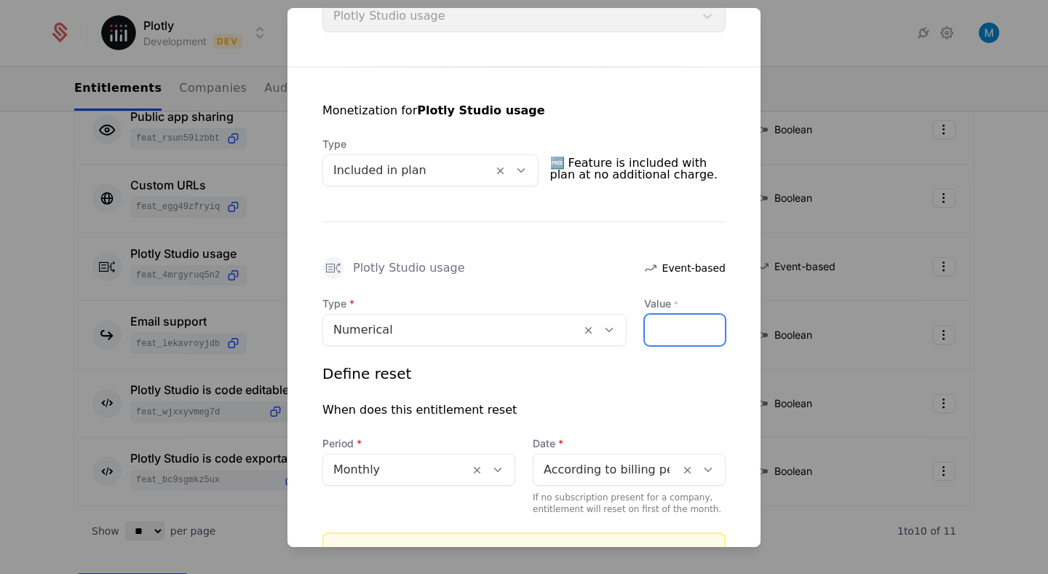
click at [663, 330] on input "*****" at bounding box center [685, 329] width 80 height 31
click at [737, 269] on div "Monetization for Plotly Studio usage Type Included in plan 🆓 Feature is include…" at bounding box center [523, 330] width 473 height 526
click at [662, 330] on input "*****" at bounding box center [685, 329] width 80 height 31
click at [713, 333] on input "*****" at bounding box center [685, 329] width 80 height 31
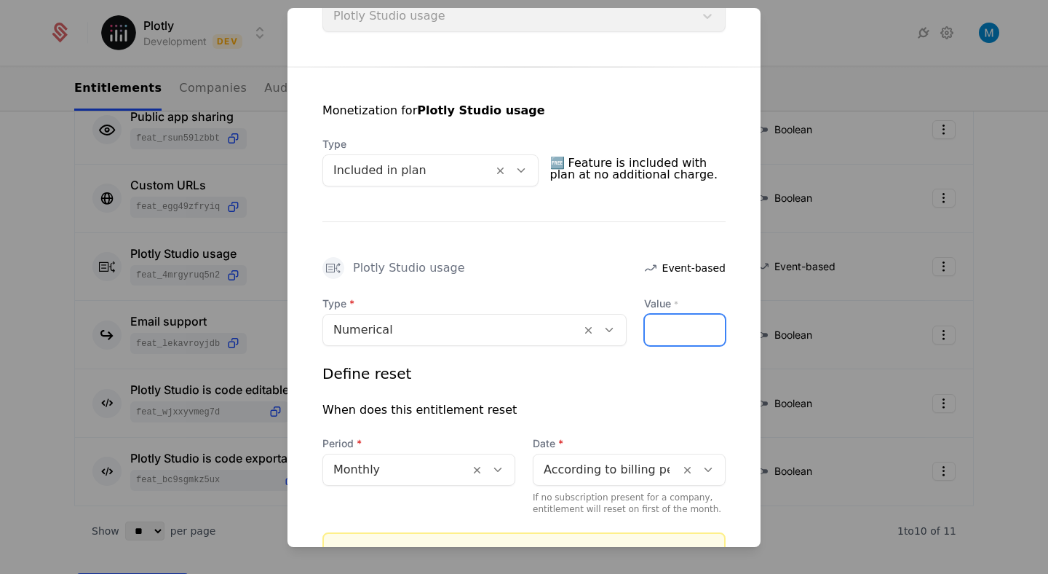
click at [713, 333] on input "*****" at bounding box center [685, 329] width 80 height 31
click at [712, 324] on input "*****" at bounding box center [685, 329] width 80 height 31
type input "*****"
click at [712, 324] on input "*****" at bounding box center [685, 329] width 80 height 31
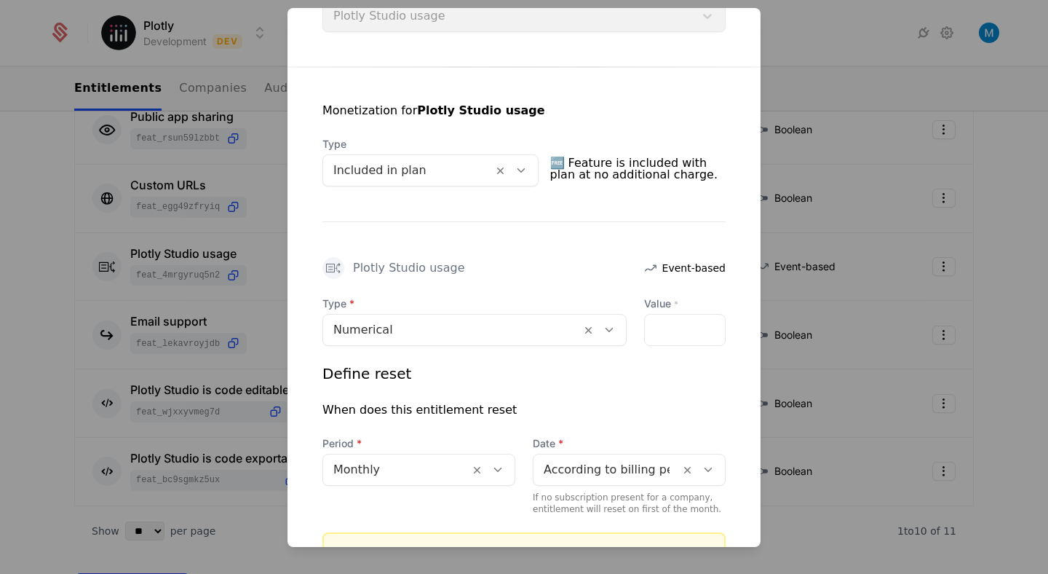
click at [734, 286] on div "Monetization for Plotly Studio usage Type Included in plan 🆓 Feature is include…" at bounding box center [523, 330] width 473 height 526
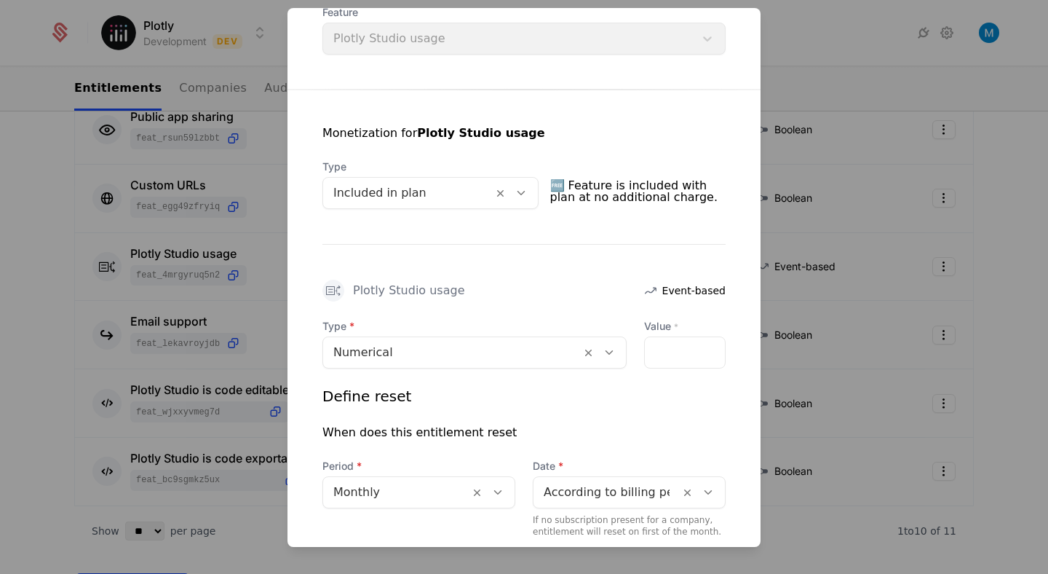
scroll to position [379, 0]
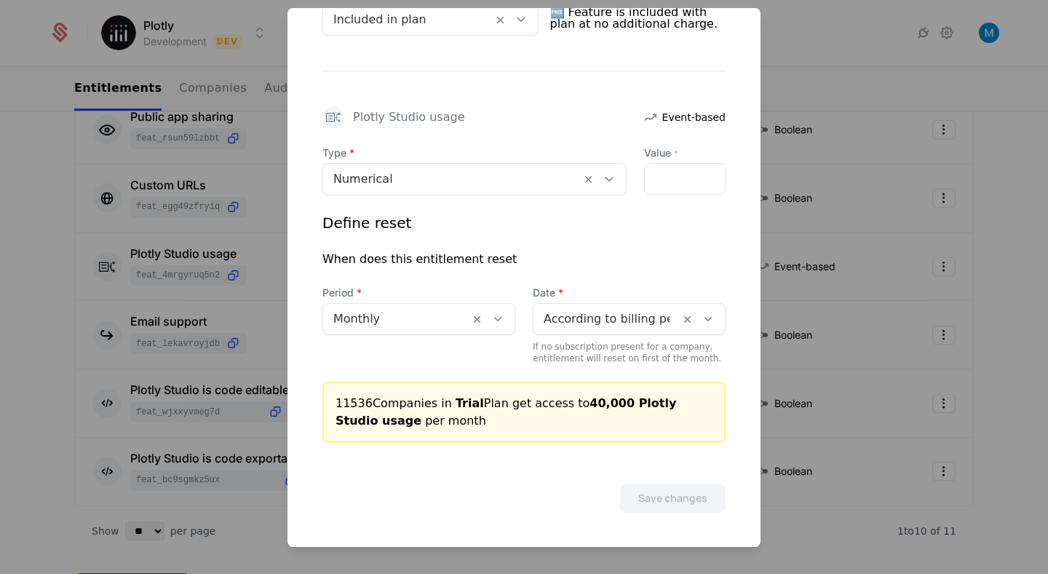
click at [803, 287] on div at bounding box center [524, 287] width 1048 height 574
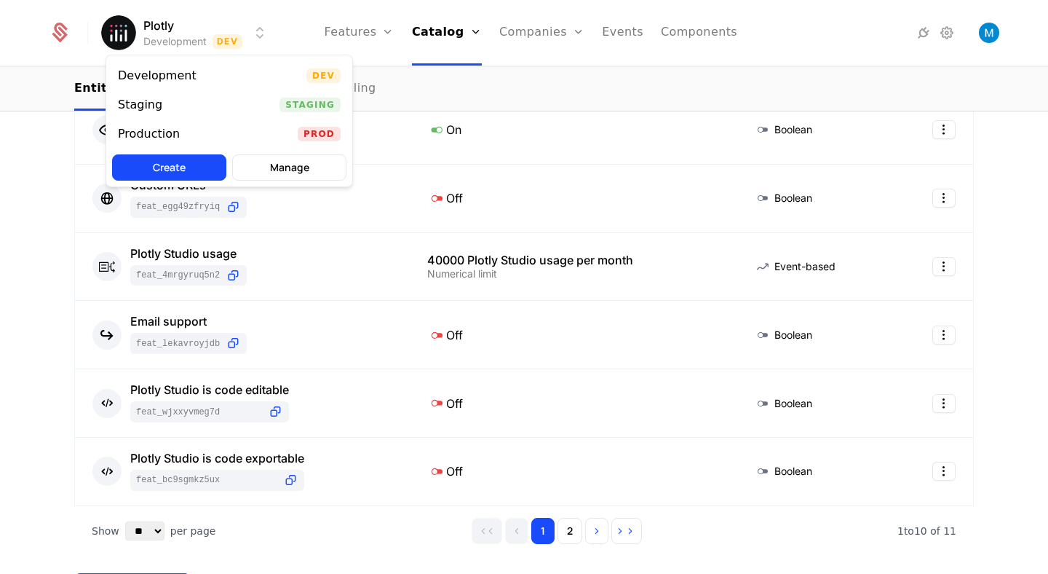
click at [178, 28] on html "Plotly Development Dev Features Features Flags Catalog Plans Add Ons Credits Co…" at bounding box center [524, 287] width 1048 height 574
click at [187, 139] on div "Production" at bounding box center [155, 134] width 74 height 15
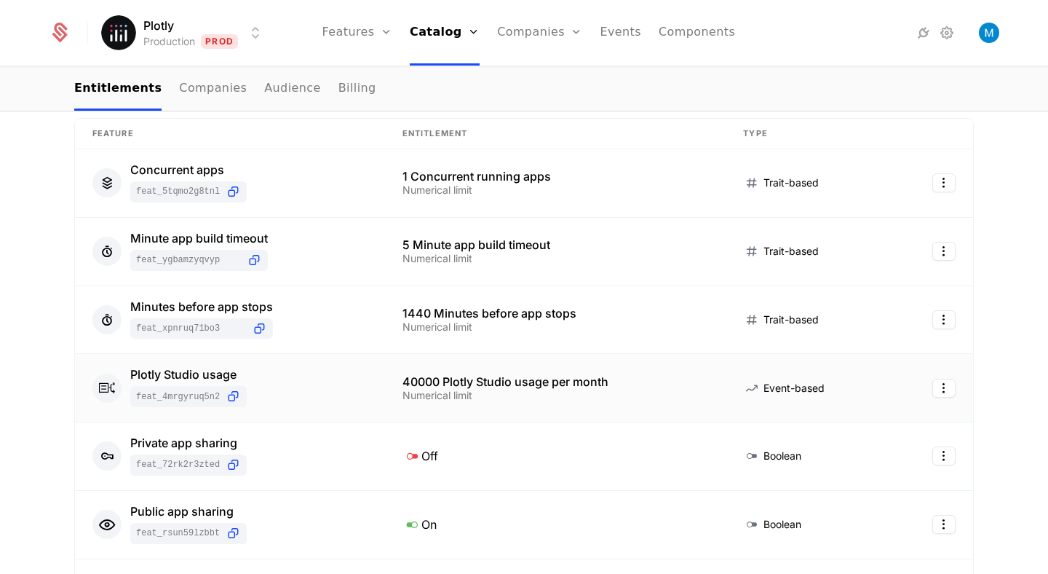
scroll to position [233, 0]
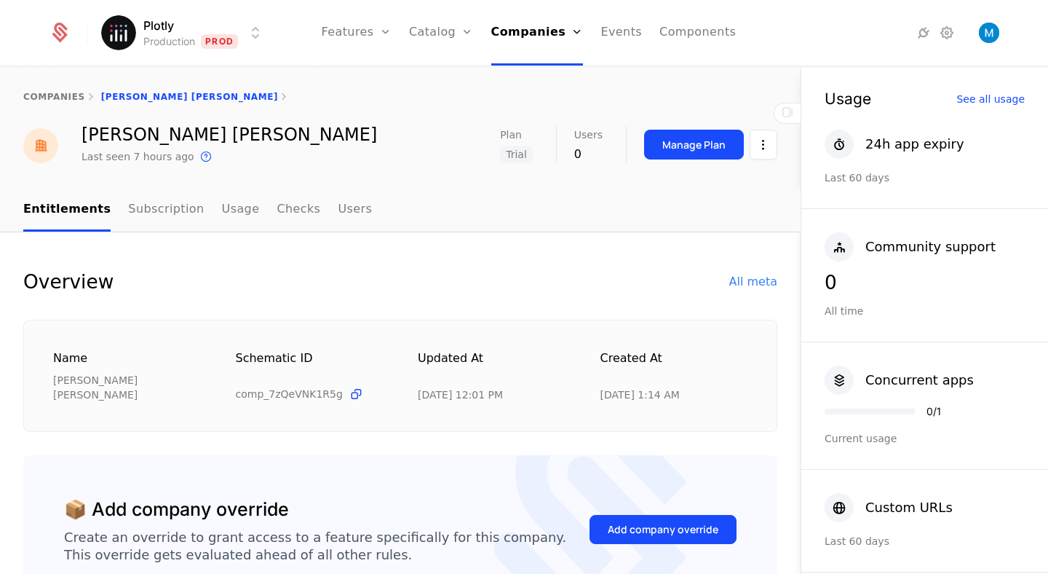
scroll to position [108, 0]
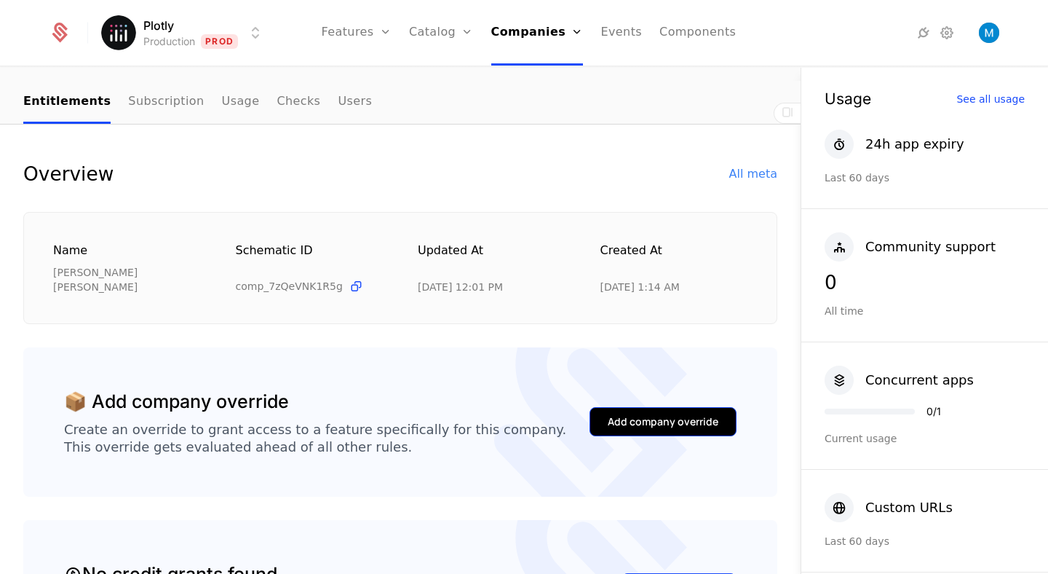
click at [680, 414] on div "Add company override" at bounding box center [663, 421] width 111 height 15
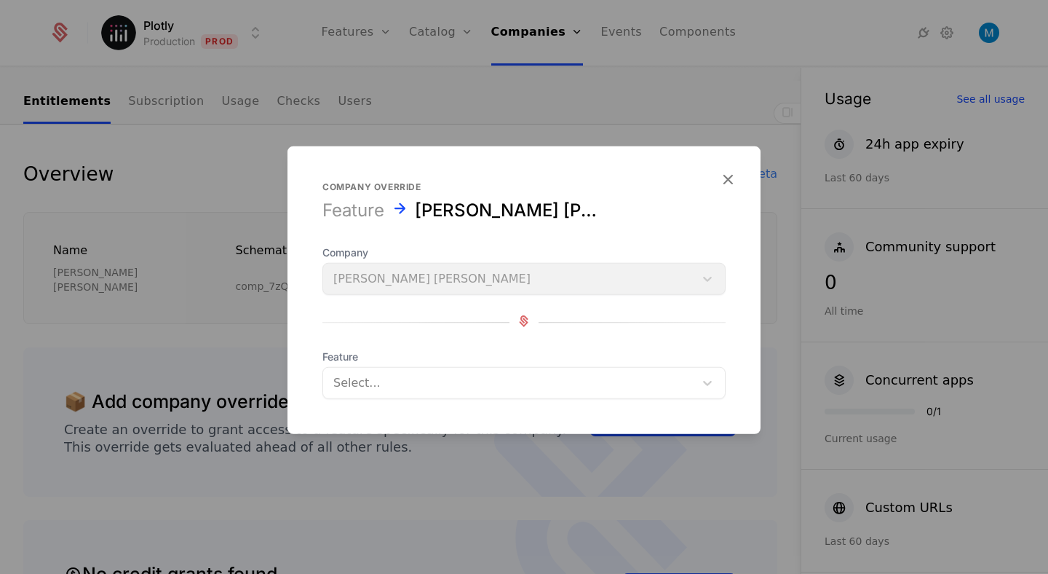
click at [401, 383] on div at bounding box center [508, 383] width 351 height 20
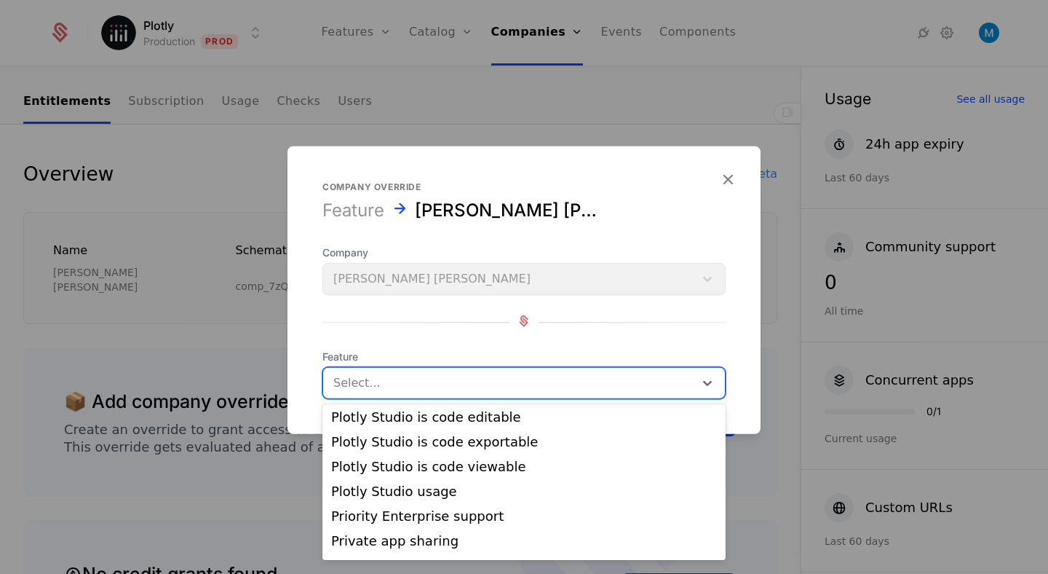
scroll to position [377, 0]
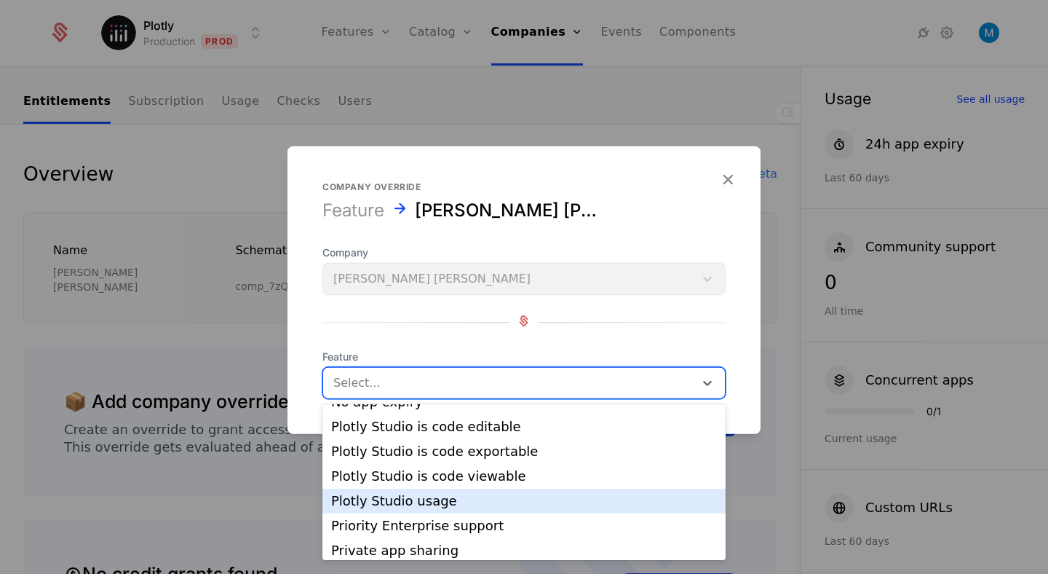
click at [425, 494] on div "Plotly Studio usage" at bounding box center [524, 500] width 386 height 13
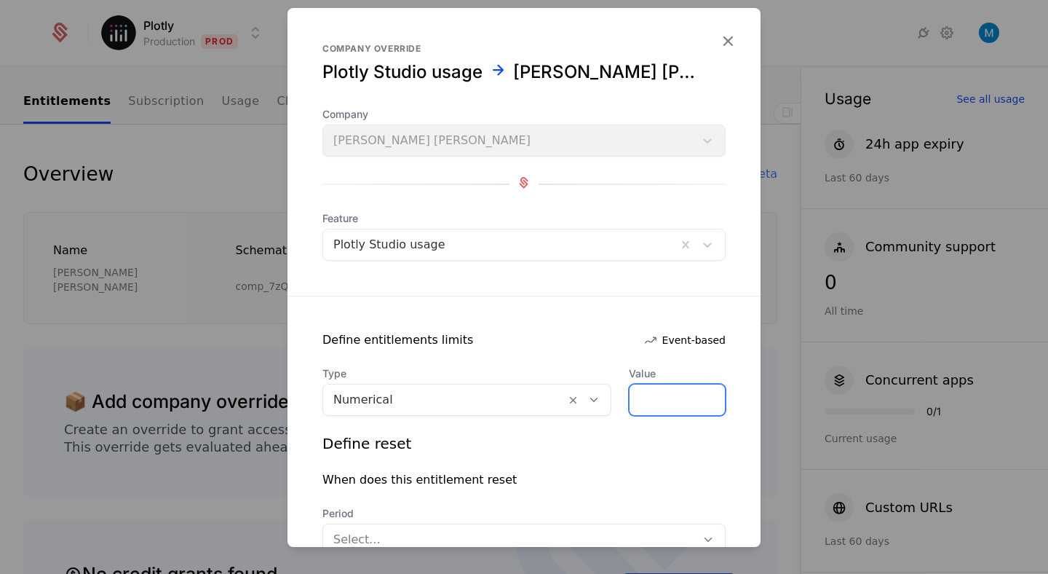
drag, startPoint x: 658, startPoint y: 394, endPoint x: 561, endPoint y: 392, distance: 96.8
click at [561, 392] on div "Type Numerical Value *" at bounding box center [523, 390] width 403 height 49
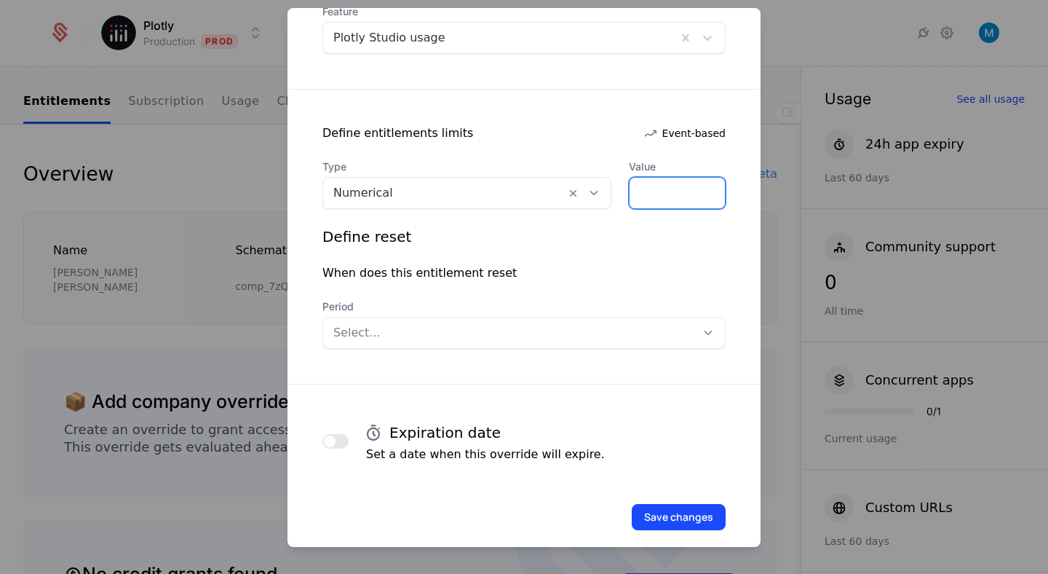
scroll to position [210, 0]
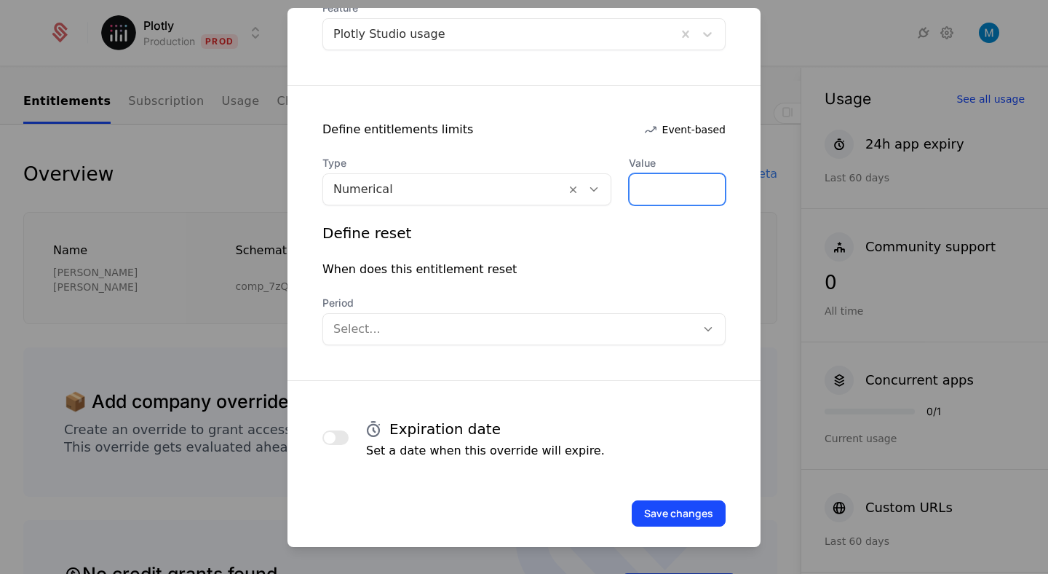
type input "*****"
click at [342, 322] on div at bounding box center [509, 329] width 352 height 20
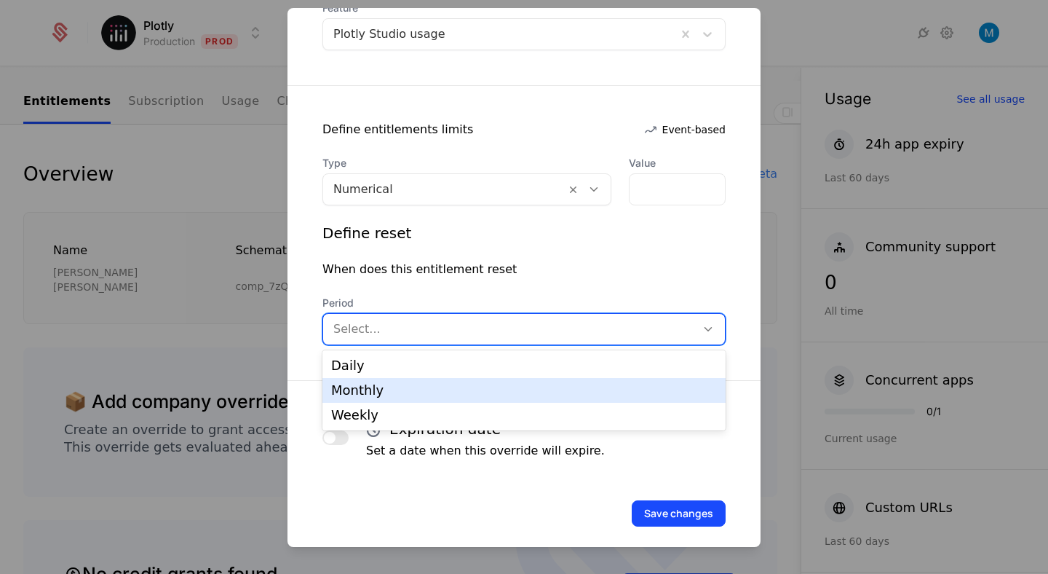
click at [373, 394] on div "Monthly" at bounding box center [524, 390] width 386 height 13
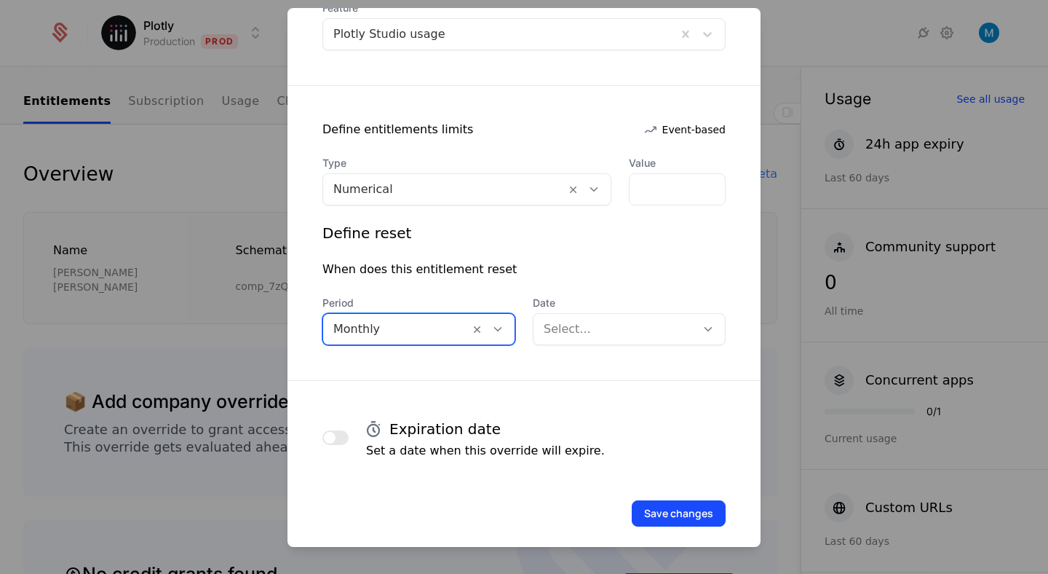
click at [590, 339] on div "Select..." at bounding box center [614, 329] width 162 height 26
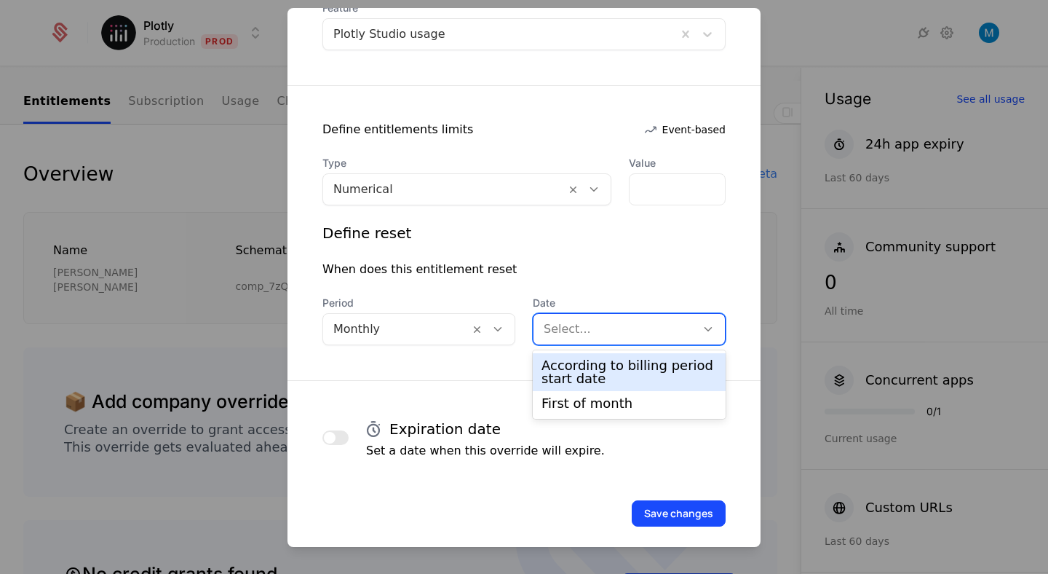
click at [606, 371] on div "According to billing period start date" at bounding box center [628, 372] width 175 height 26
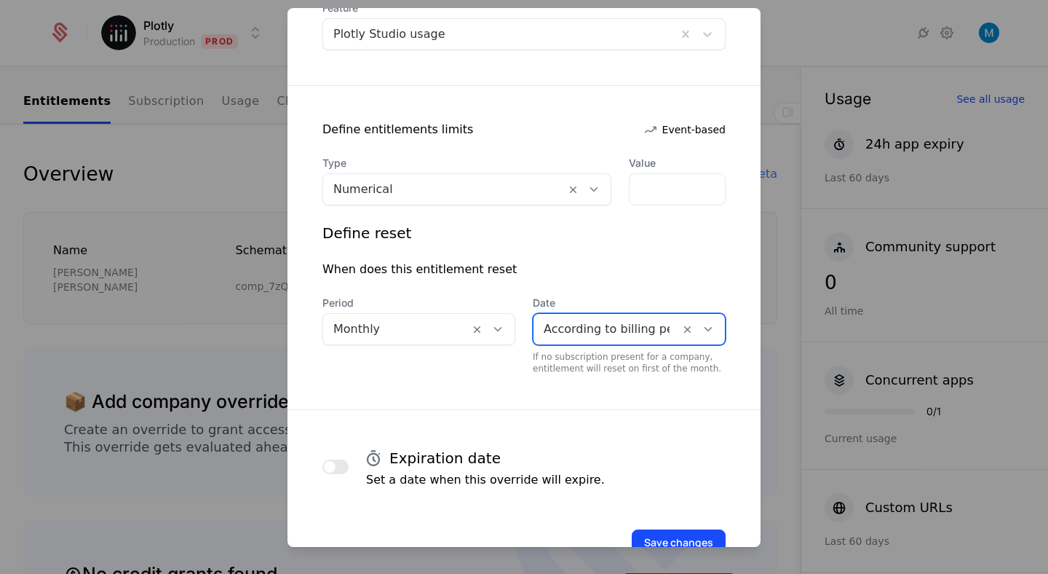
scroll to position [253, 0]
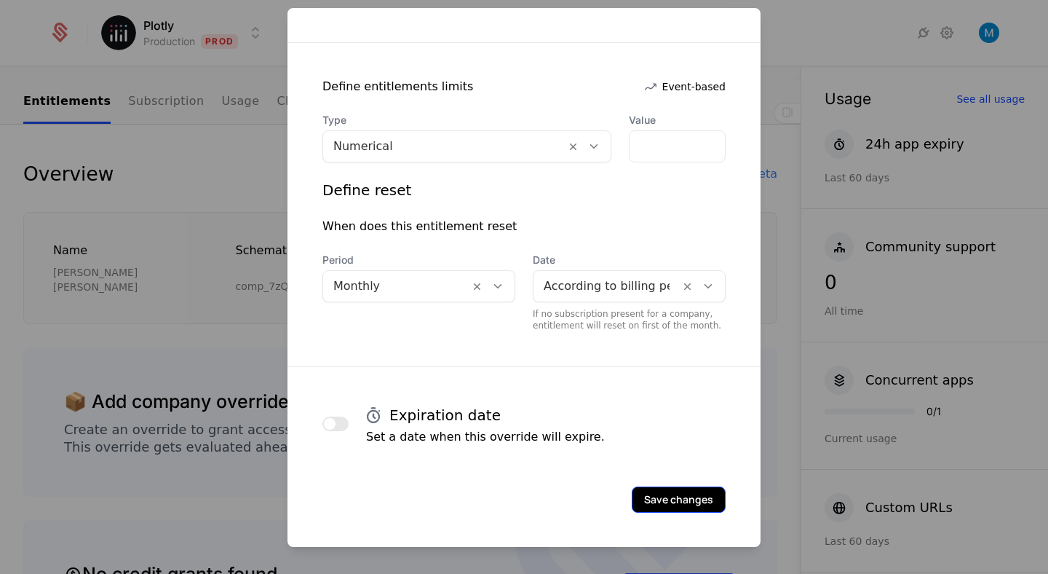
click at [690, 494] on button "Save changes" at bounding box center [679, 499] width 94 height 26
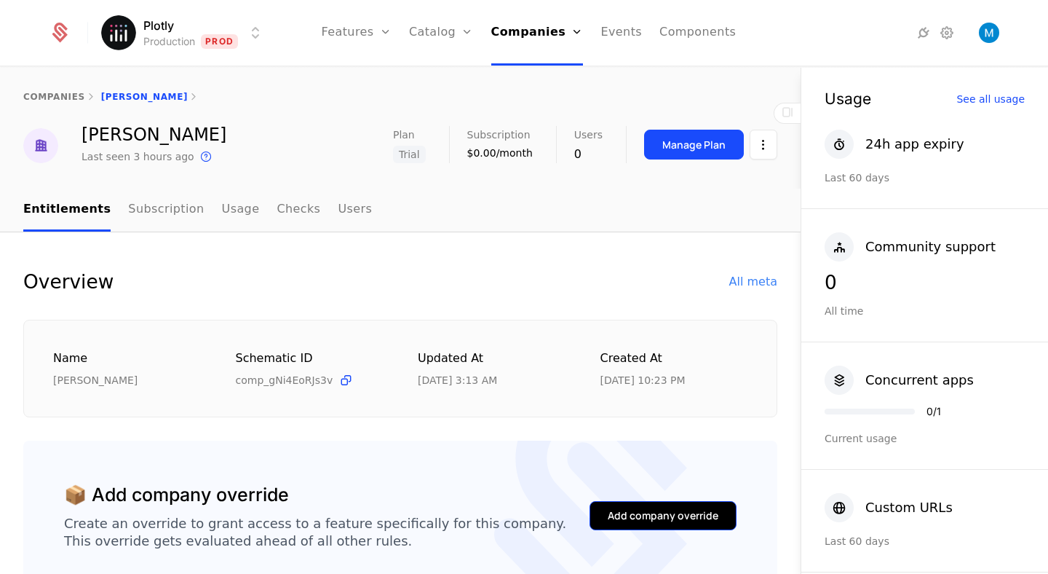
click at [702, 507] on button "Add company override" at bounding box center [663, 515] width 147 height 29
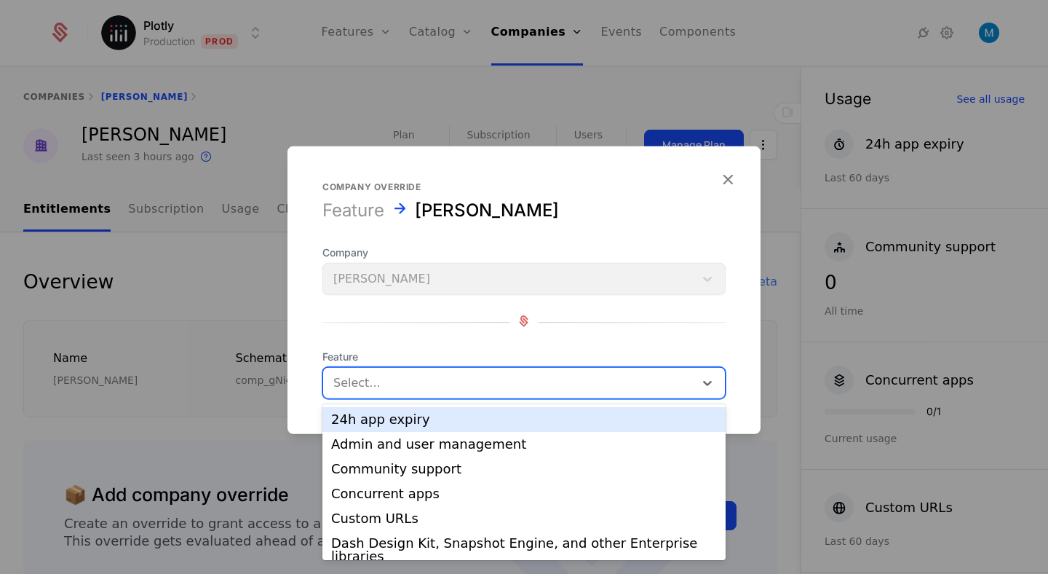
click at [453, 381] on div at bounding box center [508, 383] width 351 height 20
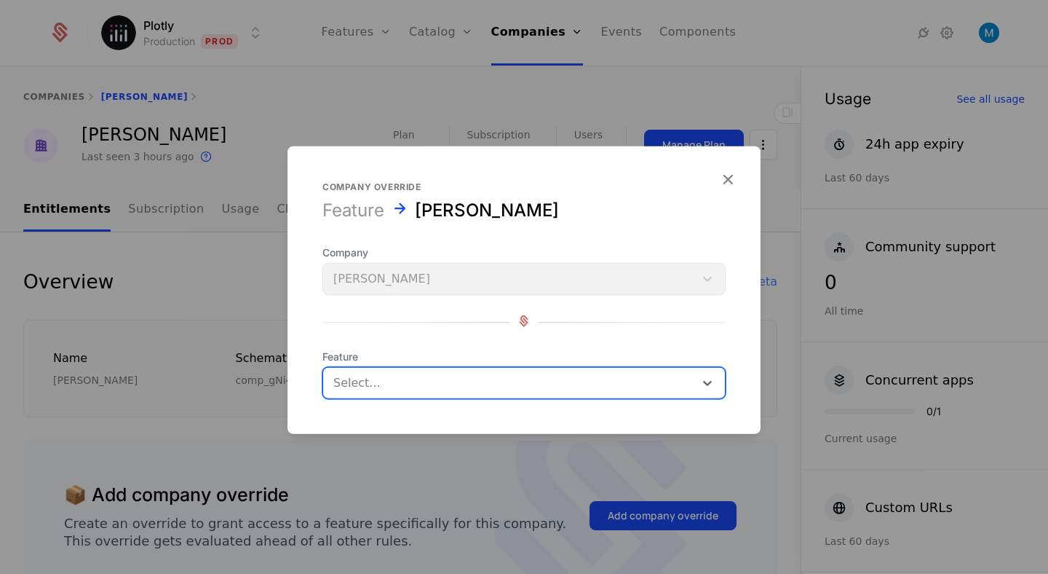
click at [453, 381] on div at bounding box center [508, 383] width 351 height 20
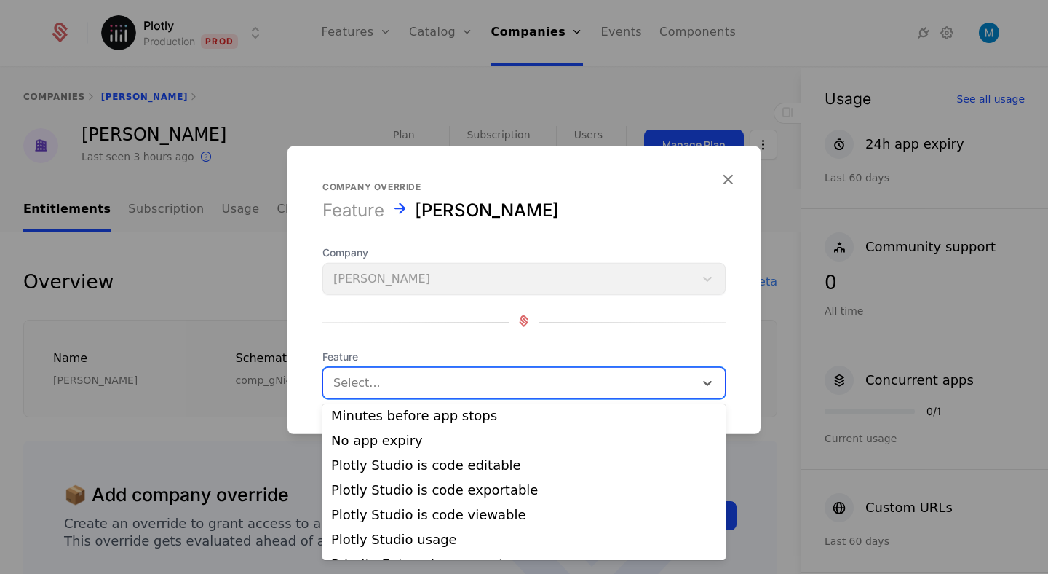
scroll to position [339, 0]
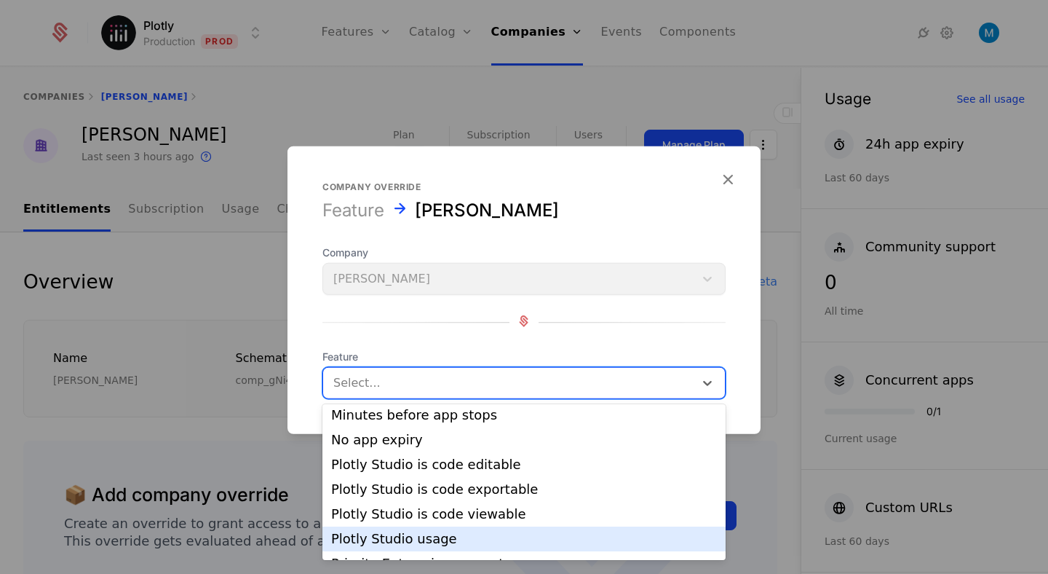
click at [459, 532] on div "Plotly Studio usage" at bounding box center [524, 538] width 386 height 13
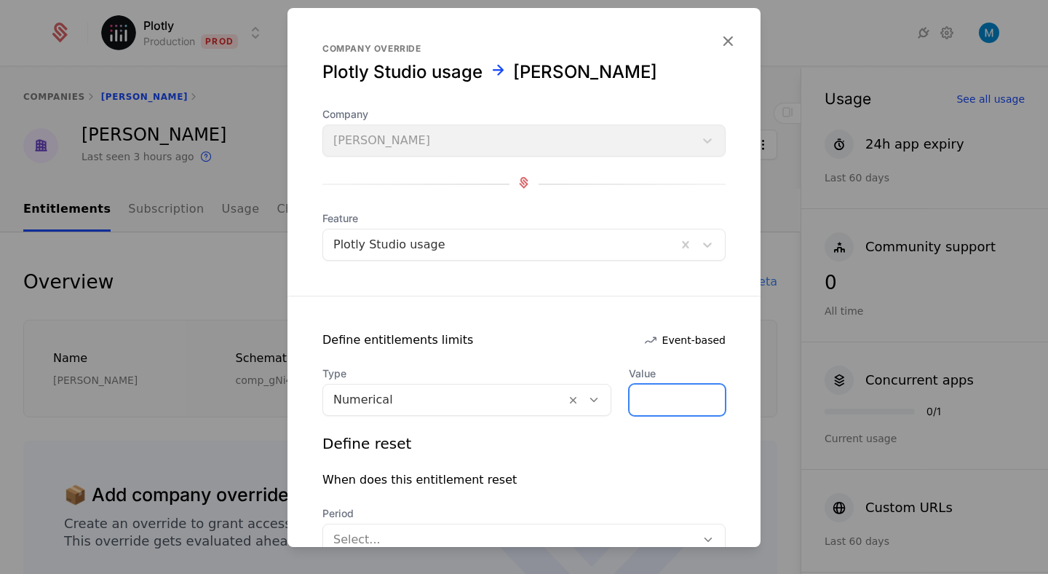
drag, startPoint x: 658, startPoint y: 400, endPoint x: 581, endPoint y: 393, distance: 77.4
click at [581, 393] on div "Type Numerical Value *" at bounding box center [523, 390] width 403 height 49
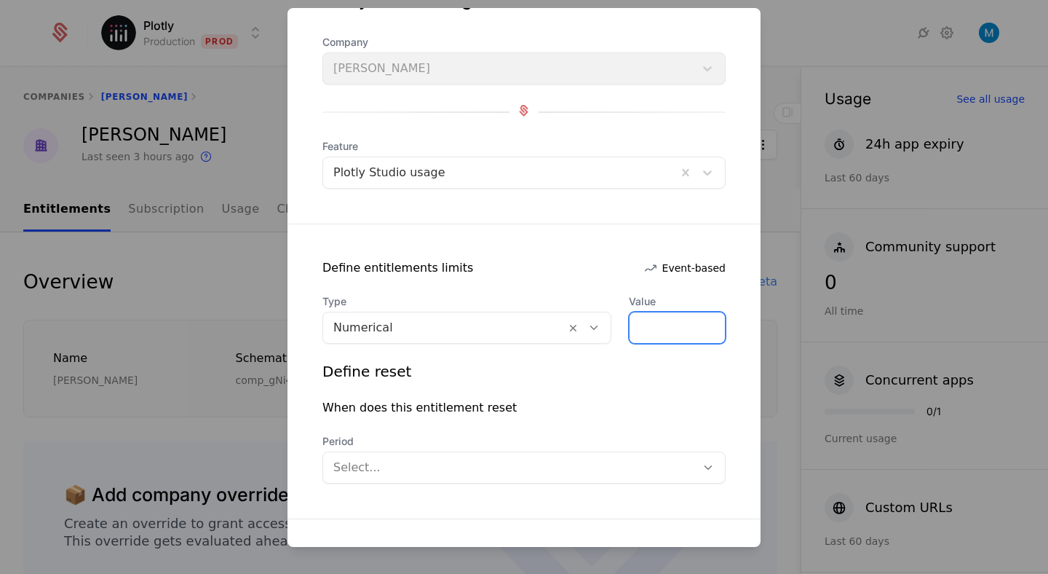
scroll to position [121, 0]
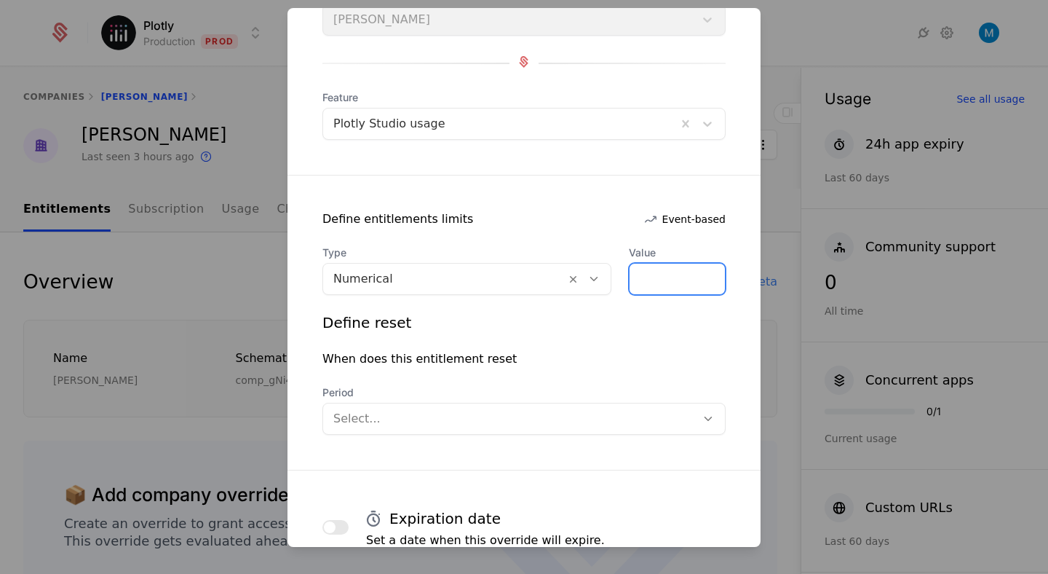
type input "*****"
click at [419, 411] on div at bounding box center [509, 418] width 352 height 20
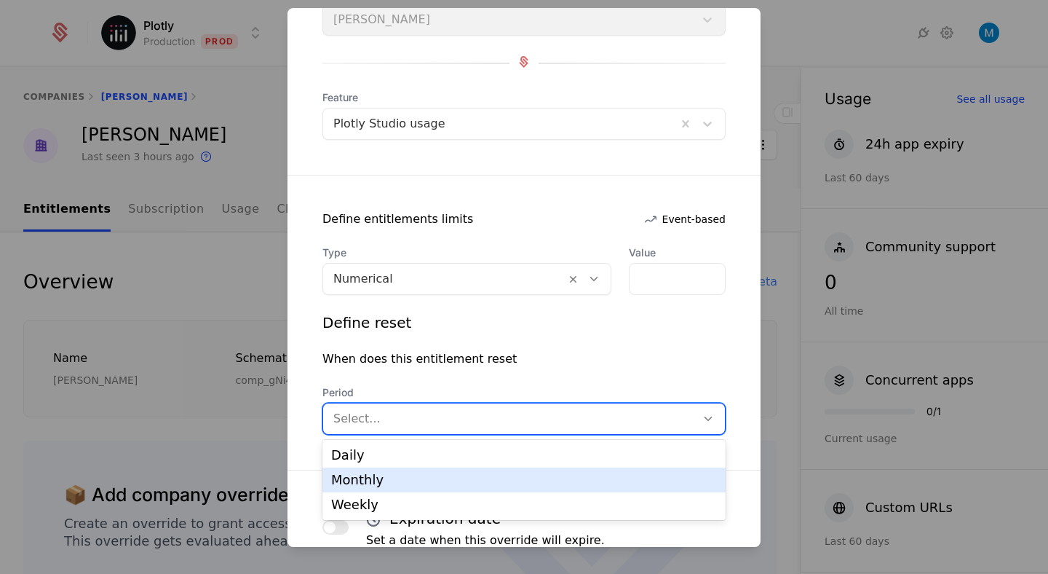
click at [381, 477] on div "Monthly" at bounding box center [524, 479] width 386 height 13
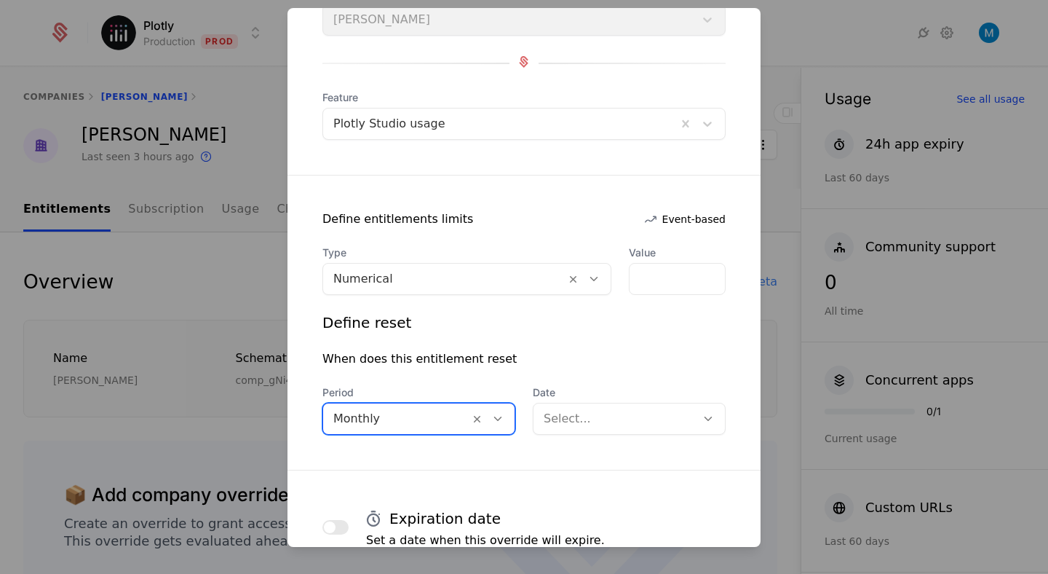
click at [617, 413] on div at bounding box center [615, 418] width 142 height 20
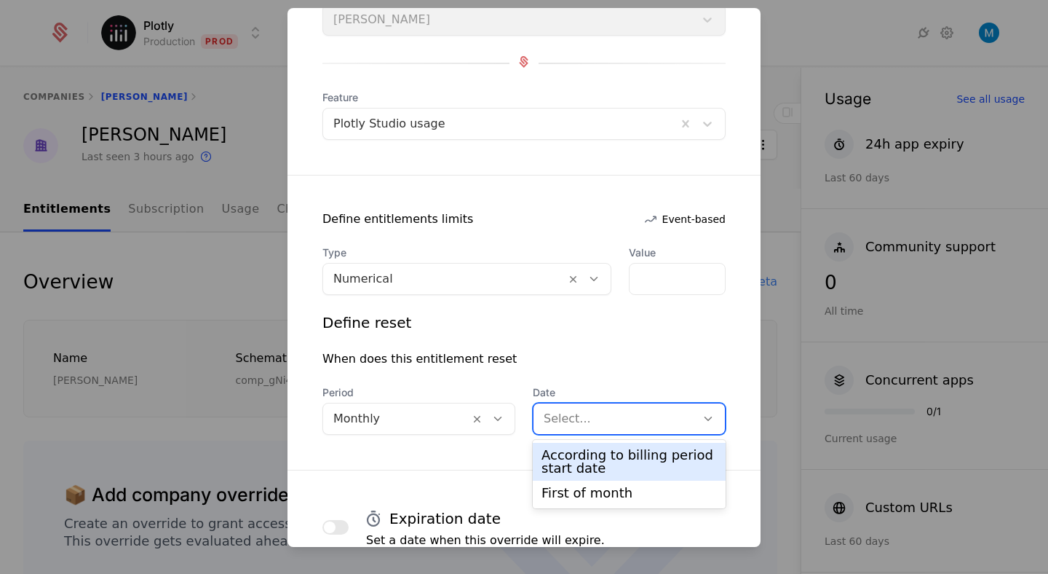
click at [591, 457] on div "According to billing period start date" at bounding box center [628, 461] width 175 height 26
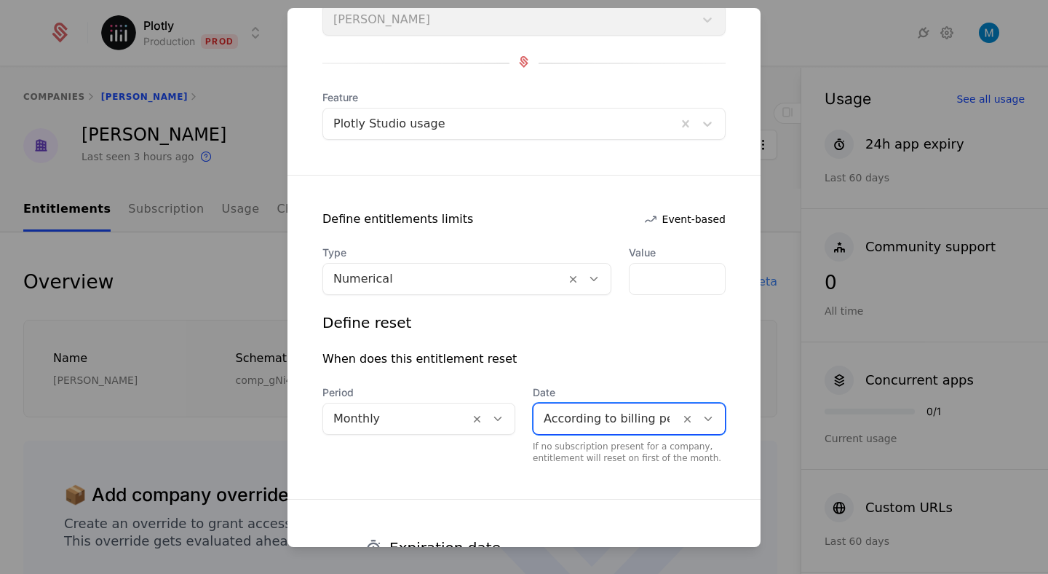
scroll to position [253, 0]
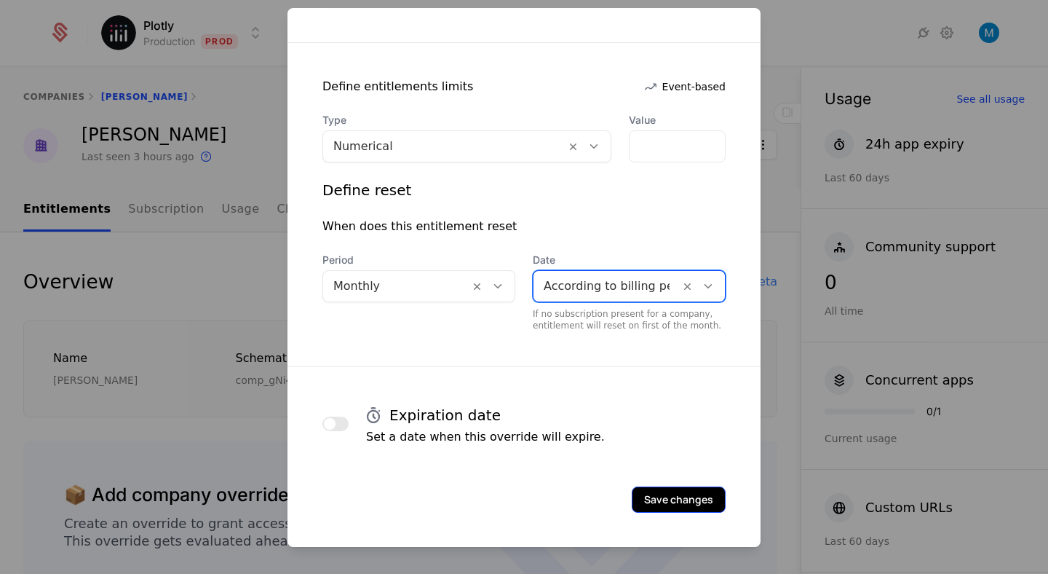
click at [666, 495] on button "Save changes" at bounding box center [679, 499] width 94 height 26
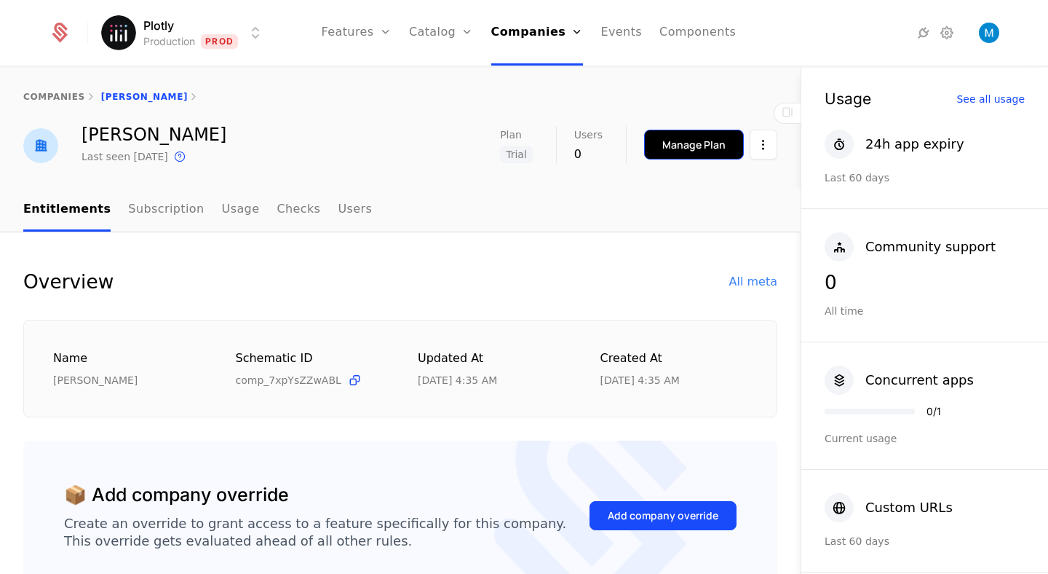
click at [706, 135] on button "Manage Plan" at bounding box center [694, 145] width 100 height 30
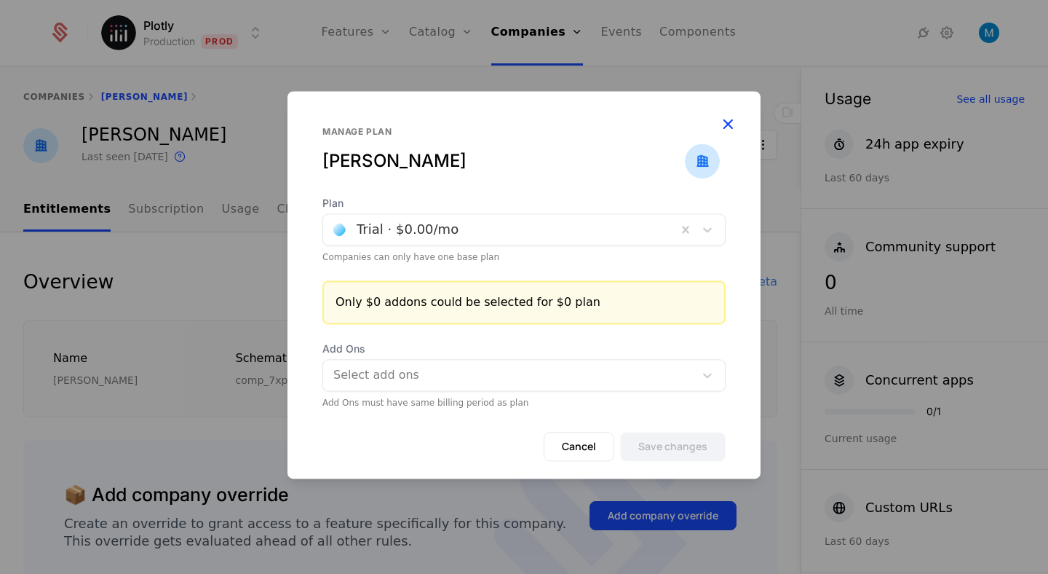
click at [729, 121] on icon "button" at bounding box center [727, 123] width 19 height 19
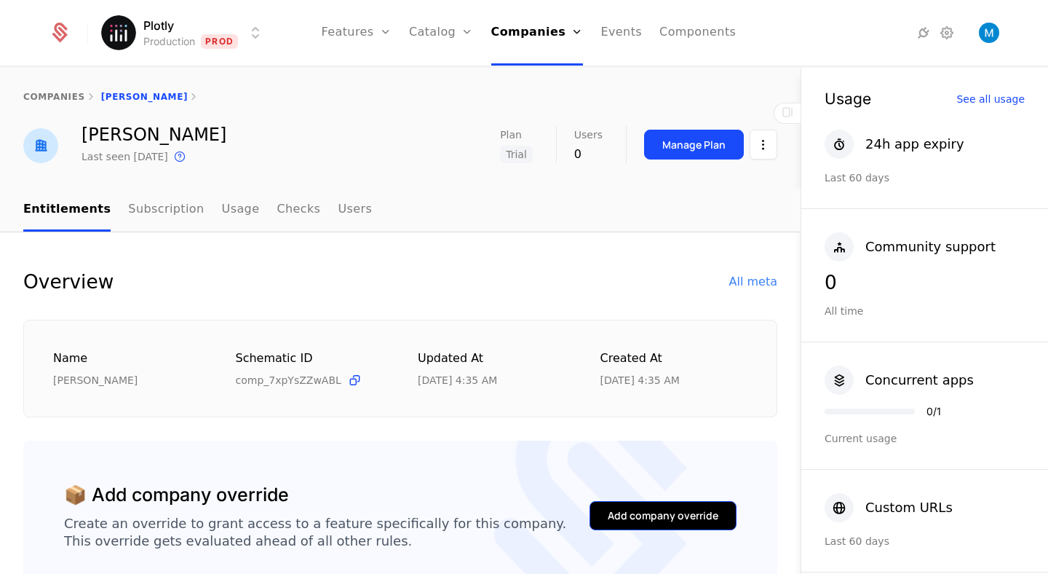
click at [683, 515] on div "Add company override" at bounding box center [663, 515] width 111 height 15
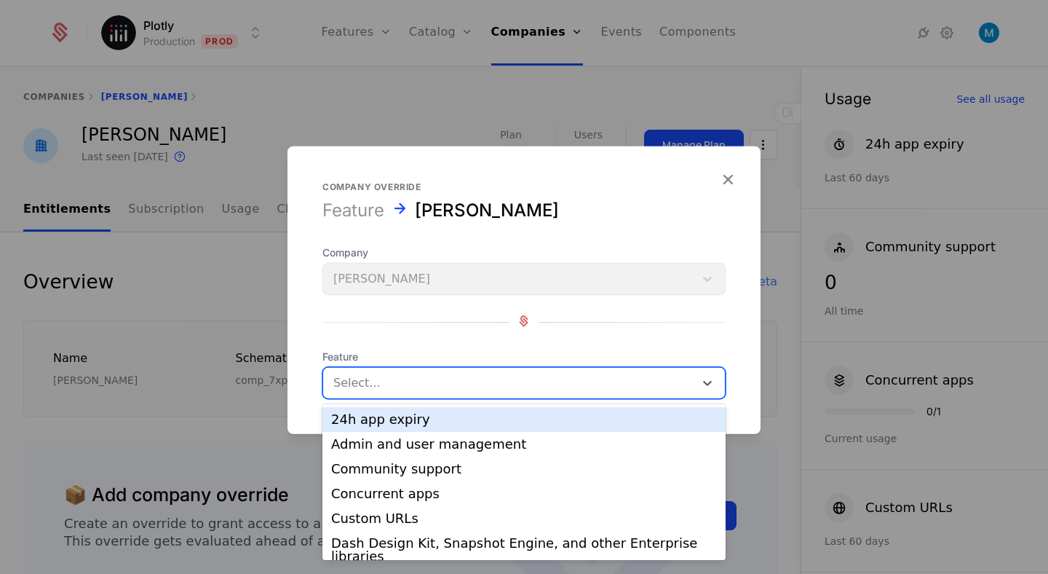
click at [453, 386] on div at bounding box center [508, 383] width 351 height 20
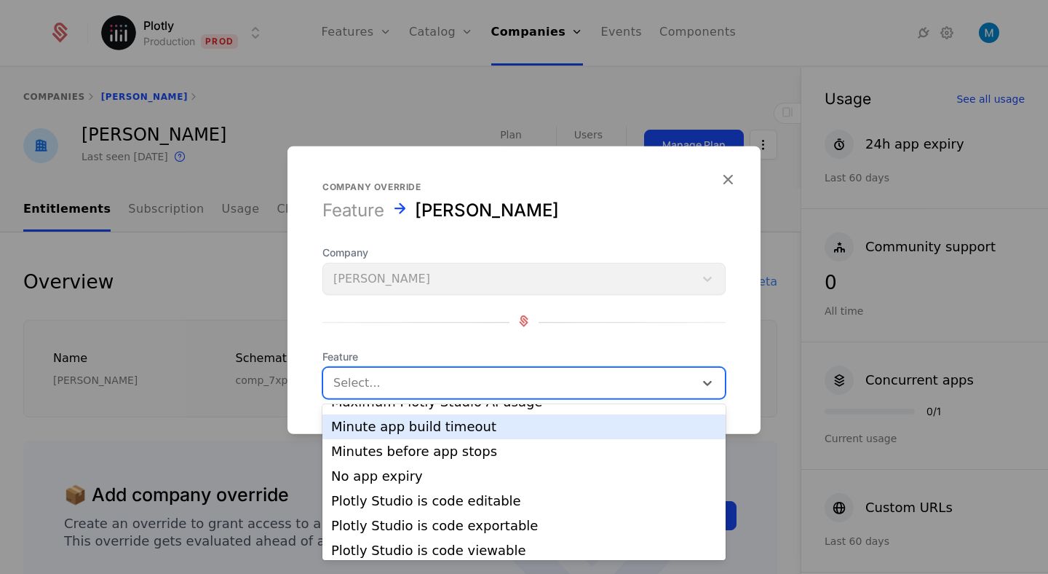
scroll to position [339, 0]
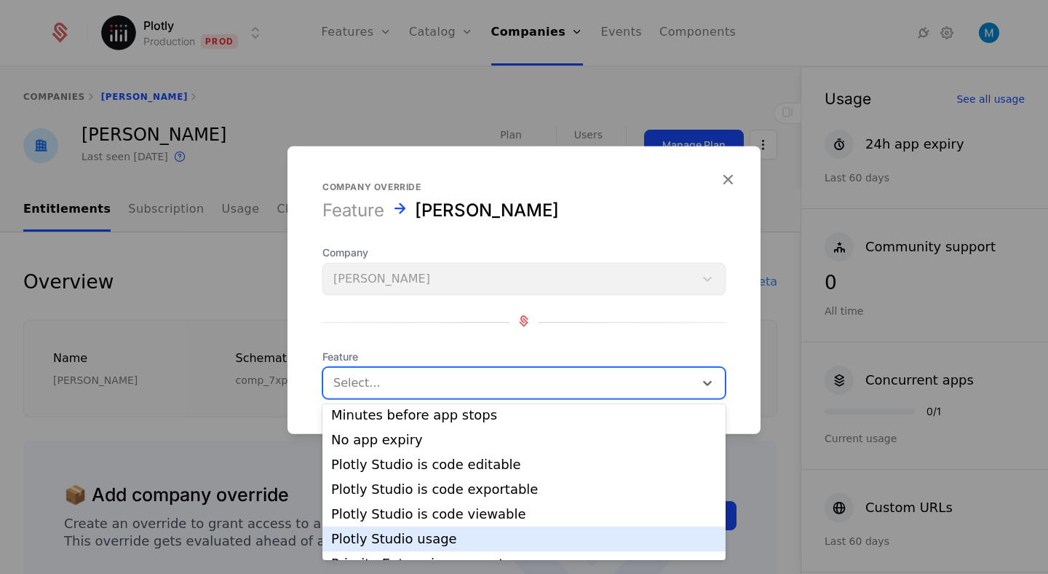
click at [435, 532] on div "Plotly Studio usage" at bounding box center [524, 538] width 386 height 13
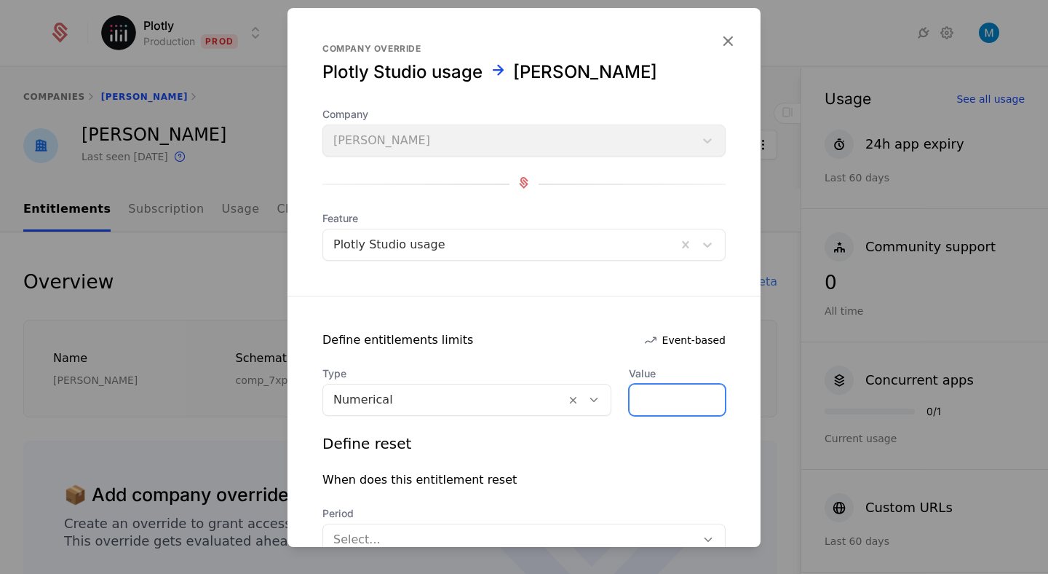
drag, startPoint x: 650, startPoint y: 396, endPoint x: 563, endPoint y: 386, distance: 87.9
click at [563, 386] on div "Type Numerical Value *" at bounding box center [523, 390] width 403 height 49
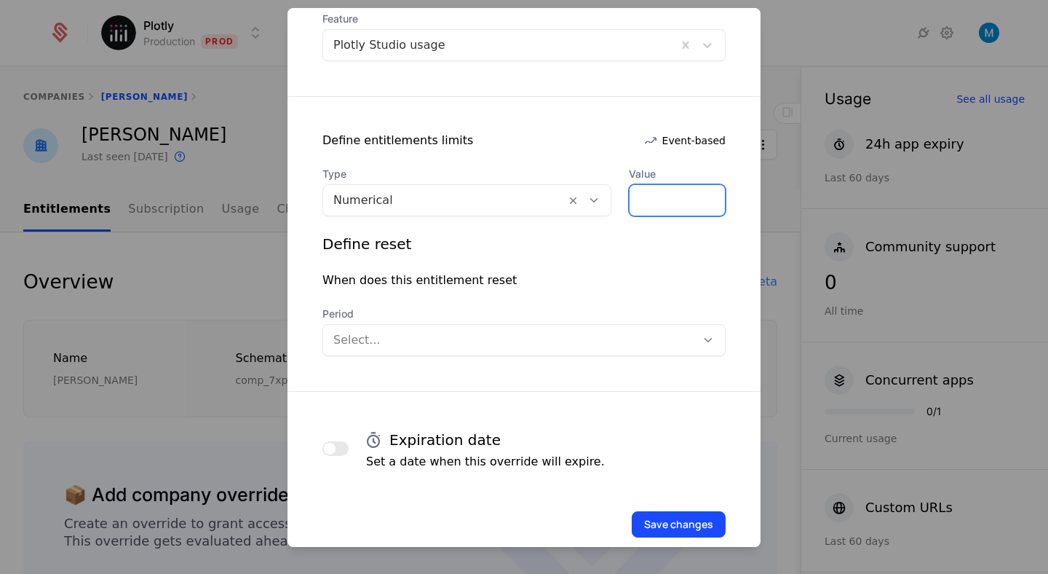
scroll to position [224, 0]
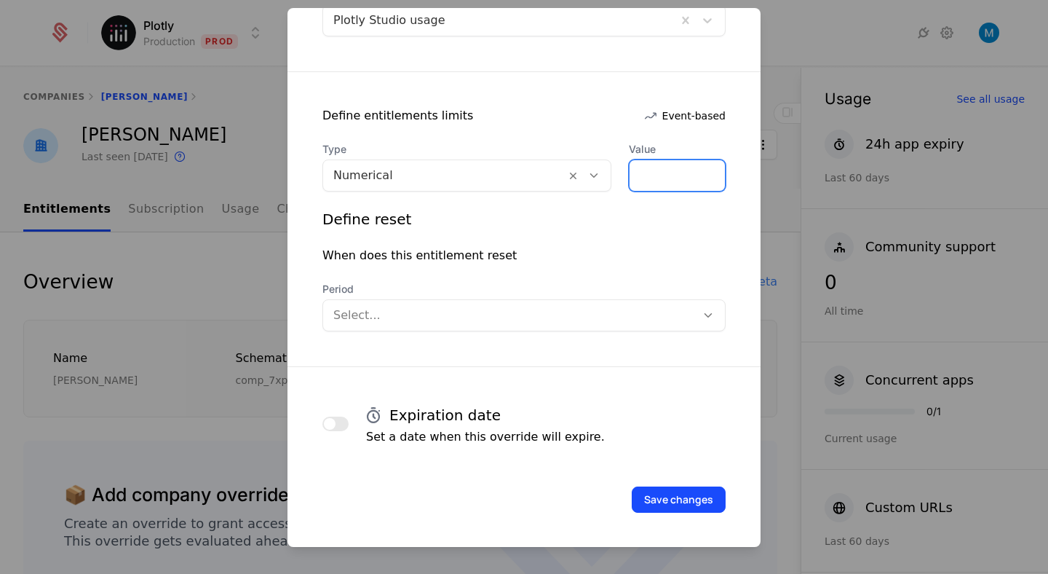
type input "*****"
click at [492, 310] on div at bounding box center [509, 315] width 352 height 20
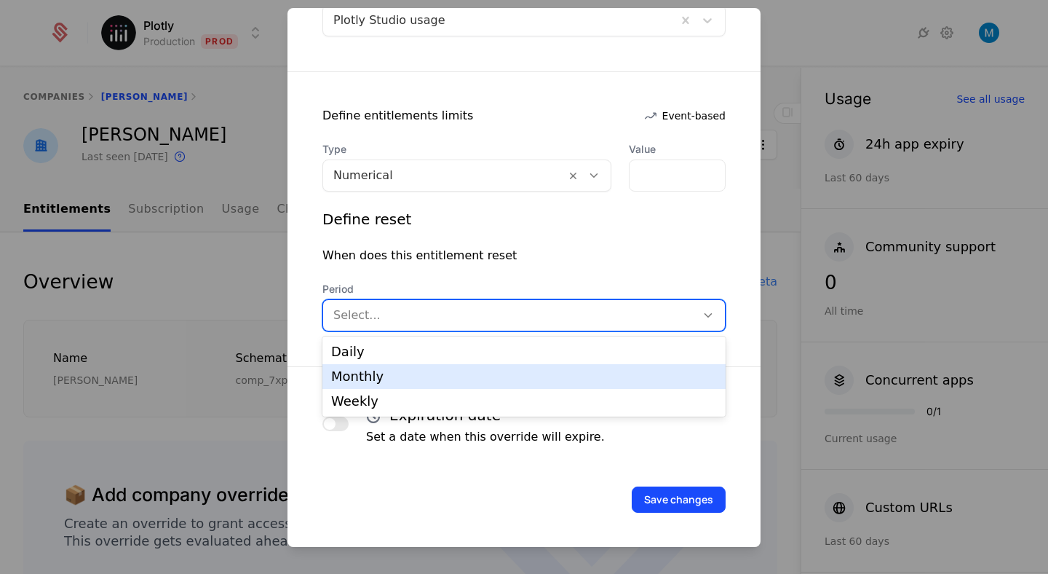
click at [377, 370] on div "Monthly" at bounding box center [524, 376] width 386 height 13
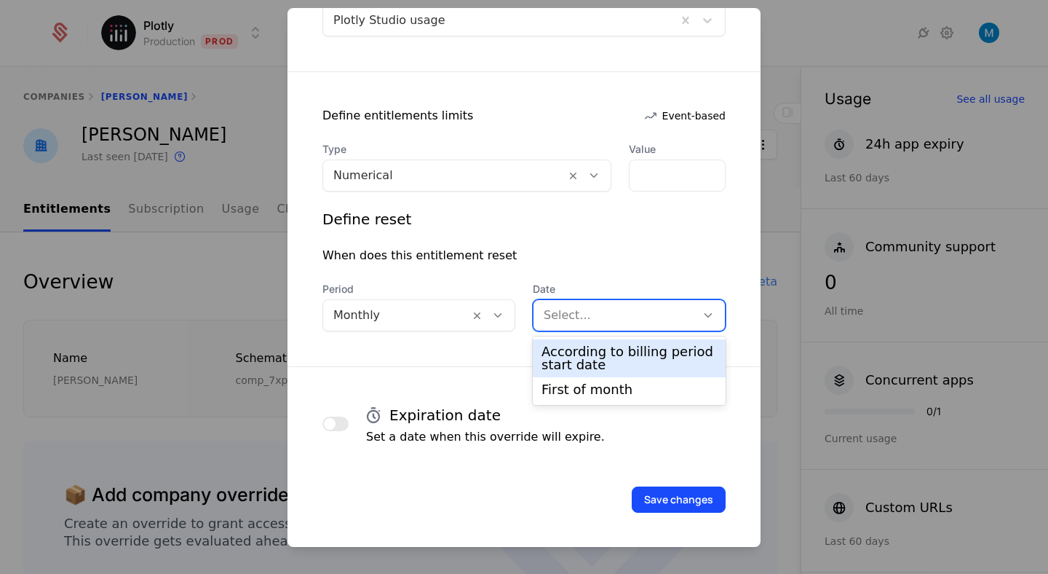
click at [590, 314] on div at bounding box center [615, 315] width 142 height 20
click at [616, 354] on div "According to billing period start date" at bounding box center [628, 358] width 175 height 26
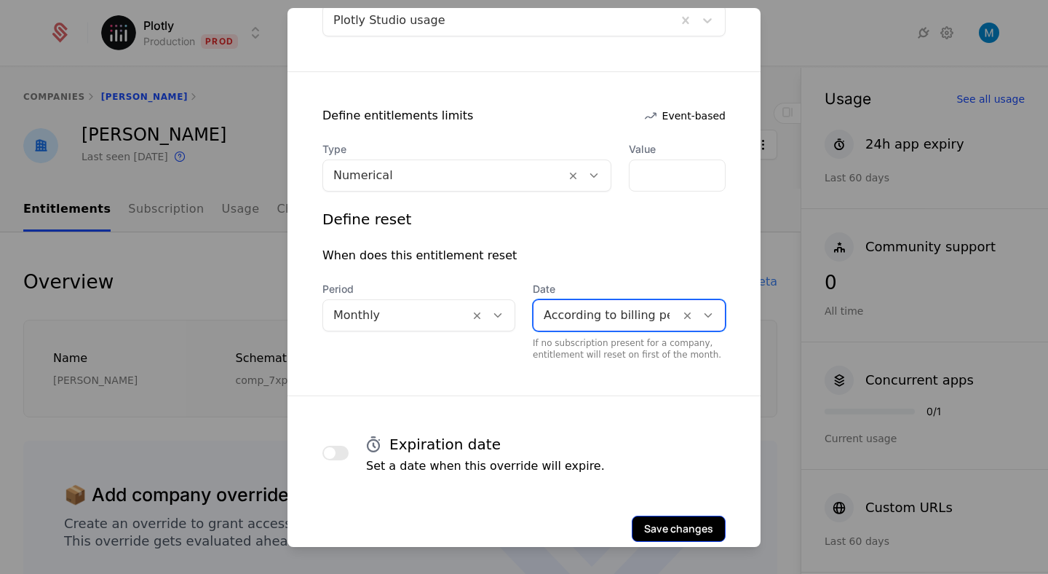
click at [683, 525] on button "Save changes" at bounding box center [679, 528] width 94 height 26
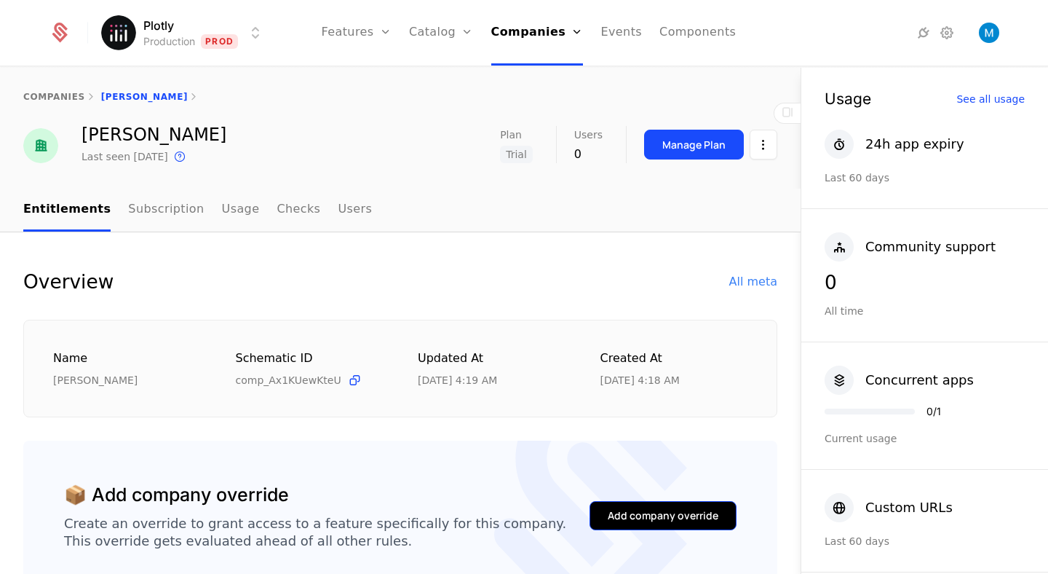
click at [667, 510] on div "Add company override" at bounding box center [663, 515] width 111 height 15
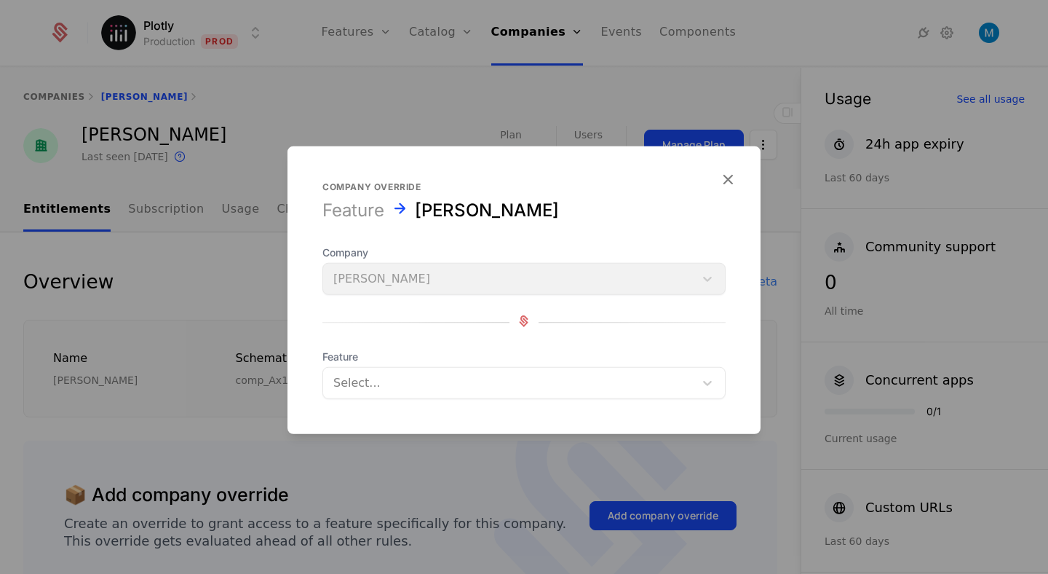
click at [443, 384] on div at bounding box center [508, 383] width 351 height 20
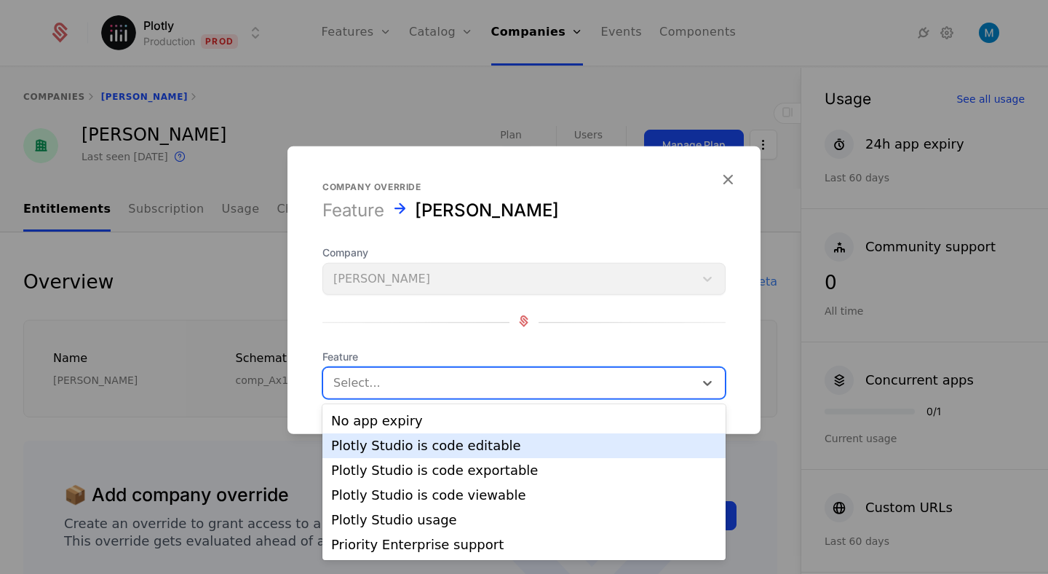
scroll to position [373, 0]
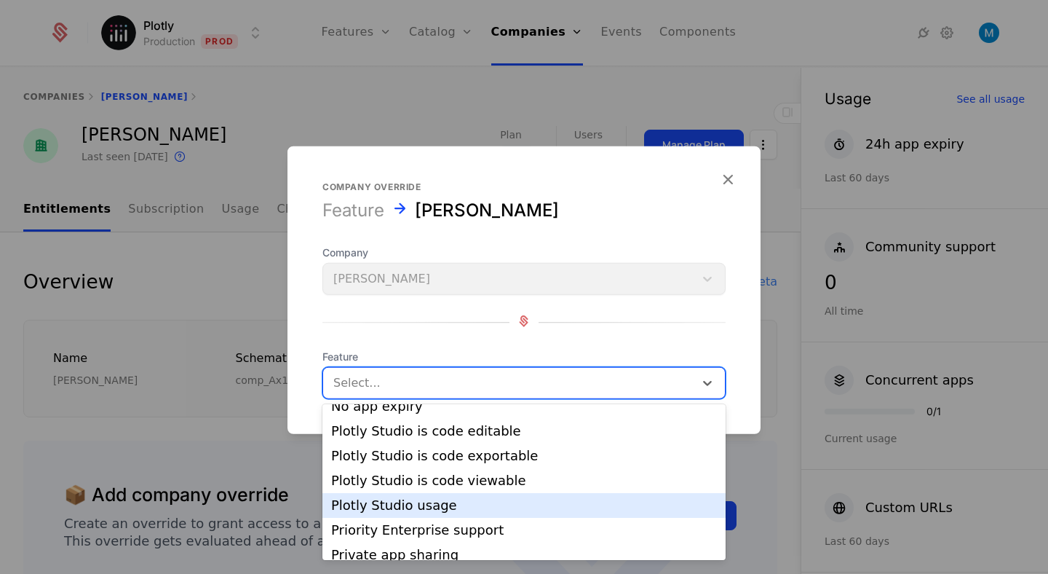
click at [469, 499] on div "Plotly Studio usage" at bounding box center [524, 505] width 386 height 13
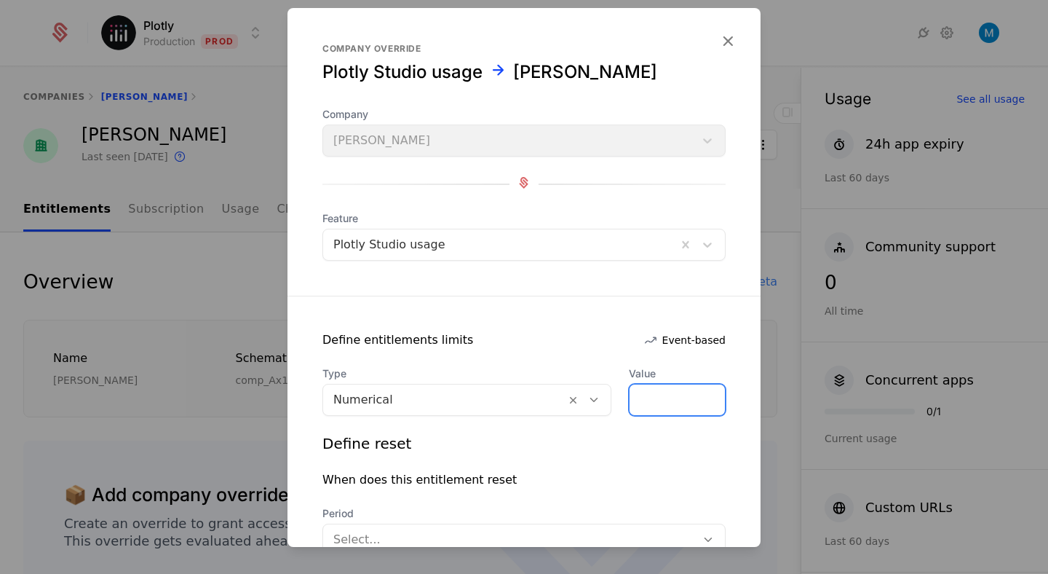
drag, startPoint x: 656, startPoint y: 394, endPoint x: 543, endPoint y: 394, distance: 112.8
click at [543, 394] on div "Type Numerical Value *" at bounding box center [523, 390] width 403 height 49
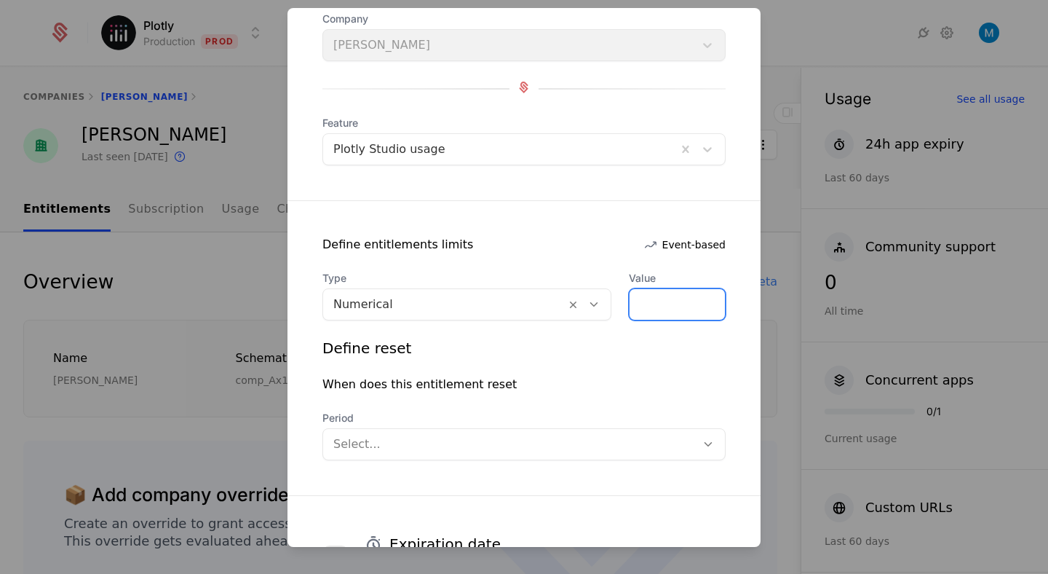
scroll to position [224, 0]
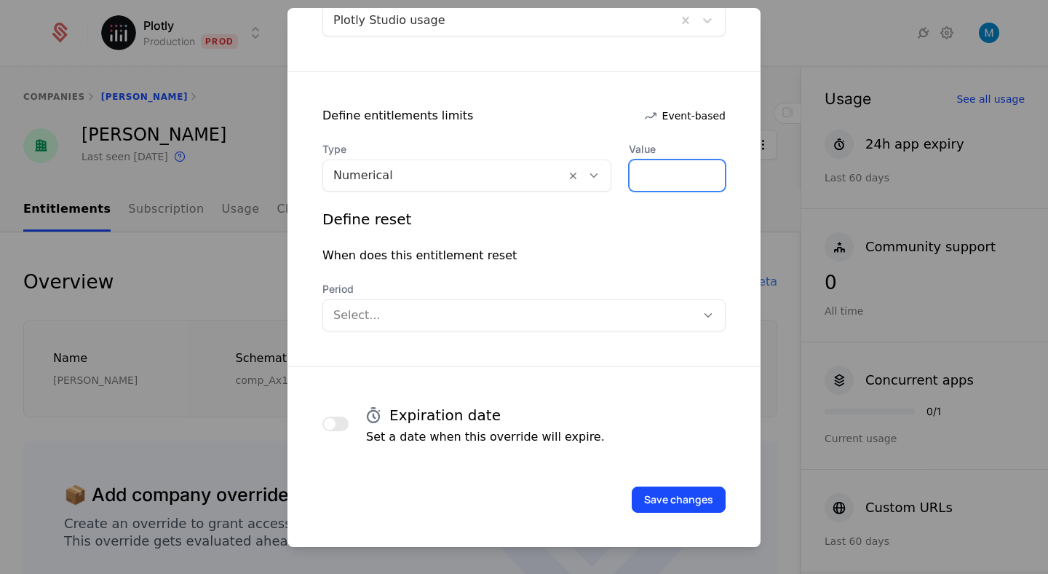
type input "*****"
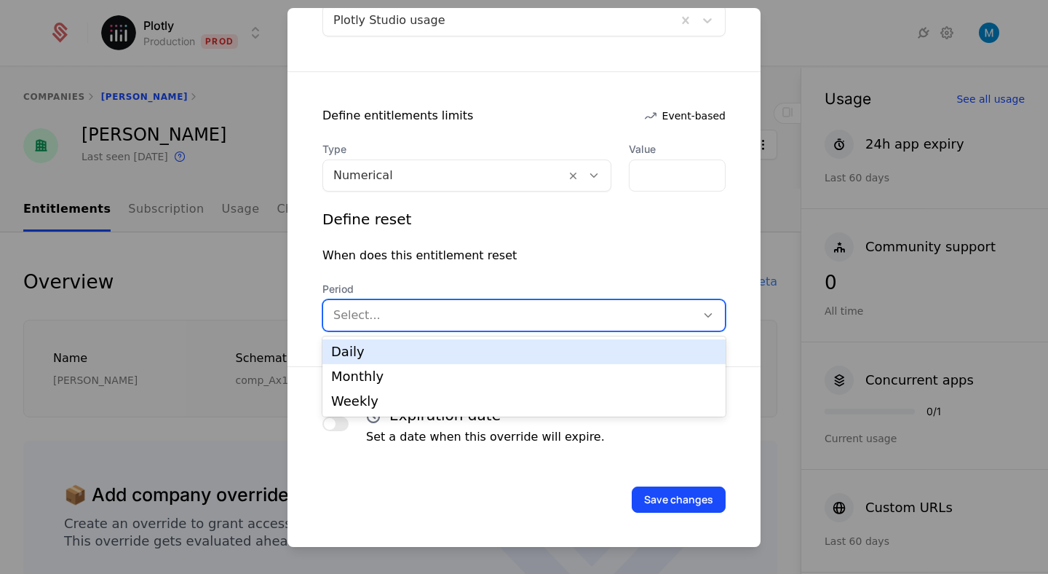
click at [592, 323] on div at bounding box center [509, 315] width 352 height 20
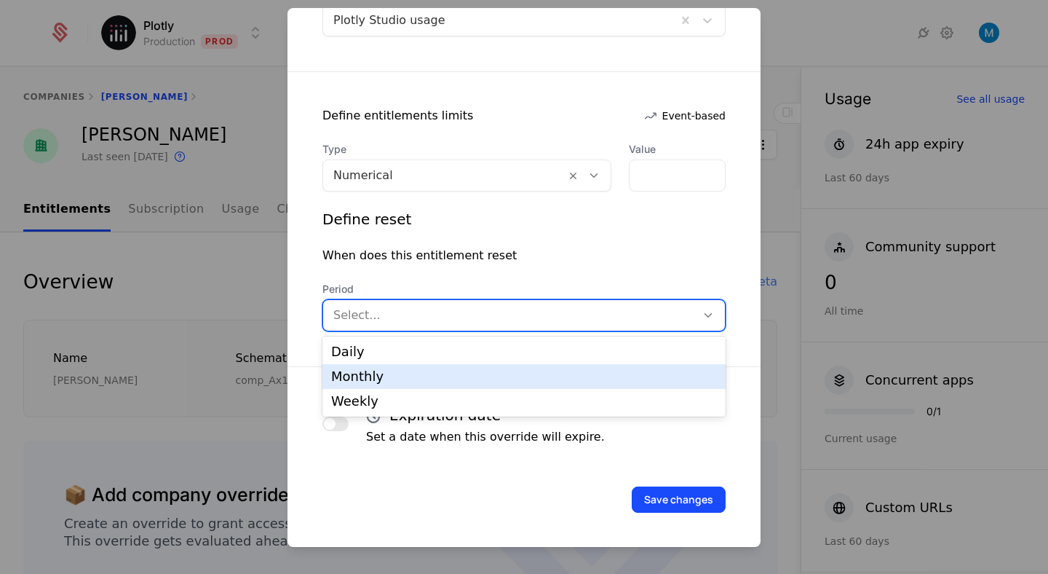
click at [400, 373] on div "Monthly" at bounding box center [524, 376] width 386 height 13
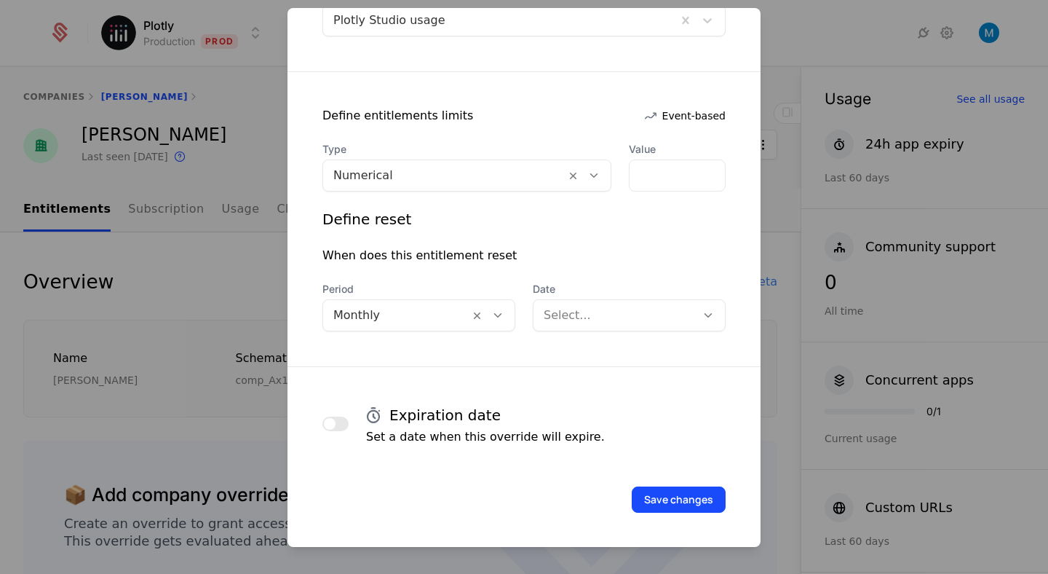
click at [654, 294] on span "Date" at bounding box center [629, 289] width 193 height 15
click at [651, 302] on div "Select..." at bounding box center [614, 315] width 162 height 26
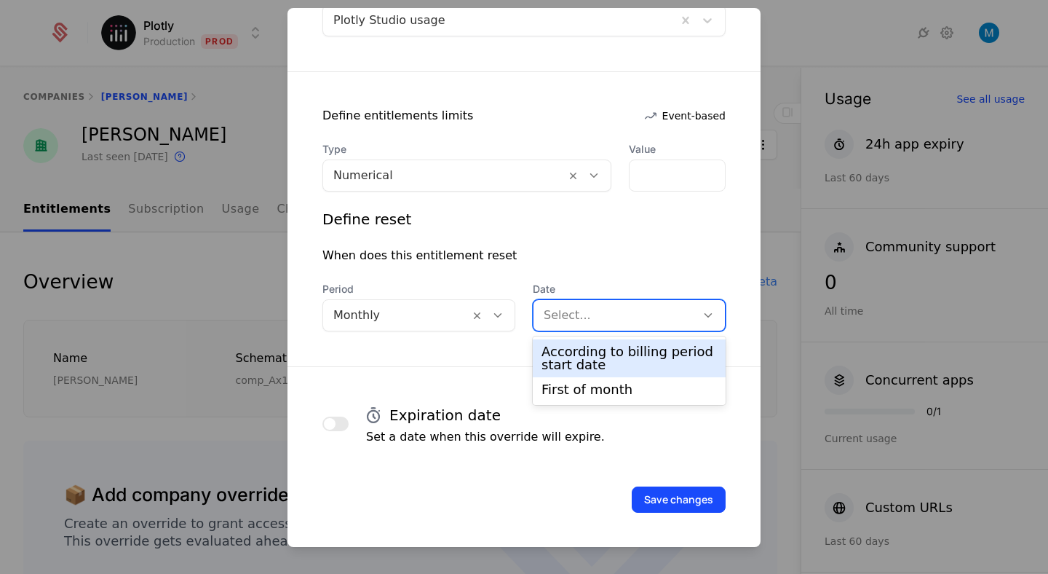
click at [615, 351] on div "According to billing period start date" at bounding box center [628, 358] width 175 height 26
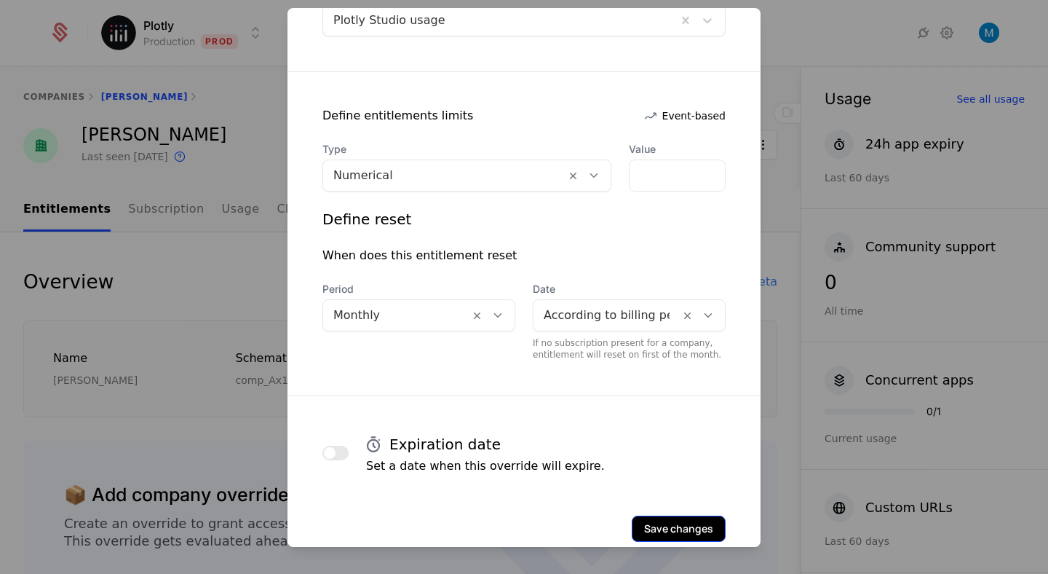
click at [680, 523] on button "Save changes" at bounding box center [679, 528] width 94 height 26
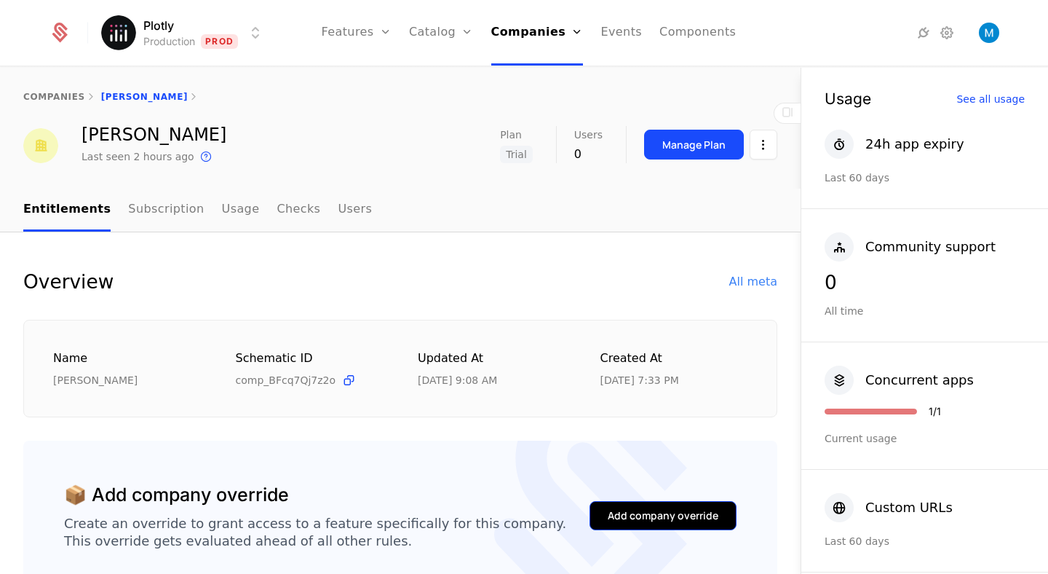
click at [685, 517] on div "Add company override" at bounding box center [663, 515] width 111 height 15
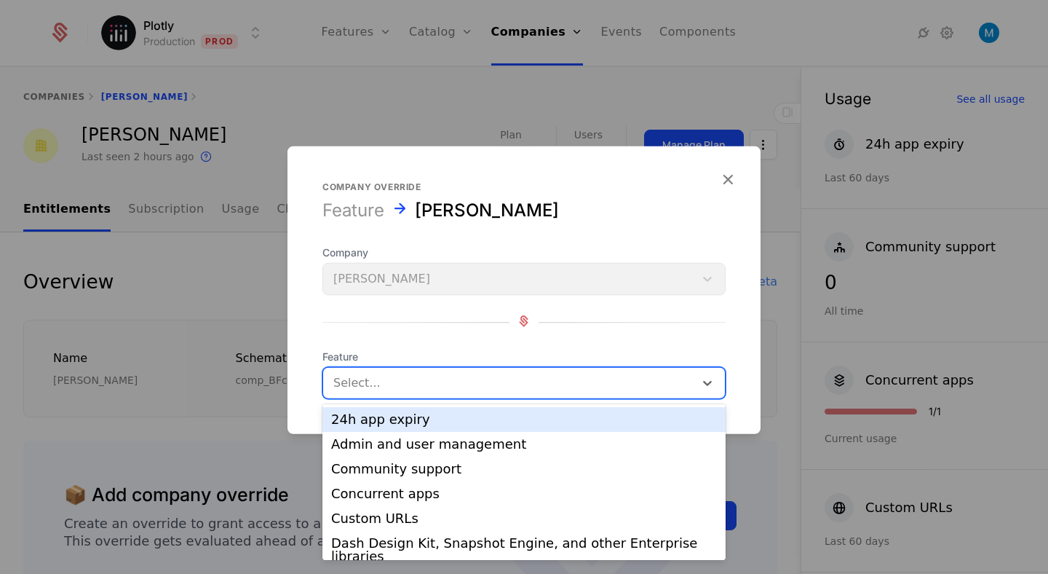
click at [544, 386] on div at bounding box center [508, 383] width 351 height 20
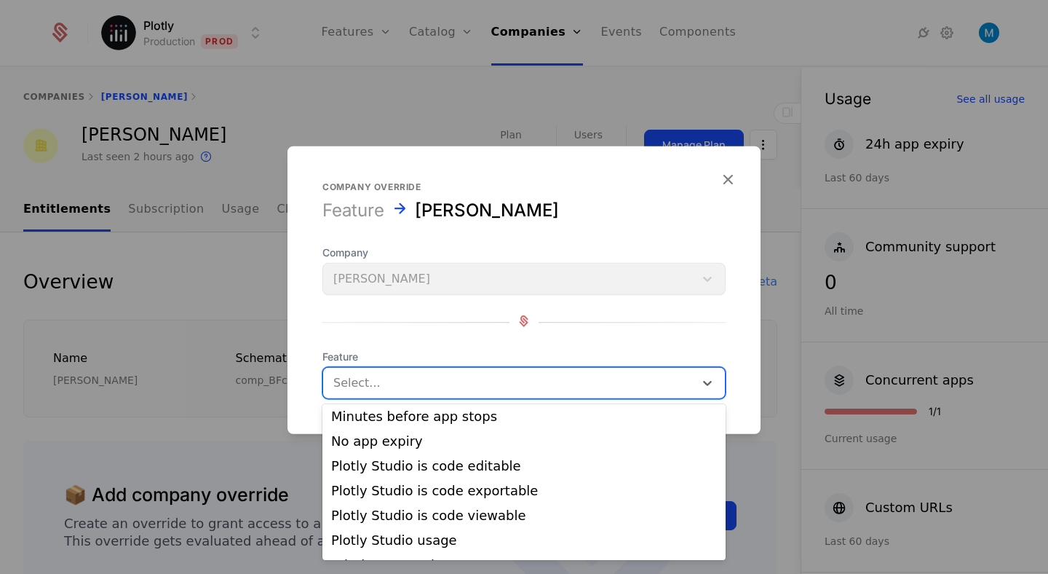
scroll to position [346, 0]
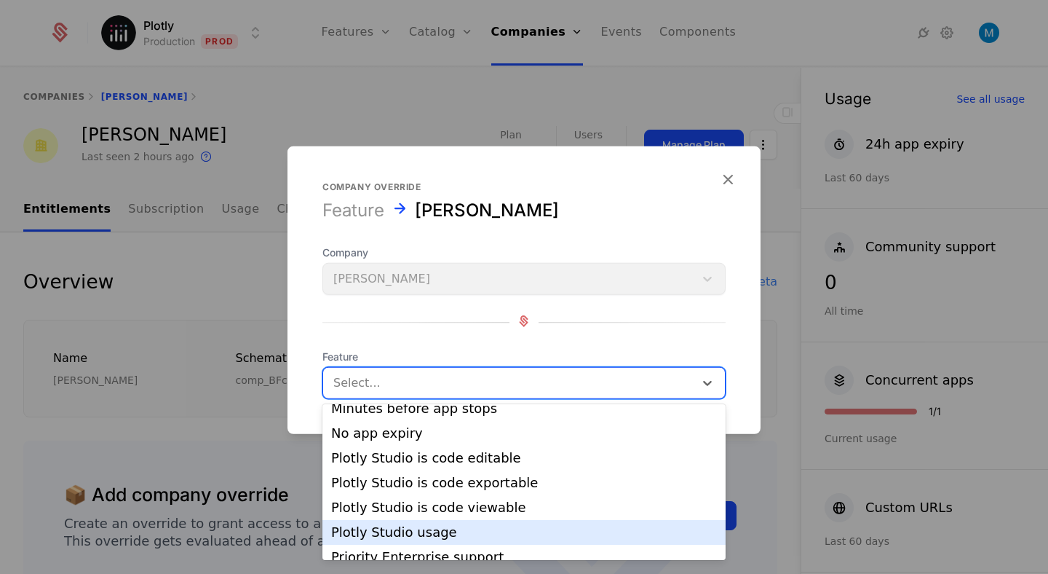
click at [438, 525] on div "Plotly Studio usage" at bounding box center [524, 531] width 386 height 13
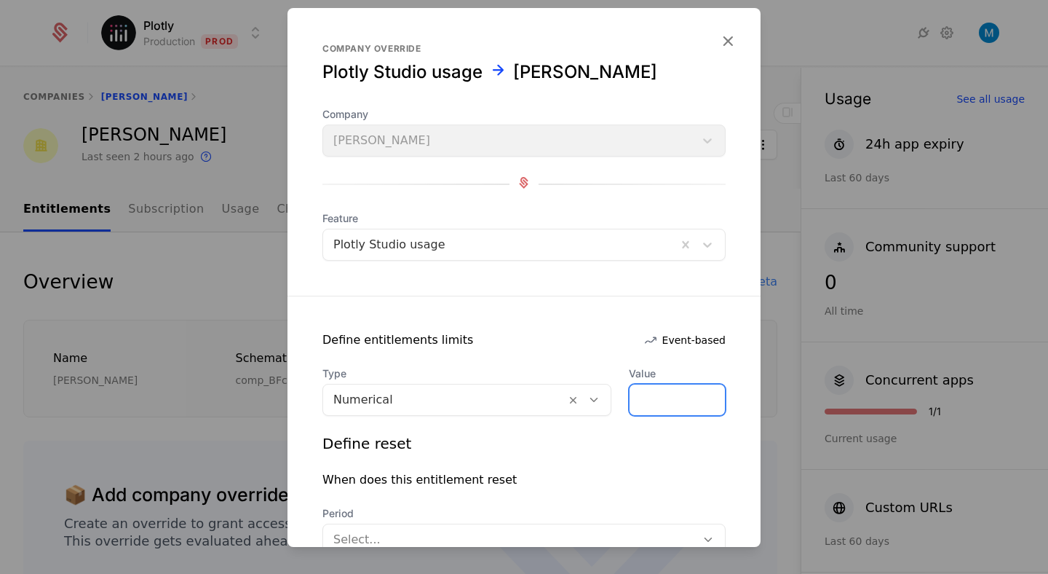
drag, startPoint x: 656, startPoint y: 399, endPoint x: 568, endPoint y: 398, distance: 87.3
click at [568, 398] on div "Type Numerical Value *" at bounding box center [523, 390] width 403 height 49
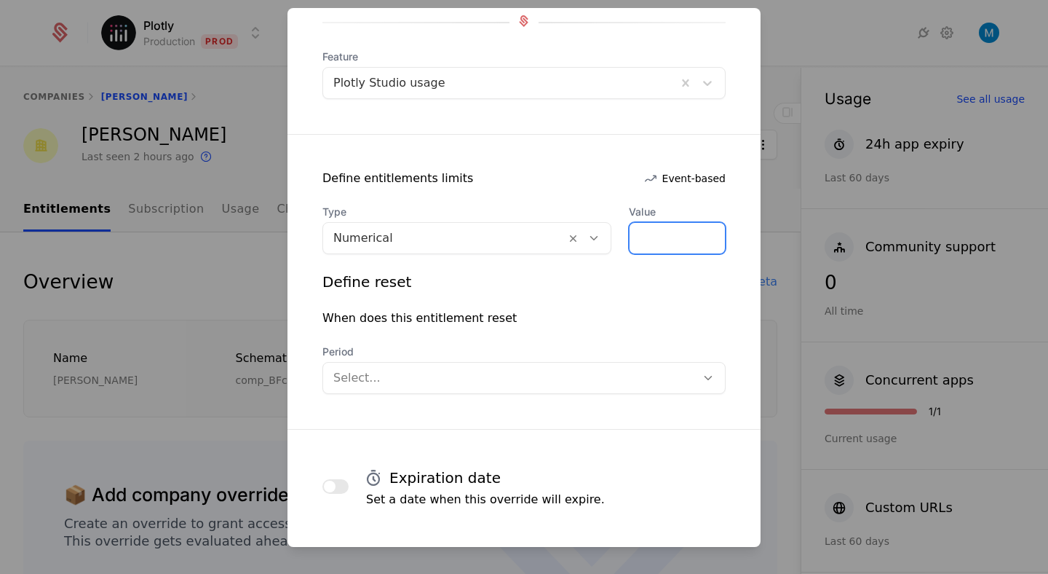
scroll to position [164, 0]
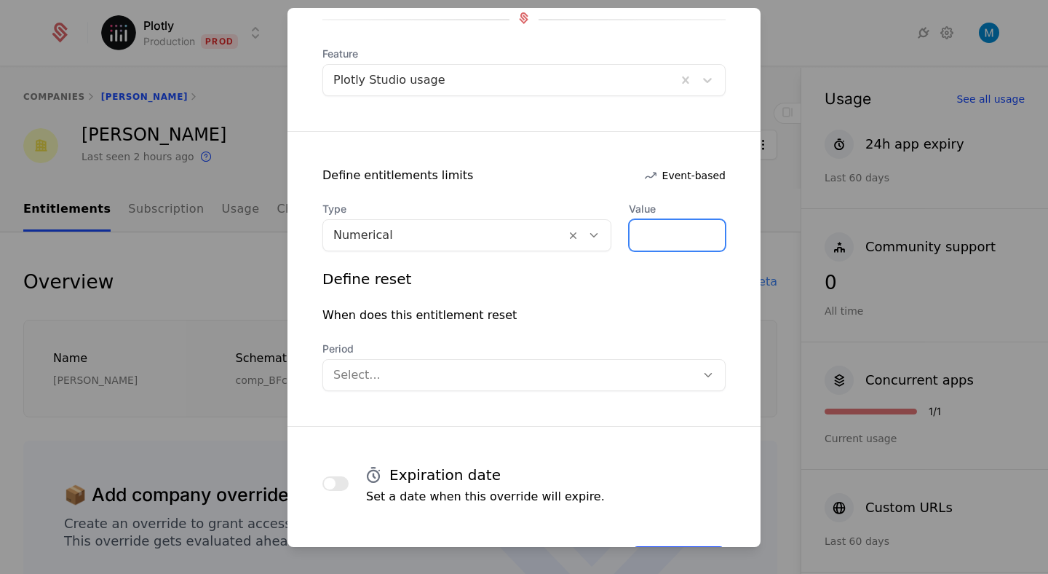
type input "*****"
click at [538, 367] on div at bounding box center [509, 375] width 352 height 20
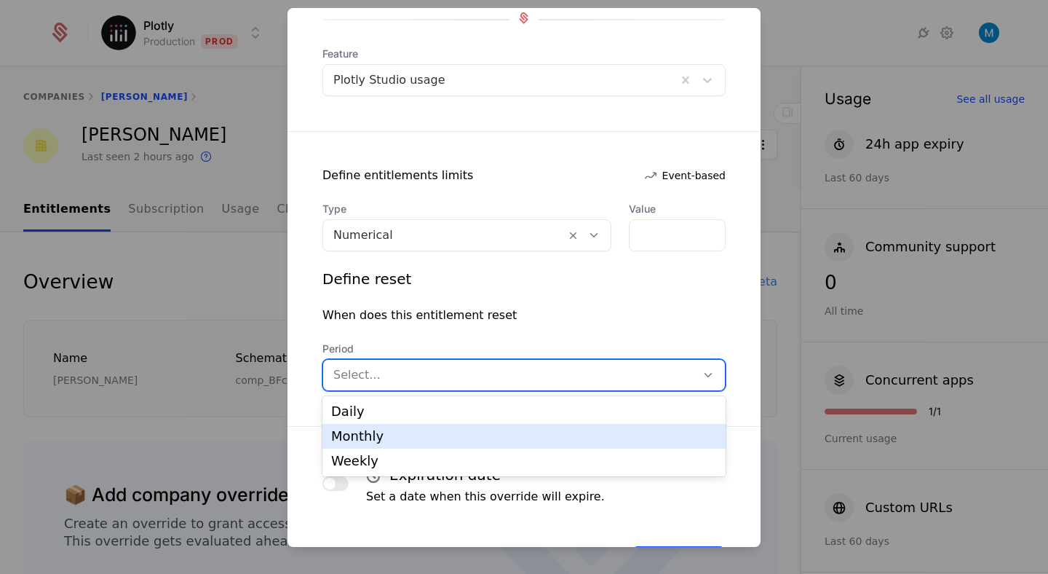
click at [387, 436] on div "Monthly" at bounding box center [524, 435] width 386 height 13
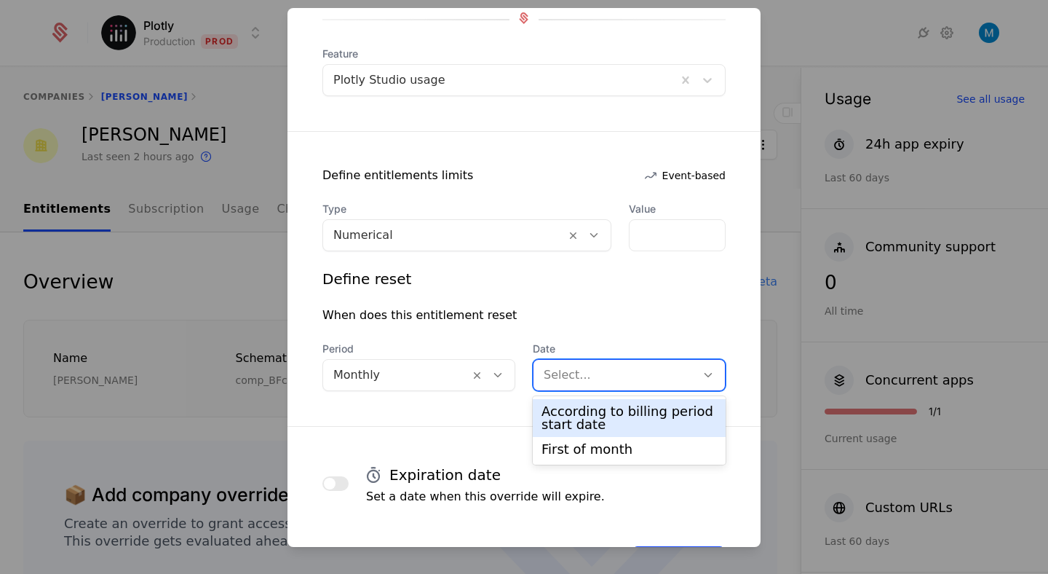
click at [646, 367] on div at bounding box center [615, 375] width 142 height 20
click at [610, 407] on div "According to billing period start date" at bounding box center [628, 418] width 175 height 26
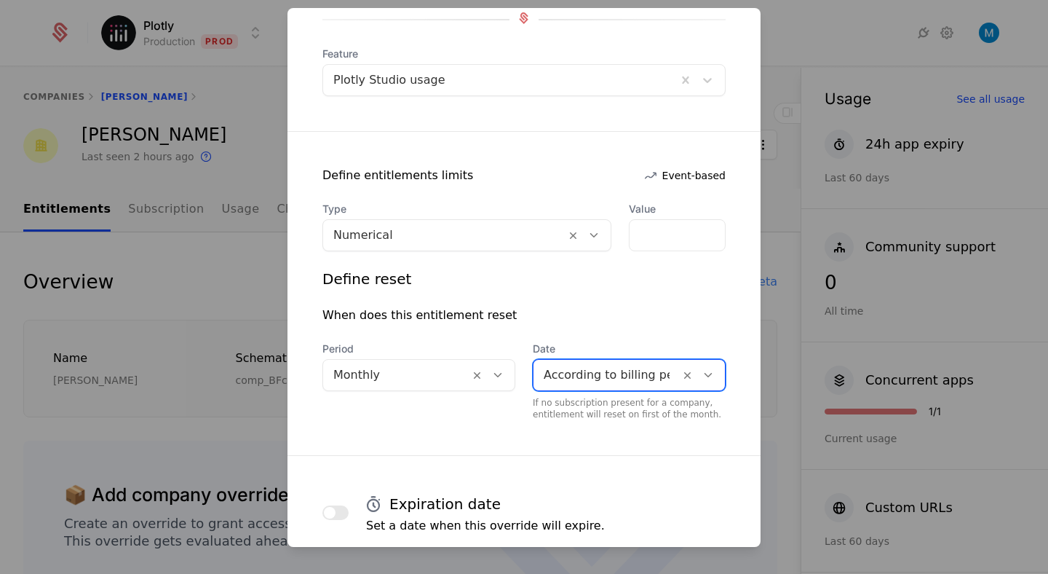
scroll to position [253, 0]
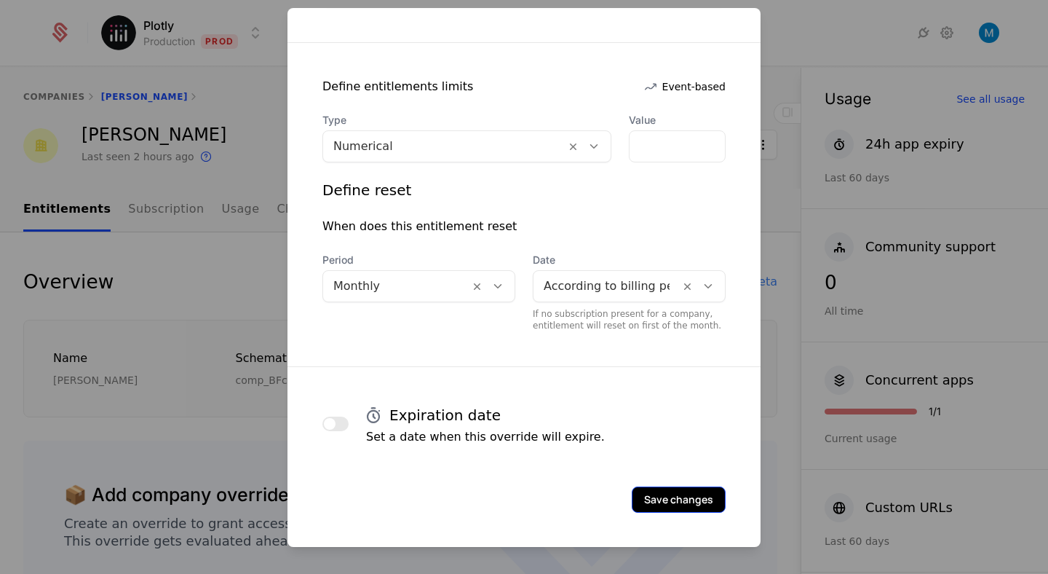
click at [671, 493] on button "Save changes" at bounding box center [679, 499] width 94 height 26
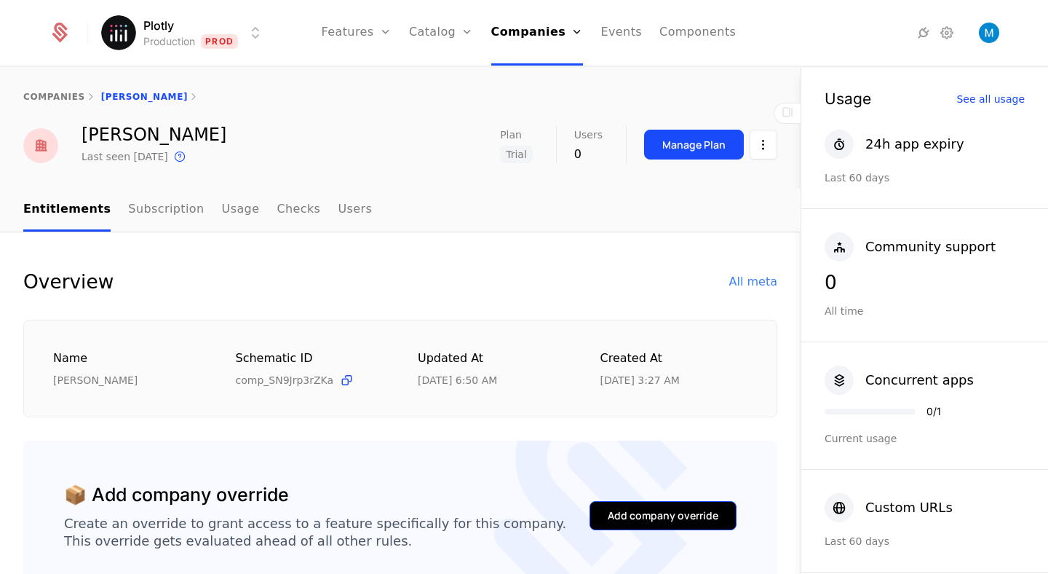
click at [713, 509] on div "Add company override" at bounding box center [663, 515] width 111 height 15
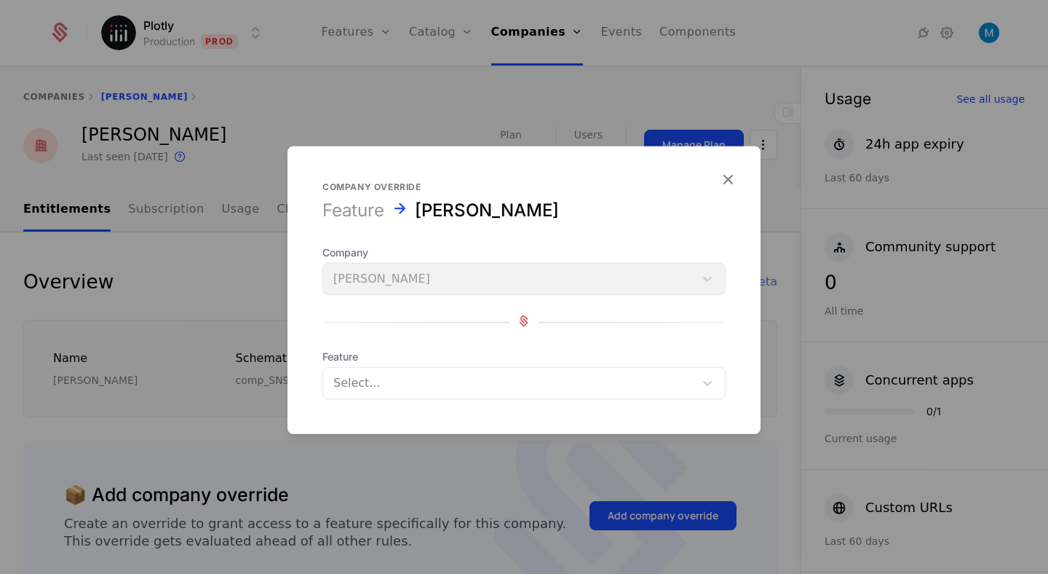
click at [468, 378] on div at bounding box center [508, 383] width 351 height 20
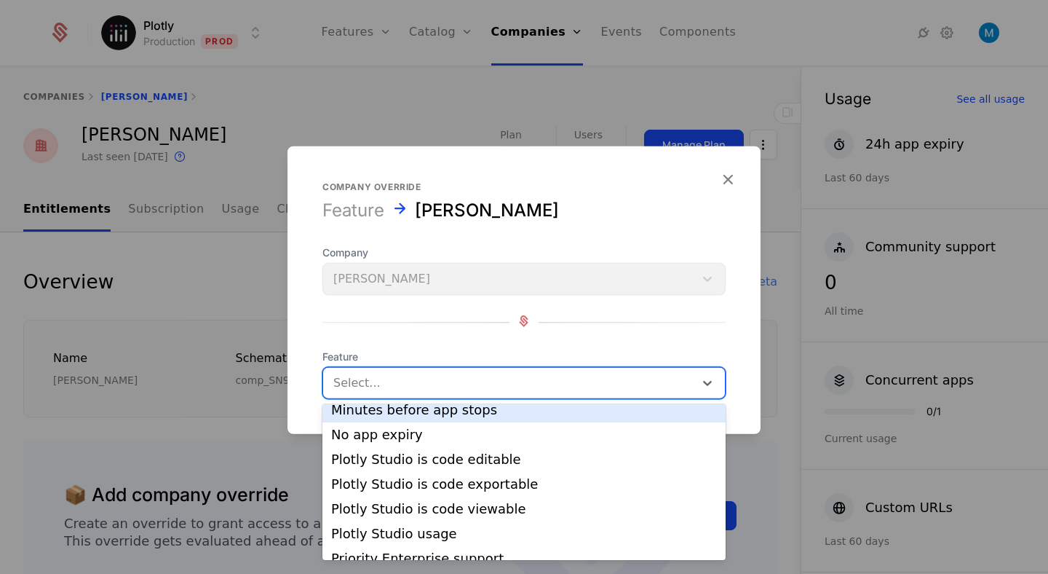
scroll to position [392, 0]
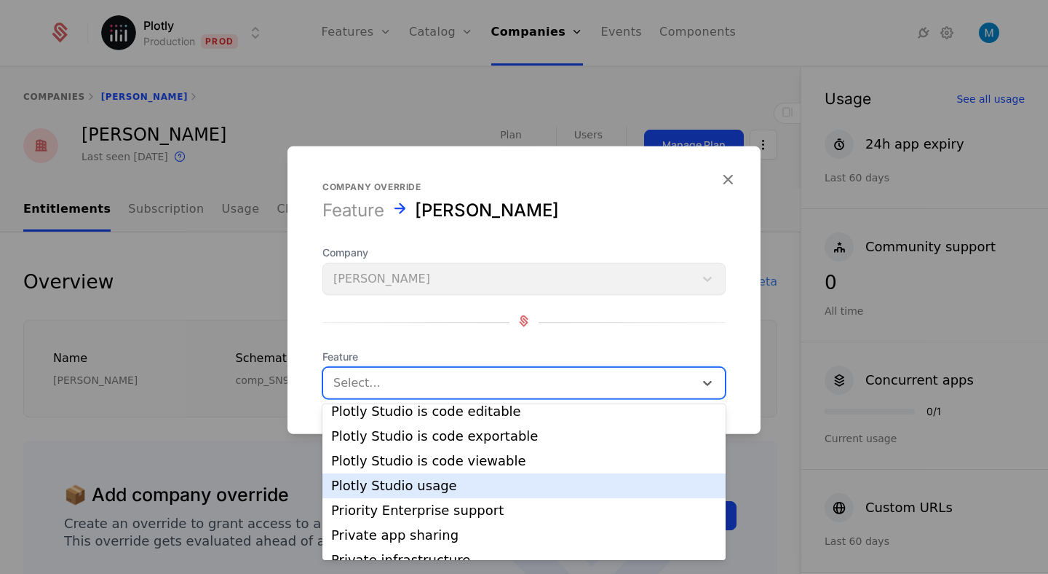
click at [440, 479] on div "Plotly Studio usage" at bounding box center [524, 485] width 386 height 13
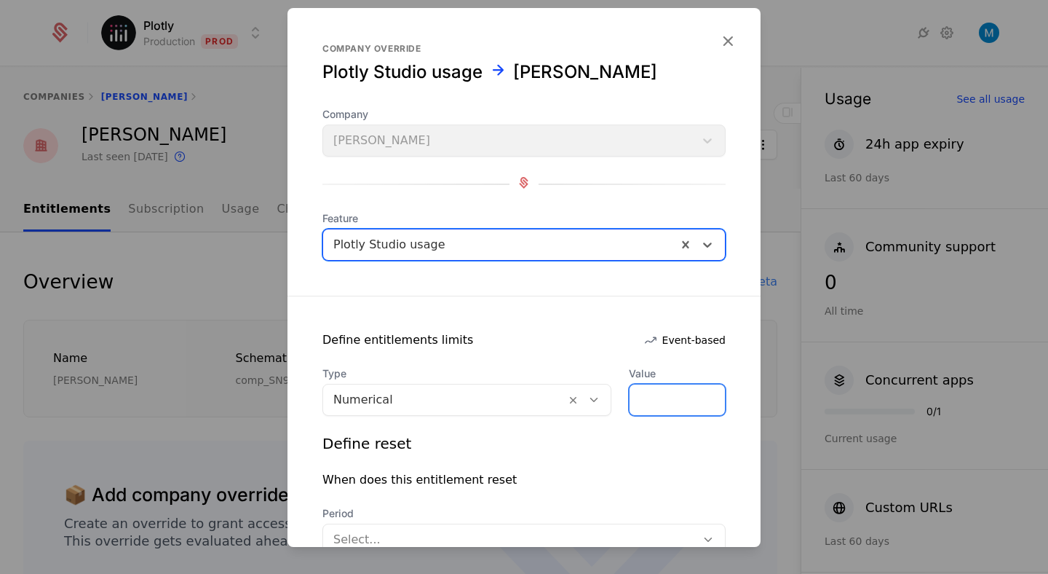
drag, startPoint x: 648, startPoint y: 397, endPoint x: 575, endPoint y: 396, distance: 73.5
click at [575, 396] on div "Type Numerical Value *" at bounding box center [523, 390] width 403 height 49
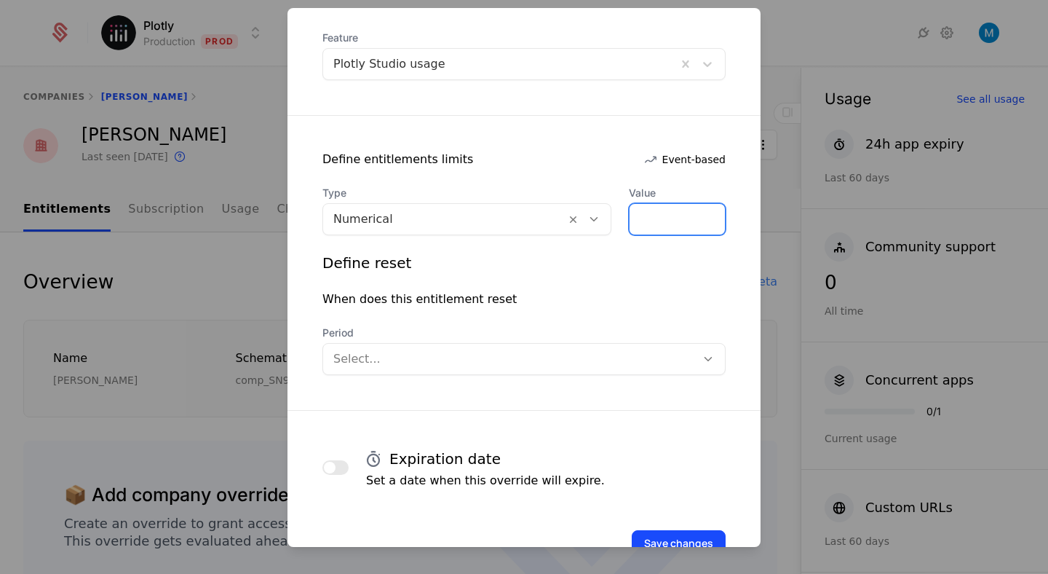
scroll to position [201, 0]
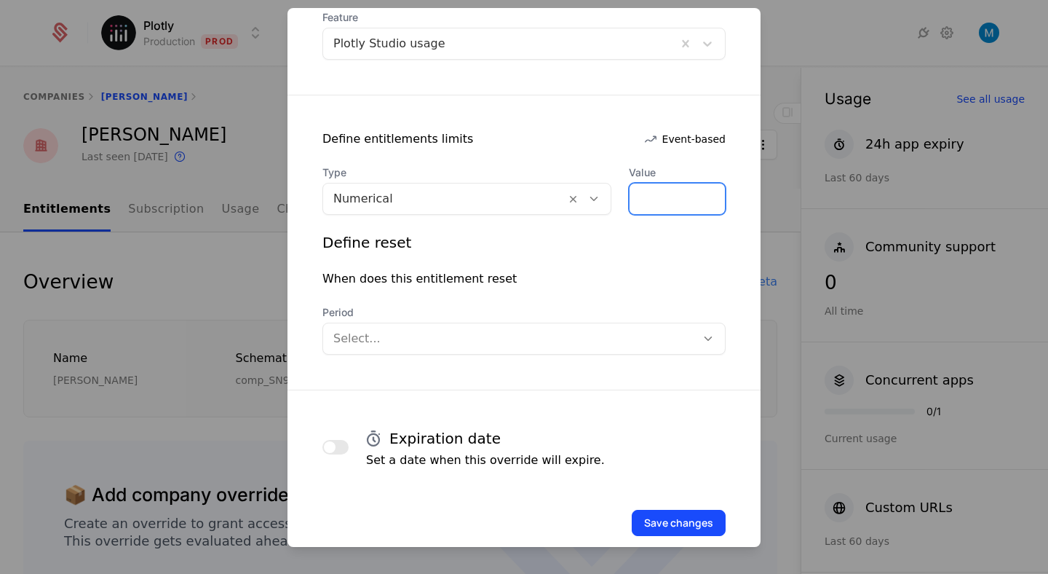
type input "*****"
click at [449, 344] on div at bounding box center [509, 338] width 352 height 20
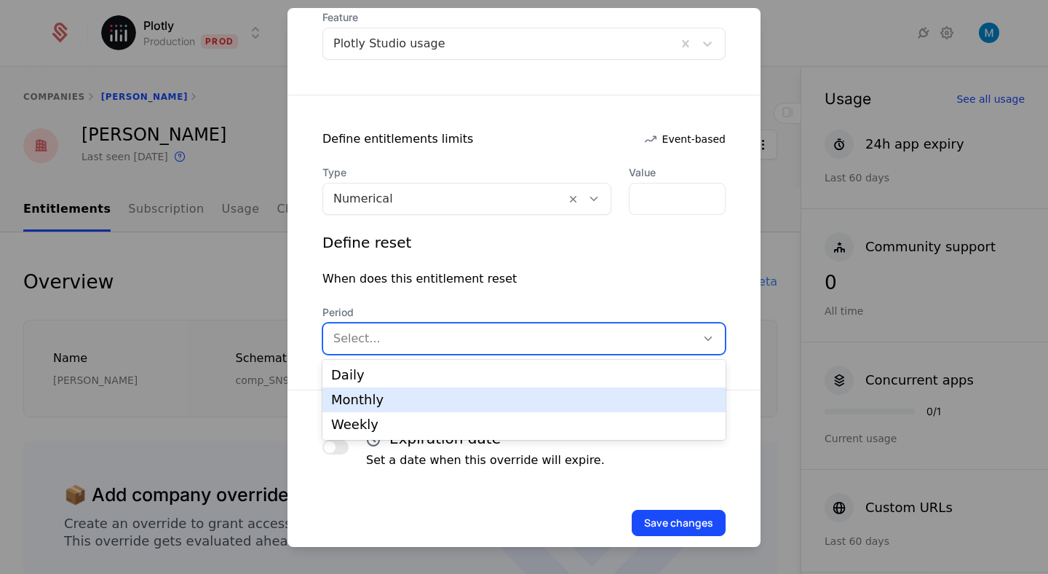
click at [406, 393] on div "Monthly" at bounding box center [524, 399] width 386 height 13
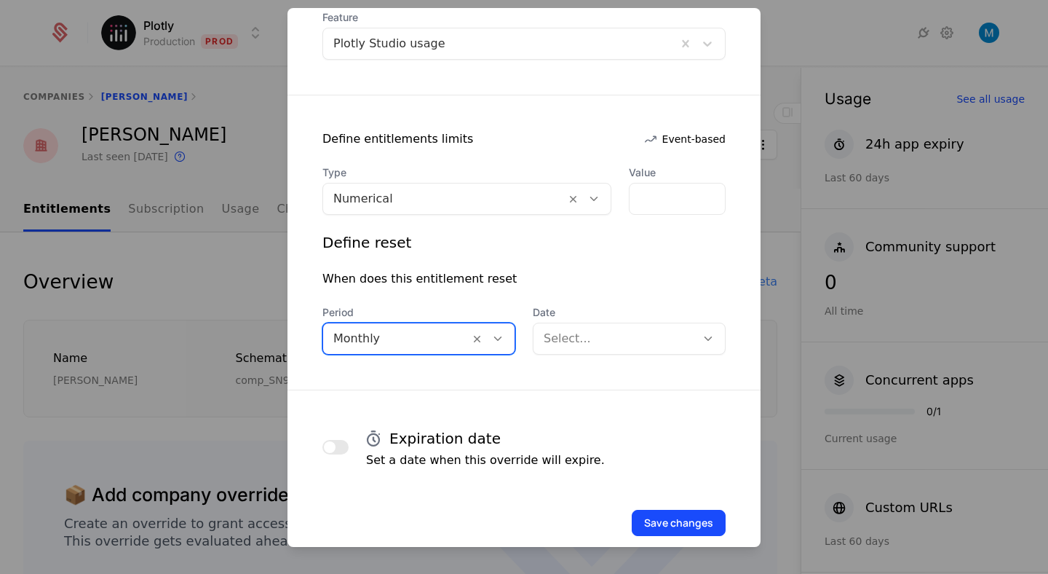
click at [631, 336] on div at bounding box center [615, 338] width 142 height 20
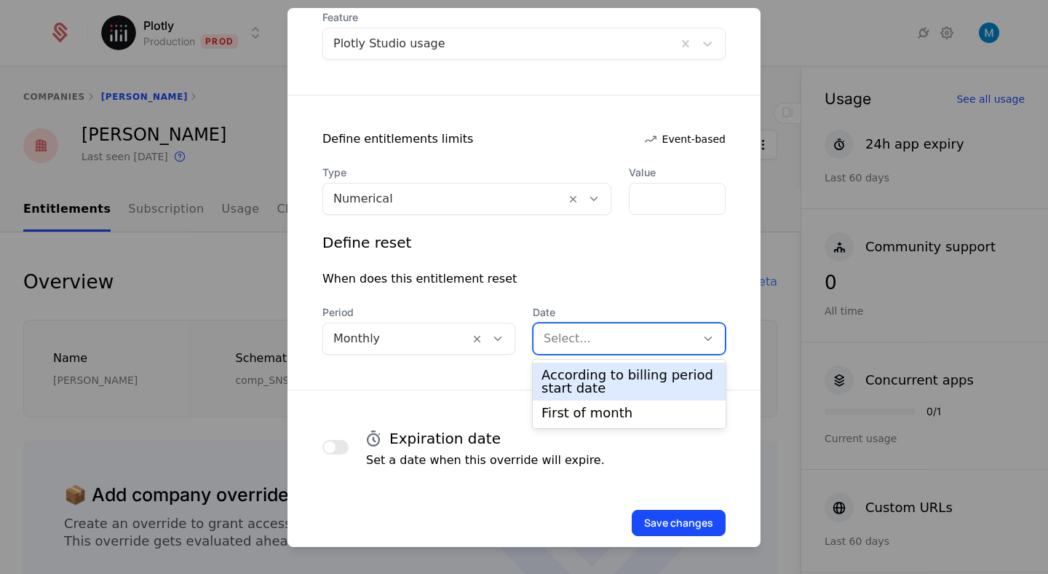
click at [603, 376] on div "According to billing period start date" at bounding box center [628, 381] width 175 height 26
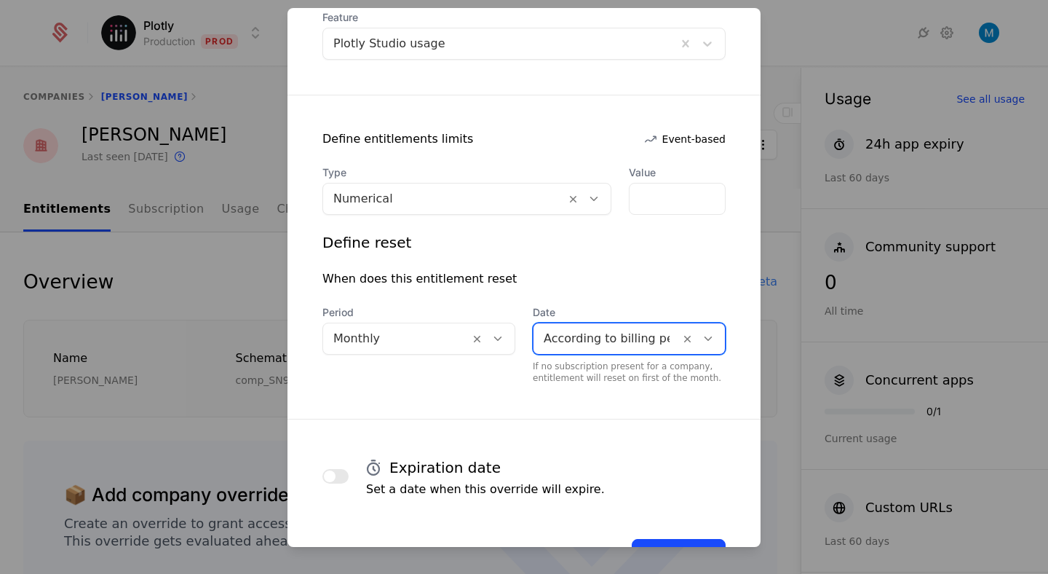
scroll to position [253, 0]
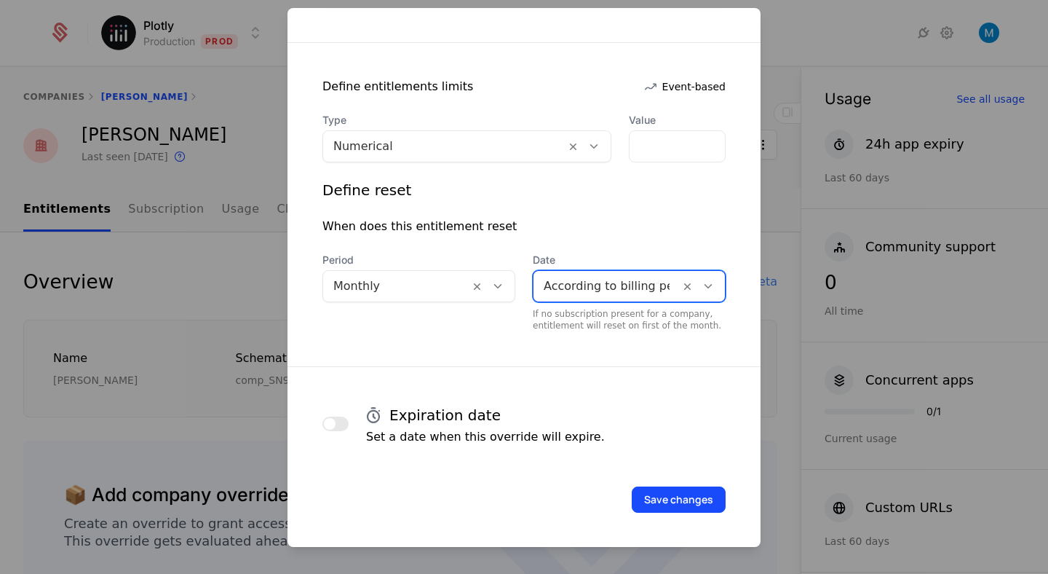
click at [681, 501] on button "Save changes" at bounding box center [679, 499] width 94 height 26
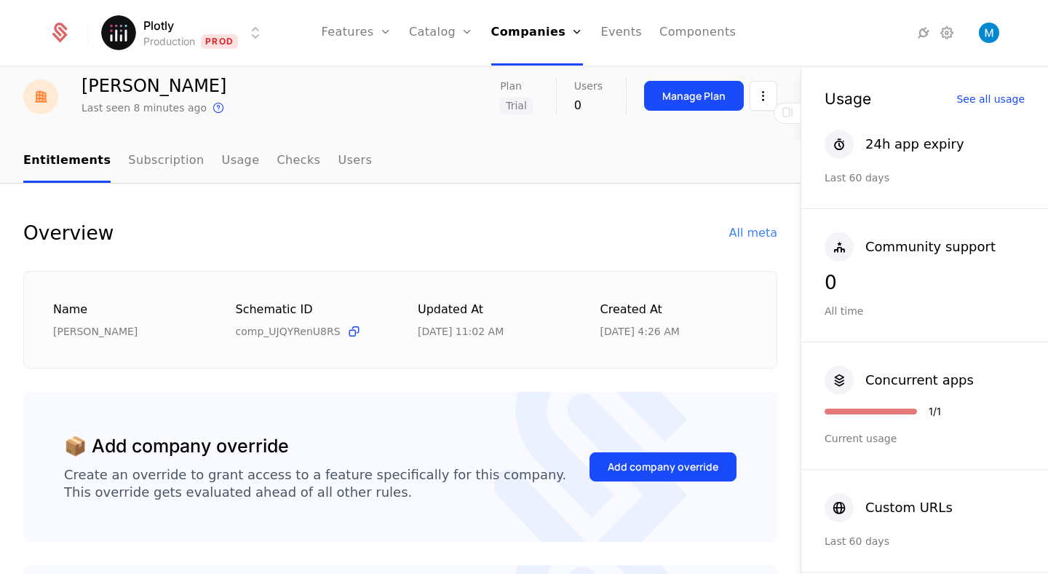
scroll to position [61, 0]
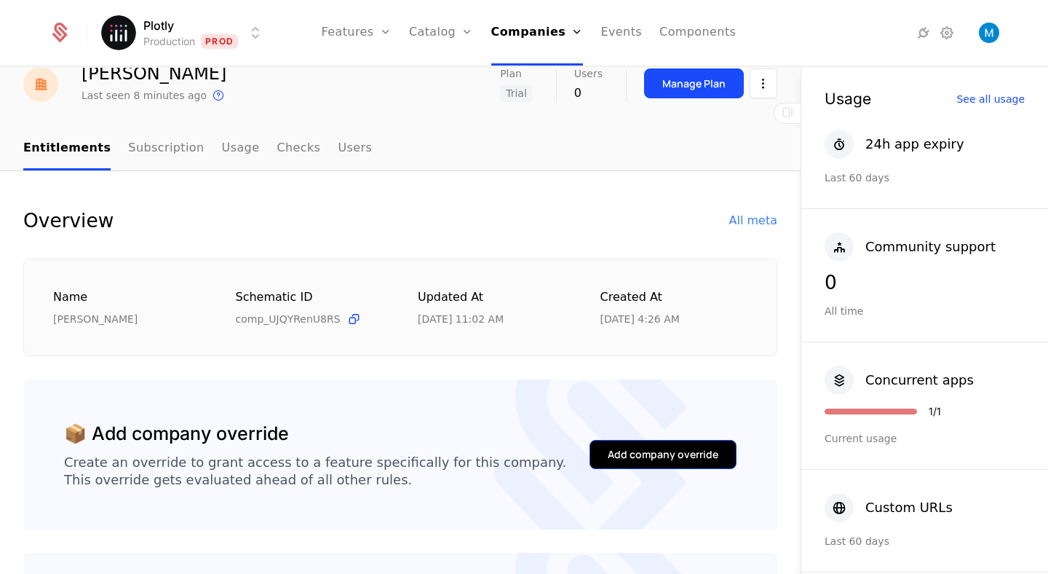
click at [622, 459] on div "Add company override" at bounding box center [663, 454] width 111 height 15
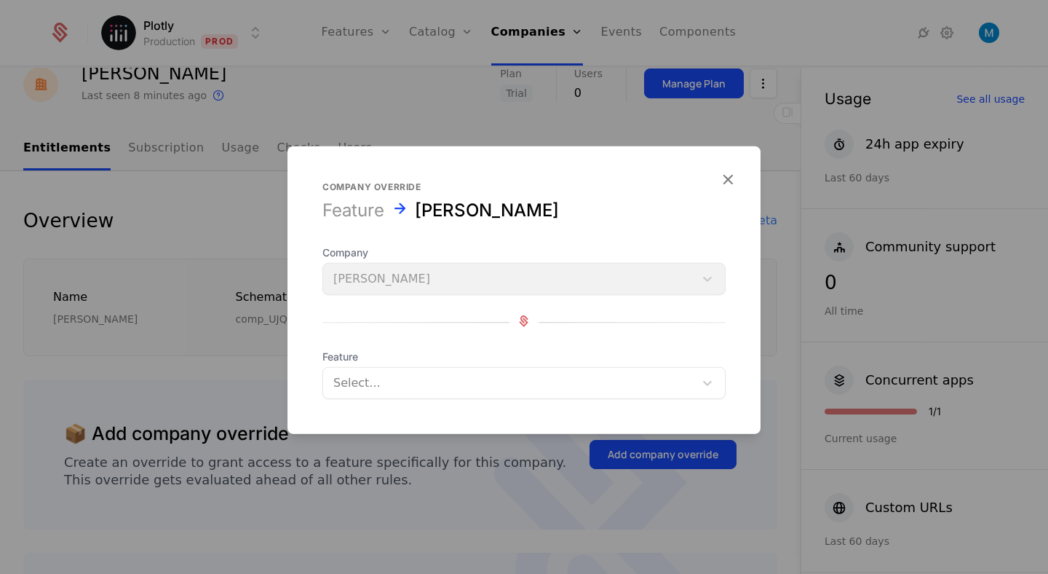
click at [452, 389] on div at bounding box center [508, 383] width 351 height 20
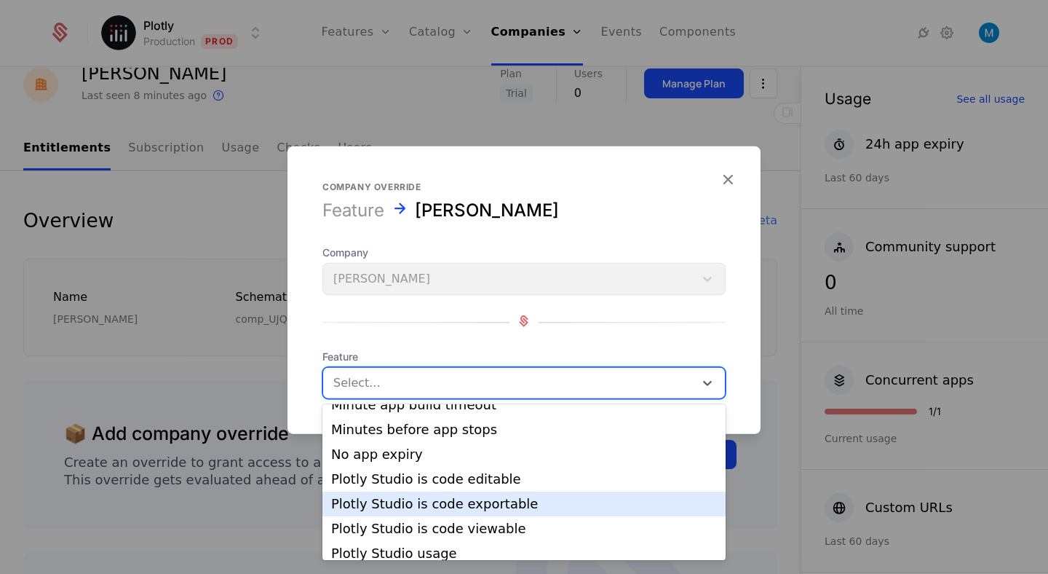
scroll to position [367, 0]
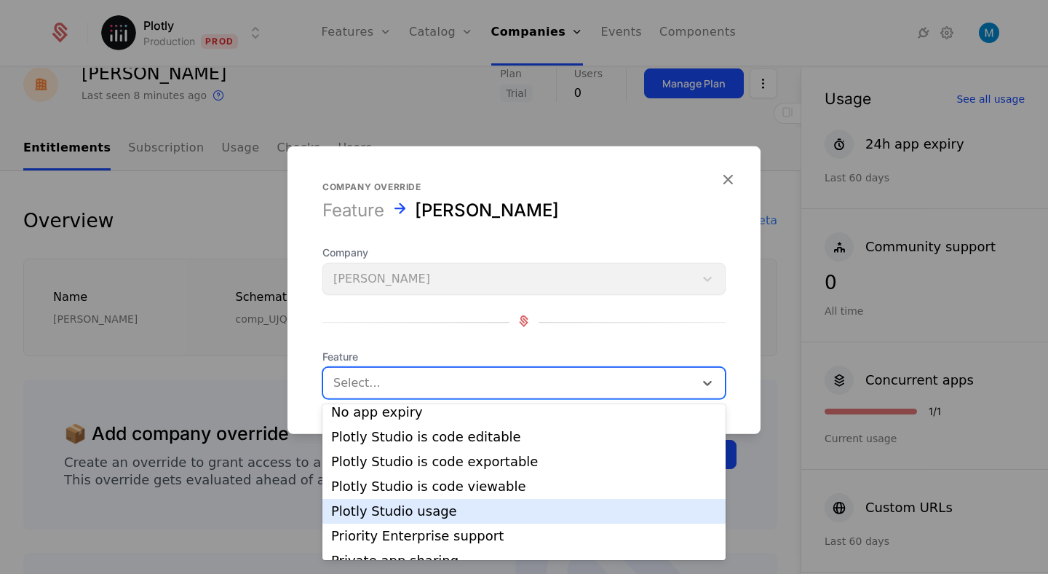
click at [459, 504] on div "Plotly Studio usage" at bounding box center [524, 510] width 386 height 13
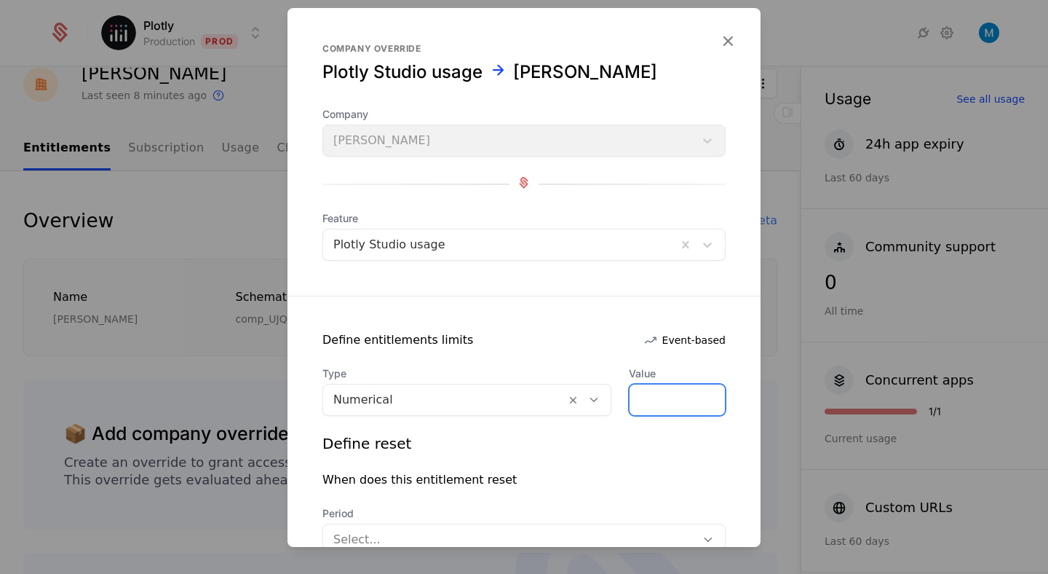
drag, startPoint x: 663, startPoint y: 392, endPoint x: 536, endPoint y: 390, distance: 127.4
click at [536, 390] on div "Type Numerical Value *" at bounding box center [523, 390] width 403 height 49
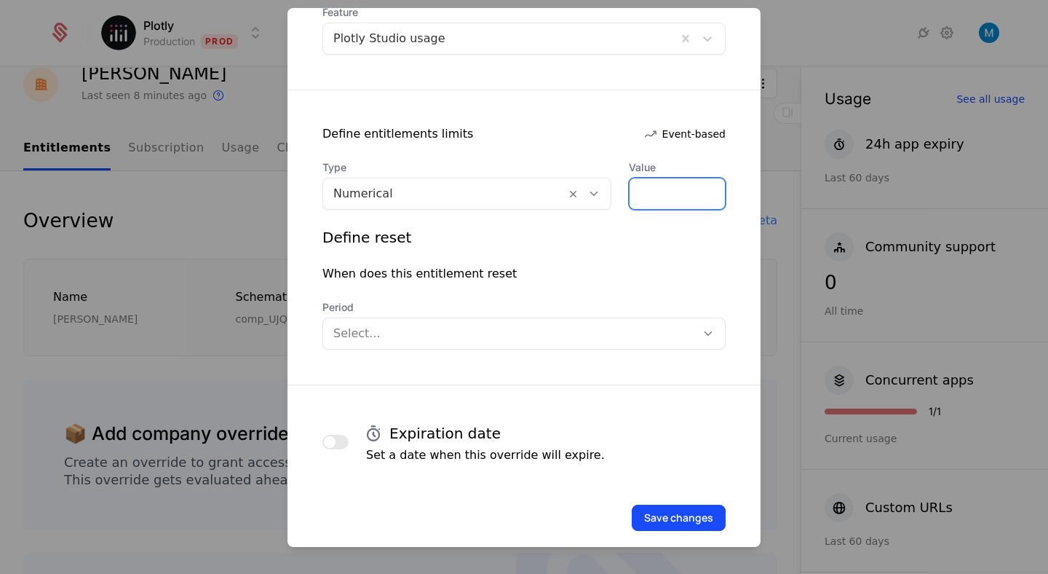
scroll to position [217, 0]
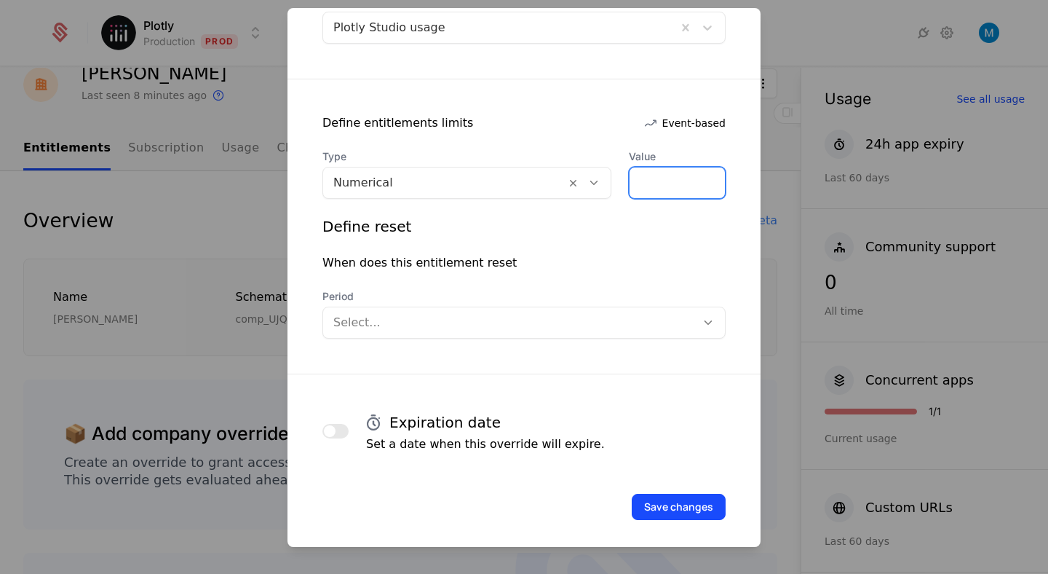
type input "*****"
click at [546, 320] on div at bounding box center [509, 322] width 352 height 20
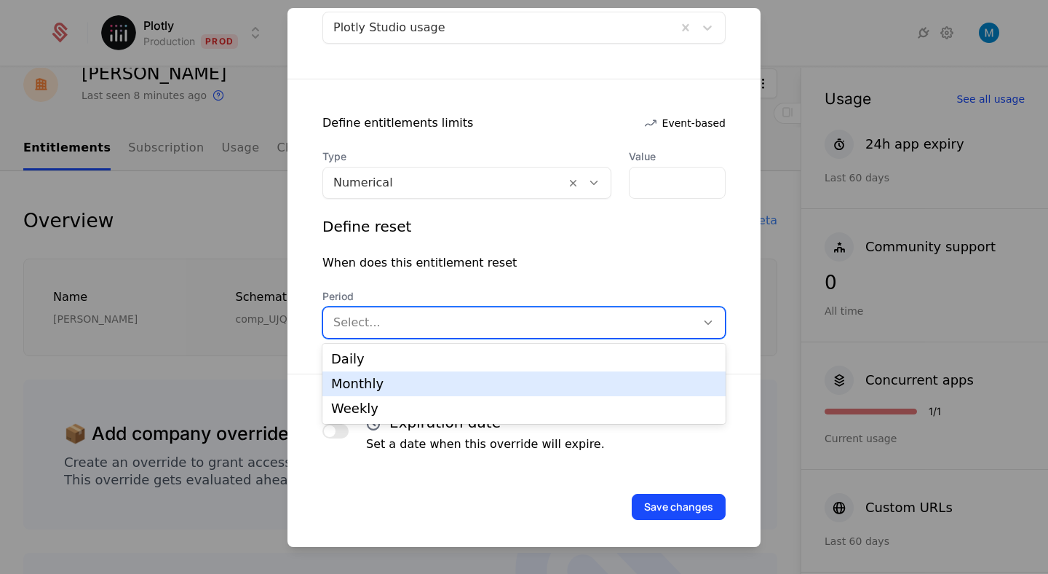
click at [406, 386] on div "Monthly" at bounding box center [524, 383] width 386 height 13
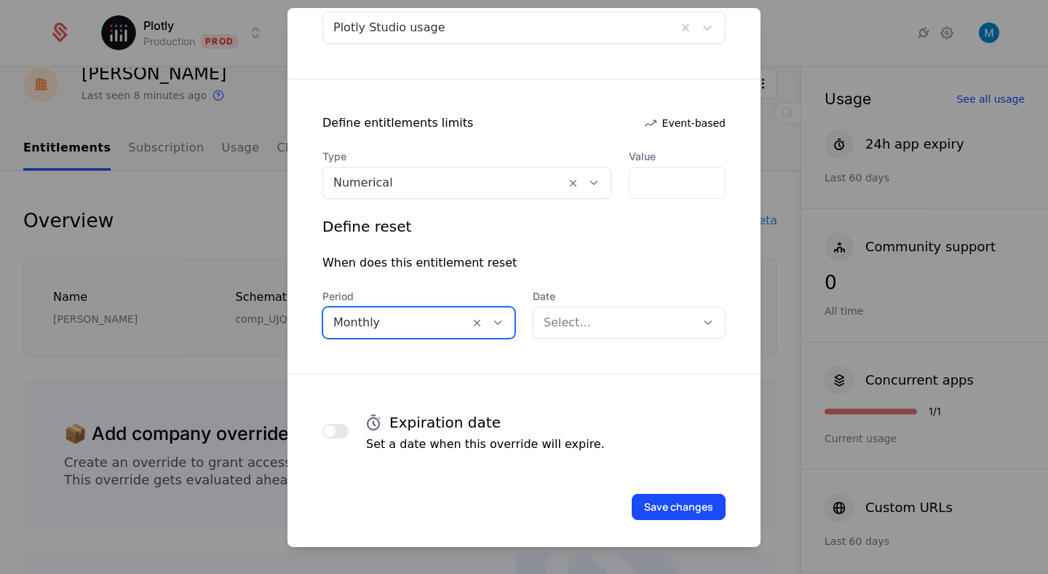
click at [598, 324] on div at bounding box center [615, 322] width 142 height 20
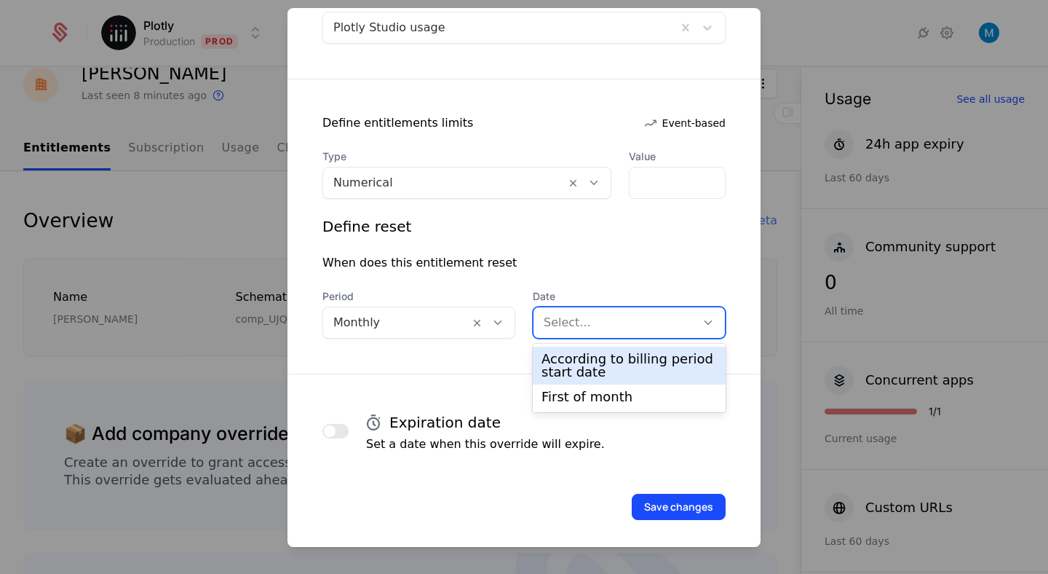
click at [600, 348] on div "According to billing period start date" at bounding box center [629, 365] width 193 height 38
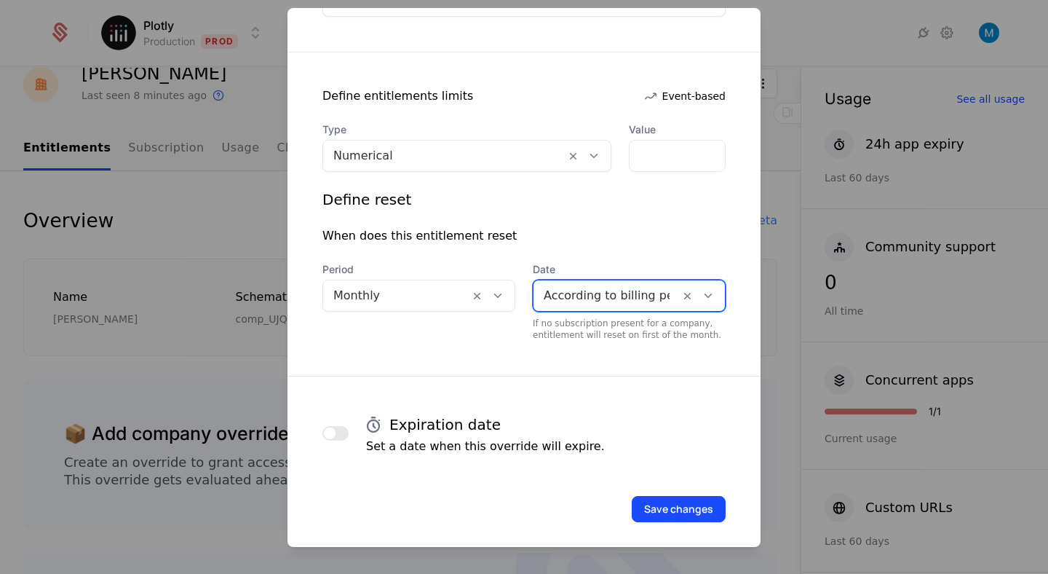
scroll to position [246, 0]
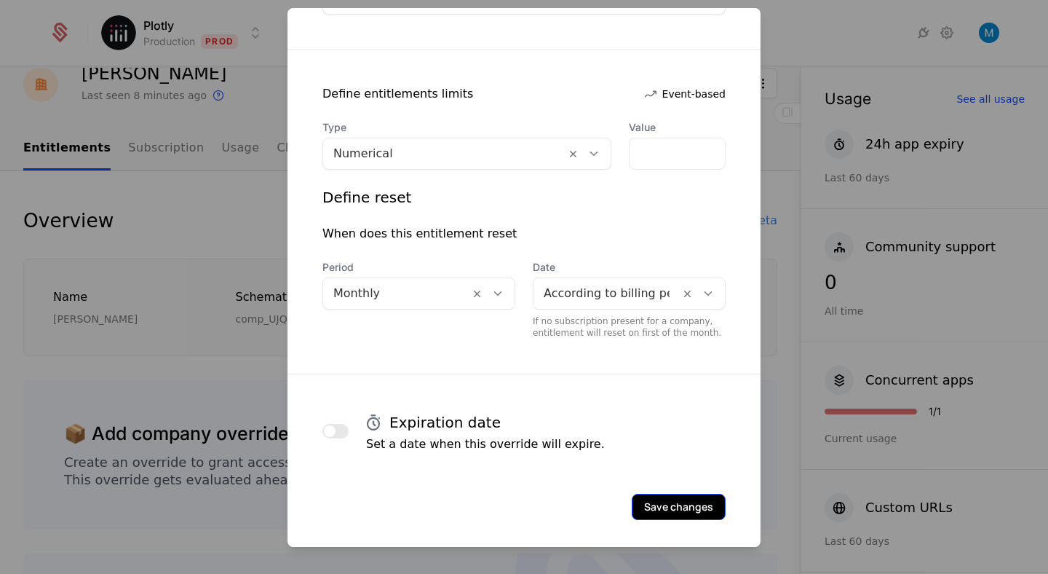
click at [689, 499] on button "Save changes" at bounding box center [679, 506] width 94 height 26
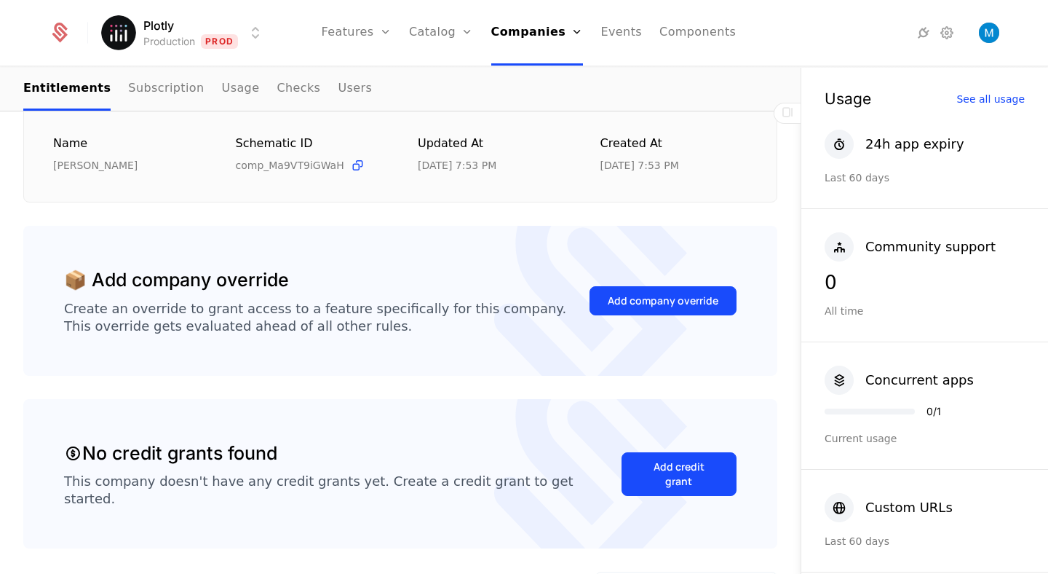
scroll to position [215, 0]
click at [660, 303] on div "Add company override" at bounding box center [663, 300] width 111 height 15
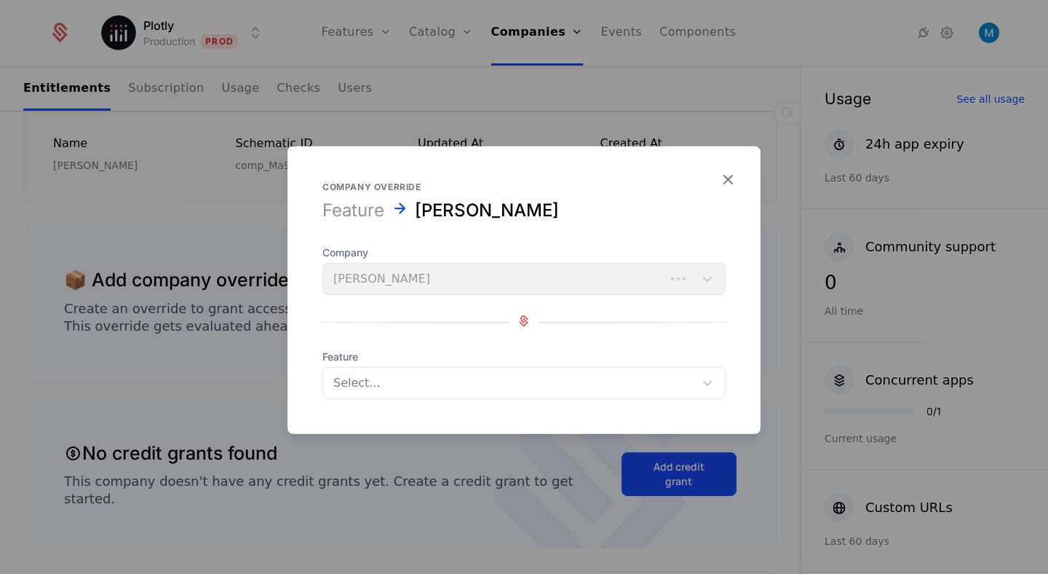
click at [435, 376] on div at bounding box center [508, 383] width 351 height 20
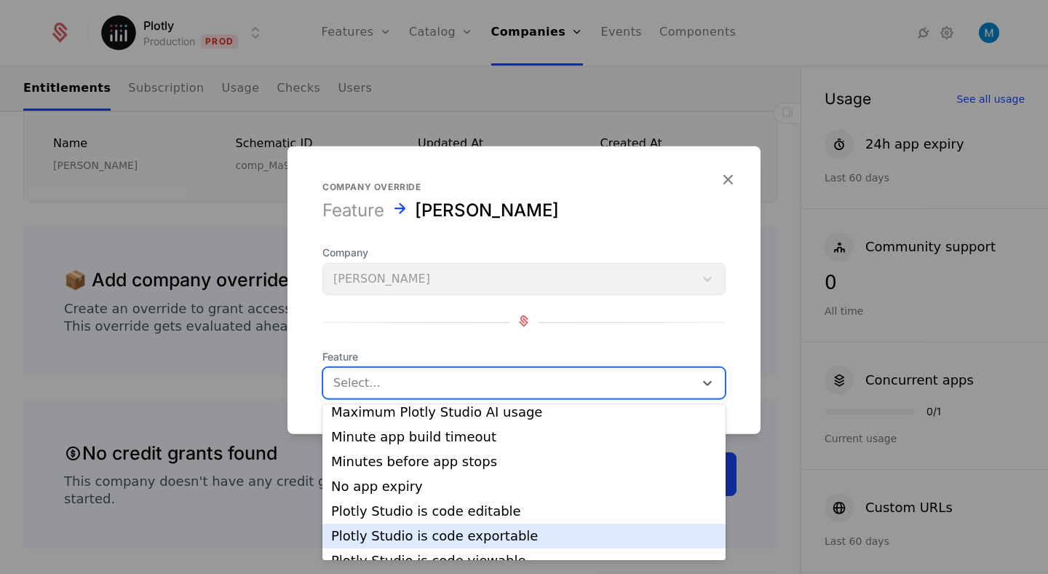
scroll to position [338, 0]
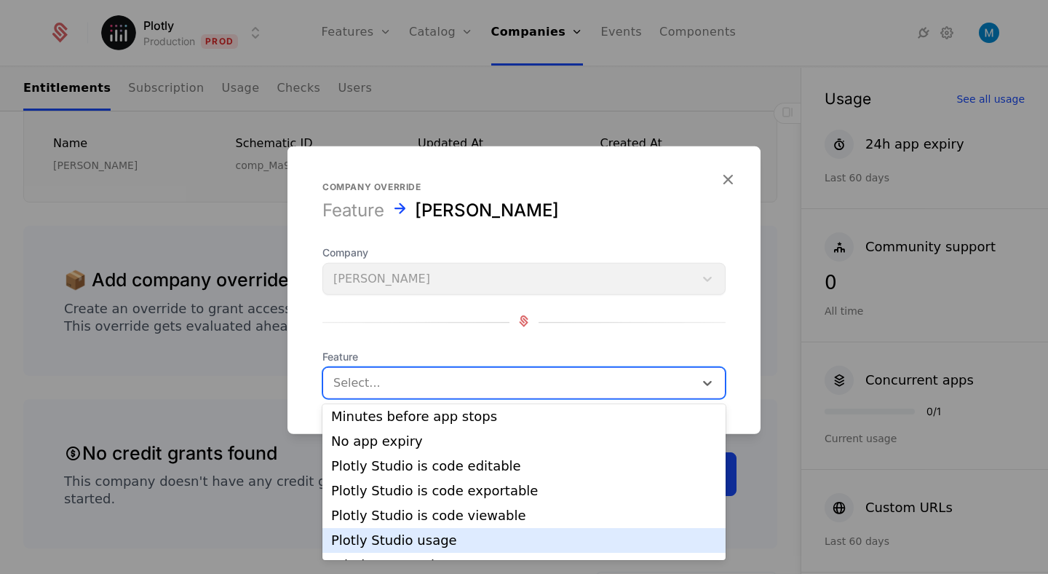
click at [471, 533] on div "Plotly Studio usage" at bounding box center [524, 539] width 386 height 13
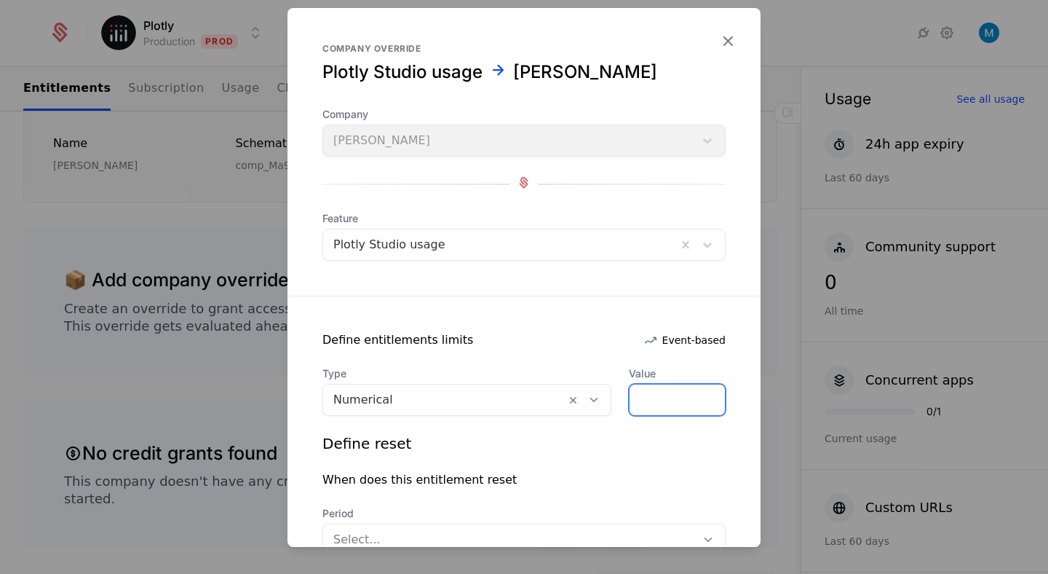
drag, startPoint x: 655, startPoint y: 389, endPoint x: 612, endPoint y: 388, distance: 43.0
click at [612, 389] on div "Type Numerical Value *" at bounding box center [523, 390] width 403 height 49
drag, startPoint x: 651, startPoint y: 399, endPoint x: 594, endPoint y: 399, distance: 56.8
click at [594, 399] on div "Type Numerical Value *" at bounding box center [523, 390] width 403 height 49
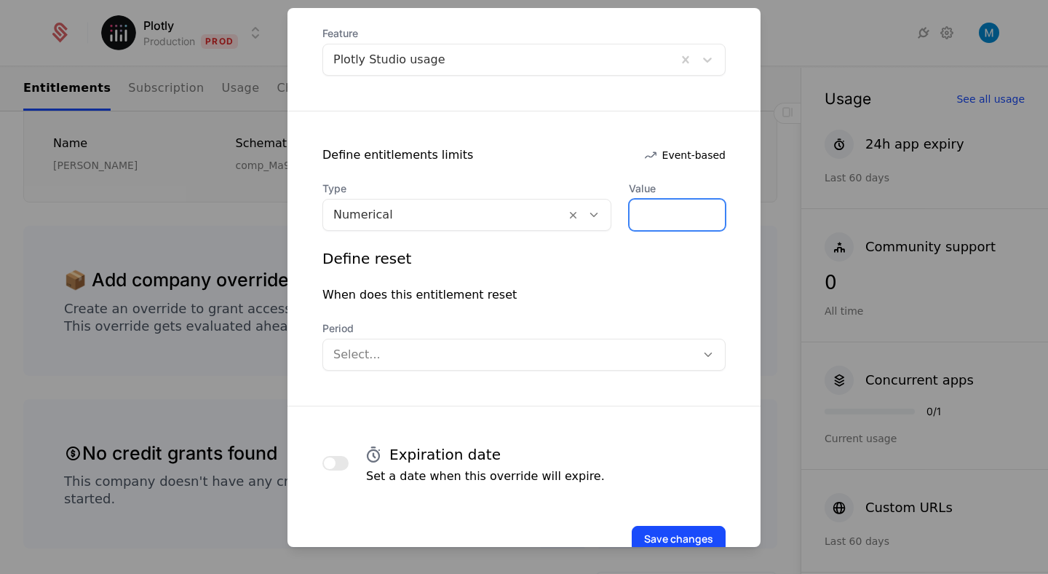
scroll to position [203, 0]
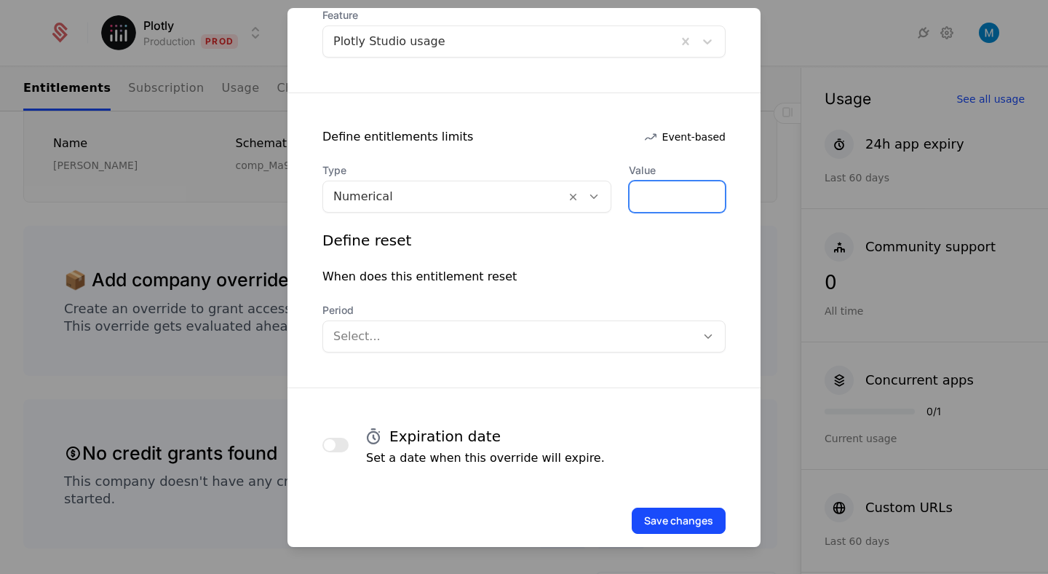
type input "*****"
click at [469, 333] on div at bounding box center [509, 336] width 352 height 20
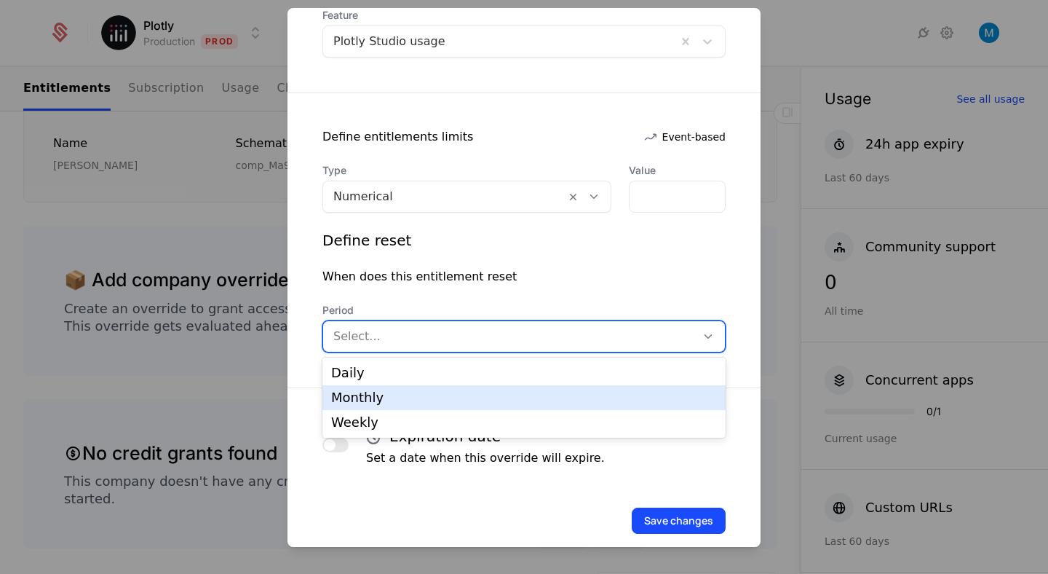
click at [416, 392] on div "Monthly" at bounding box center [524, 397] width 386 height 13
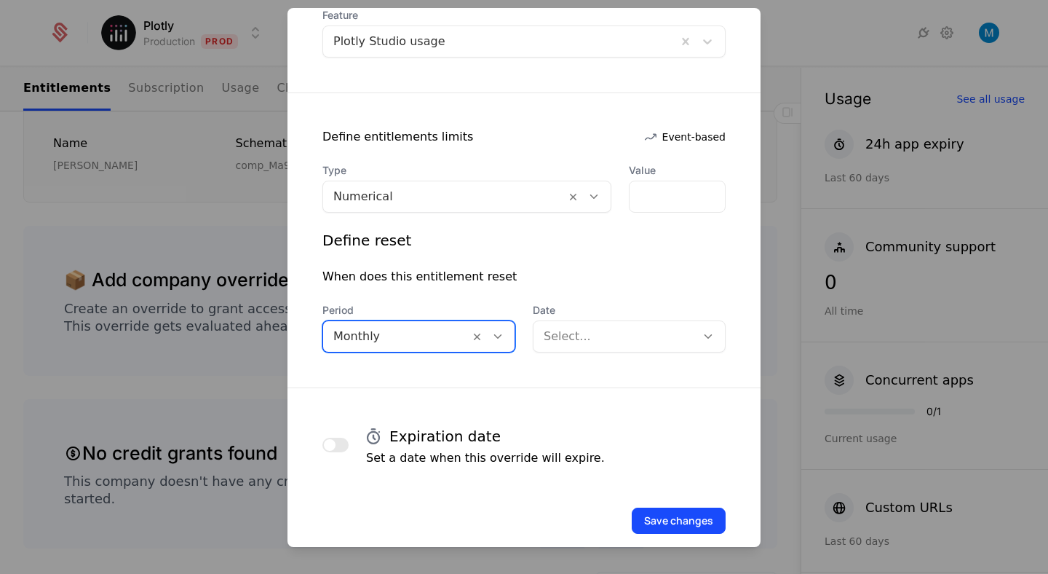
click at [632, 337] on div at bounding box center [615, 336] width 142 height 20
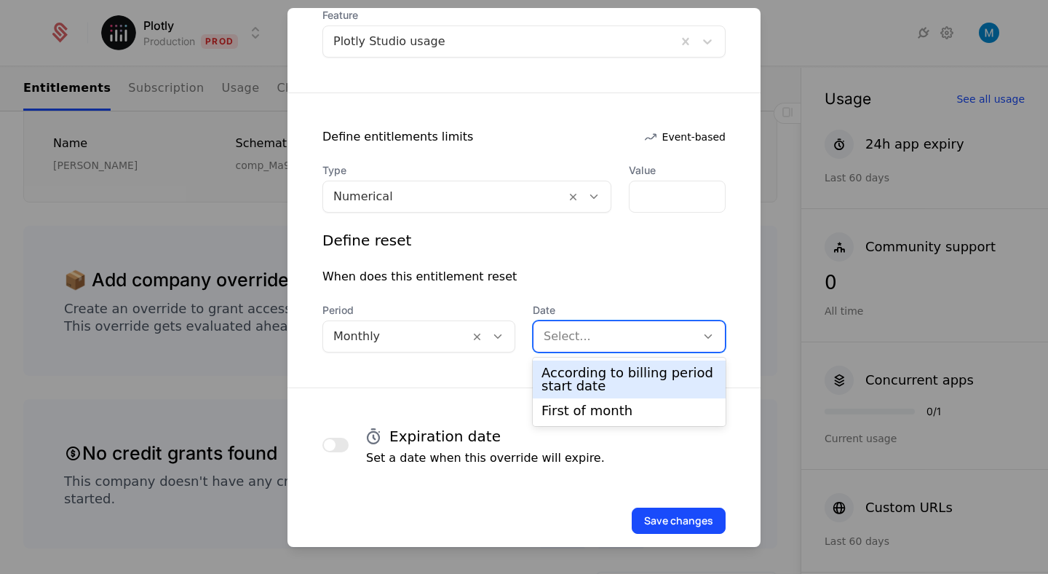
click at [596, 374] on div "According to billing period start date" at bounding box center [628, 379] width 175 height 26
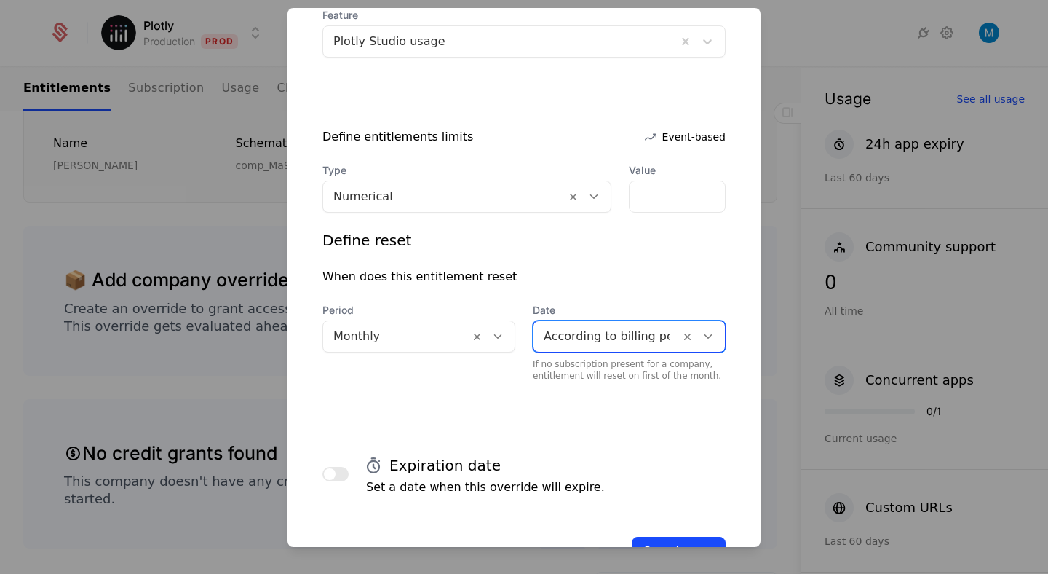
scroll to position [253, 0]
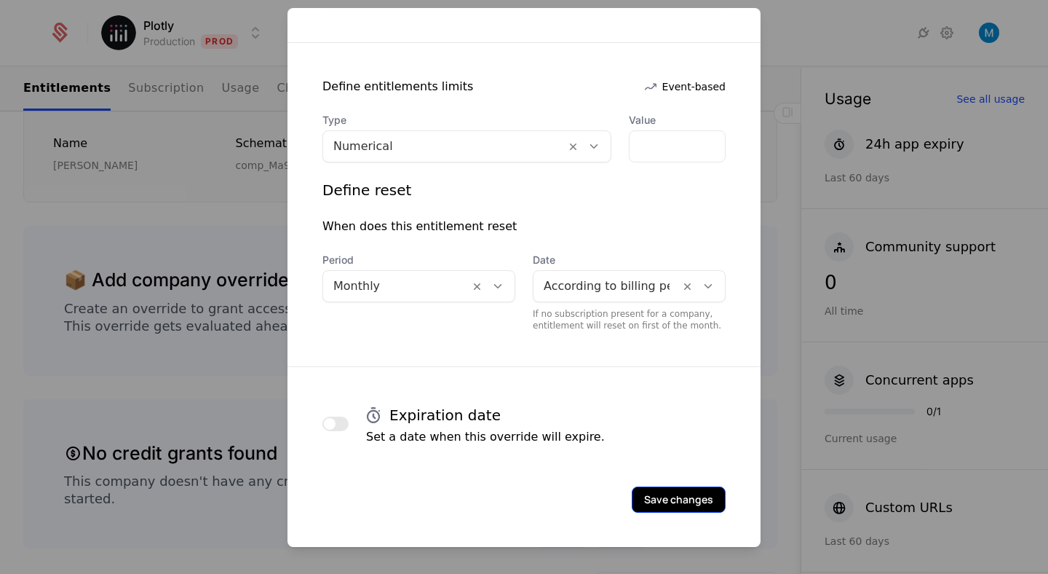
click at [691, 492] on button "Save changes" at bounding box center [679, 499] width 94 height 26
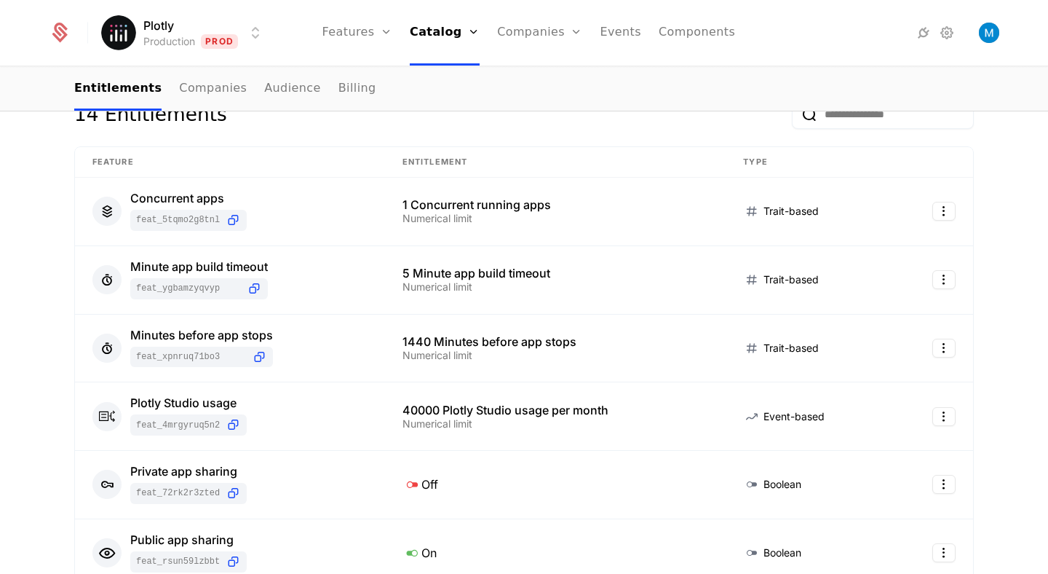
scroll to position [106, 0]
